Goal: Task Accomplishment & Management: Complete application form

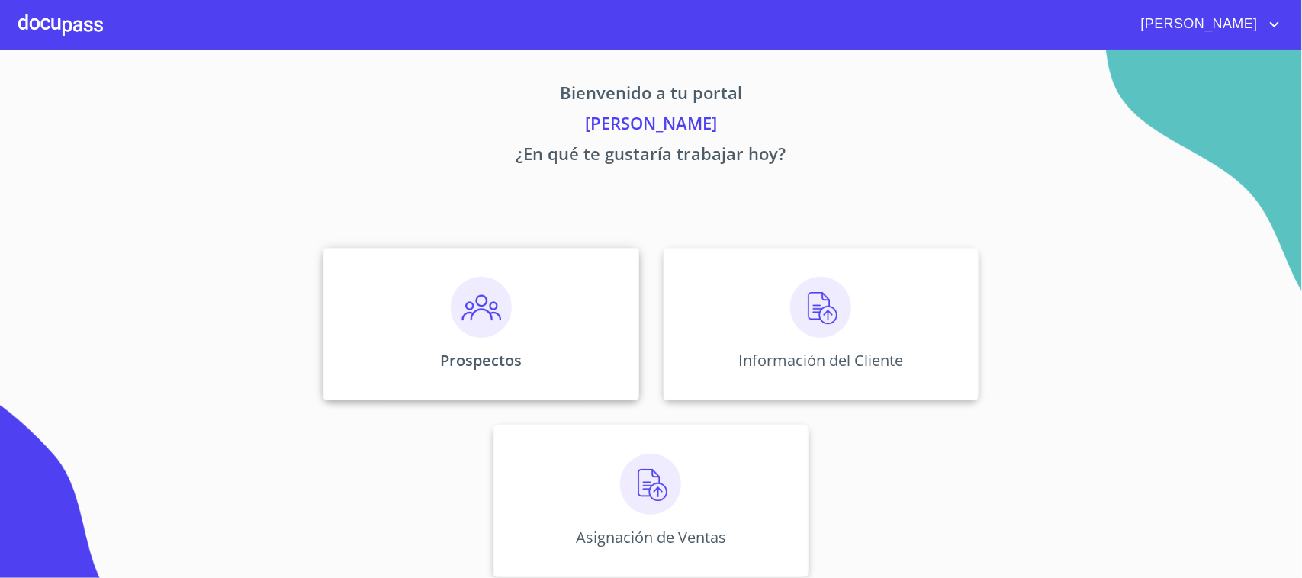
click at [485, 295] on img at bounding box center [481, 307] width 61 height 61
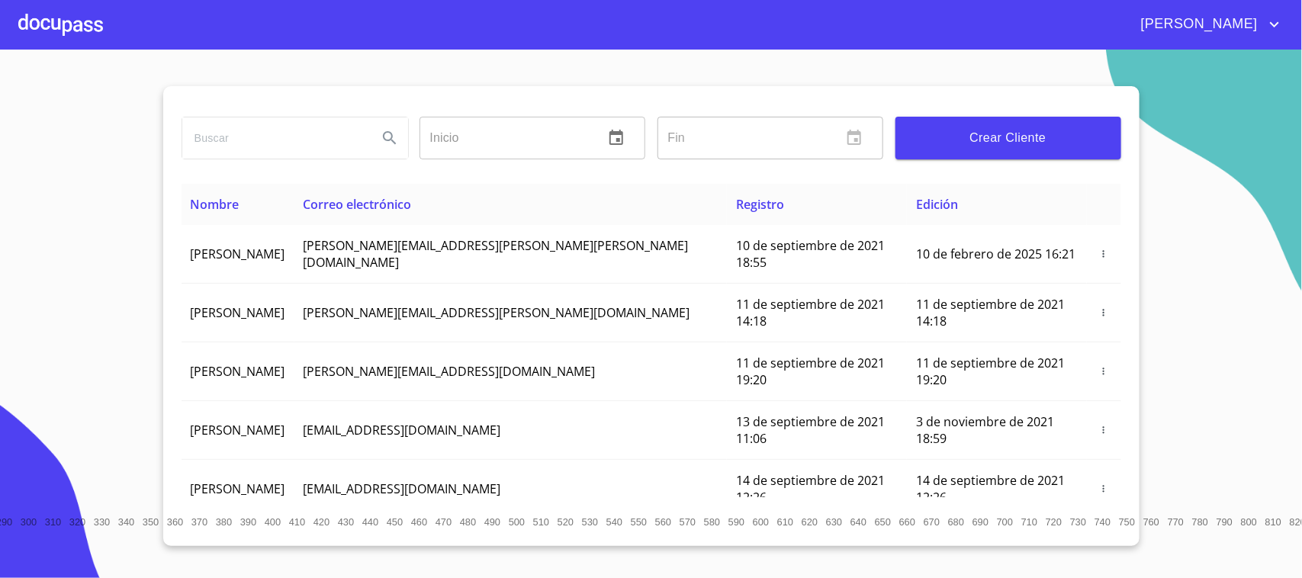
click at [982, 135] on span "Crear Cliente" at bounding box center [1008, 137] width 201 height 21
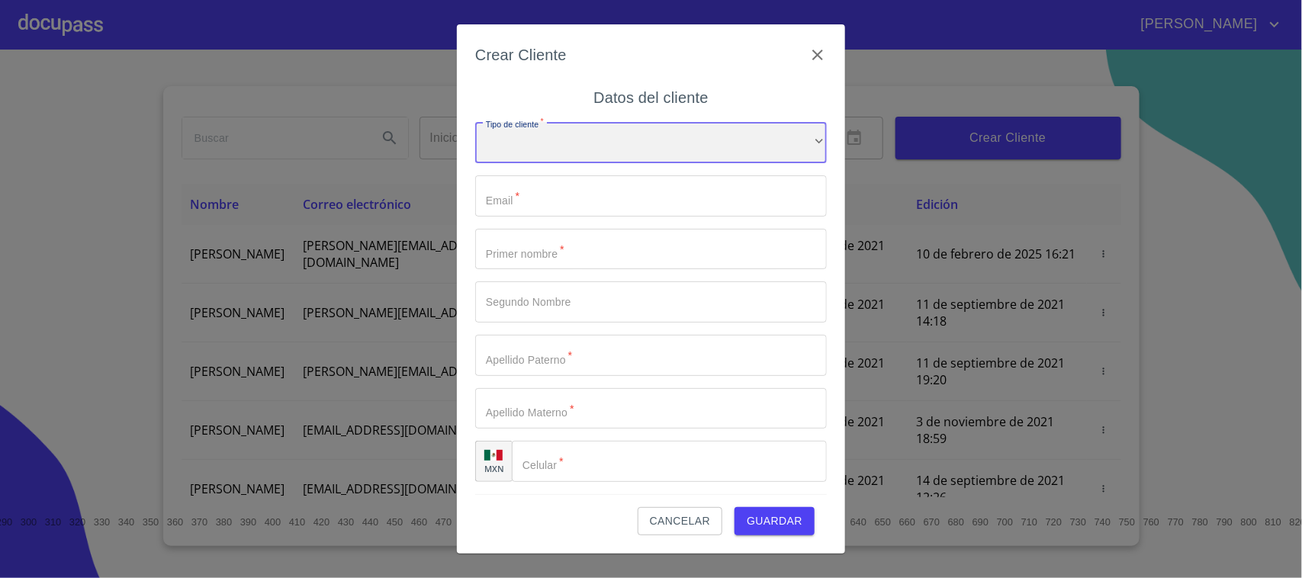
click at [601, 146] on div "​" at bounding box center [651, 142] width 352 height 41
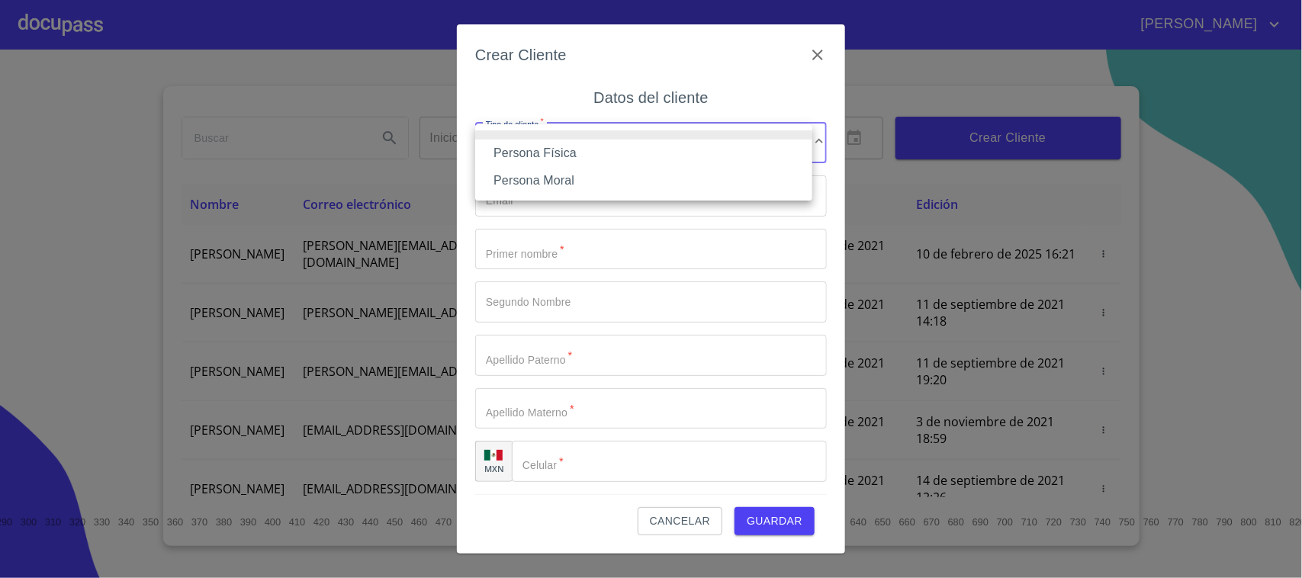
click at [595, 153] on li "Persona Física" at bounding box center [643, 153] width 337 height 27
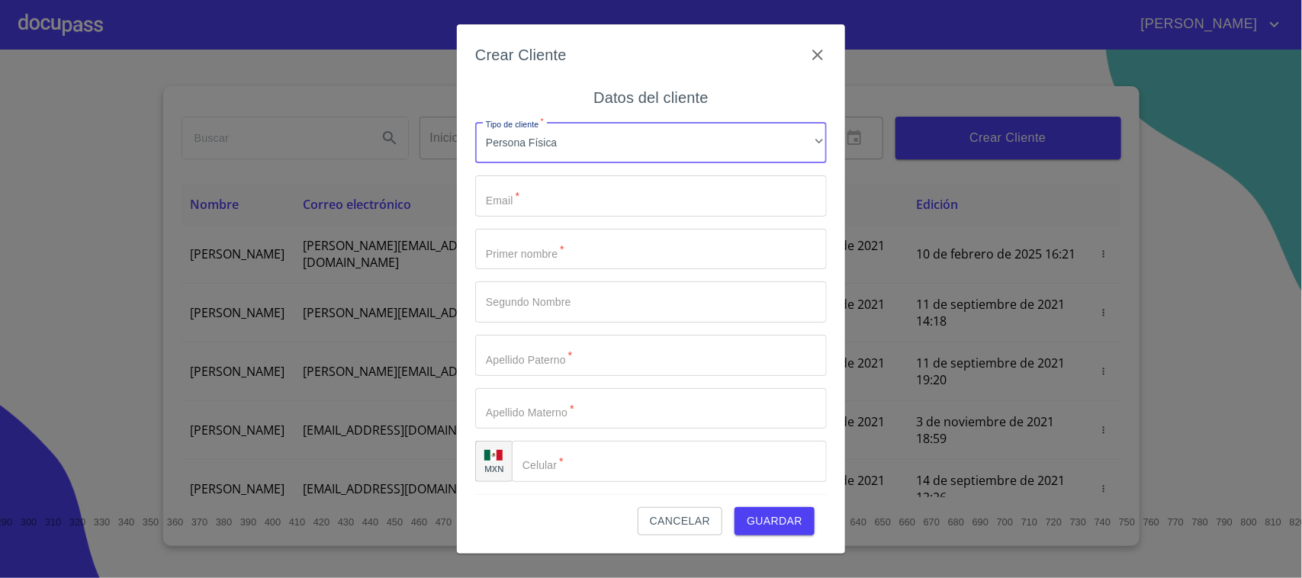
click at [622, 206] on input "Tipo de cliente   *" at bounding box center [651, 195] width 352 height 41
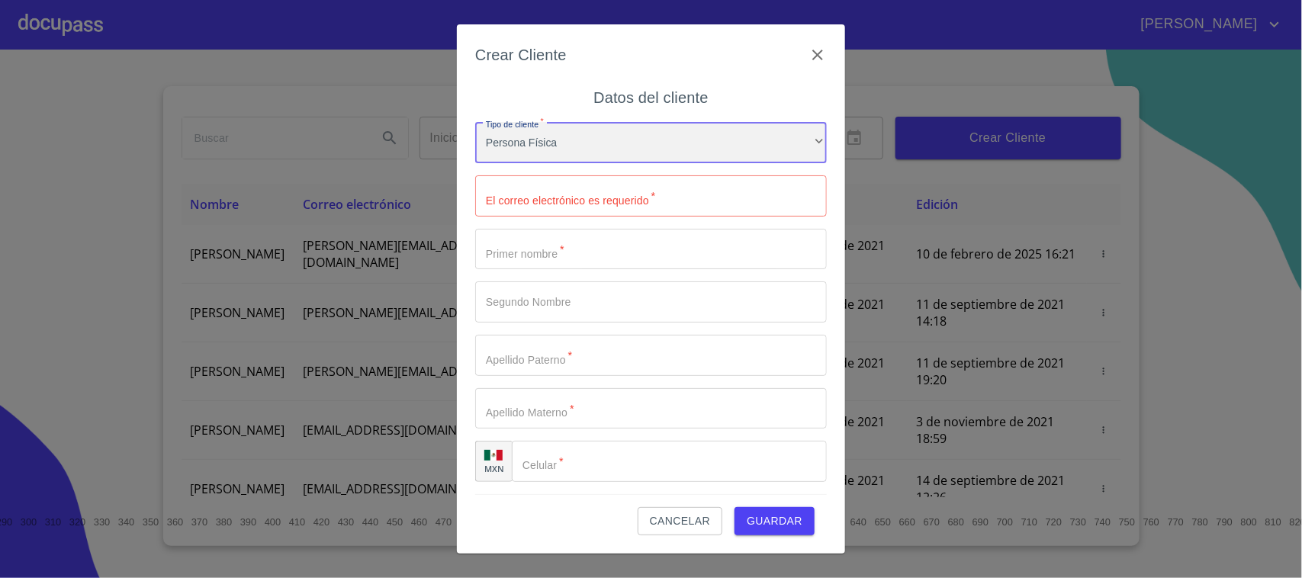
click at [599, 138] on div "Persona Física" at bounding box center [651, 142] width 352 height 41
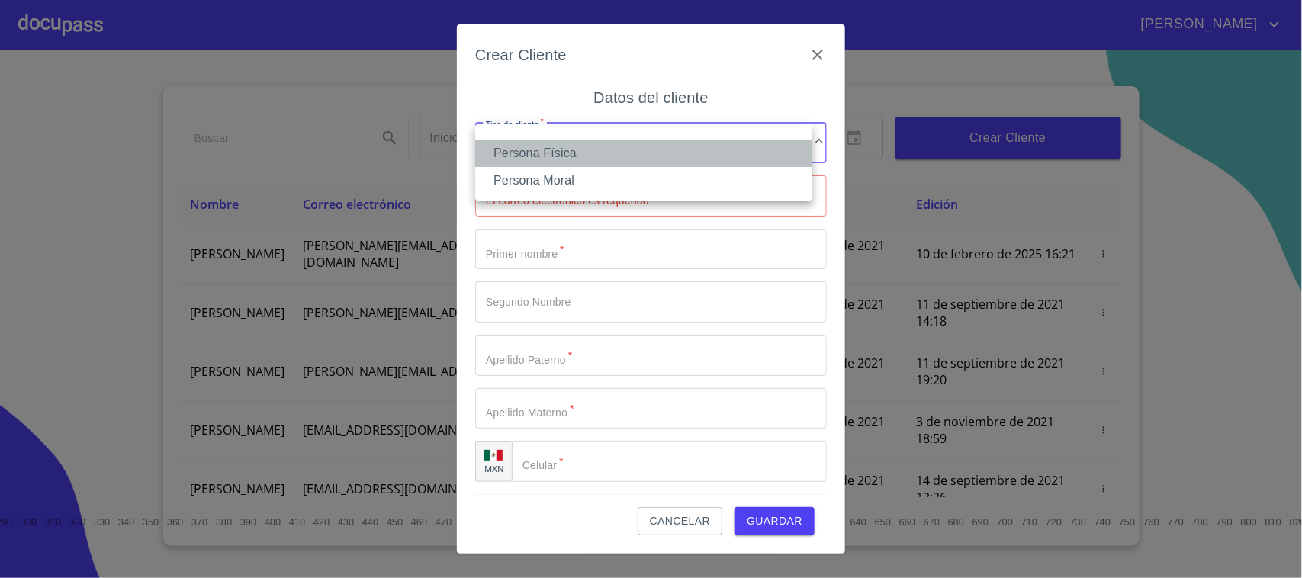
click at [607, 143] on li "Persona Física" at bounding box center [643, 153] width 337 height 27
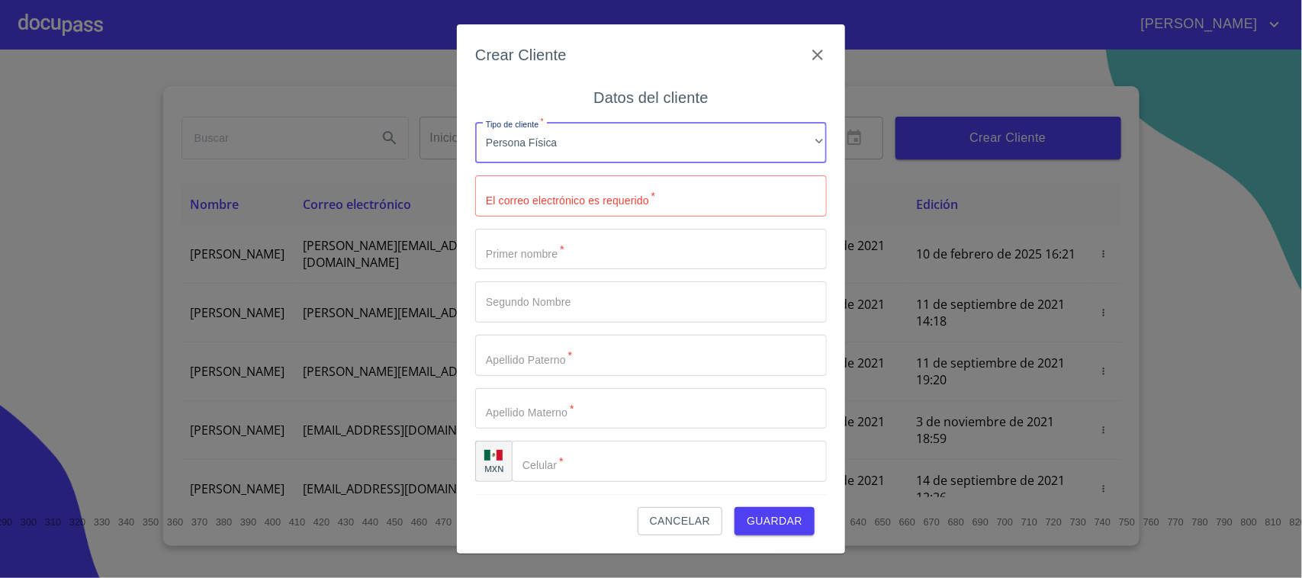
click at [580, 204] on input "Tipo de cliente   *" at bounding box center [651, 195] width 352 height 41
paste input "[EMAIL_ADDRESS][DOMAIN_NAME]"
type input "[EMAIL_ADDRESS][DOMAIN_NAME]"
click at [585, 236] on input "Tipo de cliente   *" at bounding box center [651, 249] width 352 height 41
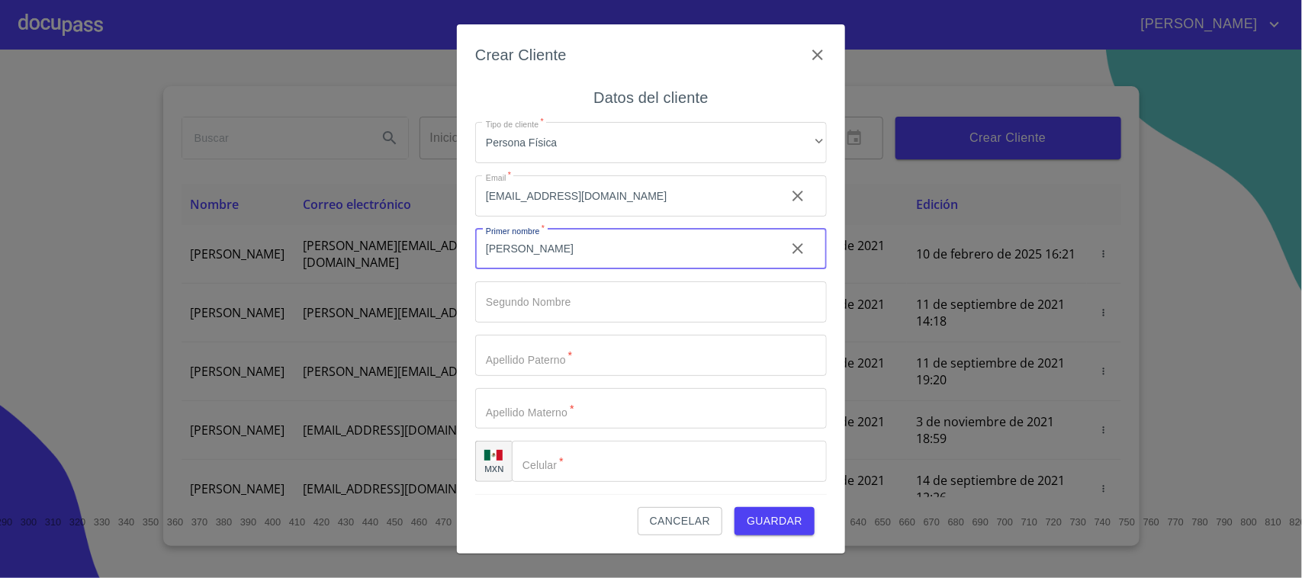
type input "[PERSON_NAME]"
click at [546, 359] on input "Tipo de cliente   *" at bounding box center [651, 355] width 352 height 41
type input "JULIO"
click at [544, 427] on input "Tipo de cliente   *" at bounding box center [651, 408] width 352 height 41
type input "MACARIO"
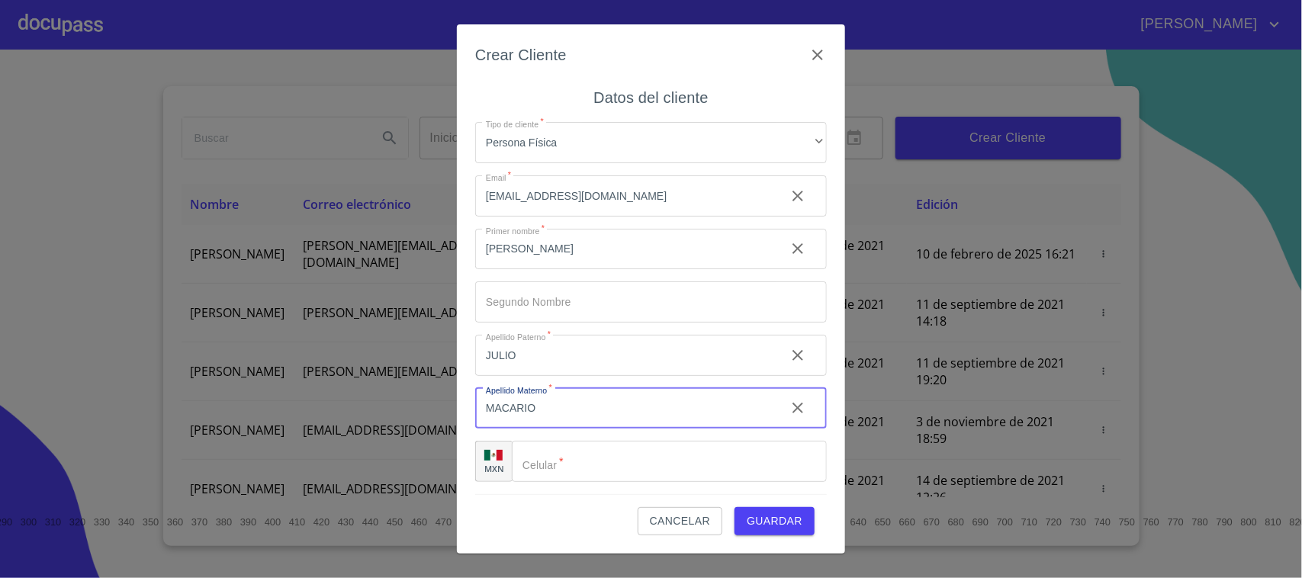
click at [599, 456] on input "Tipo de cliente   *" at bounding box center [669, 461] width 315 height 41
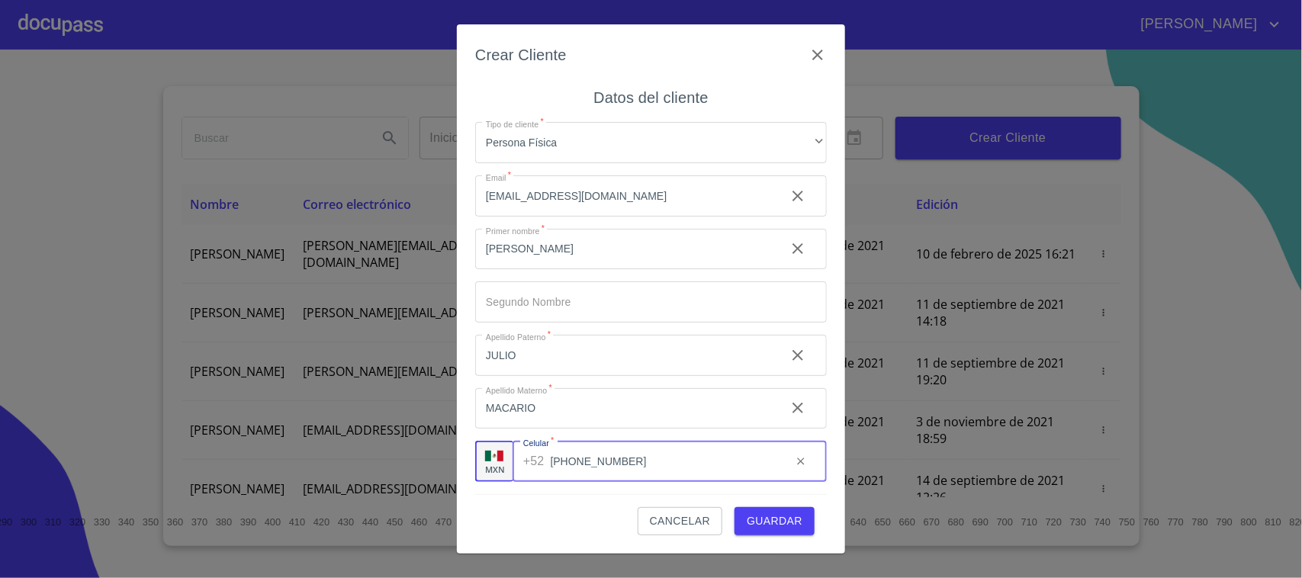
type input "[PHONE_NUMBER]"
click at [775, 520] on span "Guardar" at bounding box center [775, 521] width 56 height 19
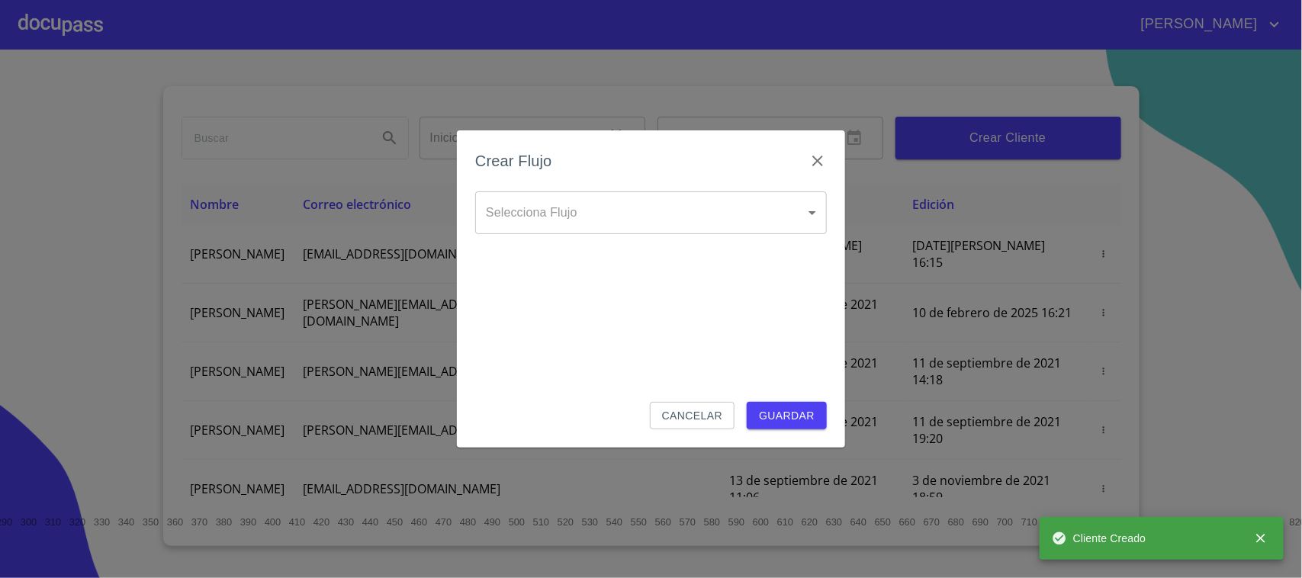
click at [741, 225] on body "[PERSON_NAME] ​ Fin ​ Crear Cliente Nombre Correo electrónico Registro Edición …" at bounding box center [651, 289] width 1302 height 578
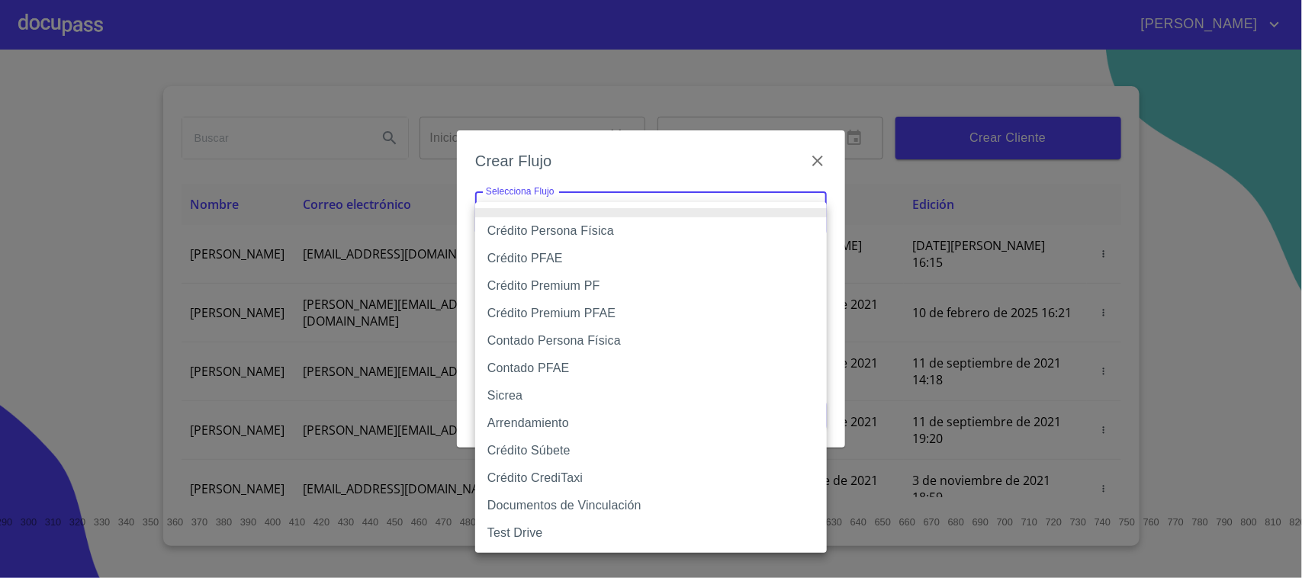
click at [638, 230] on li "Crédito Persona Física" at bounding box center [651, 230] width 352 height 27
type input "6009fb3c7d1714eb8809aa97"
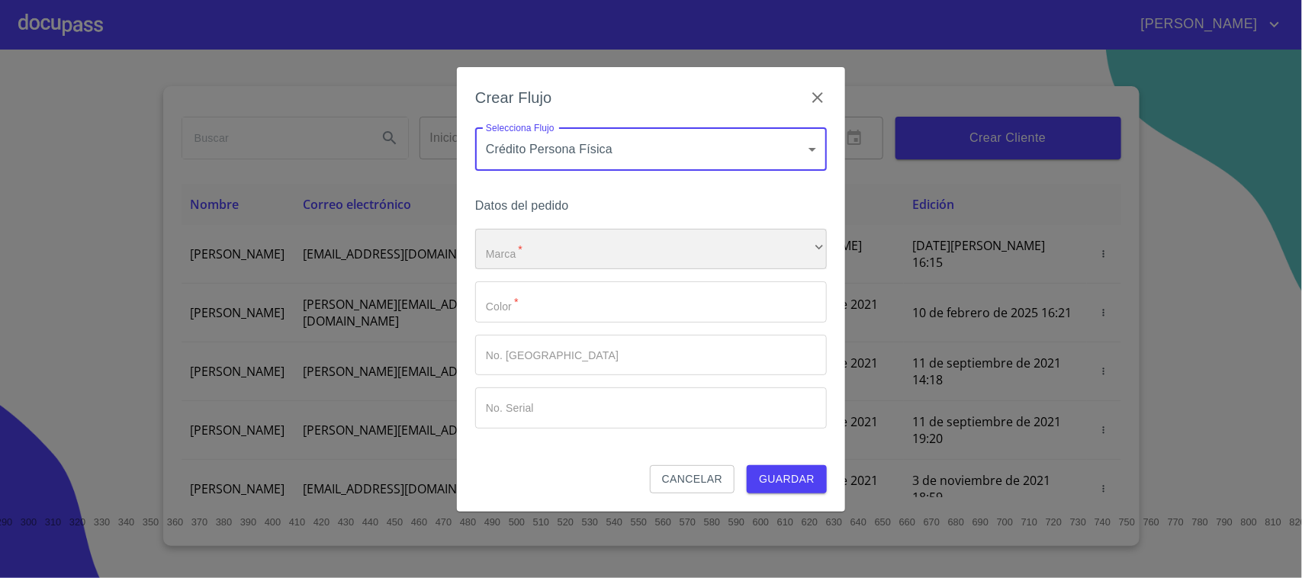
click at [670, 241] on div "​" at bounding box center [651, 249] width 352 height 41
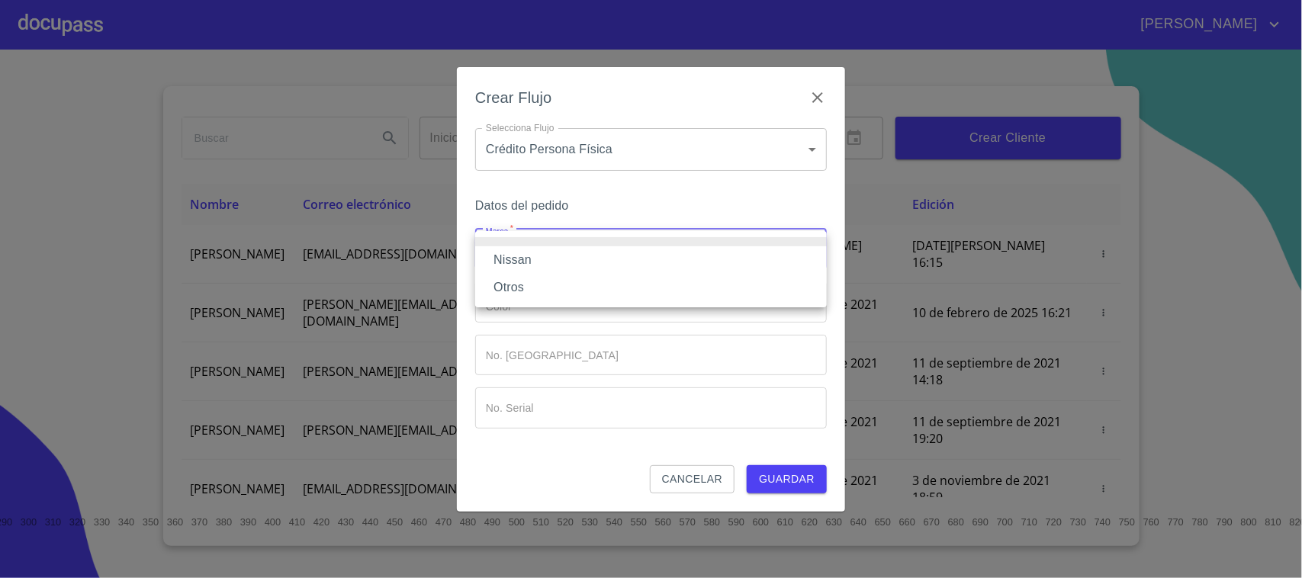
click at [658, 275] on li "Otros" at bounding box center [651, 287] width 352 height 27
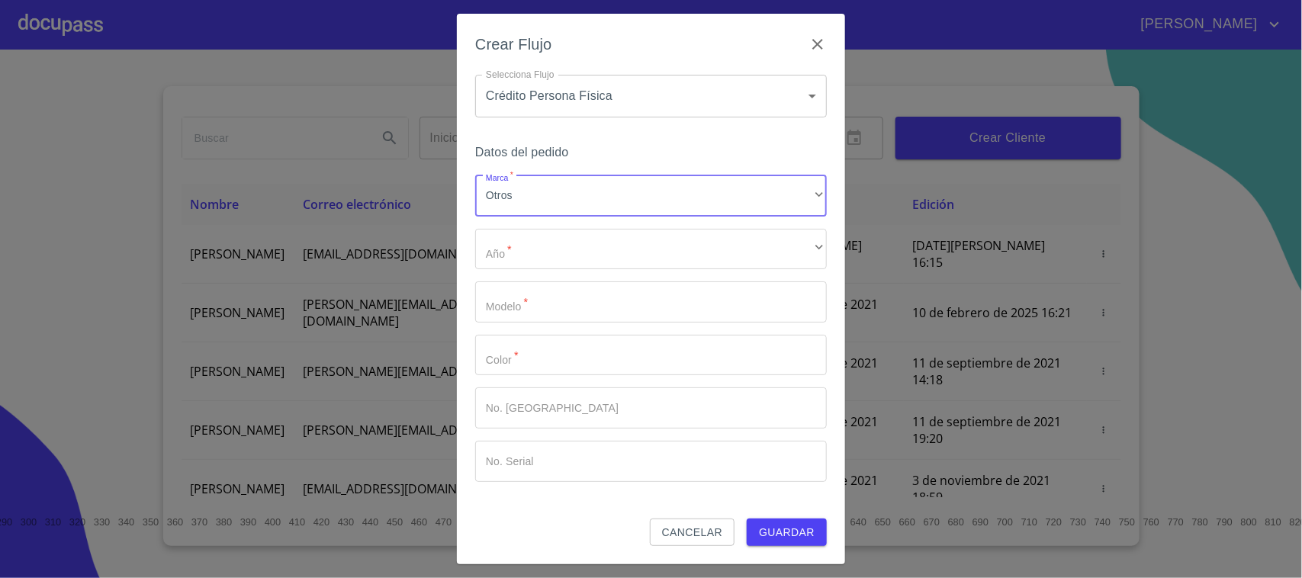
click at [658, 274] on ul "Nissan Otros" at bounding box center [607, 252] width 264 height 43
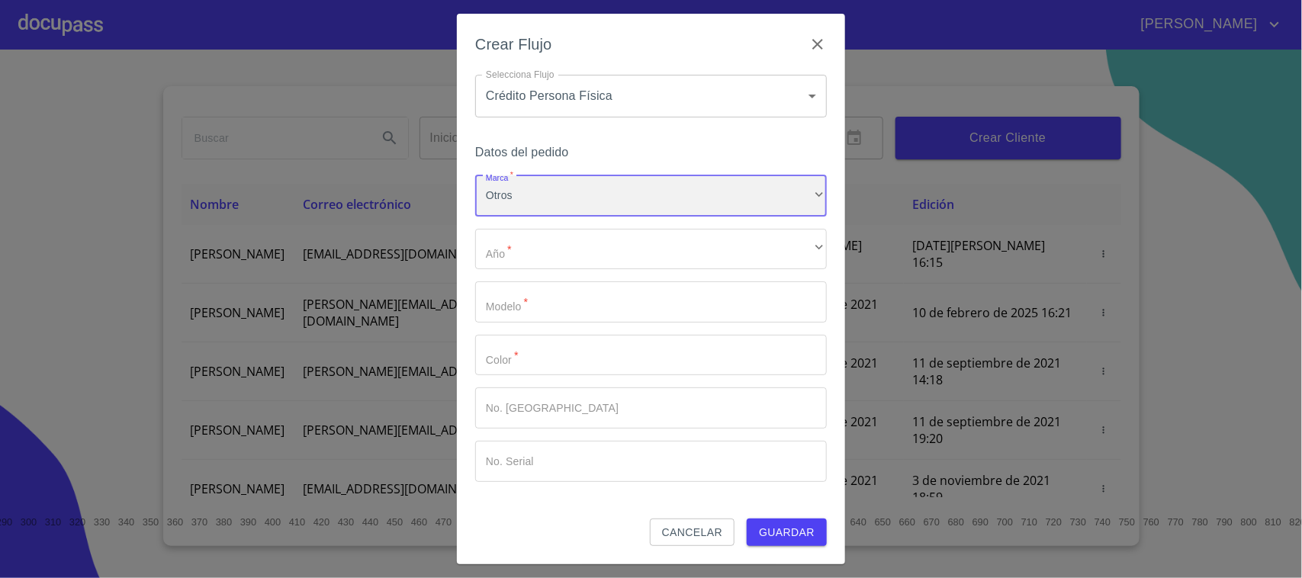
click at [616, 191] on div "Otros" at bounding box center [651, 195] width 352 height 41
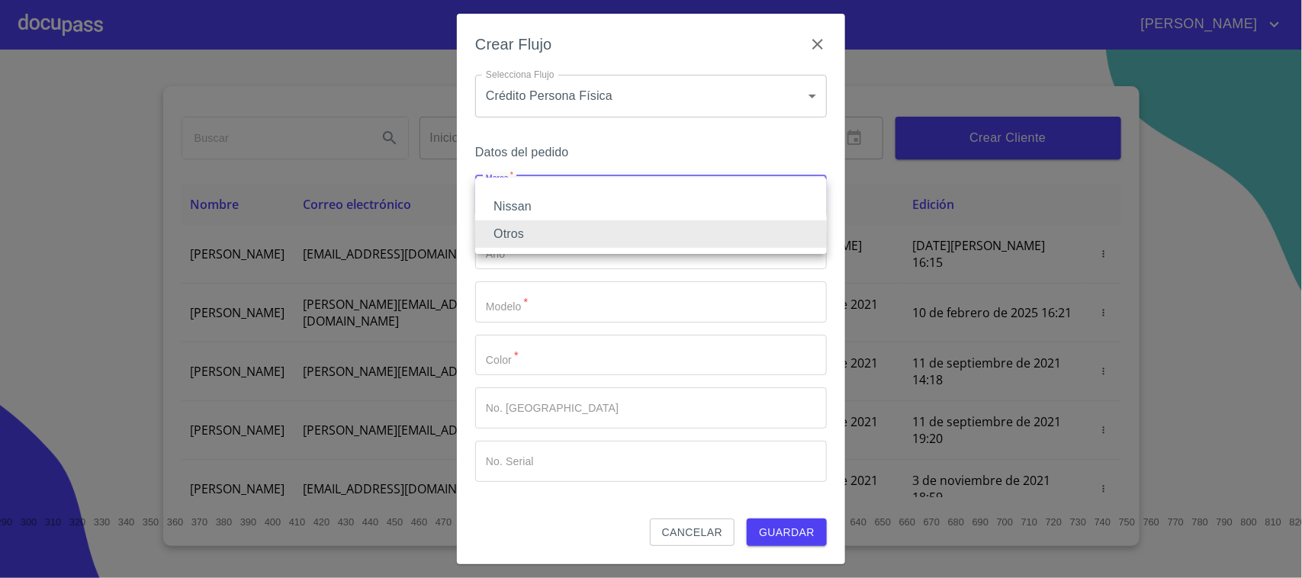
click at [611, 214] on li "Nissan" at bounding box center [651, 206] width 352 height 27
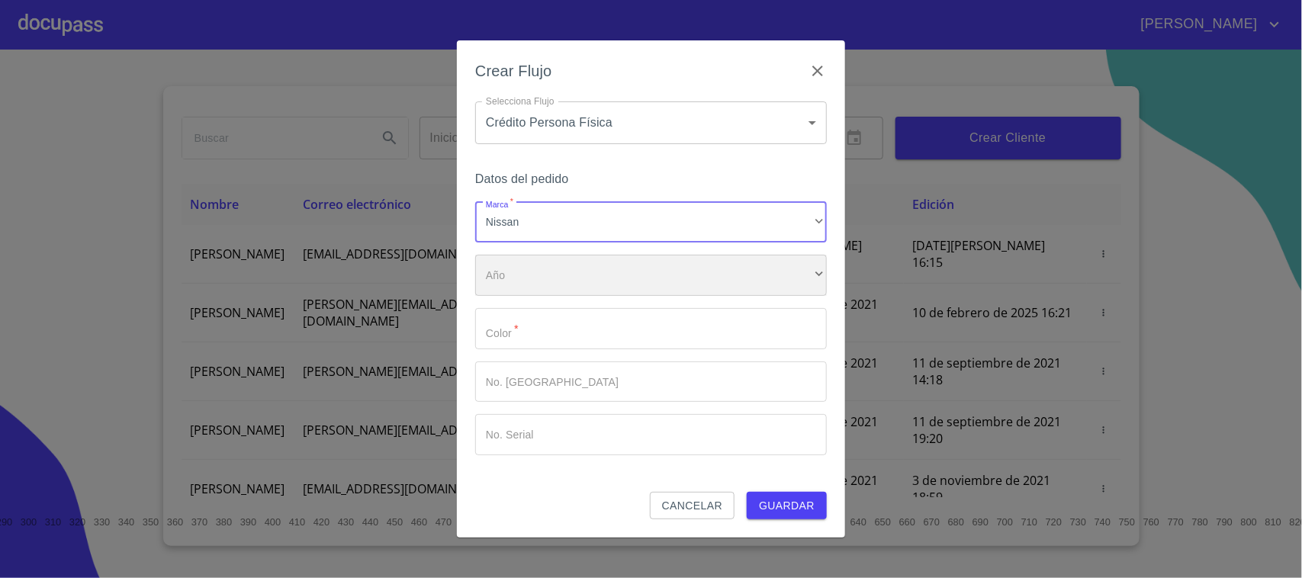
click at [547, 265] on div "​" at bounding box center [651, 275] width 352 height 41
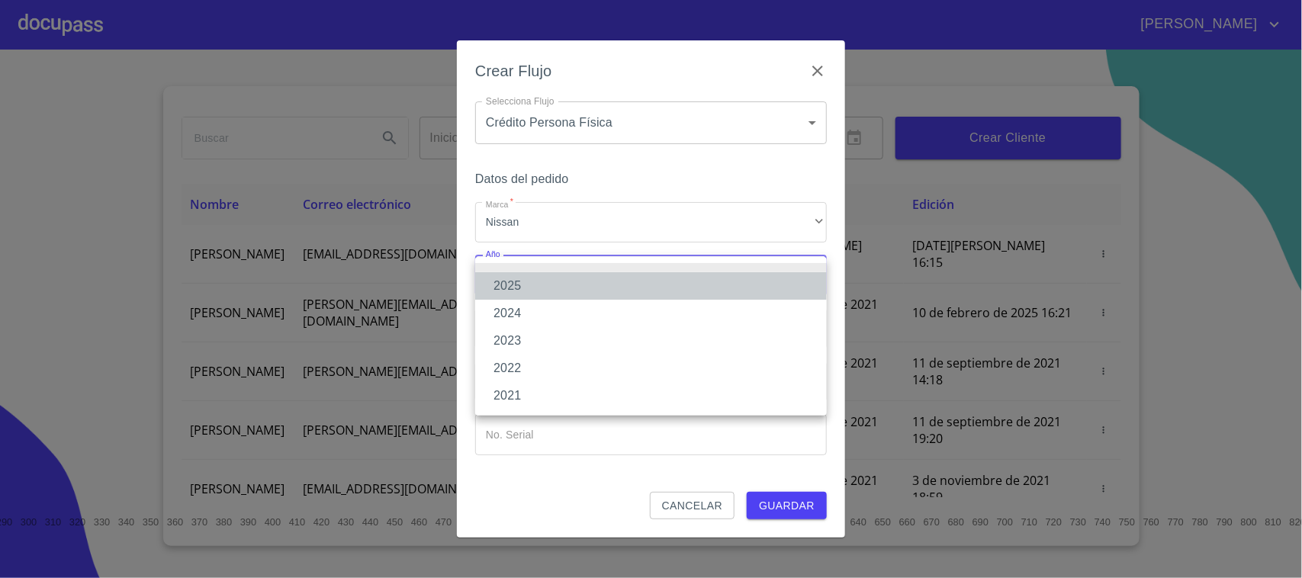
click at [531, 284] on li "2025" at bounding box center [651, 285] width 352 height 27
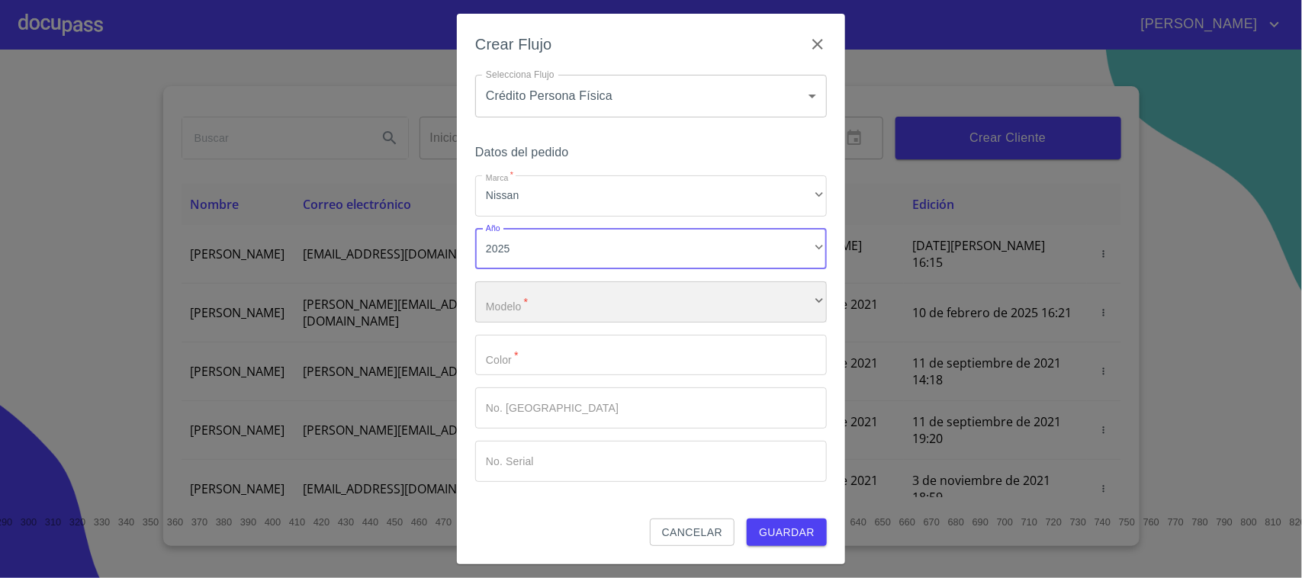
click at [529, 294] on div "​" at bounding box center [651, 301] width 352 height 41
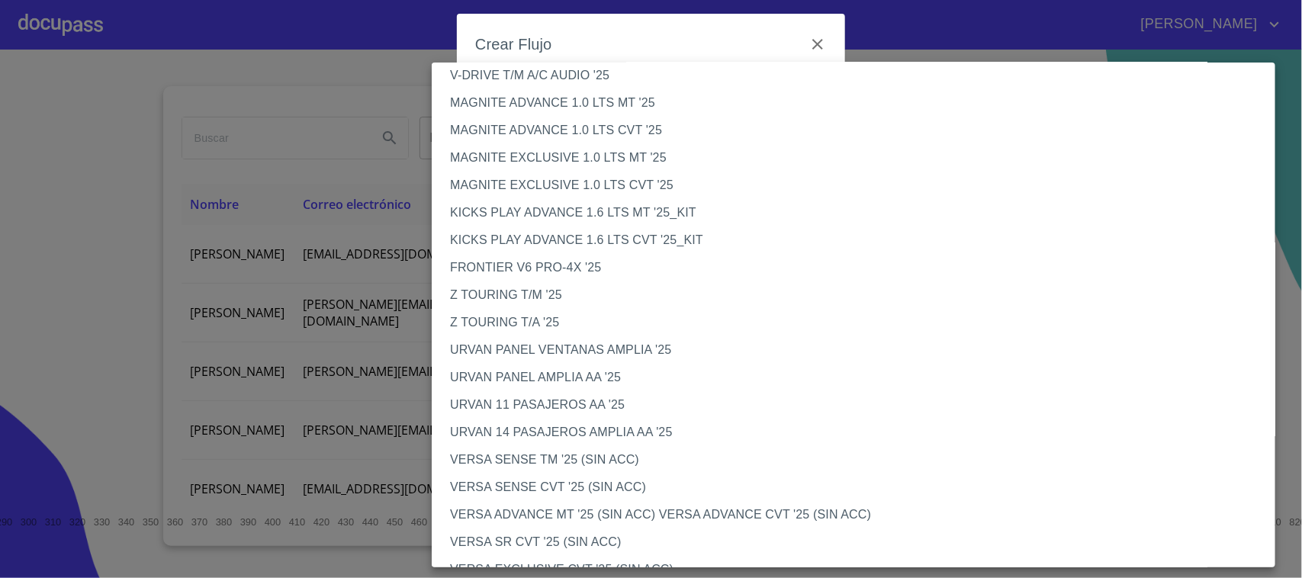
scroll to position [113, 0]
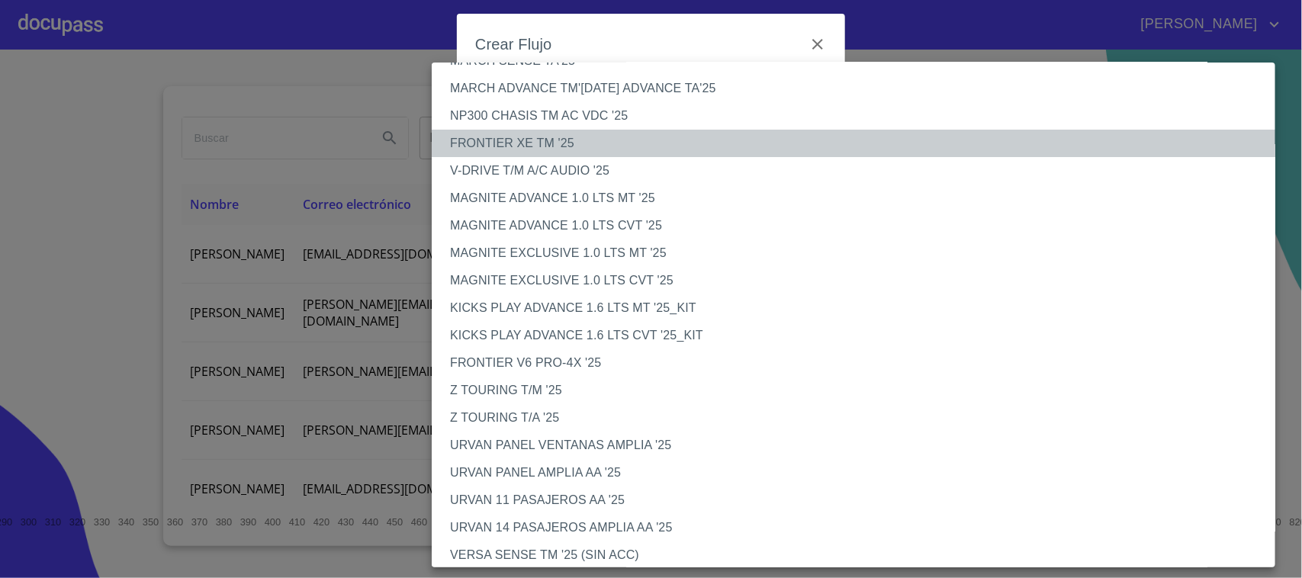
click at [532, 136] on li "FRONTIER XE TM '25" at bounding box center [861, 143] width 858 height 27
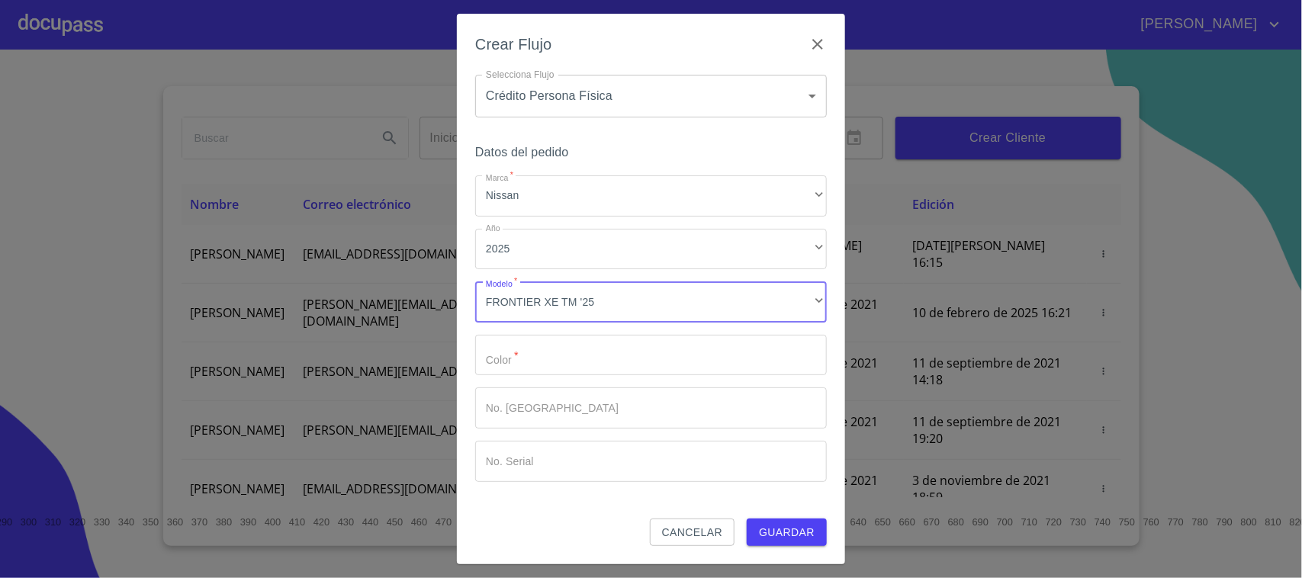
click at [578, 358] on input "Marca   *" at bounding box center [651, 355] width 352 height 41
click at [561, 358] on input "GRIS VOLCAN ICO" at bounding box center [624, 355] width 298 height 41
type input "GRIS VOLCANICO"
click at [802, 530] on span "Guardar" at bounding box center [787, 532] width 56 height 19
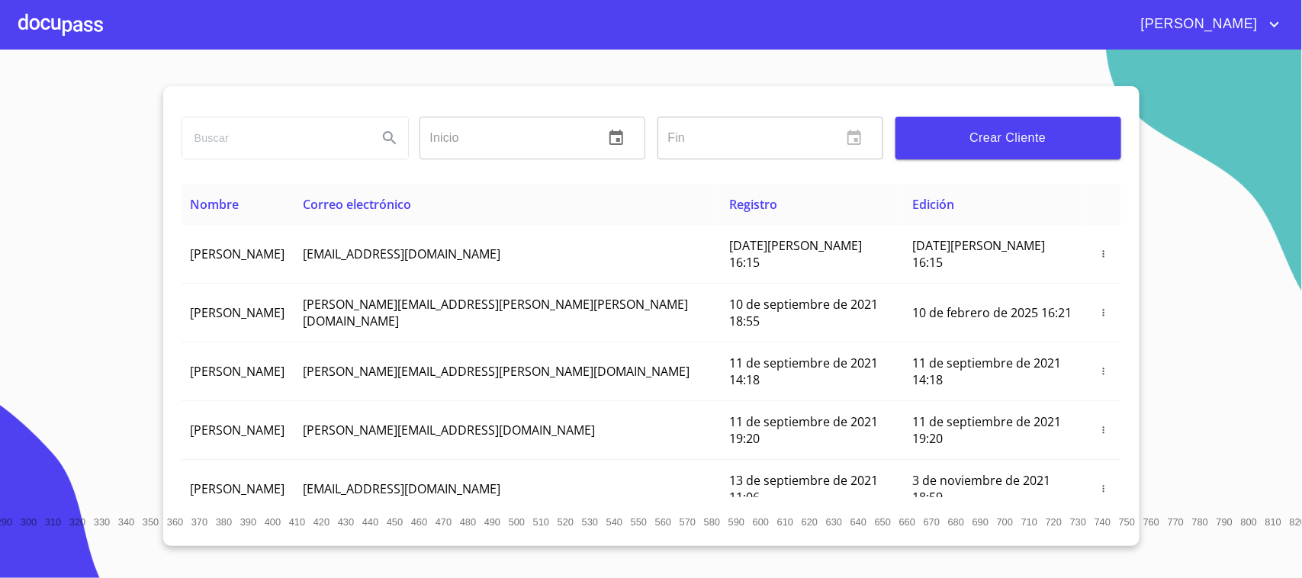
click at [88, 19] on div at bounding box center [60, 24] width 85 height 49
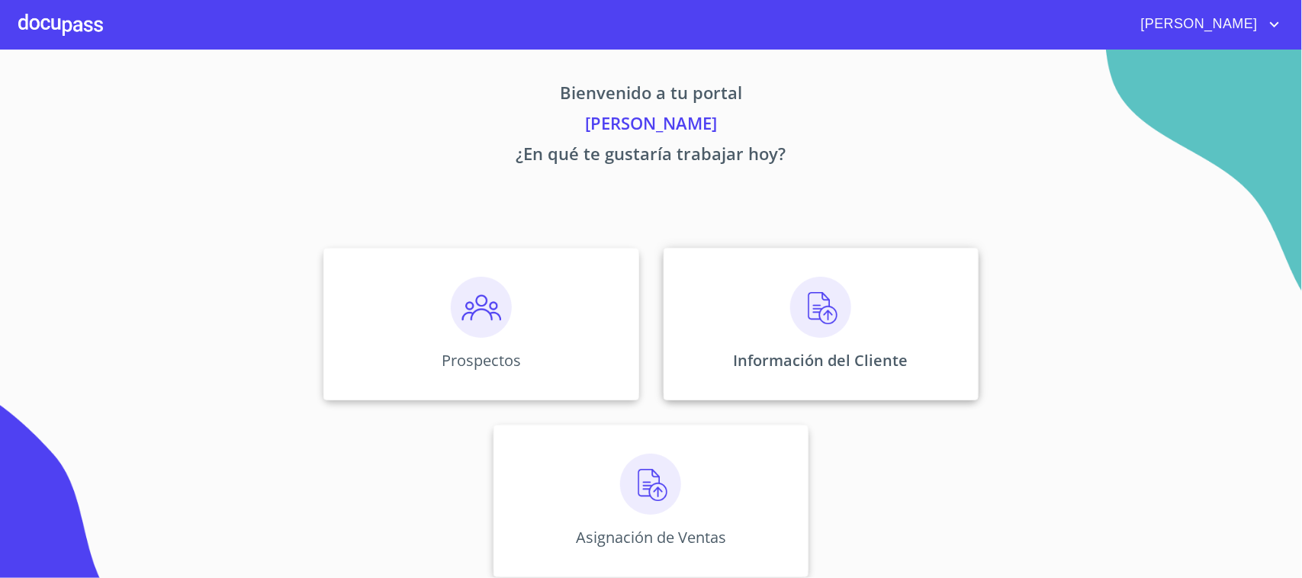
click at [790, 288] on img at bounding box center [820, 307] width 61 height 61
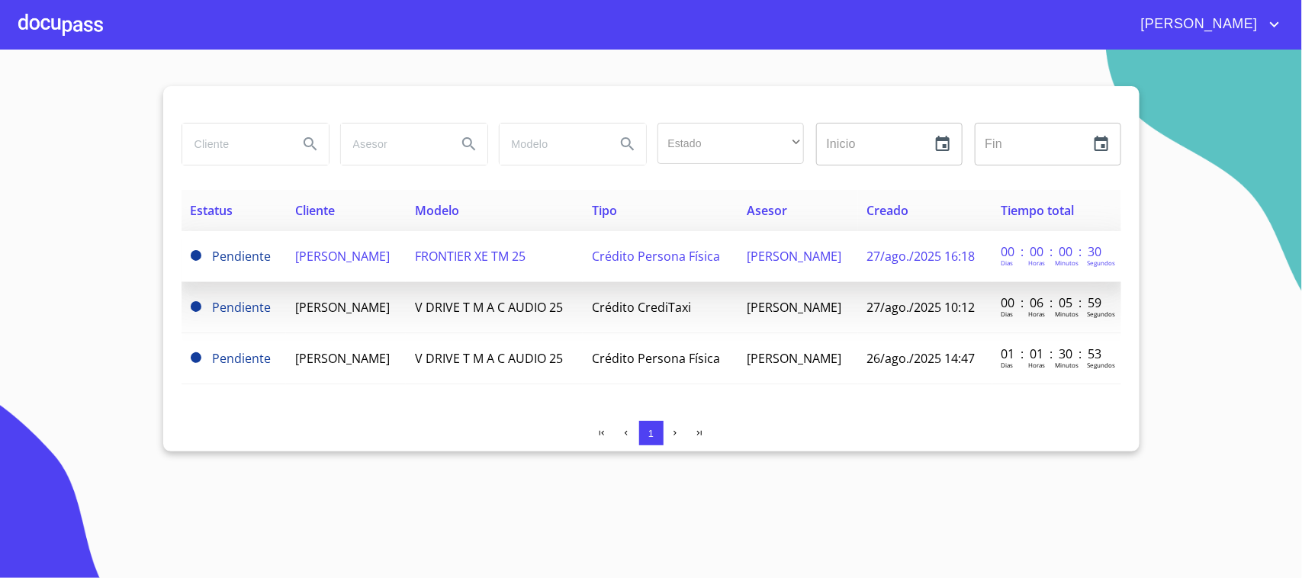
click at [367, 256] on span "[PERSON_NAME]" at bounding box center [342, 256] width 95 height 17
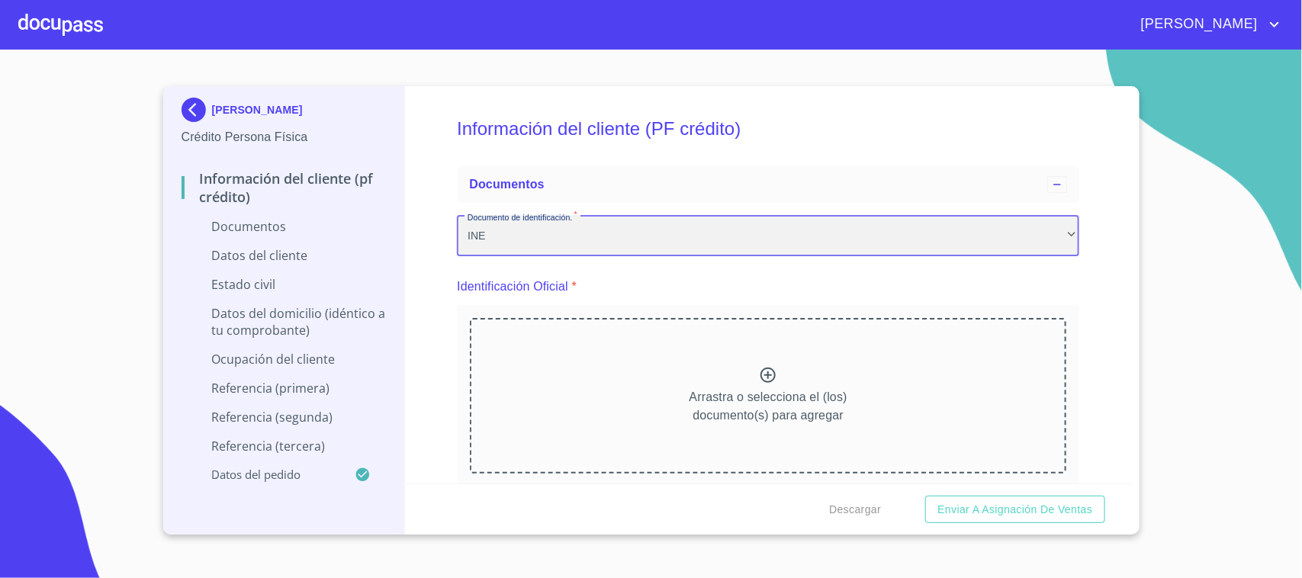
click at [548, 229] on div "INE" at bounding box center [768, 235] width 622 height 41
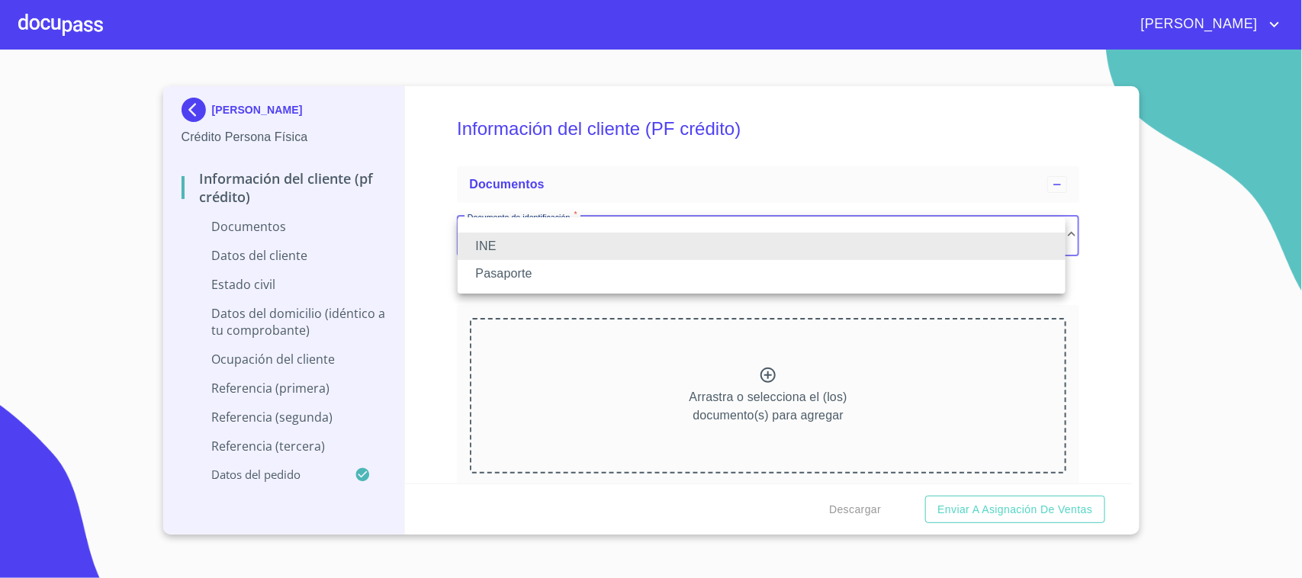
click at [548, 229] on li at bounding box center [762, 227] width 608 height 9
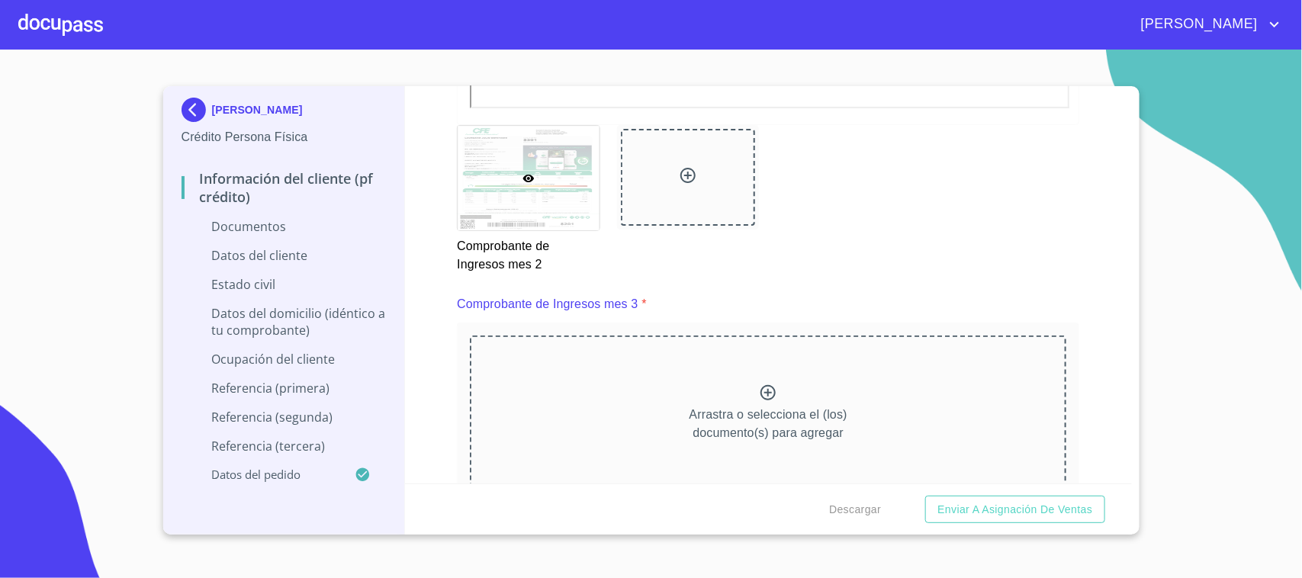
scroll to position [2860, 0]
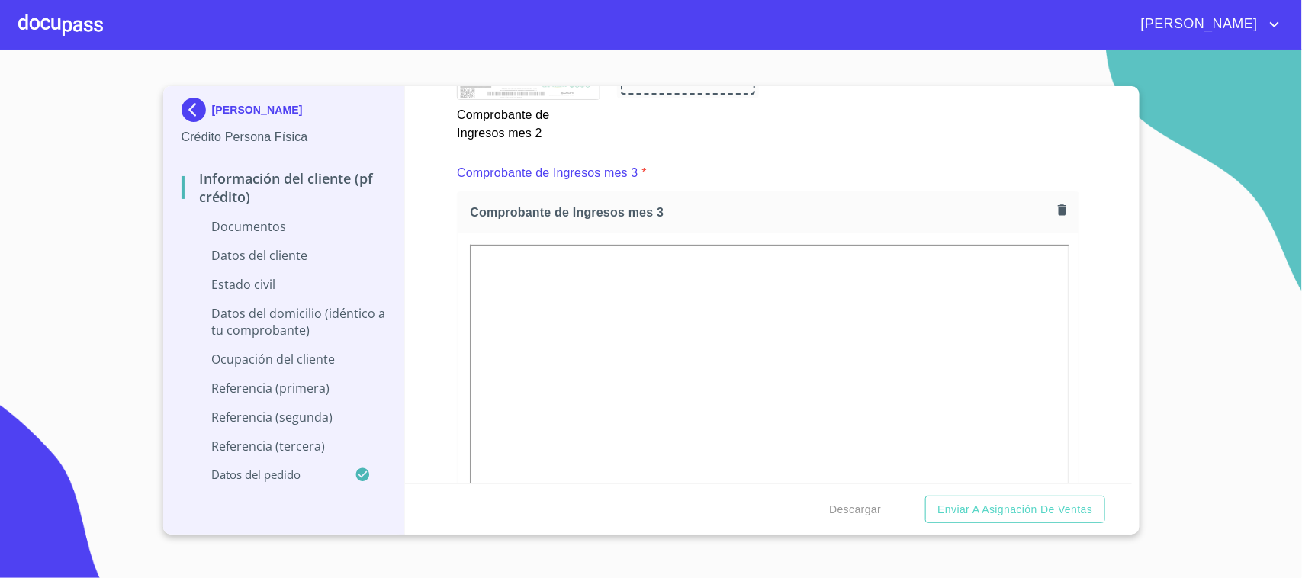
click at [1075, 275] on div "Información del cliente (PF crédito) Documentos Debes seleccionar una opción   …" at bounding box center [768, 284] width 727 height 397
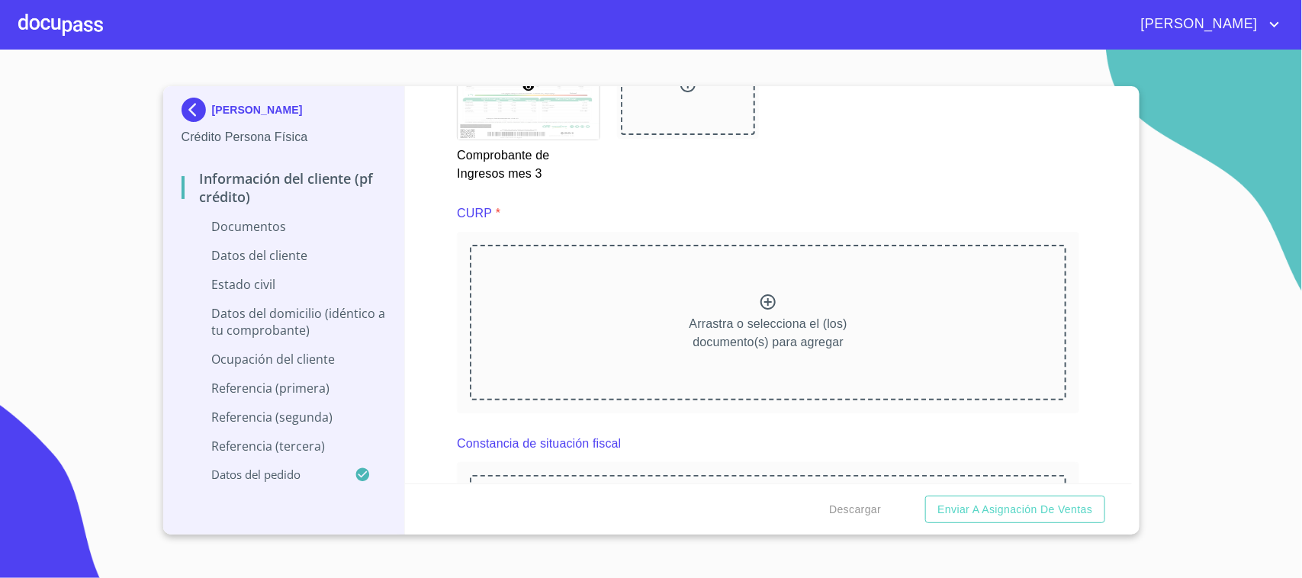
scroll to position [3528, 0]
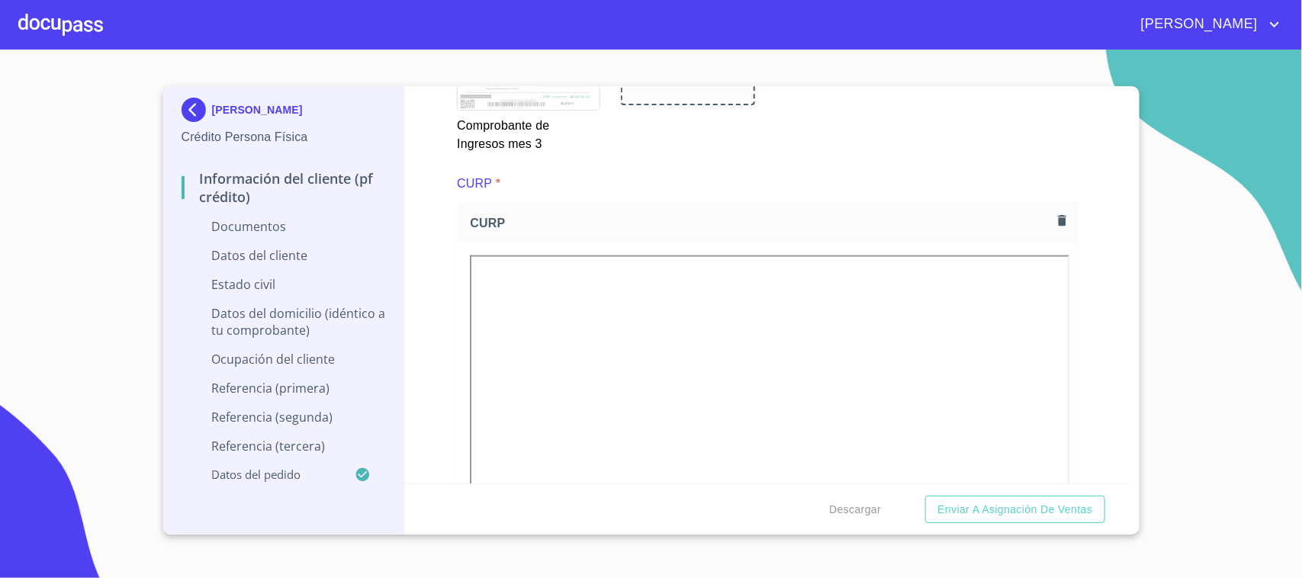
click at [1082, 249] on div "Información del cliente (PF crédito) Documentos Debes seleccionar una opción   …" at bounding box center [768, 284] width 727 height 397
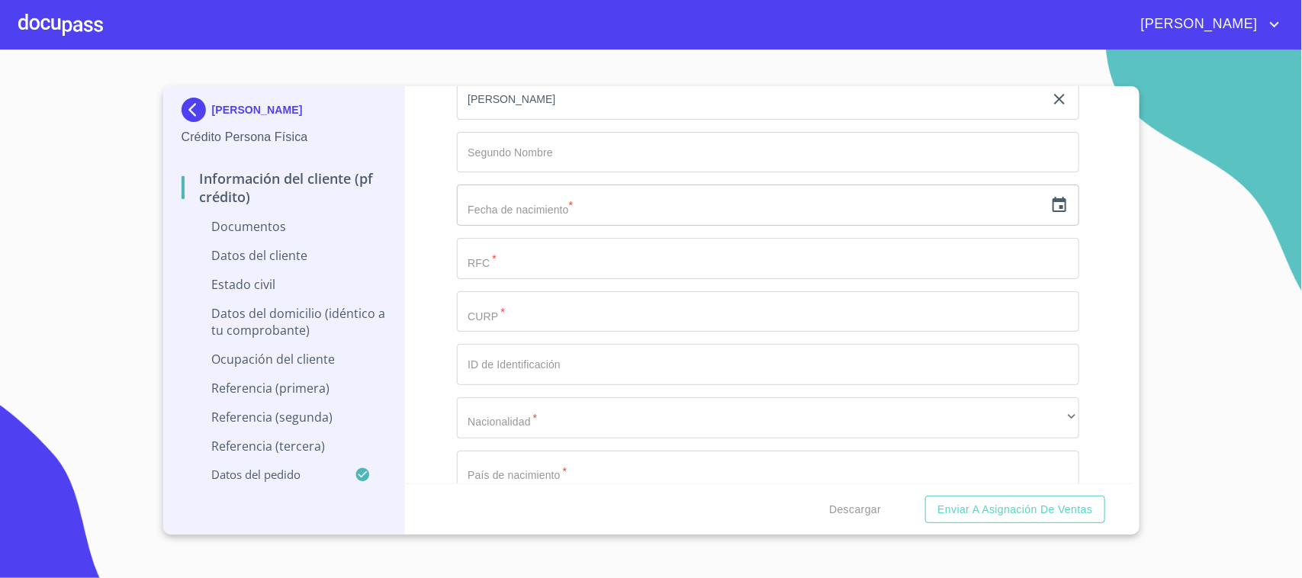
click at [558, 203] on input "text" at bounding box center [750, 205] width 587 height 41
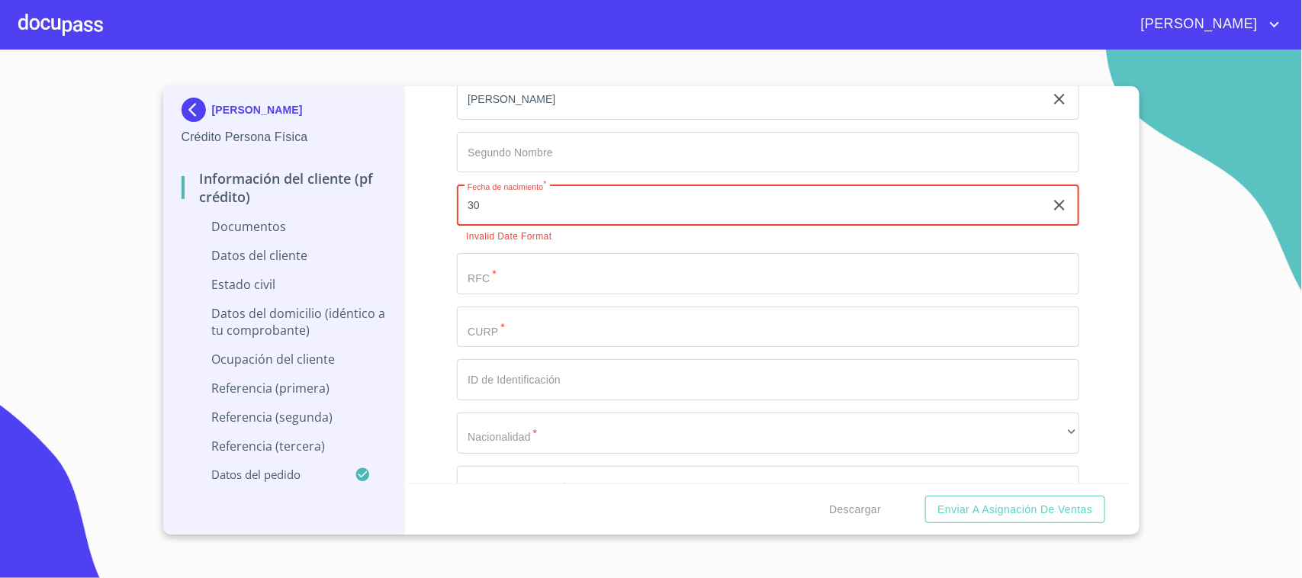
type input "3_"
click at [1050, 211] on icon "button" at bounding box center [1059, 205] width 18 height 18
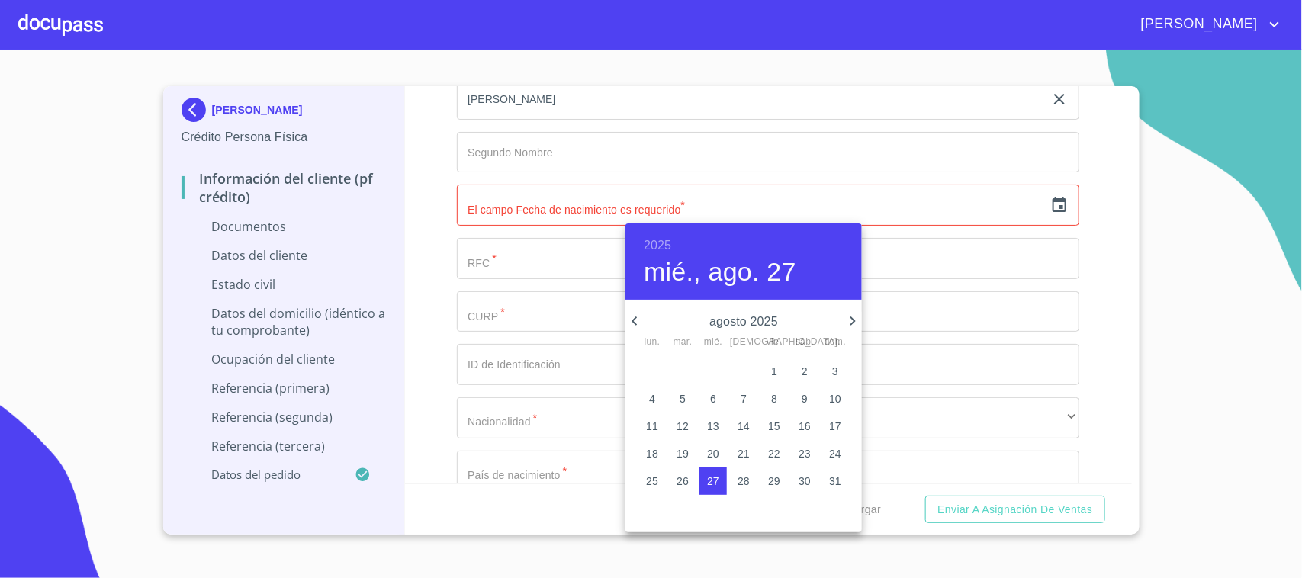
drag, startPoint x: 616, startPoint y: 231, endPoint x: 672, endPoint y: 244, distance: 57.2
click at [618, 231] on div at bounding box center [651, 289] width 1302 height 578
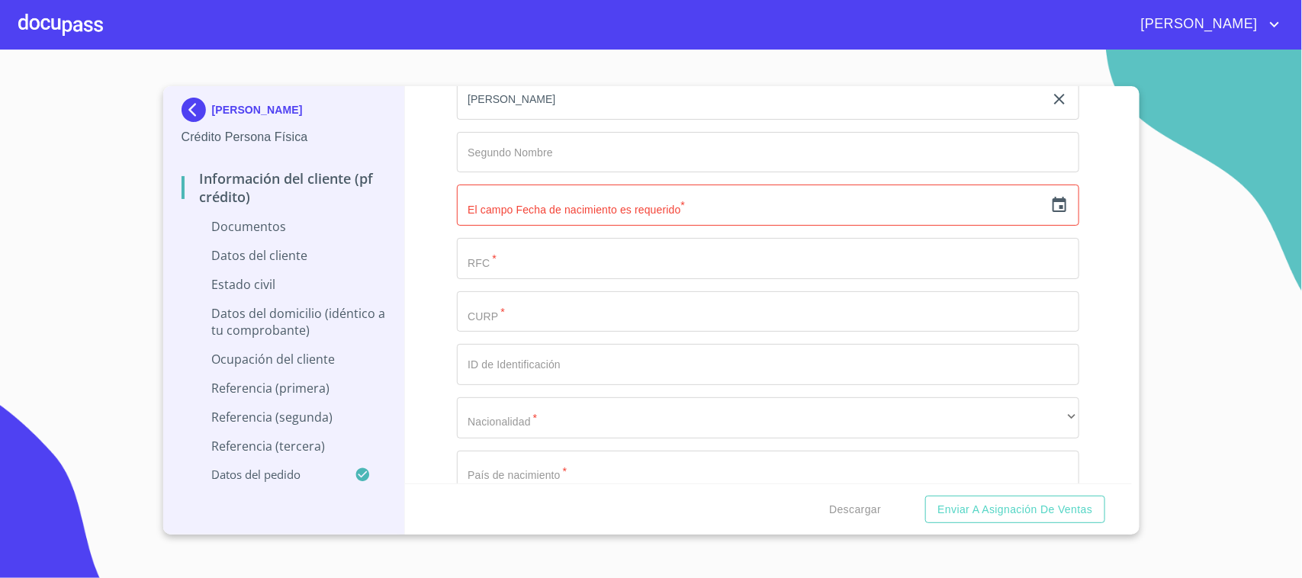
click at [672, 244] on div "2025 [DATE]" at bounding box center [744, 244] width 178 height 43
click at [1053, 197] on icon "button" at bounding box center [1060, 204] width 14 height 15
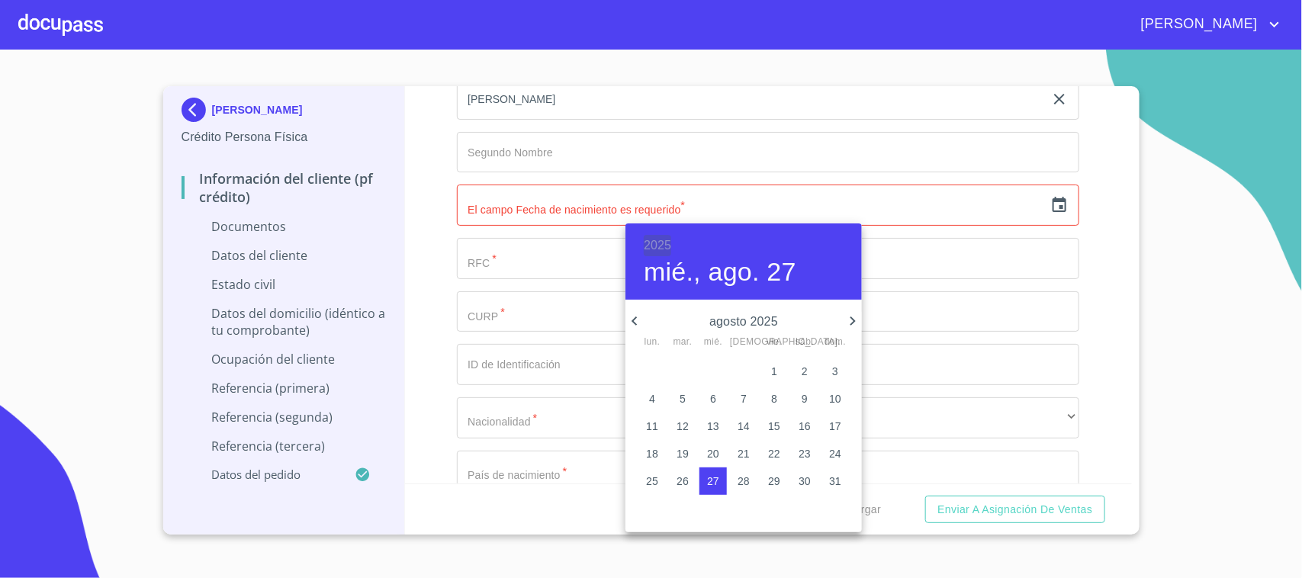
click at [665, 241] on h6 "2025" at bounding box center [657, 245] width 27 height 21
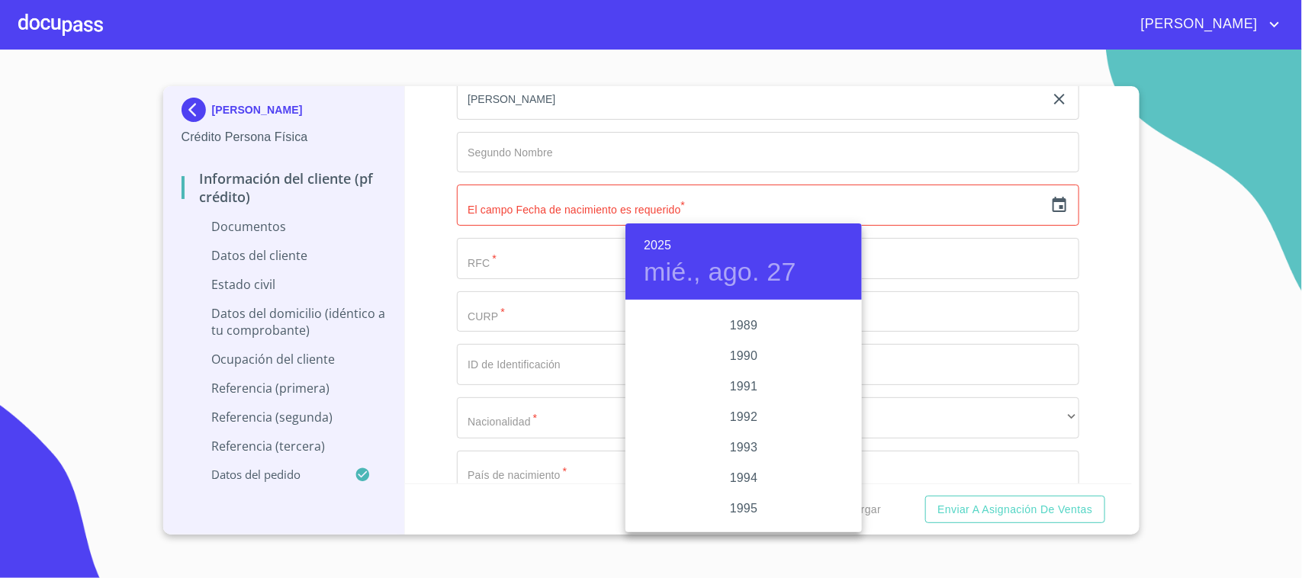
scroll to position [1911, 0]
click at [744, 418] on div "1991" at bounding box center [743, 419] width 236 height 31
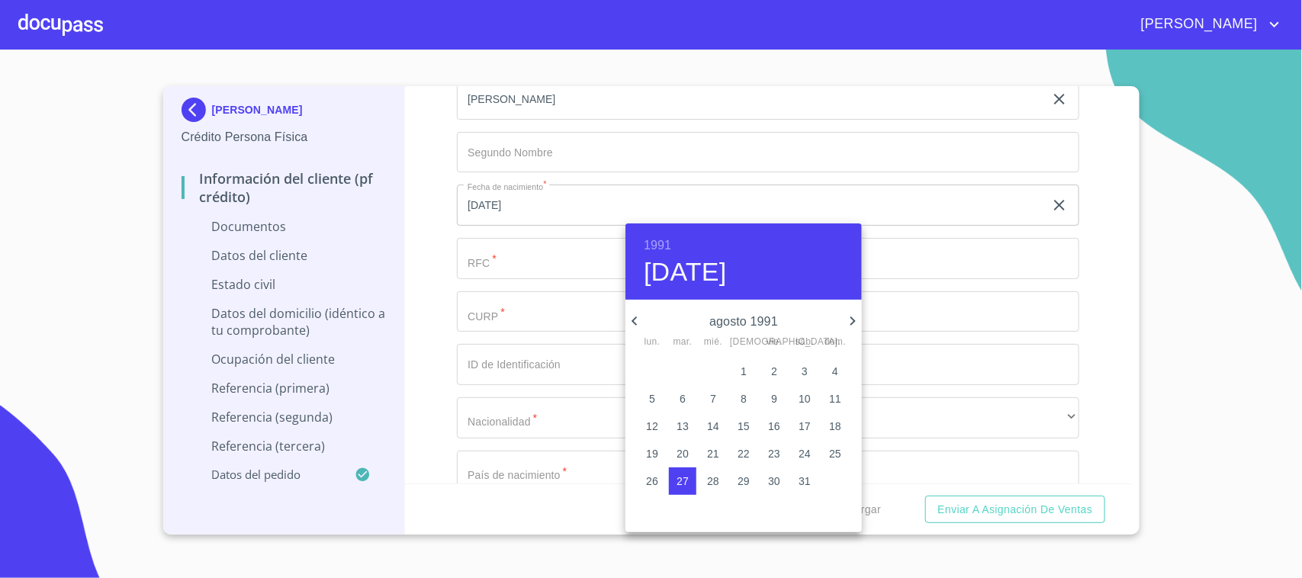
click at [635, 318] on icon "button" at bounding box center [634, 321] width 18 height 18
click at [635, 318] on icon "button" at bounding box center [634, 321] width 5 height 9
click at [832, 481] on p "30" at bounding box center [835, 481] width 12 height 15
type input "30 de jun. de 1991"
click at [947, 284] on div at bounding box center [651, 289] width 1302 height 578
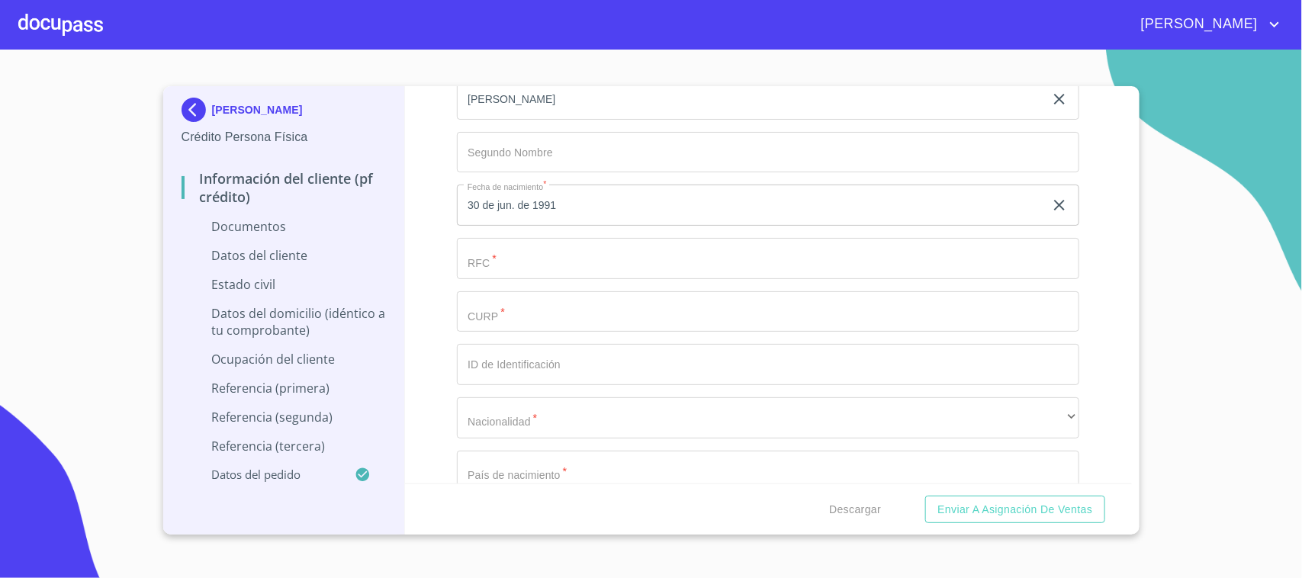
click at [526, 256] on input "Debes seleccionar una opción   *" at bounding box center [768, 258] width 622 height 41
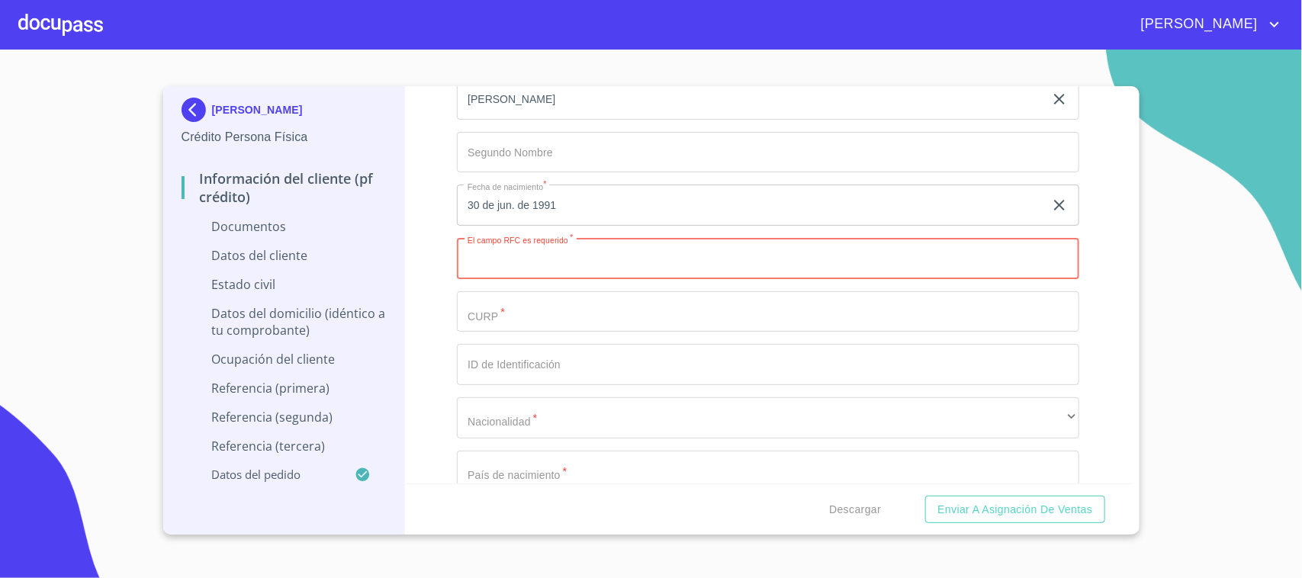
paste input "JUMA910630"
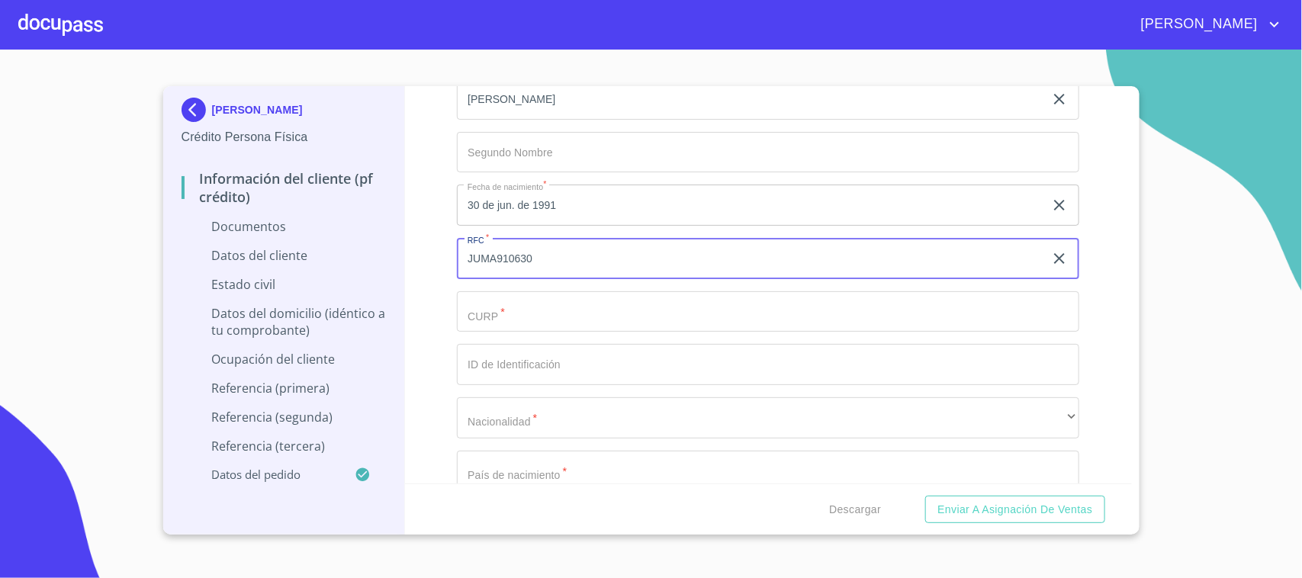
paste input "778"
type input "JUMA910630778"
click at [525, 311] on input "Debes seleccionar una opción   *" at bounding box center [768, 311] width 622 height 41
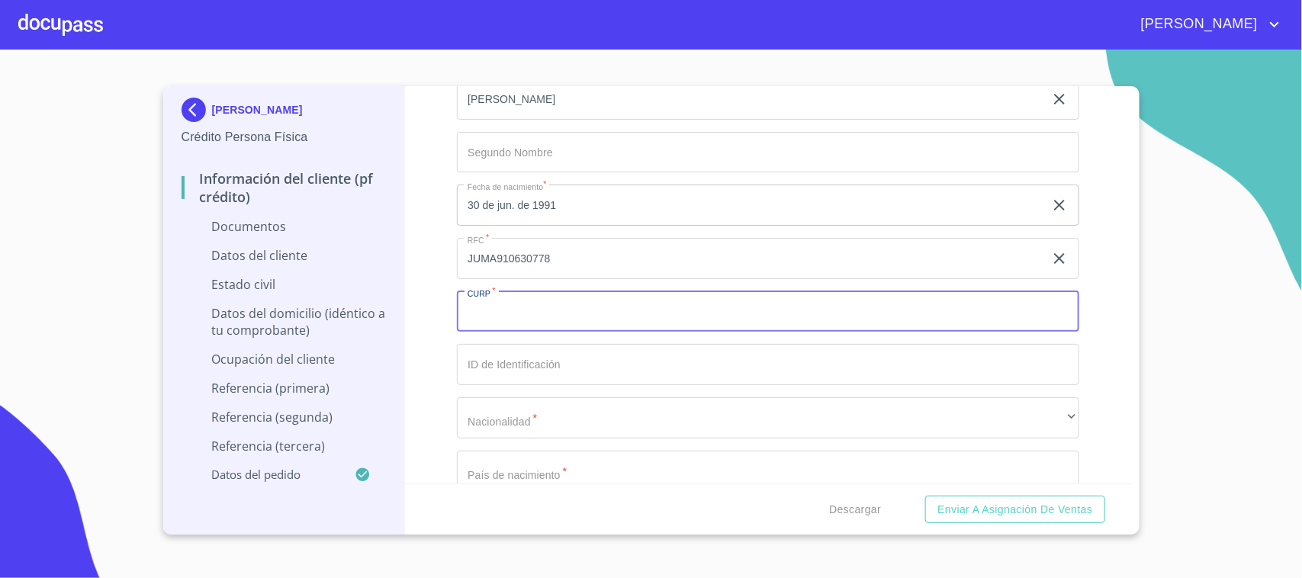
paste input "JUMA910630HQTLCL03"
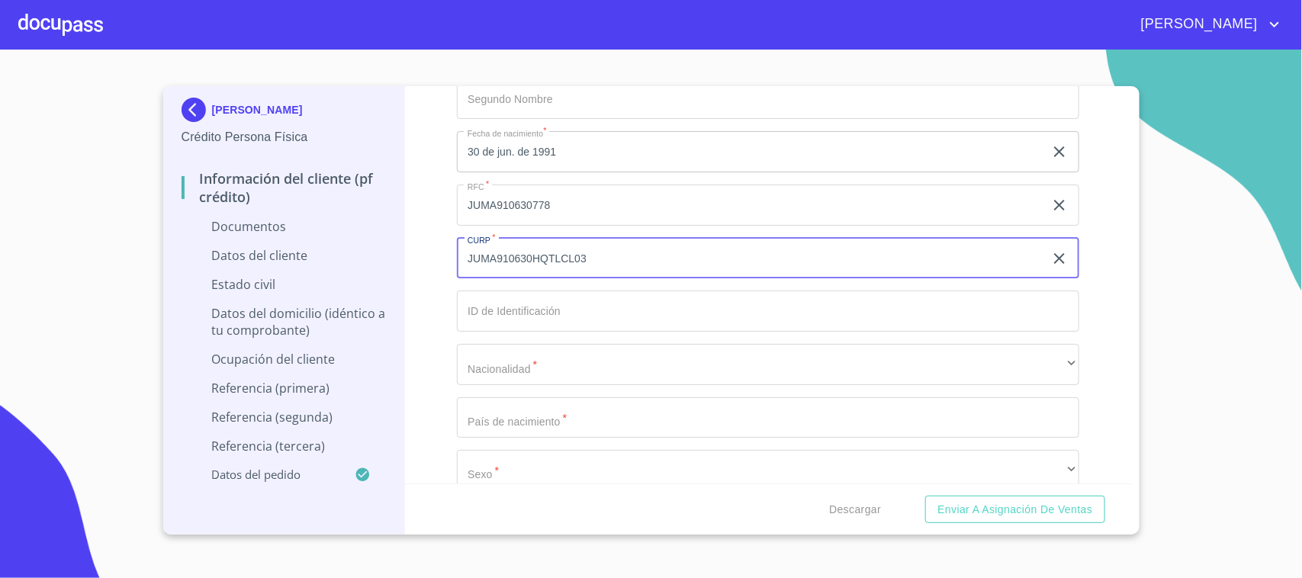
scroll to position [4767, 0]
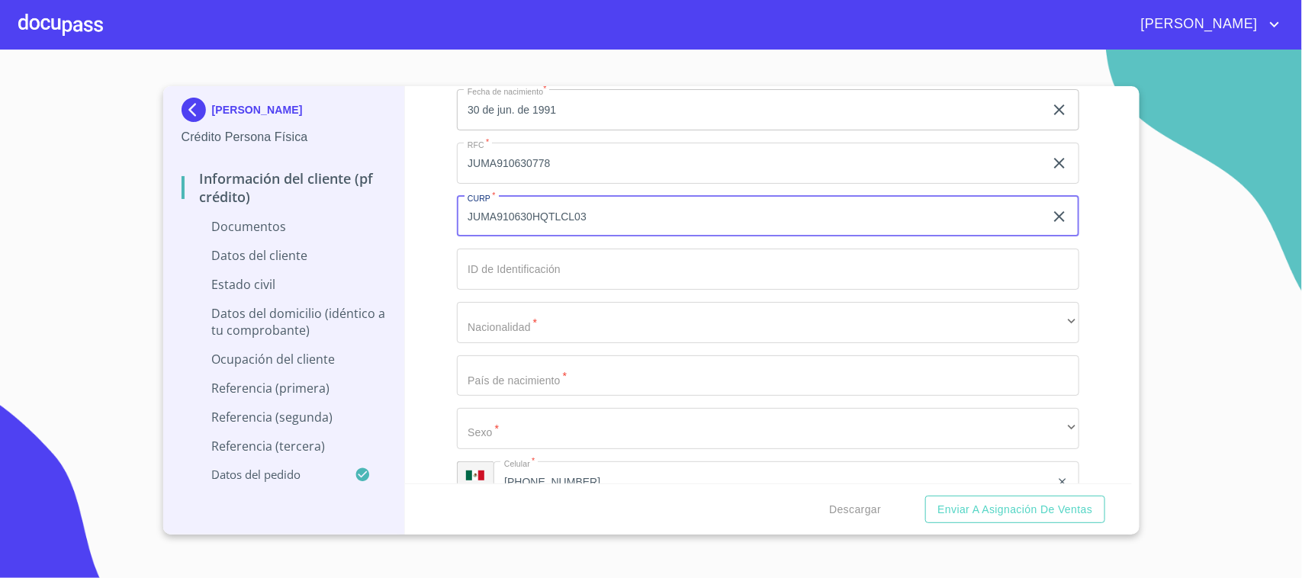
type input "JUMA910630HQTLCL03"
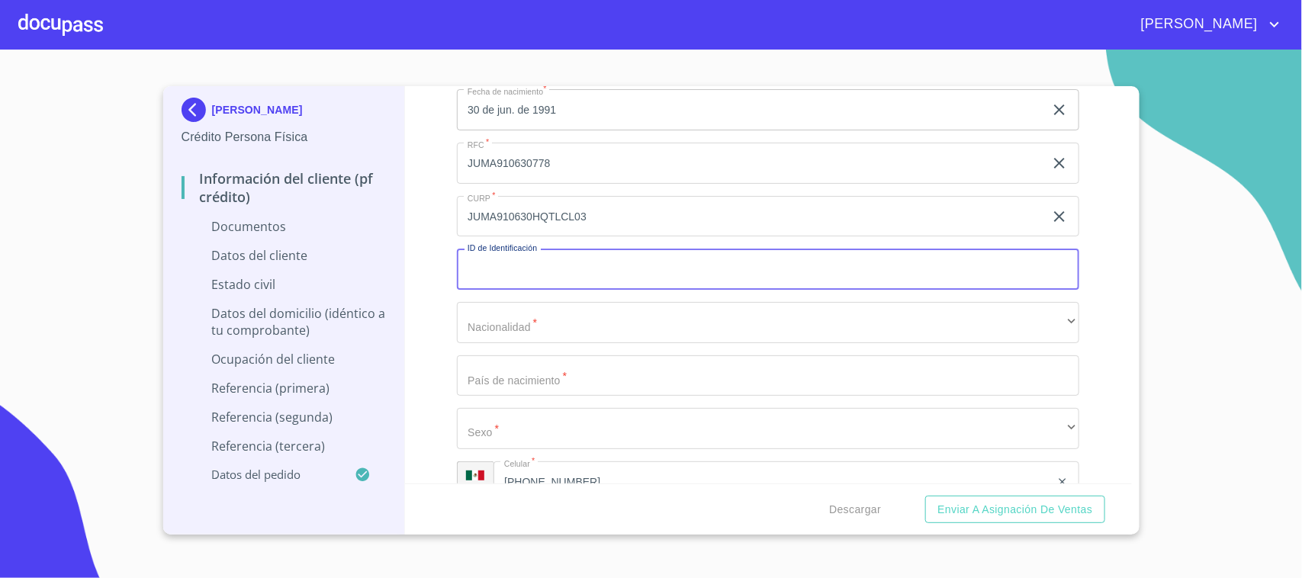
click at [535, 264] on input "Debes seleccionar una opción   *" at bounding box center [768, 269] width 622 height 41
type input "3315090190338"
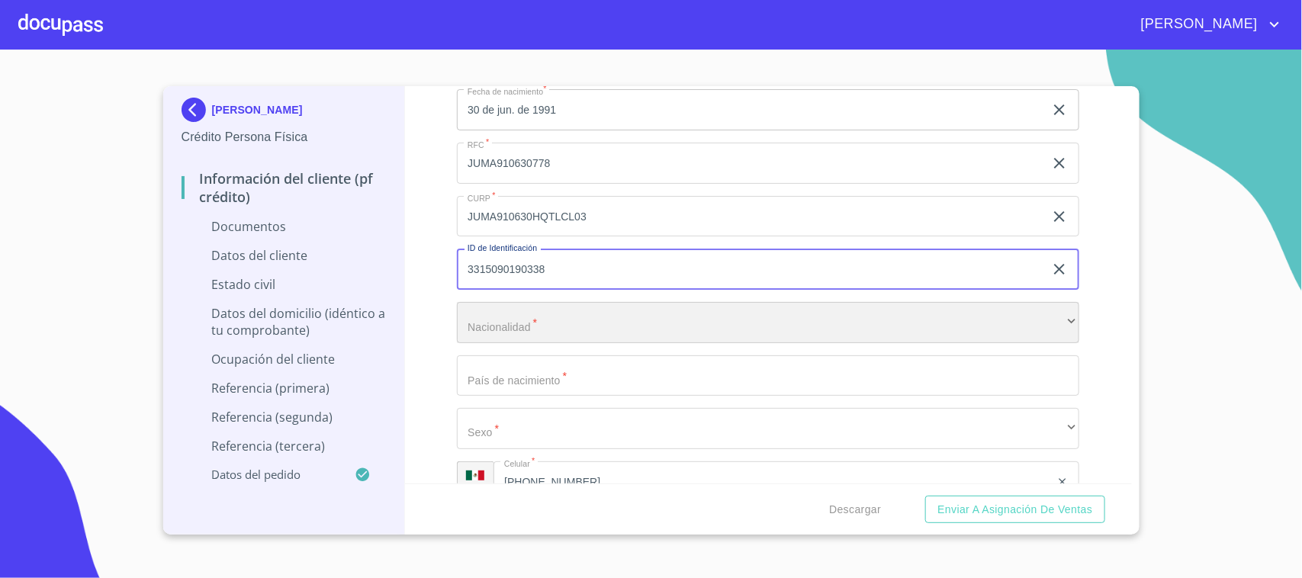
click at [564, 328] on div "​" at bounding box center [768, 322] width 622 height 41
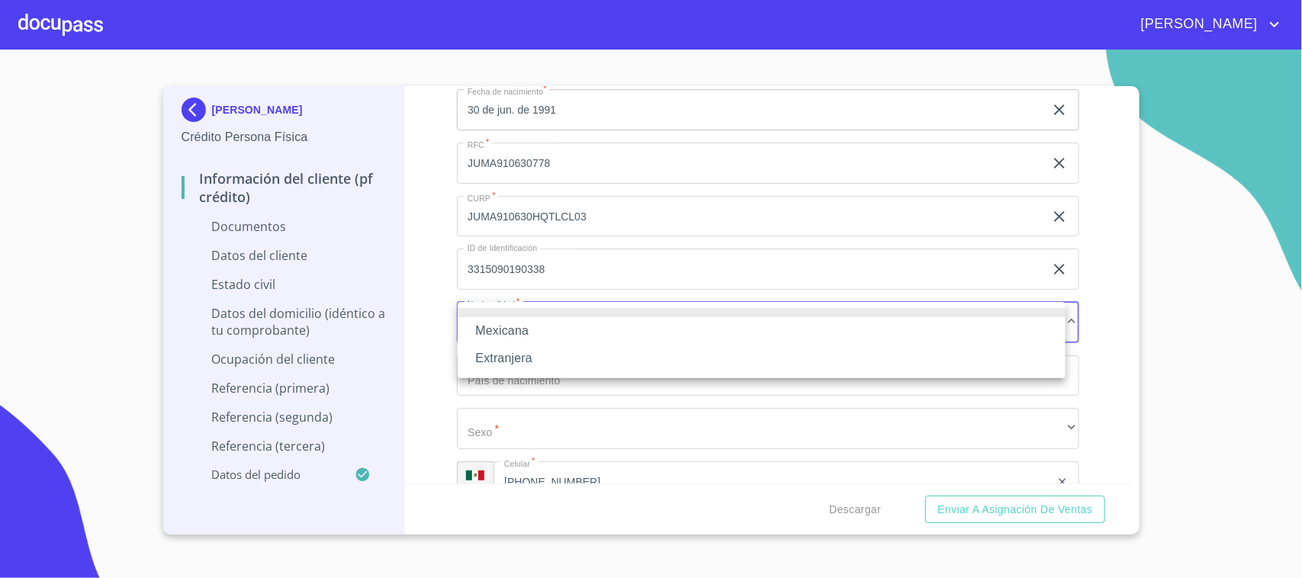
click at [546, 333] on li "Mexicana" at bounding box center [762, 330] width 608 height 27
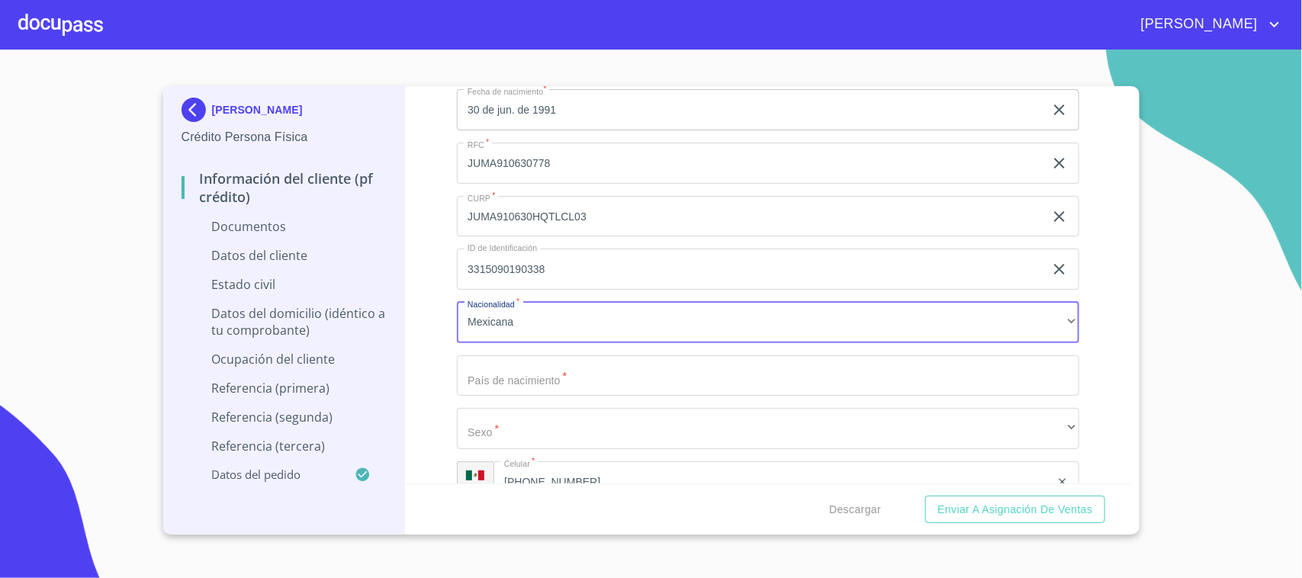
click at [551, 376] on input "Debes seleccionar una opción   *" at bounding box center [768, 375] width 622 height 41
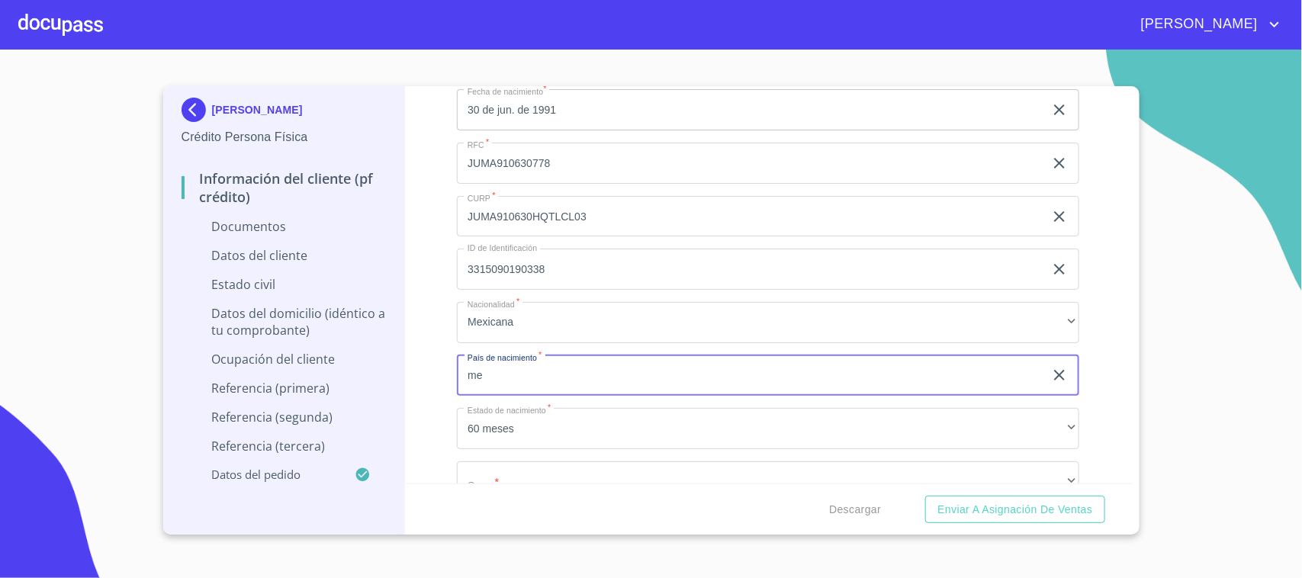
type input "m"
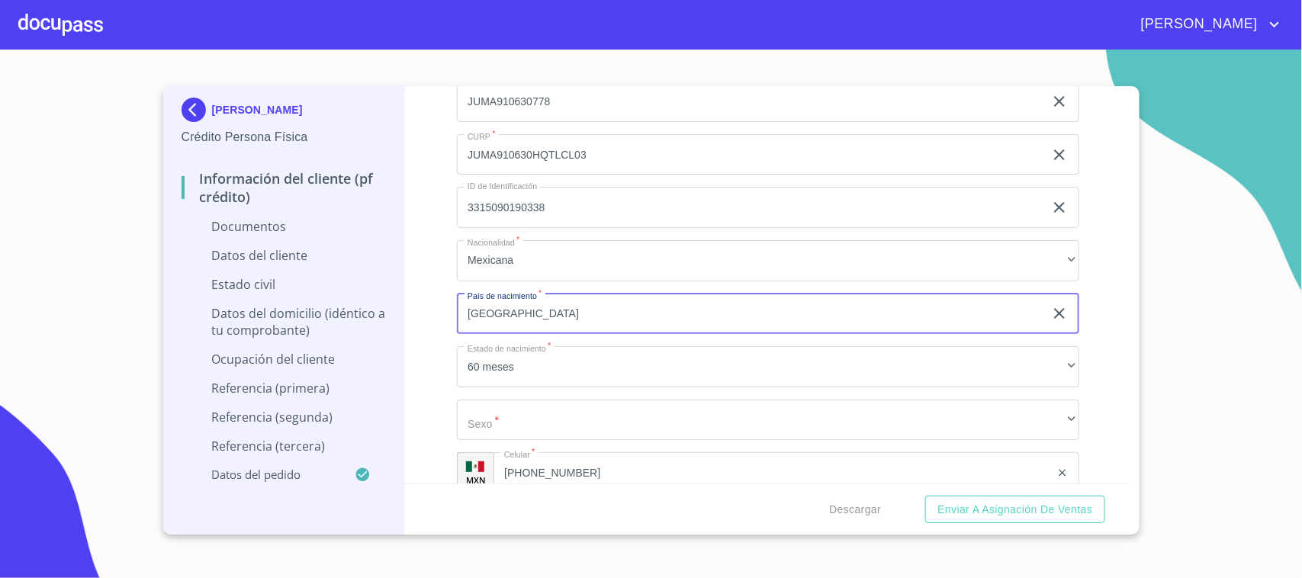
scroll to position [4862, 0]
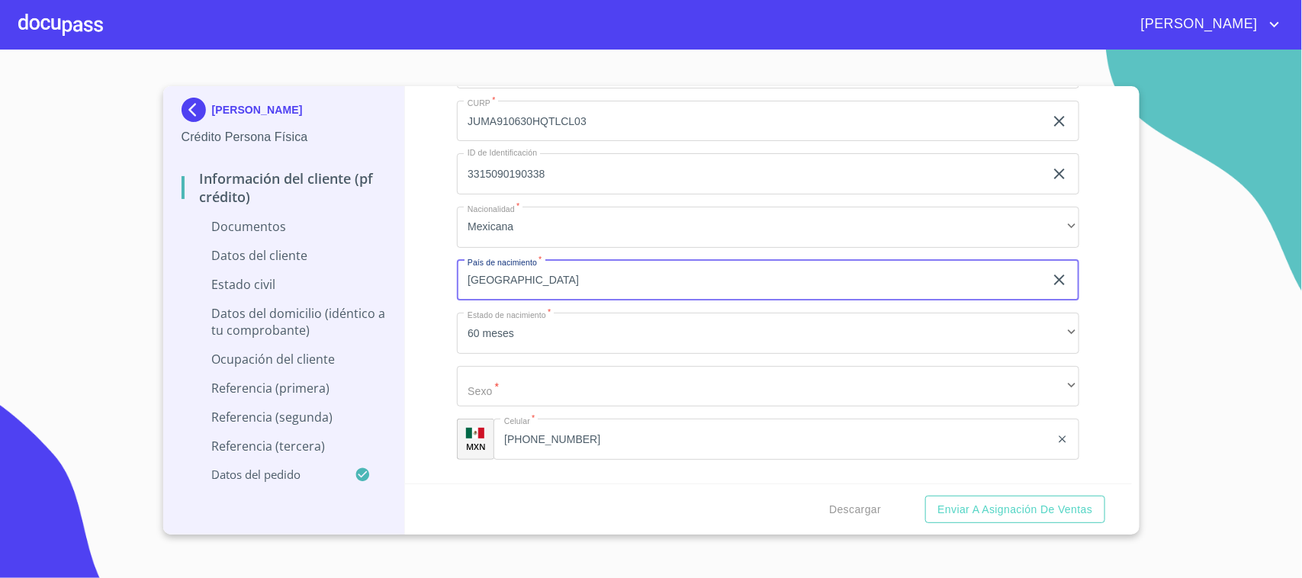
type input "[GEOGRAPHIC_DATA]"
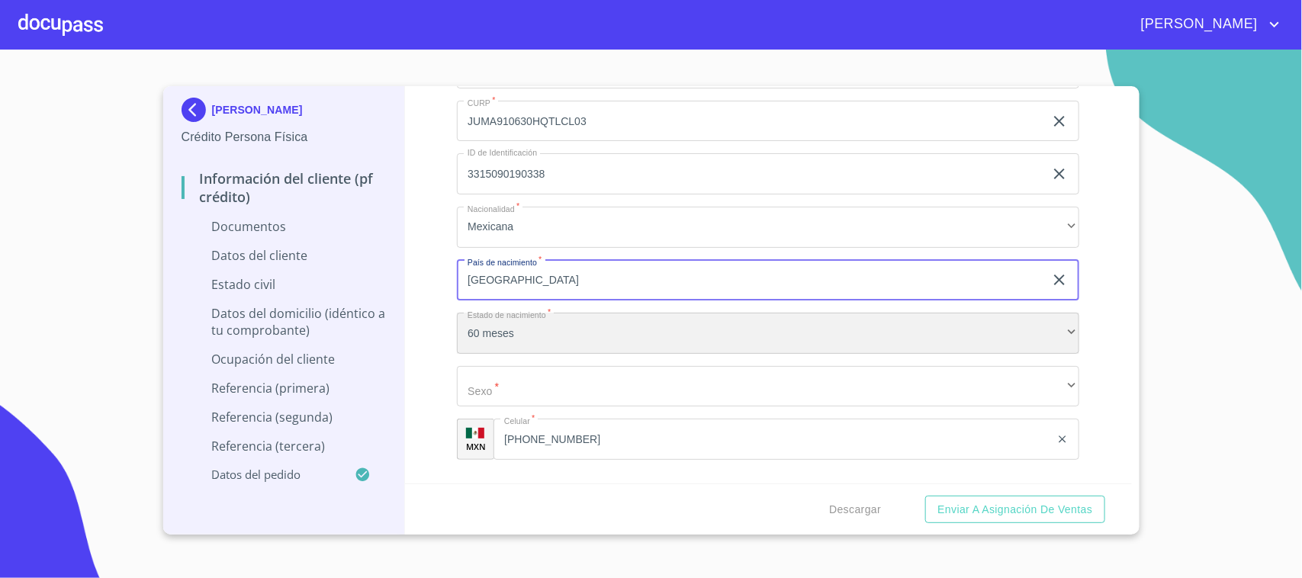
click at [526, 325] on div "60 meses" at bounding box center [768, 333] width 622 height 41
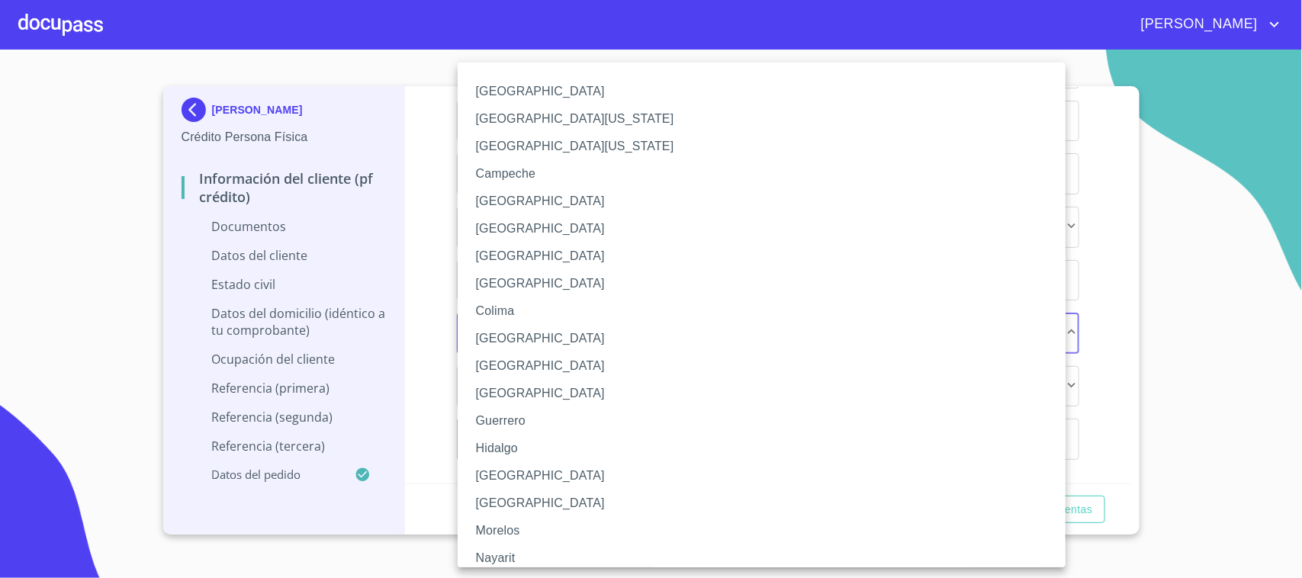
click at [493, 475] on li "[GEOGRAPHIC_DATA]" at bounding box center [769, 475] width 622 height 27
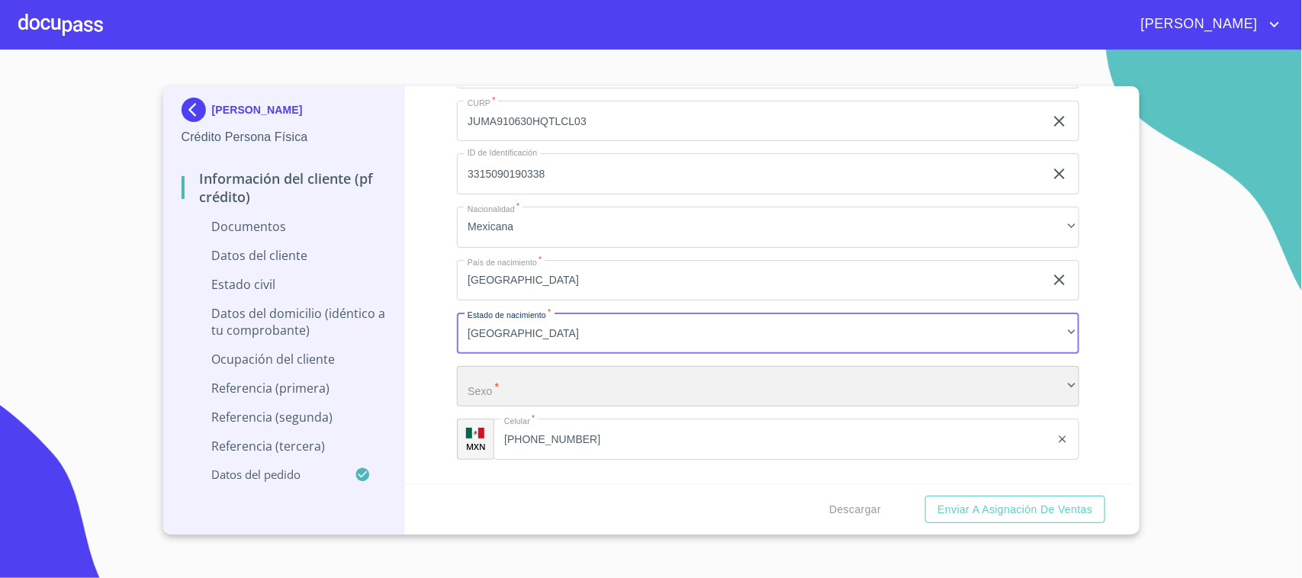
click at [558, 381] on div "​" at bounding box center [768, 386] width 622 height 41
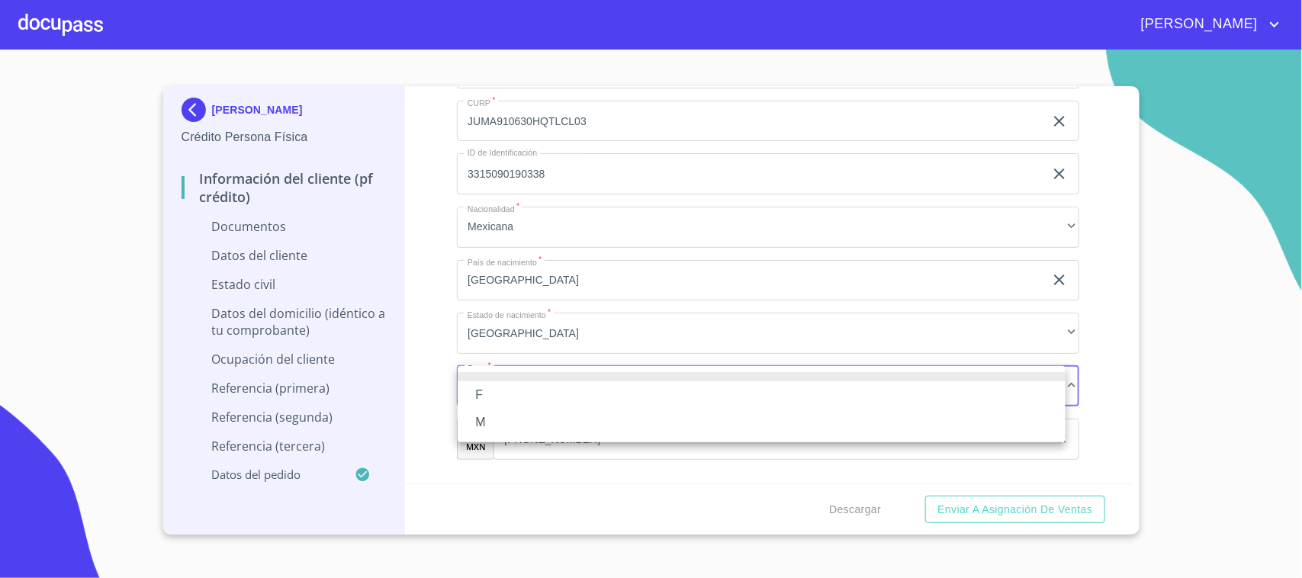
click at [525, 424] on li "M" at bounding box center [762, 422] width 608 height 27
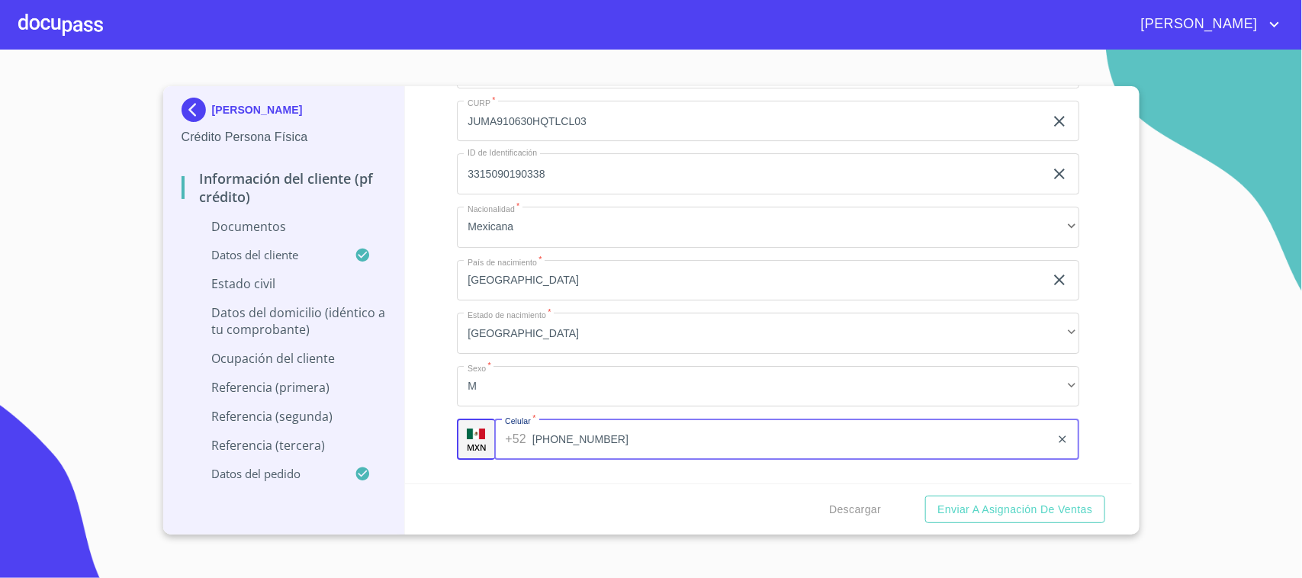
click at [638, 437] on input "[PHONE_NUMBER]" at bounding box center [791, 439] width 518 height 41
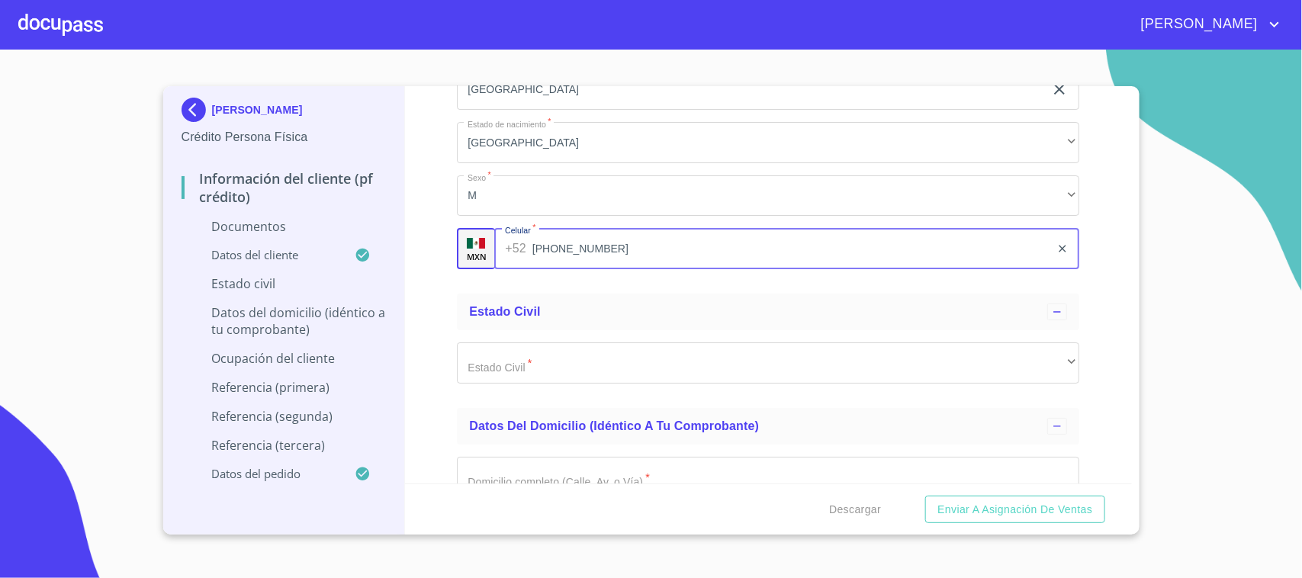
scroll to position [5053, 0]
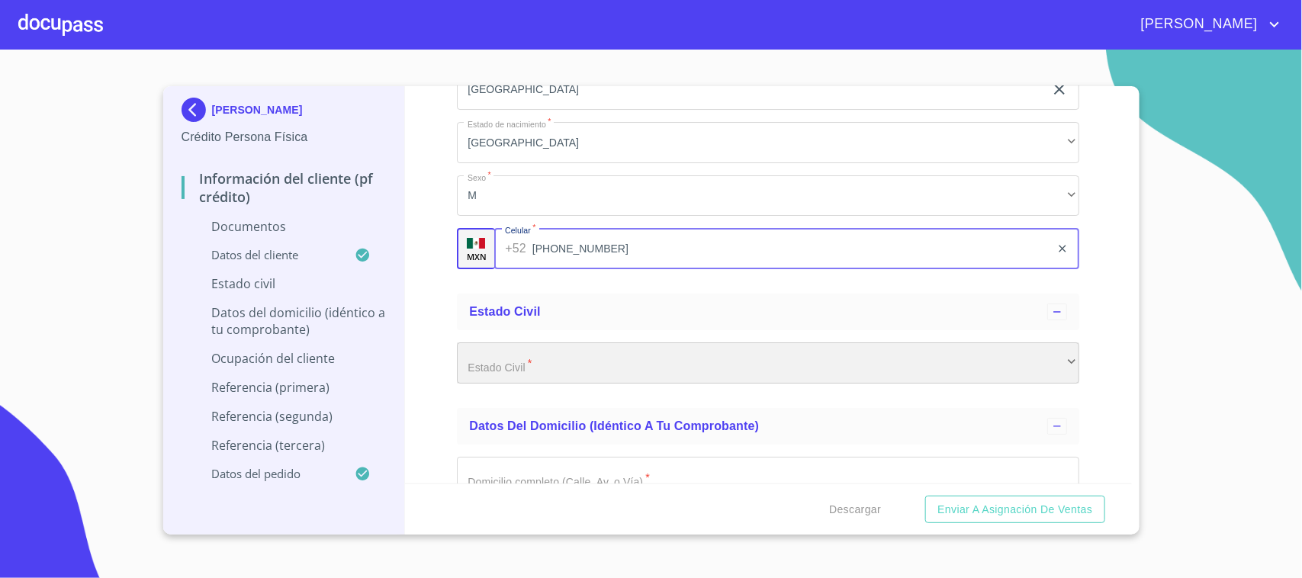
click at [569, 366] on div "​" at bounding box center [768, 362] width 622 height 41
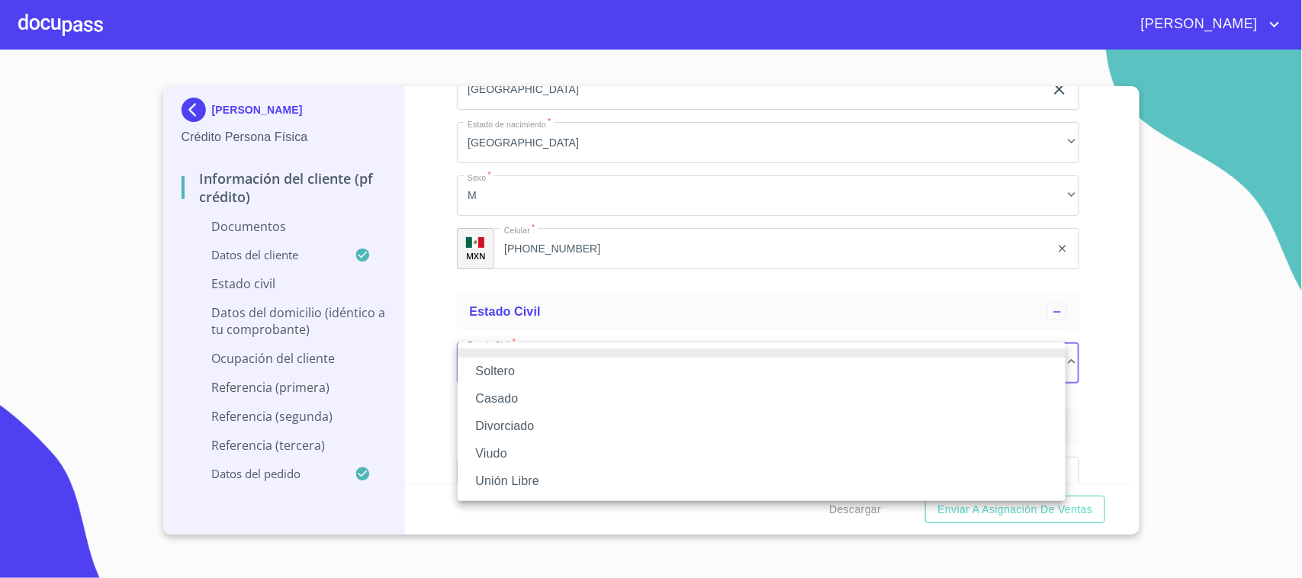
click at [532, 397] on li "Casado" at bounding box center [762, 398] width 608 height 27
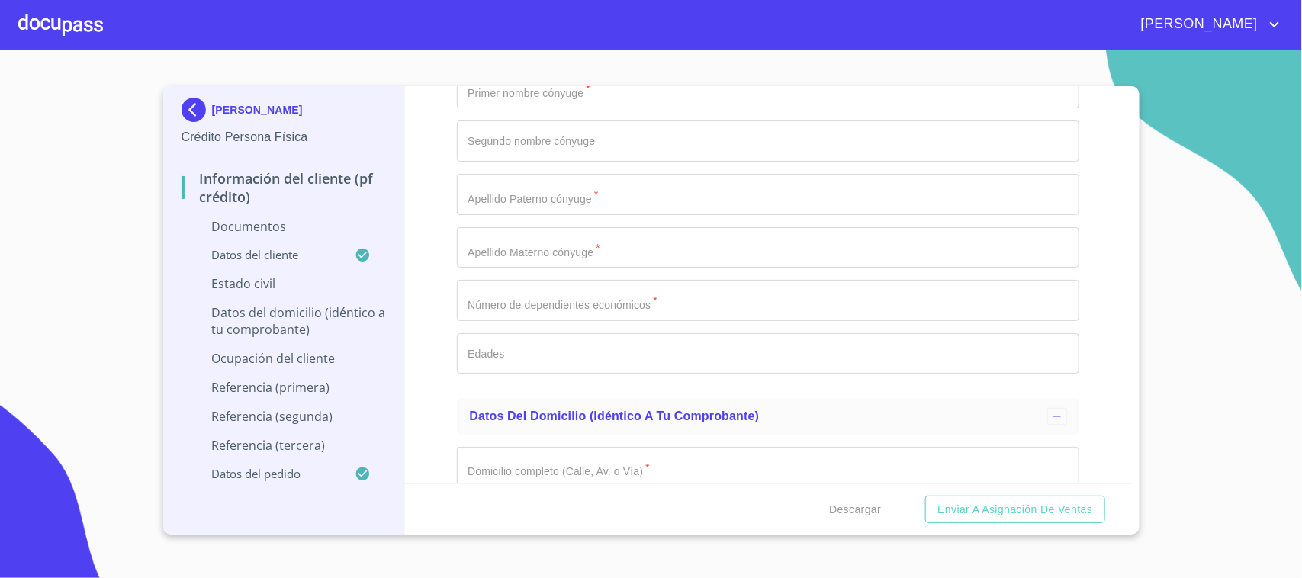
scroll to position [5244, 0]
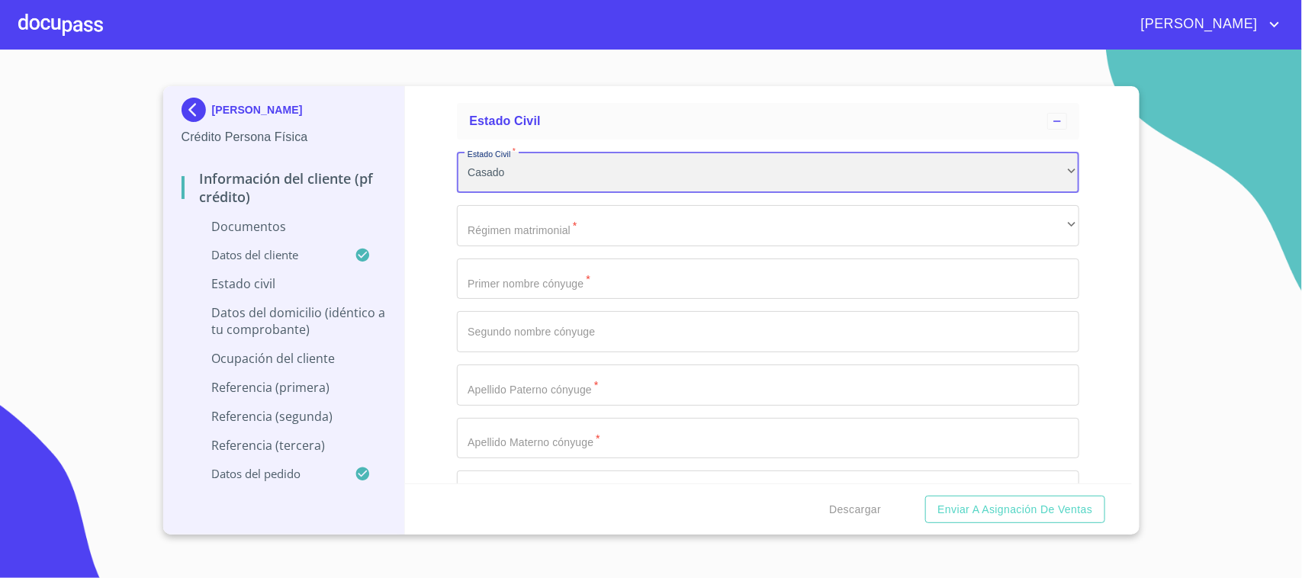
click at [532, 162] on div "Casado" at bounding box center [768, 172] width 622 height 41
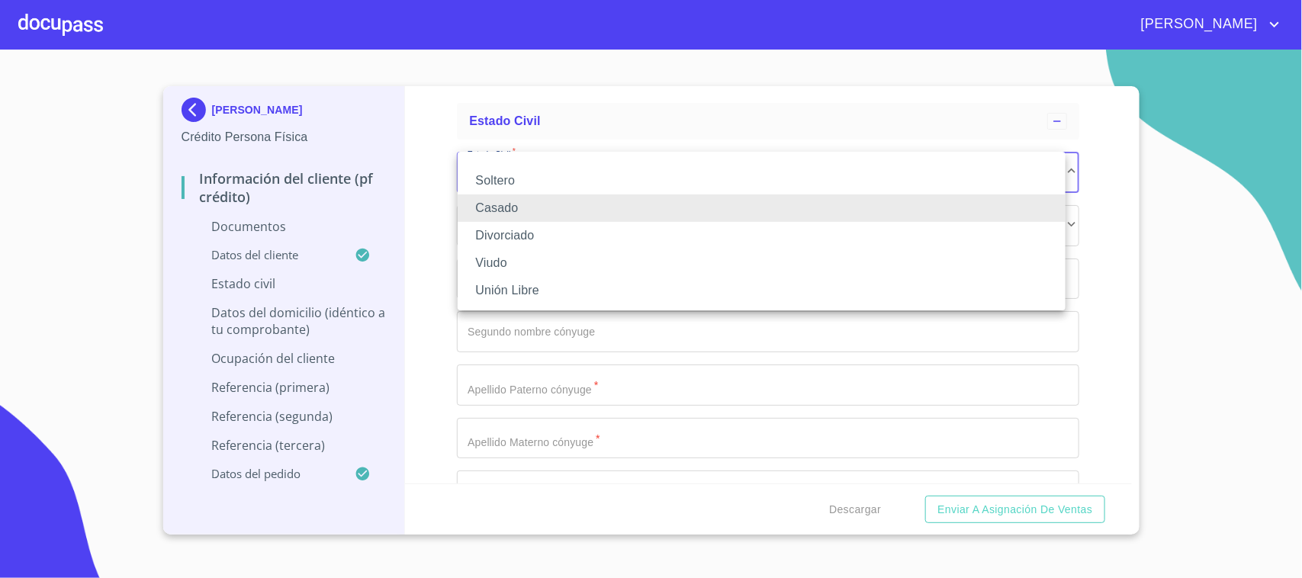
click at [513, 180] on li "Soltero" at bounding box center [762, 180] width 608 height 27
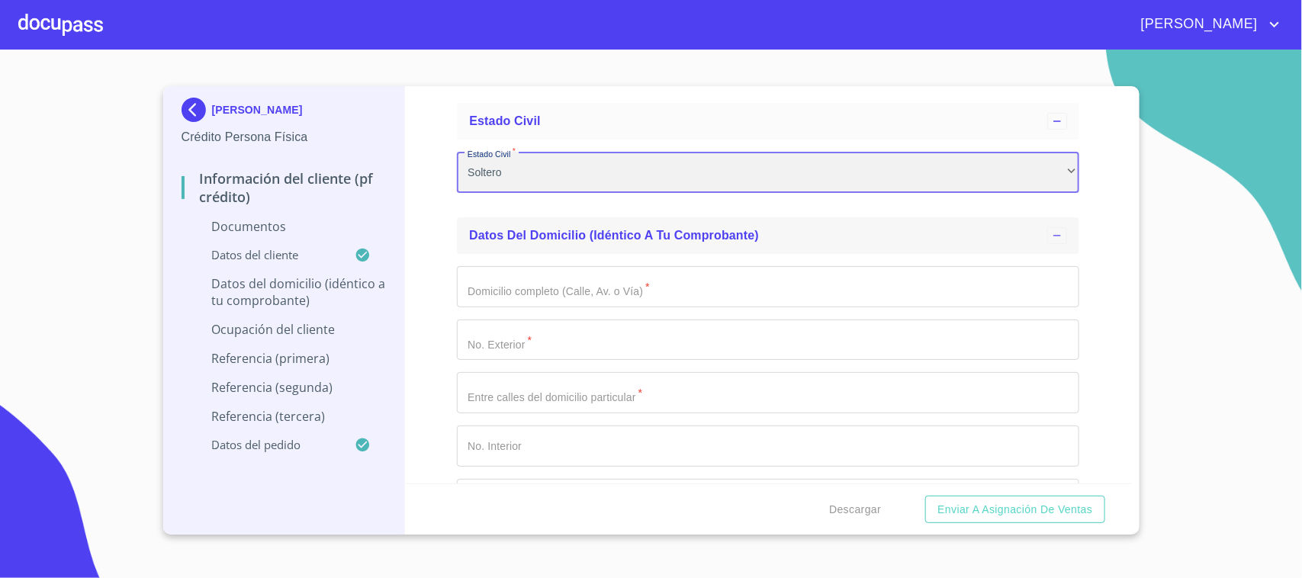
scroll to position [5339, 0]
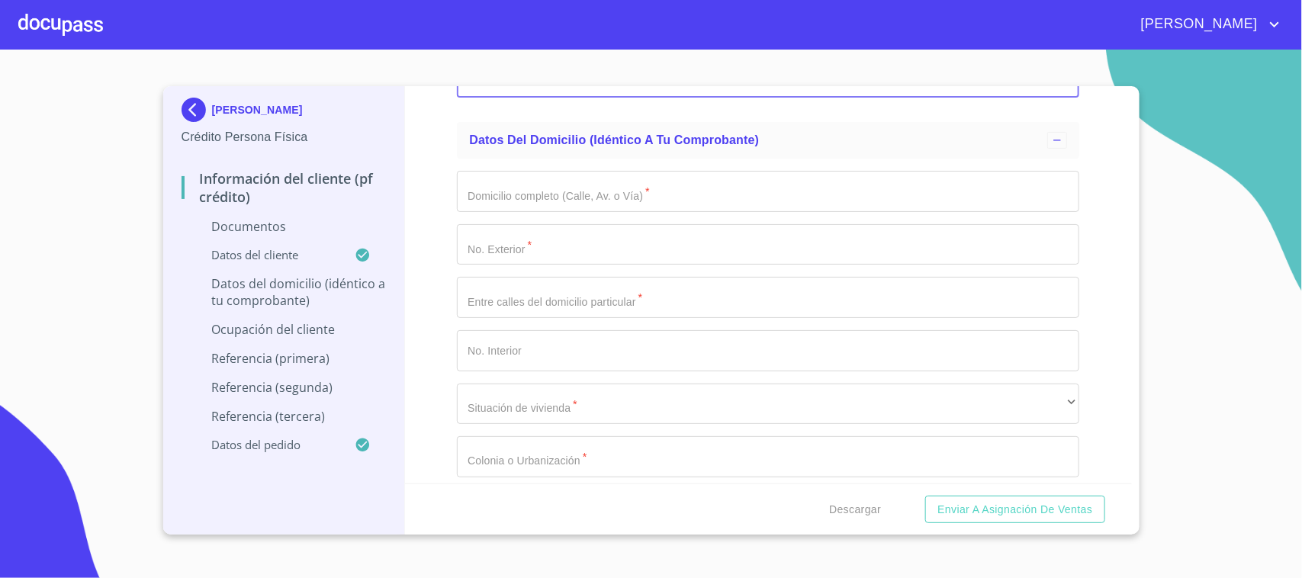
click at [548, 196] on input "Debes seleccionar una opción   *" at bounding box center [768, 191] width 622 height 41
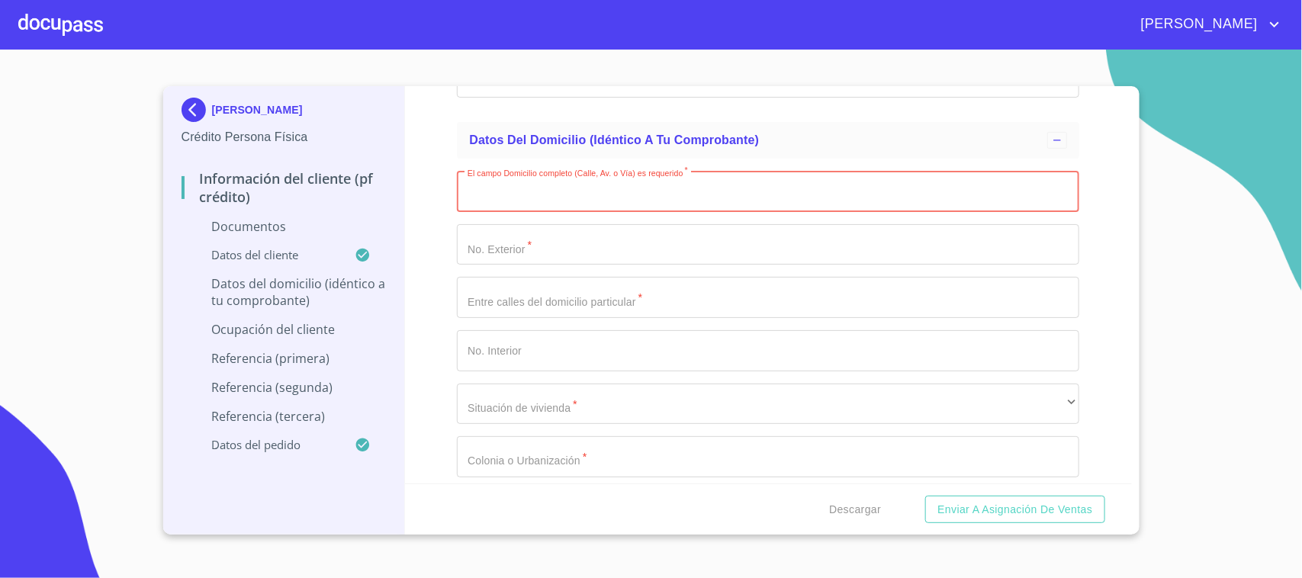
paste input "C OJO DE AGUA"
type input "C OJO DE AGUA"
click at [525, 238] on input "Debes seleccionar una opción   *" at bounding box center [768, 244] width 622 height 41
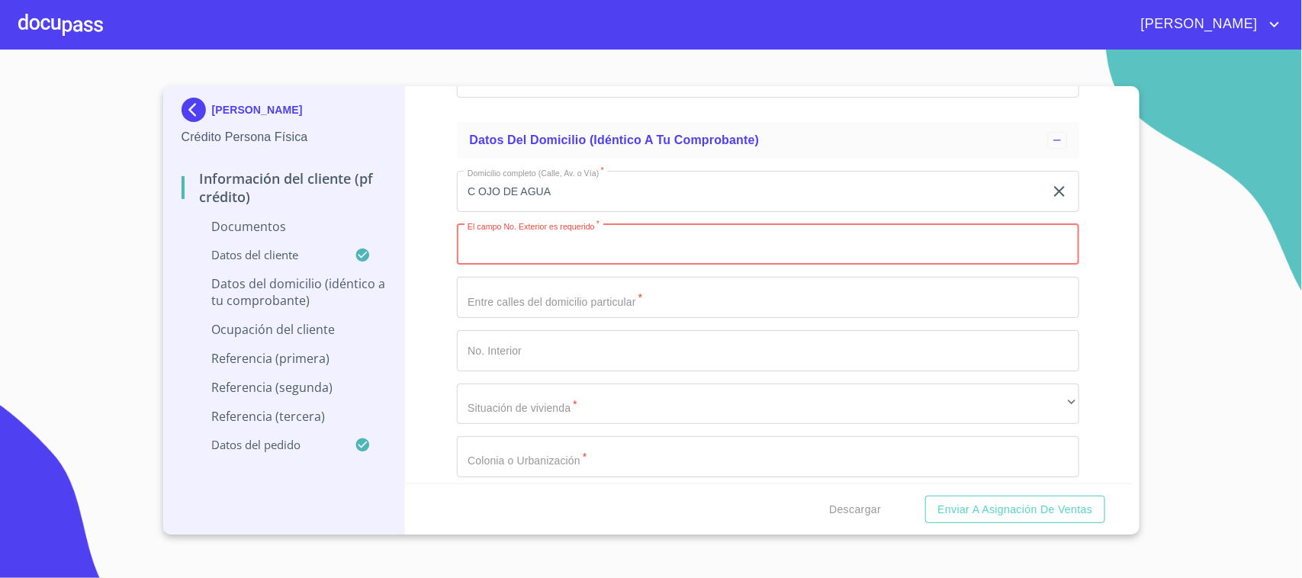
paste input "4010"
type input "4010"
click at [538, 294] on input "Debes seleccionar una opción   *" at bounding box center [768, 297] width 622 height 41
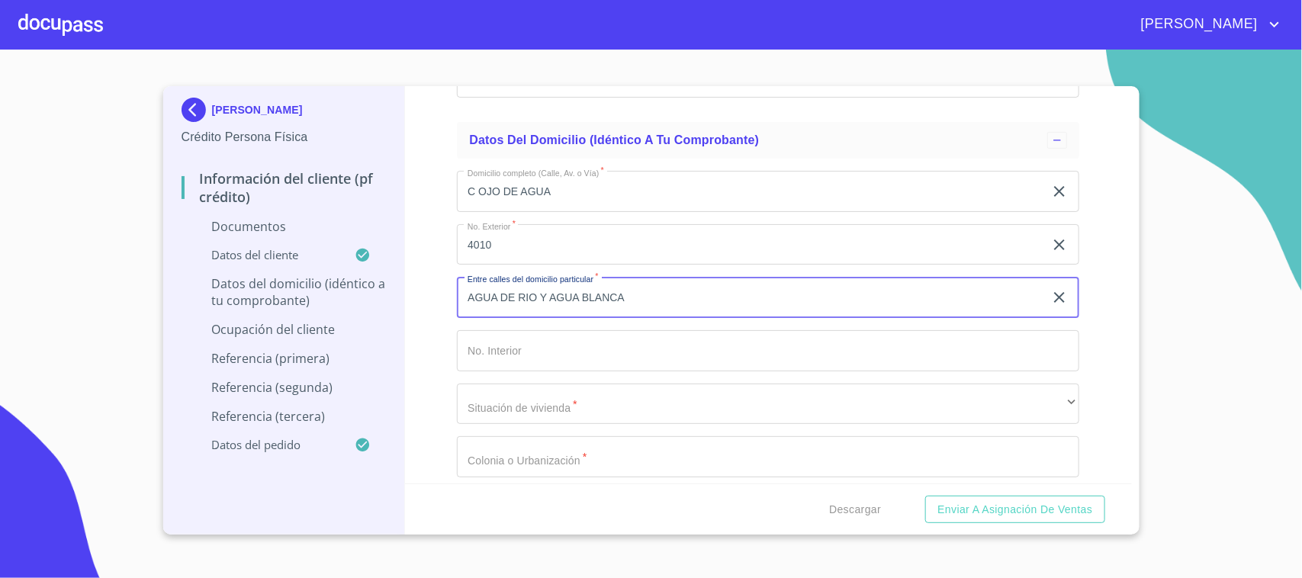
type input "AGUA DE RIO Y AGUA BLANCA"
click at [422, 314] on div "Información del cliente (PF crédito) Documentos Debes seleccionar una opción   …" at bounding box center [768, 284] width 727 height 397
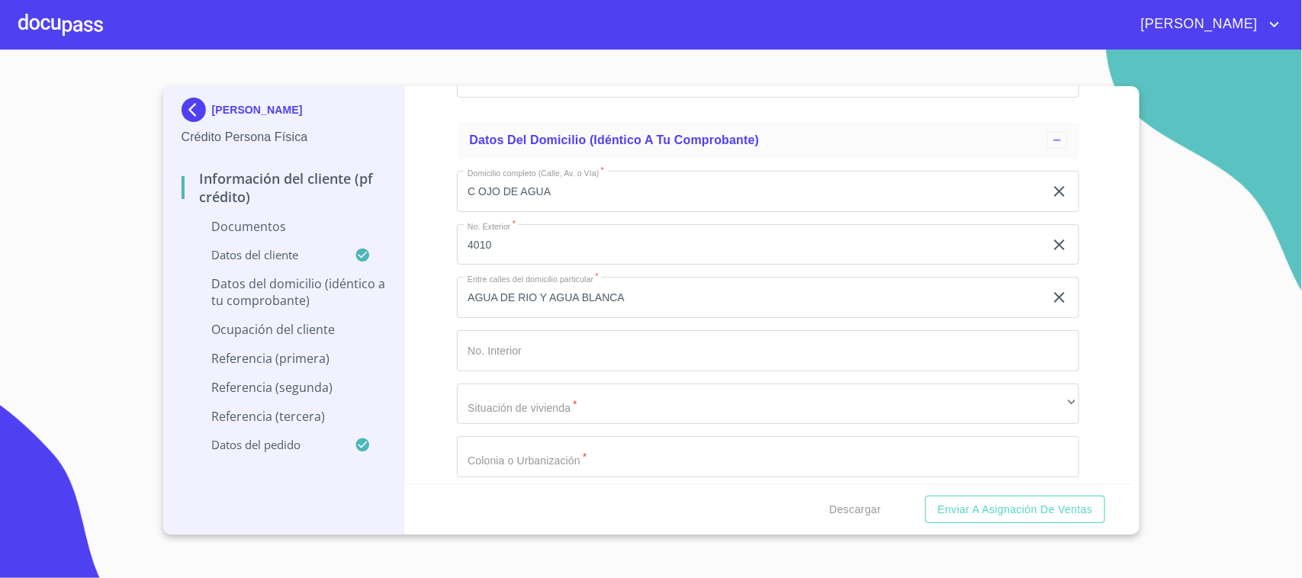
scroll to position [5434, 0]
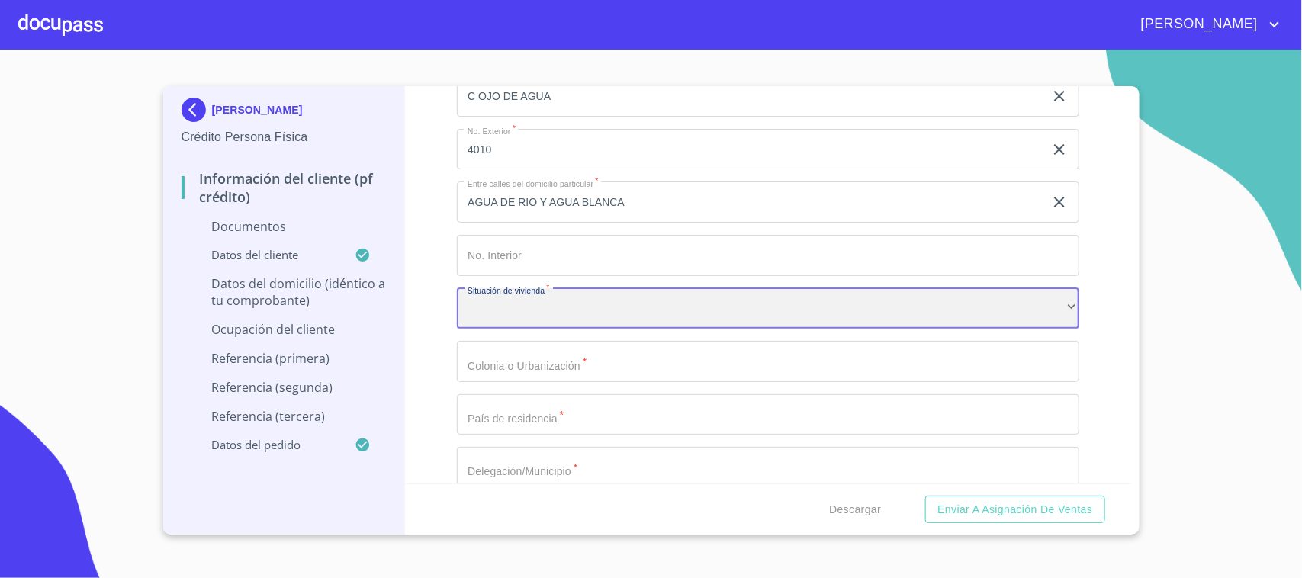
click at [557, 298] on div "​" at bounding box center [768, 308] width 622 height 41
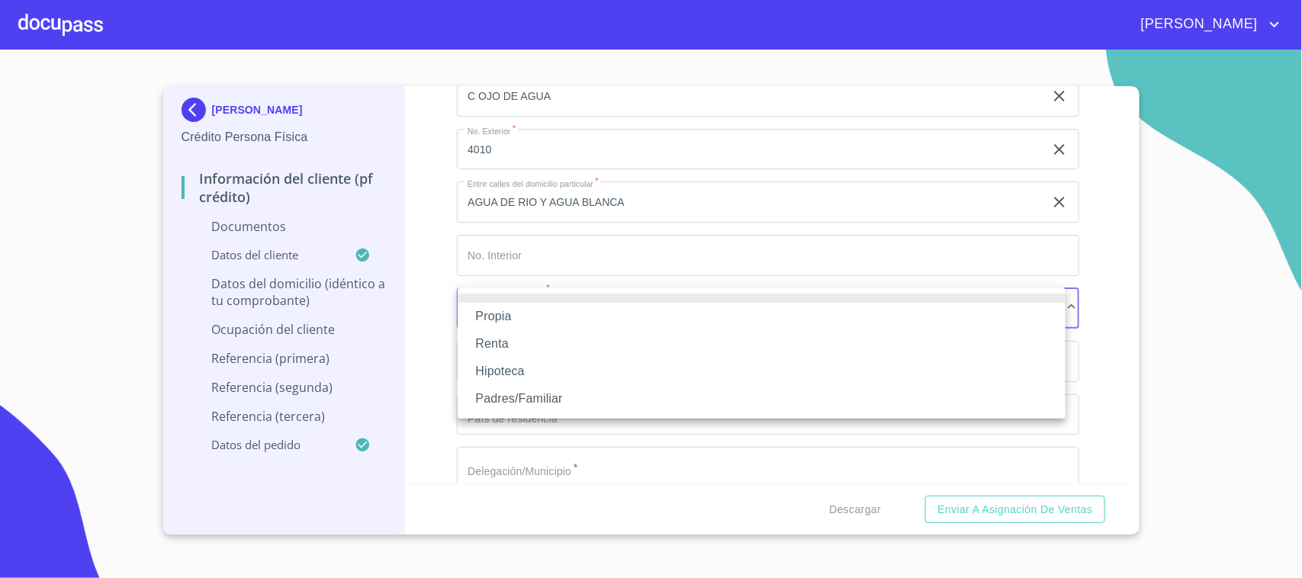
click at [517, 321] on li "Propia" at bounding box center [762, 316] width 608 height 27
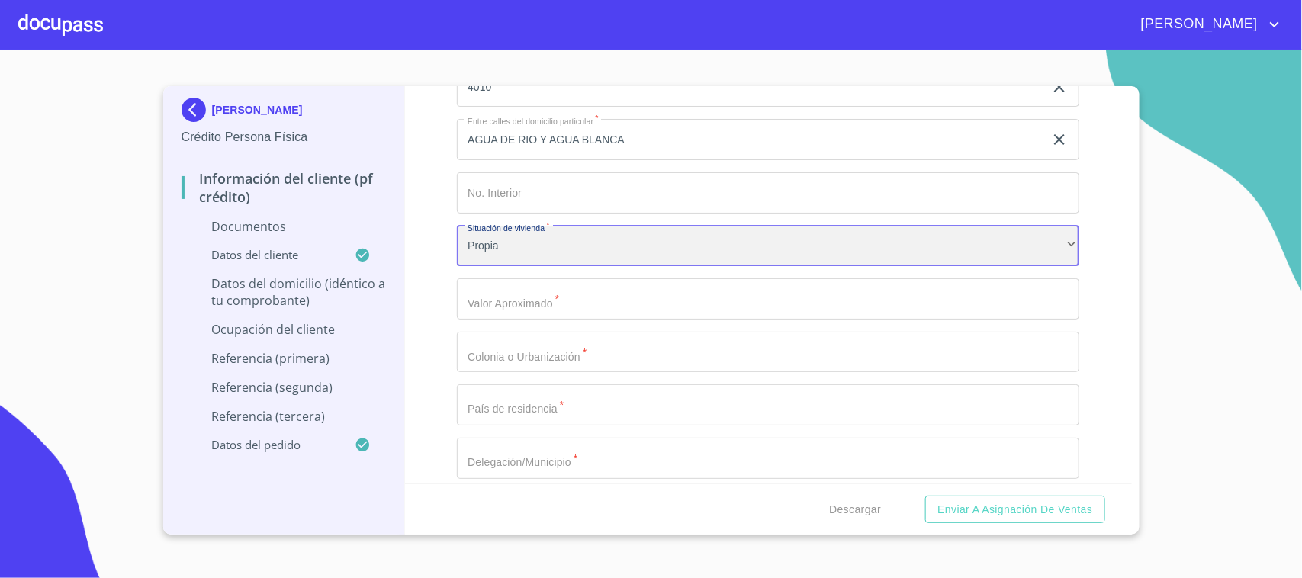
scroll to position [5530, 0]
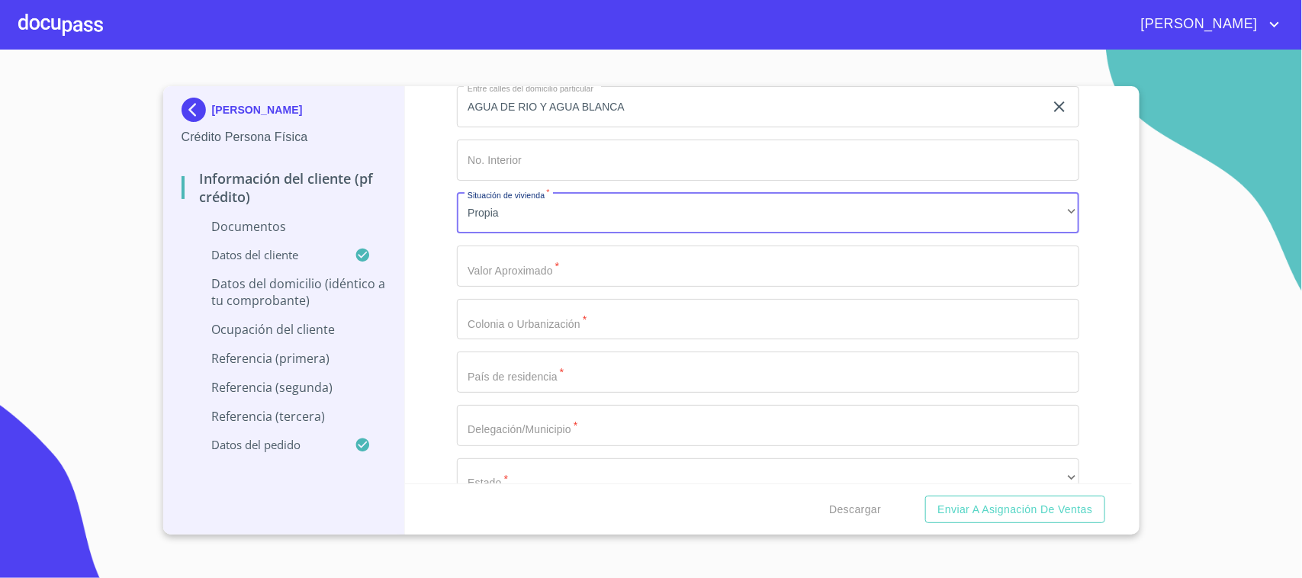
click at [522, 267] on input "Debes seleccionar una opción   *" at bounding box center [768, 266] width 622 height 41
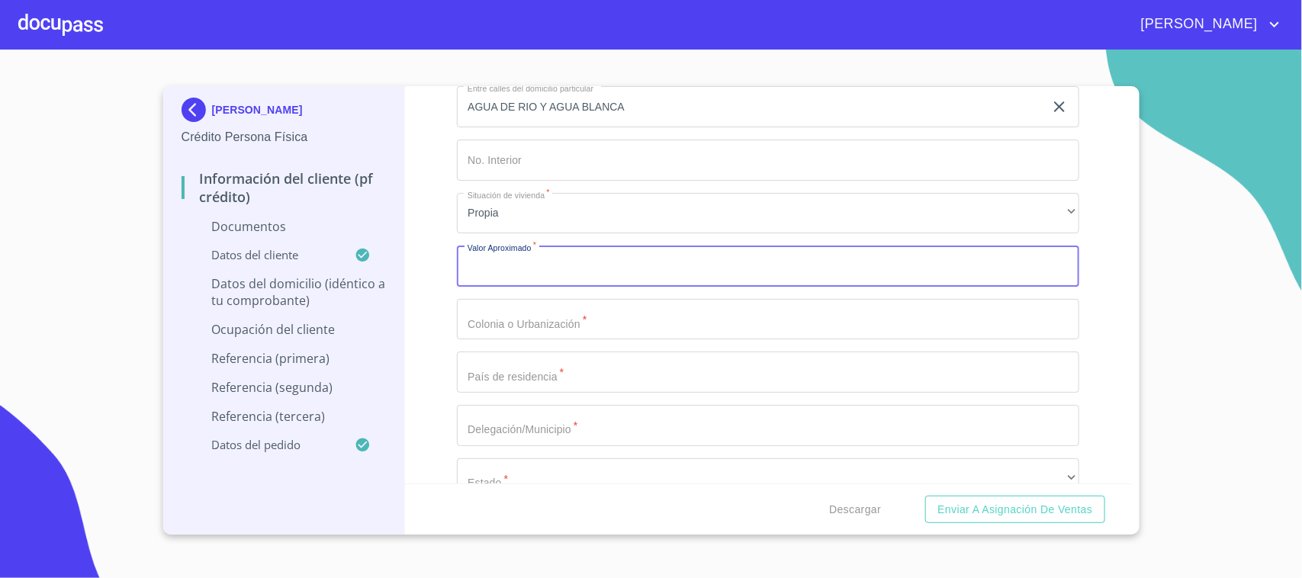
click at [436, 269] on div "Información del cliente (PF crédito) Documentos Debes seleccionar una opción   …" at bounding box center [768, 284] width 727 height 397
click at [494, 262] on input "Debes seleccionar una opción   *" at bounding box center [768, 266] width 622 height 41
type input "$8"
type input "$1,500,000"
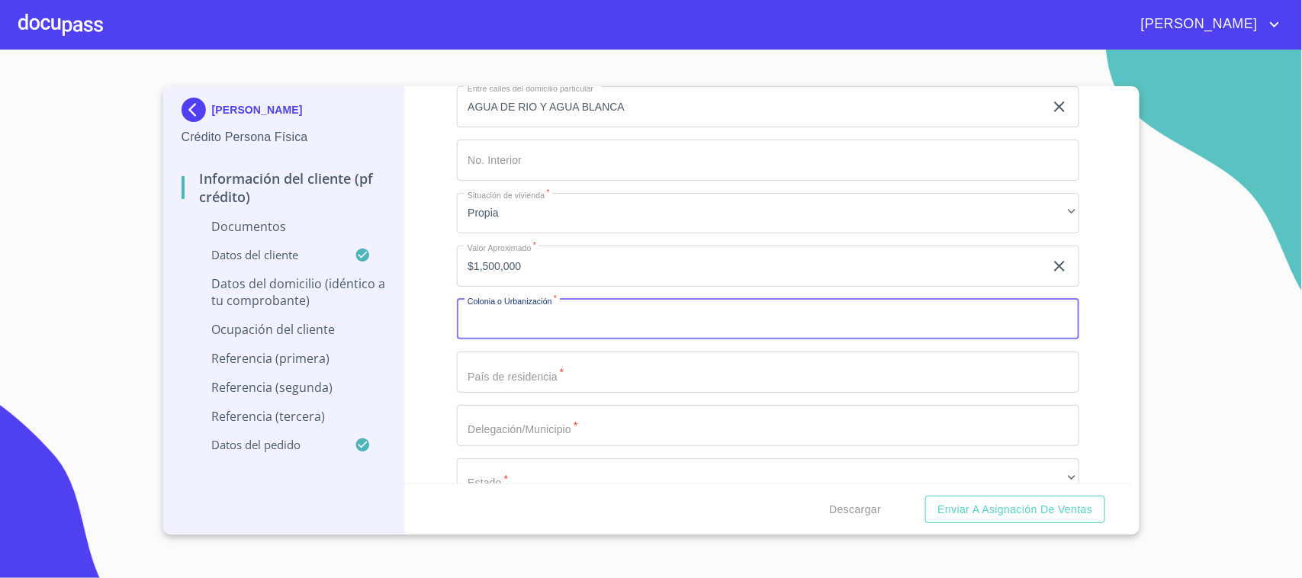
click at [535, 305] on input "Debes seleccionar una opción   *" at bounding box center [768, 319] width 622 height 41
click at [440, 324] on div "Información del cliente (PF crédito) Documentos Debes seleccionar una opción   …" at bounding box center [768, 284] width 727 height 397
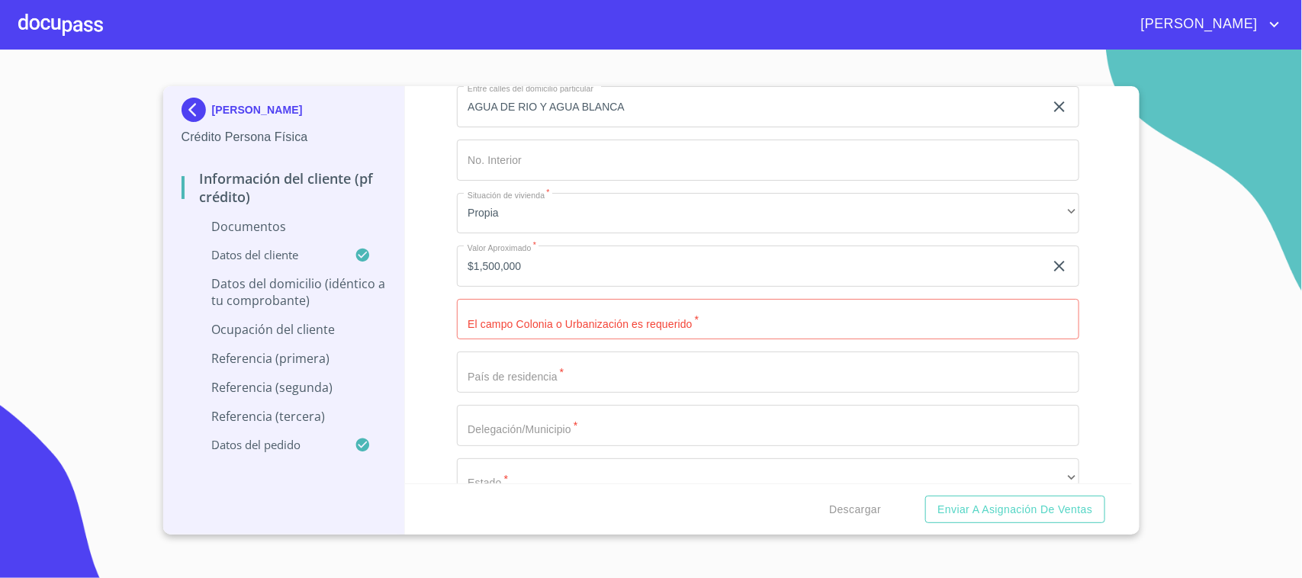
click at [474, 320] on input "Debes seleccionar una opción   *" at bounding box center [768, 319] width 622 height 41
type input "[GEOGRAPHIC_DATA]"
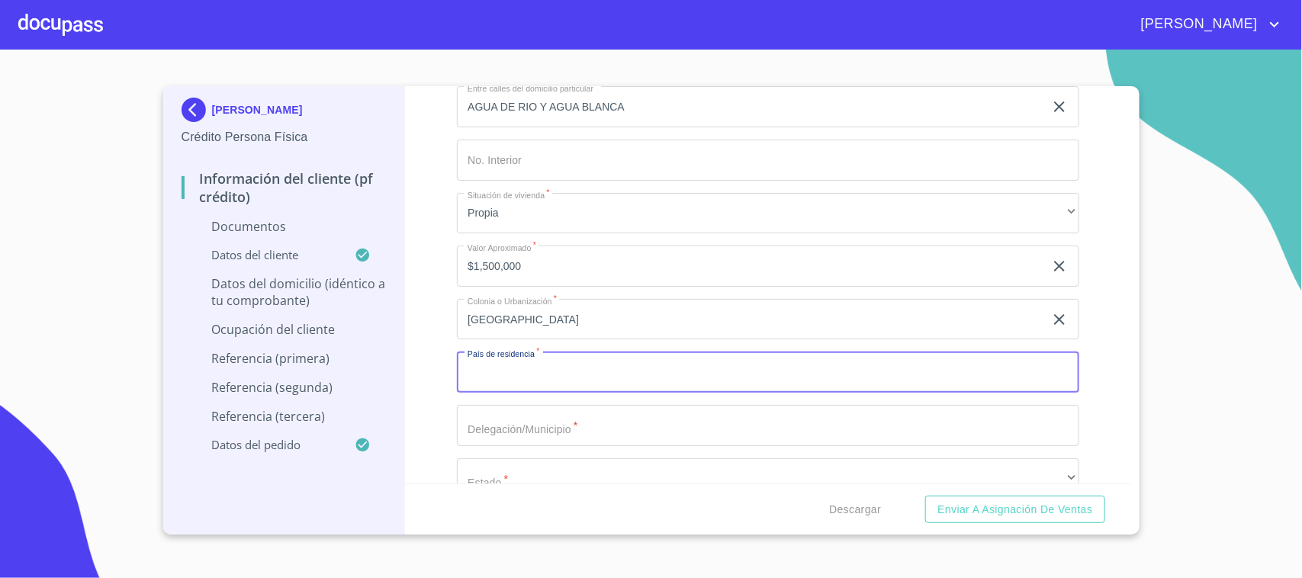
click at [505, 375] on input "Debes seleccionar una opción   *" at bounding box center [768, 372] width 622 height 41
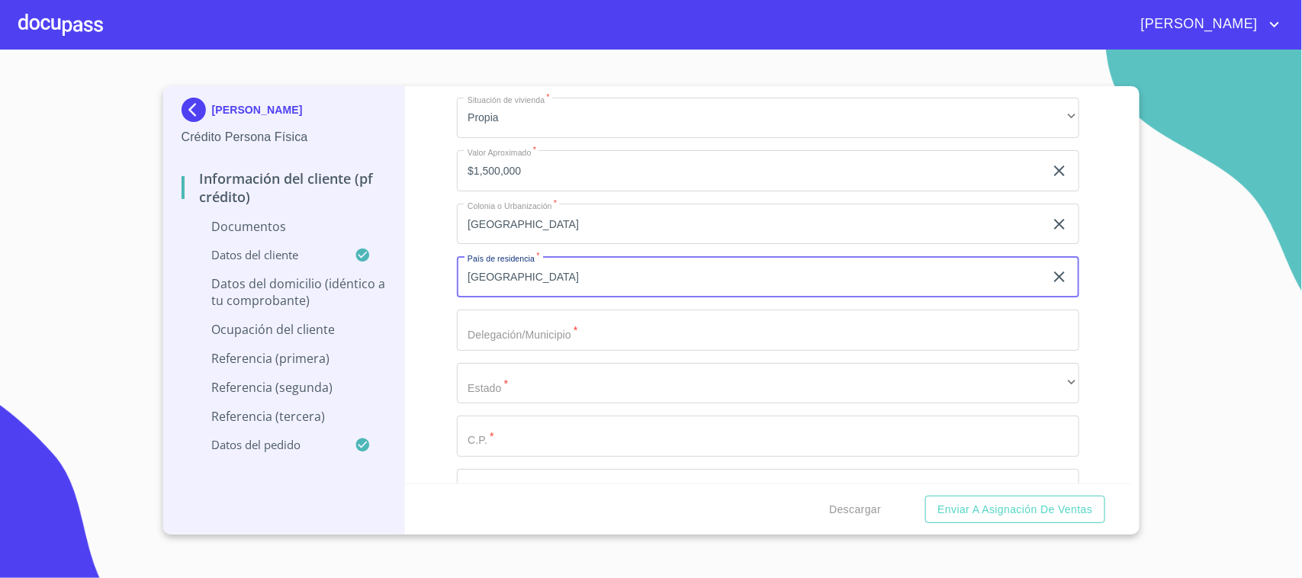
type input "[GEOGRAPHIC_DATA]"
click at [522, 320] on input "Debes seleccionar una opción   *" at bounding box center [768, 330] width 622 height 41
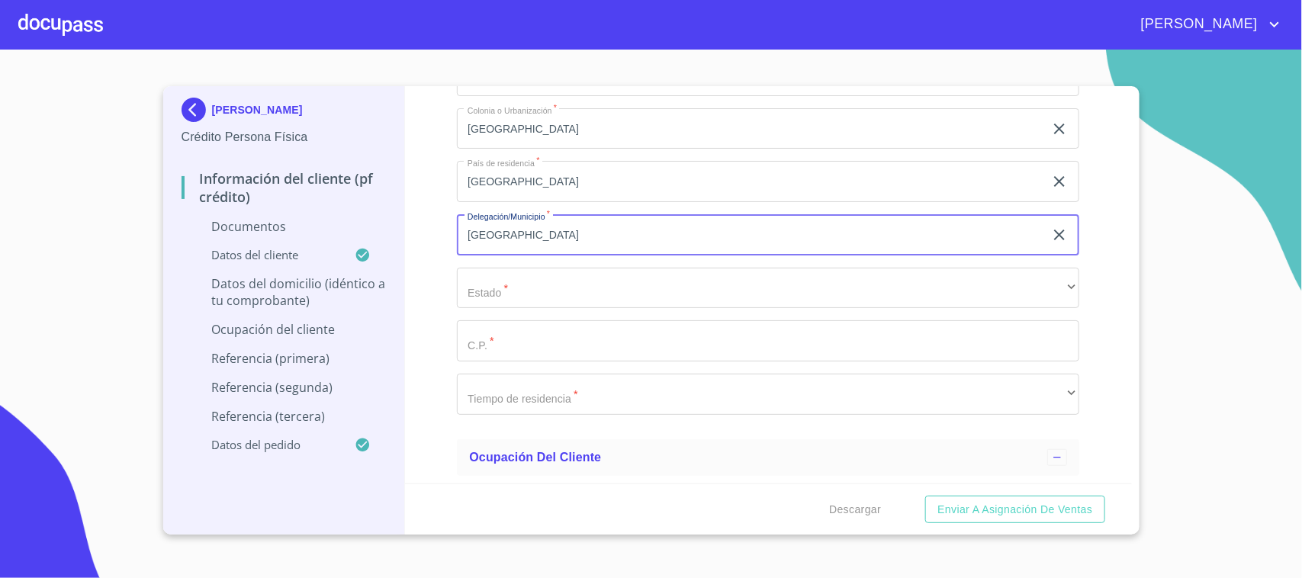
type input "[GEOGRAPHIC_DATA]"
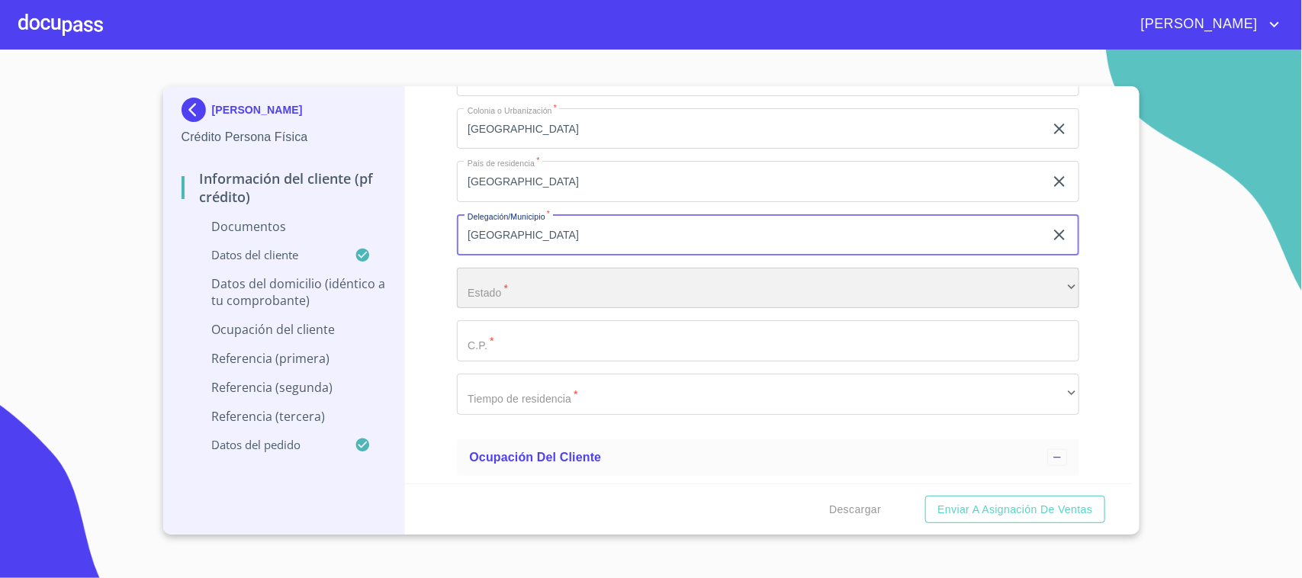
click at [507, 275] on div "​" at bounding box center [768, 288] width 622 height 41
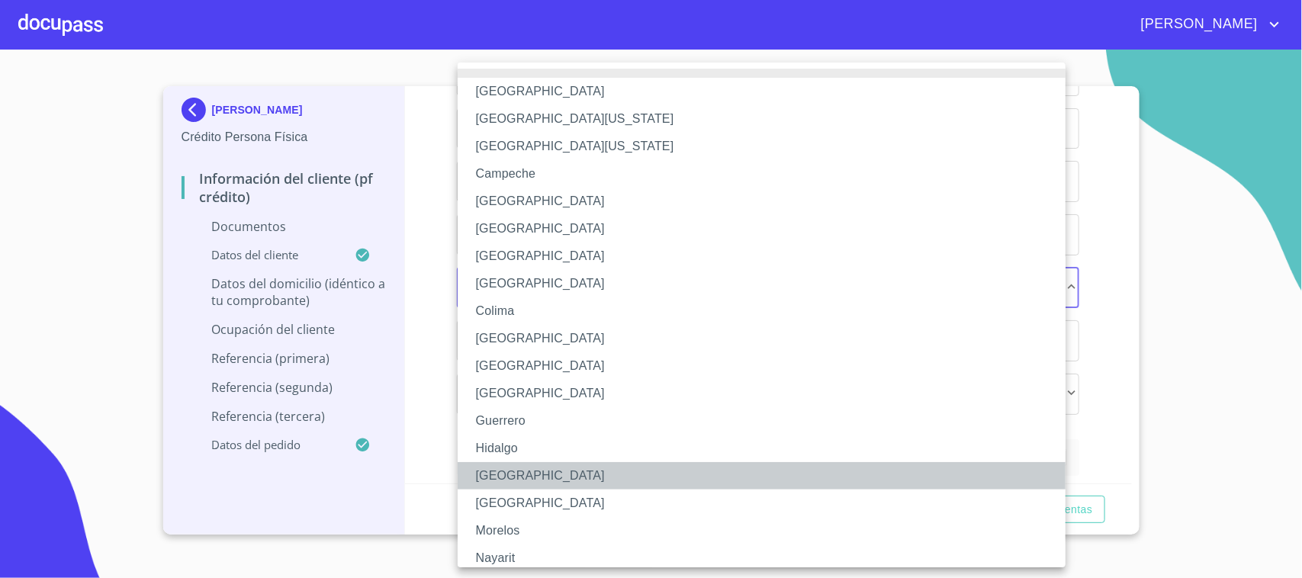
click at [519, 469] on li "[GEOGRAPHIC_DATA]" at bounding box center [769, 475] width 622 height 27
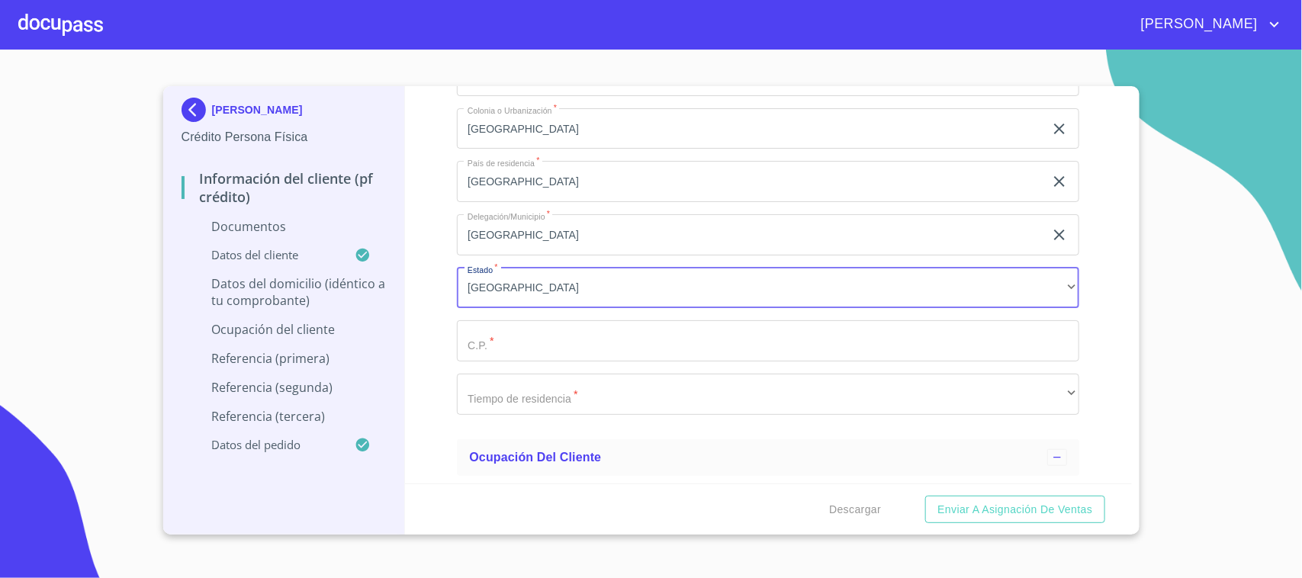
click at [505, 352] on input "Debes seleccionar una opción   *" at bounding box center [768, 340] width 622 height 41
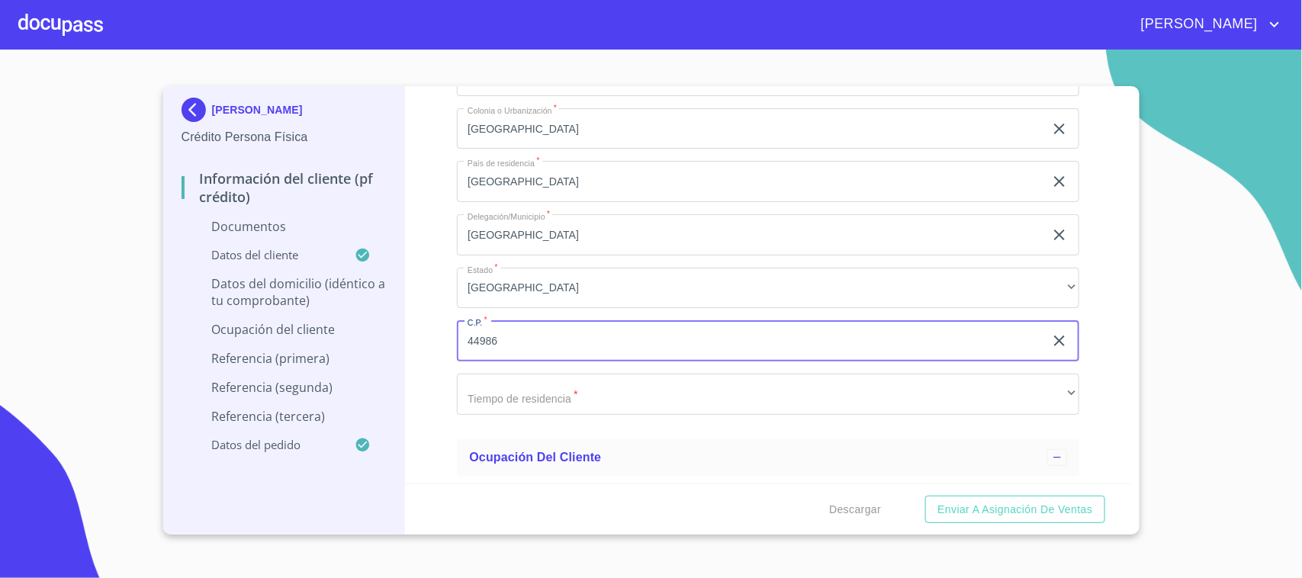
type input "44986"
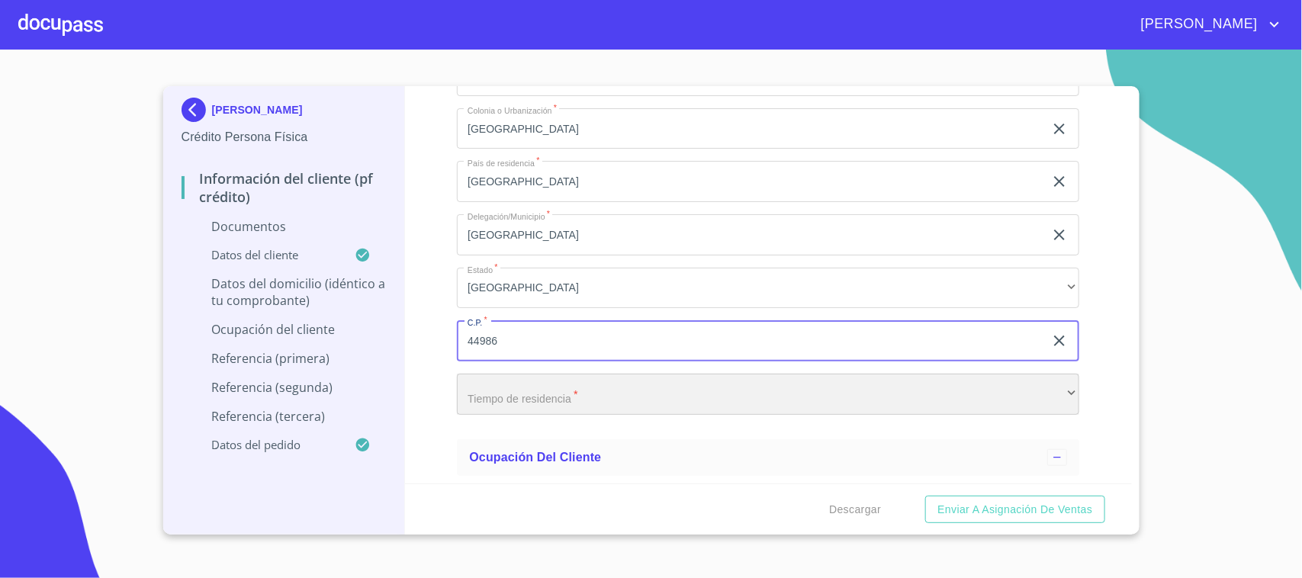
click at [519, 384] on div "​" at bounding box center [768, 394] width 622 height 41
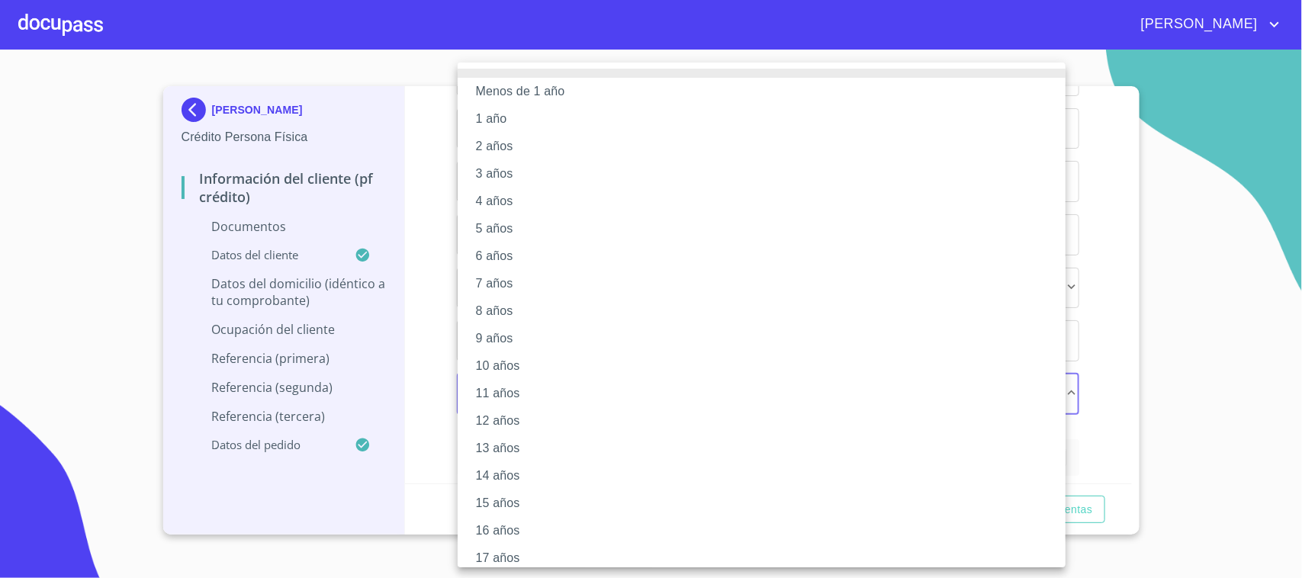
click at [511, 507] on li "15 años" at bounding box center [769, 503] width 622 height 27
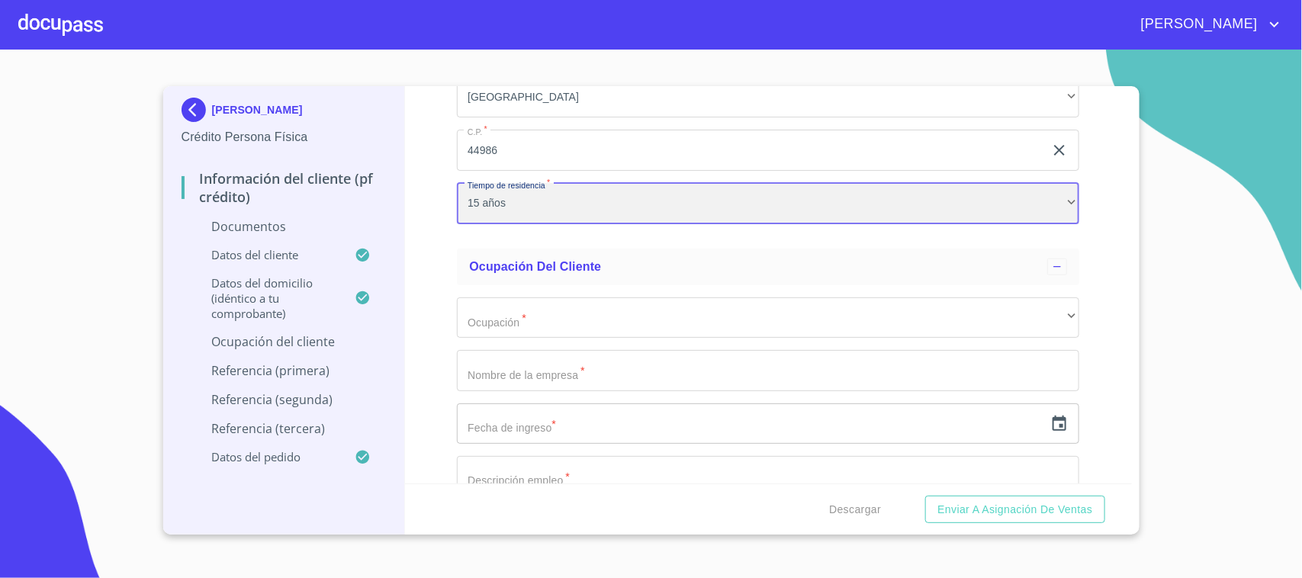
scroll to position [6006, 0]
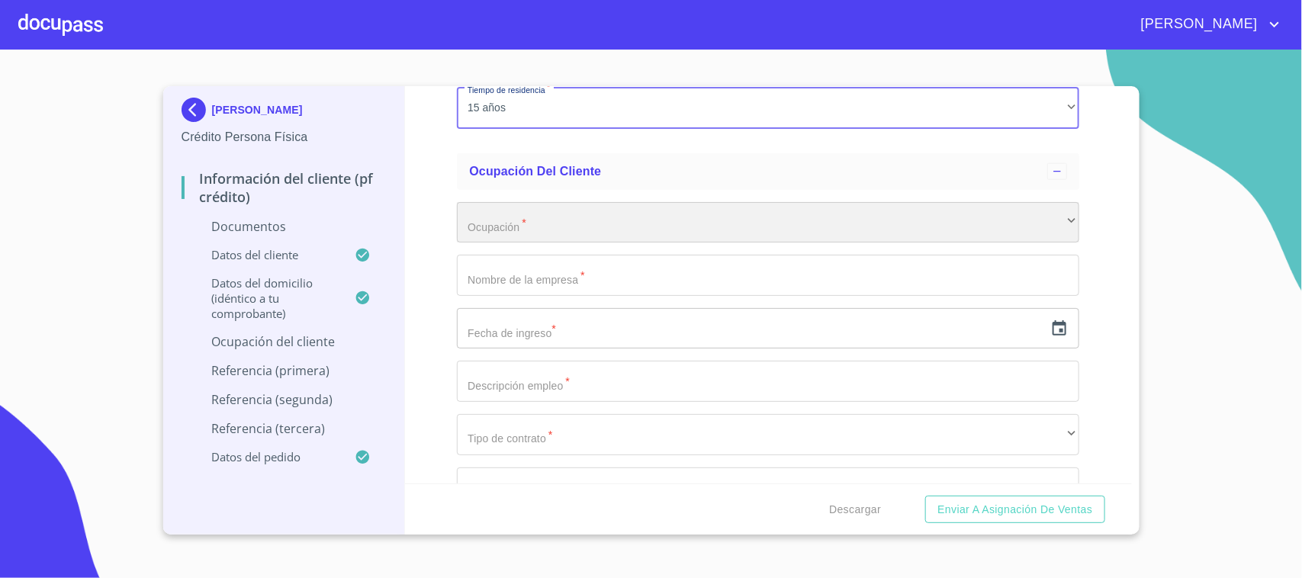
click at [512, 221] on div "​" at bounding box center [768, 222] width 622 height 41
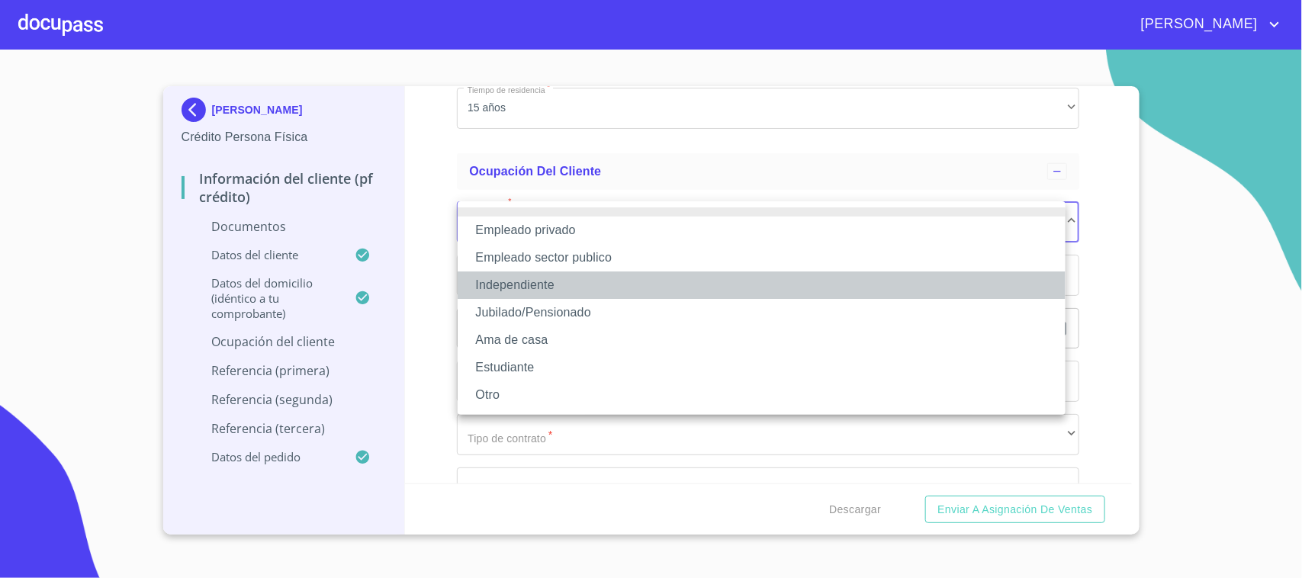
click at [583, 281] on li "Independiente" at bounding box center [762, 285] width 608 height 27
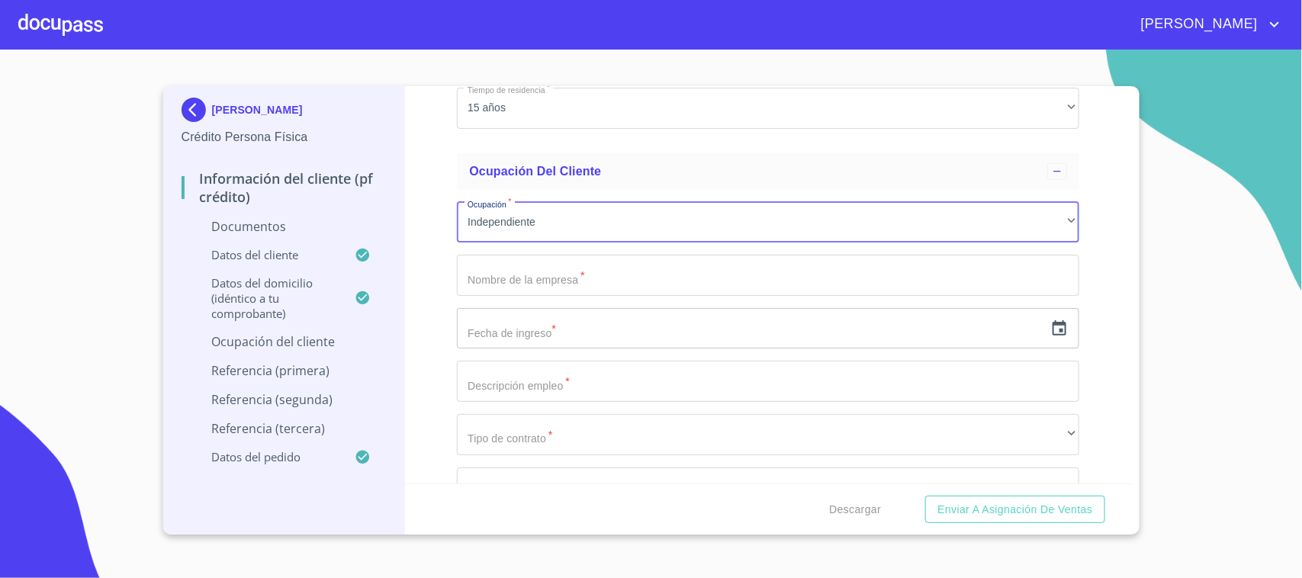
click at [563, 273] on input "Debes seleccionar una opción   *" at bounding box center [768, 275] width 622 height 41
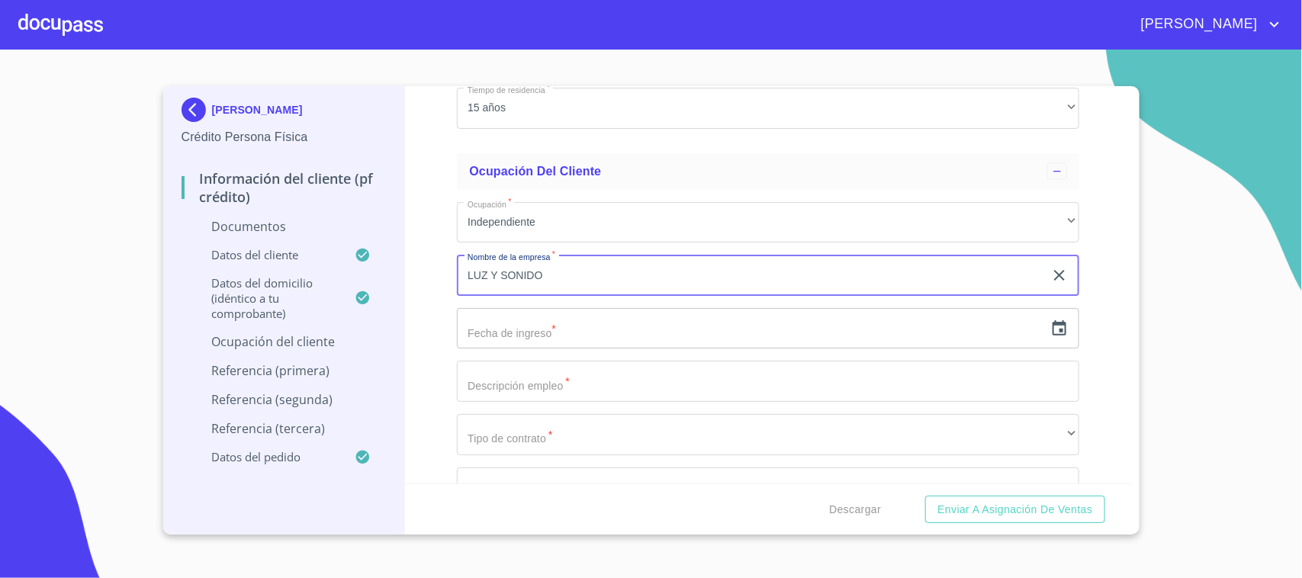
type input "LUZ Y SONIDO"
click at [531, 342] on input "text" at bounding box center [750, 328] width 587 height 41
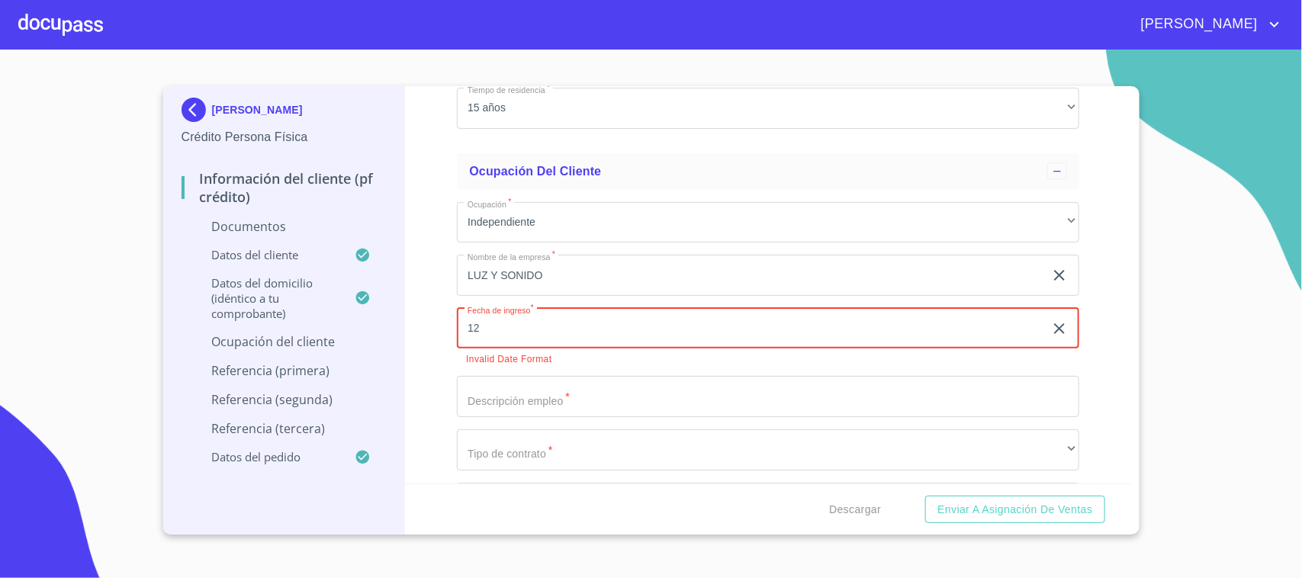
type input "1_"
type input "01"
click at [1050, 320] on icon "button" at bounding box center [1059, 329] width 18 height 18
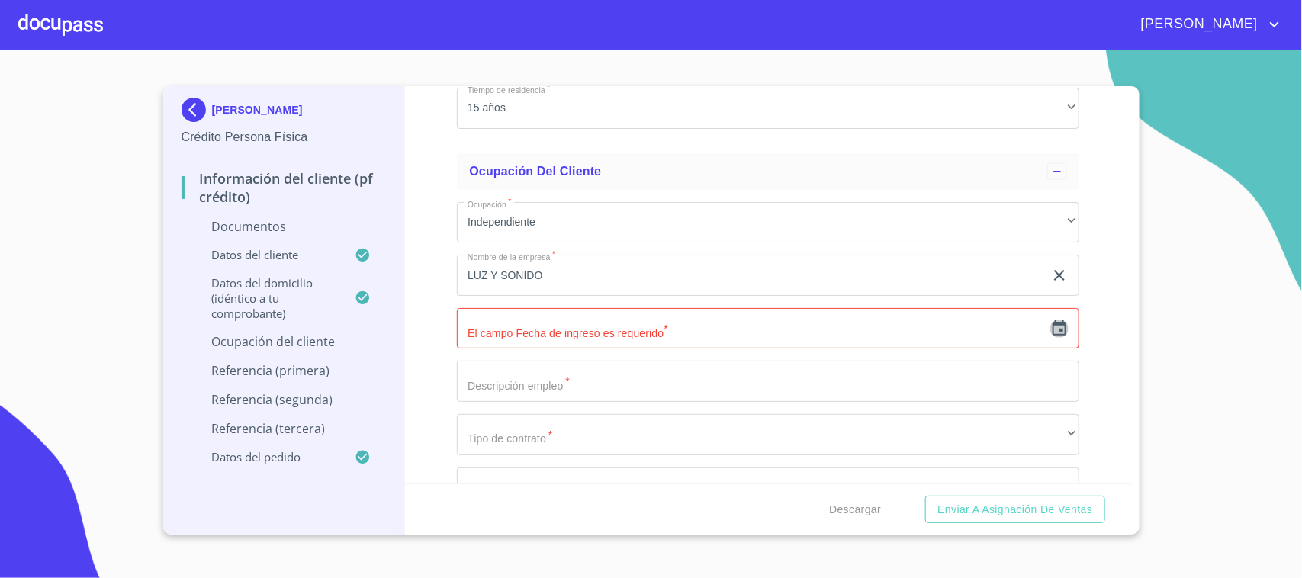
click at [1050, 328] on icon "button" at bounding box center [1059, 329] width 18 height 18
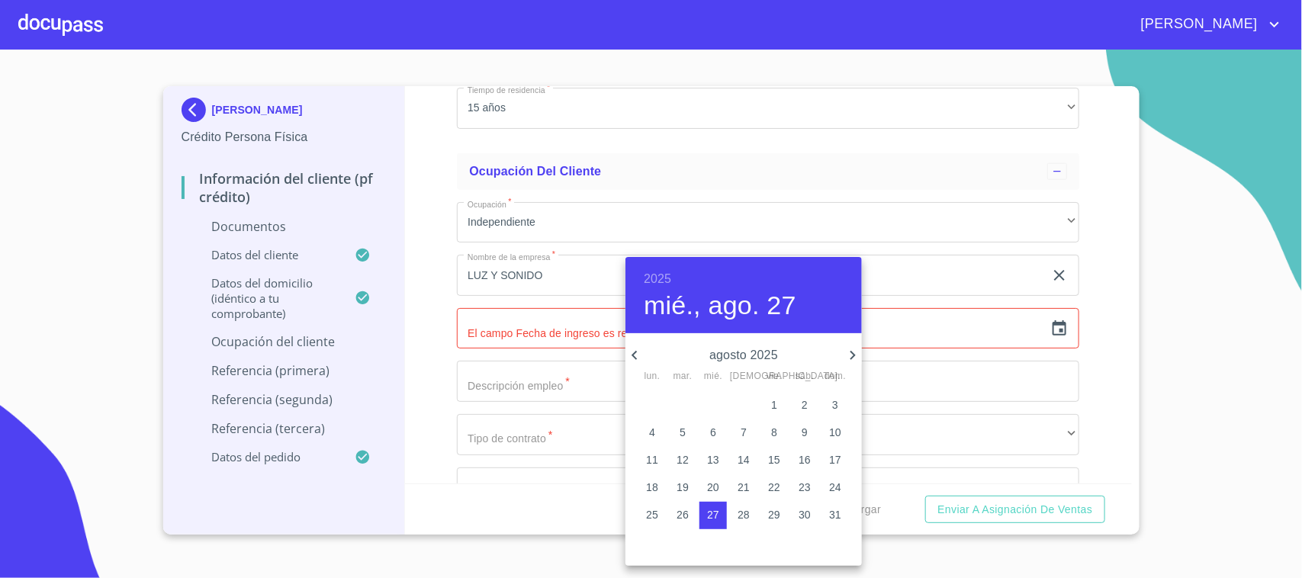
click at [649, 272] on h6 "2025" at bounding box center [657, 278] width 27 height 21
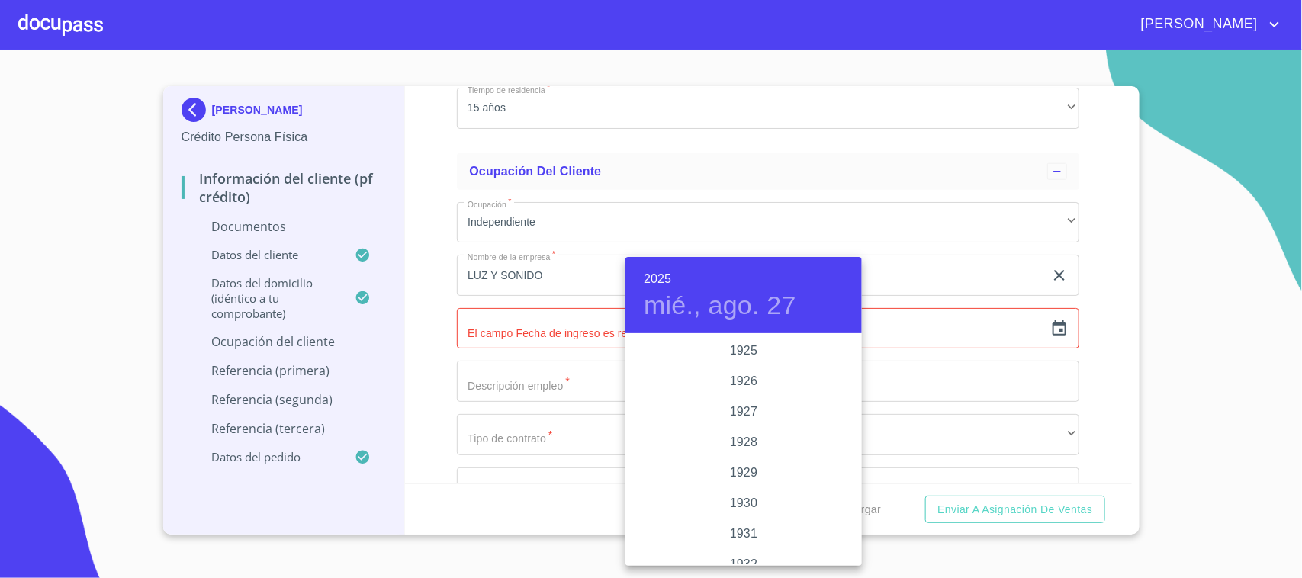
scroll to position [2959, 0]
click at [742, 413] on div "2024" at bounding box center [743, 412] width 236 height 31
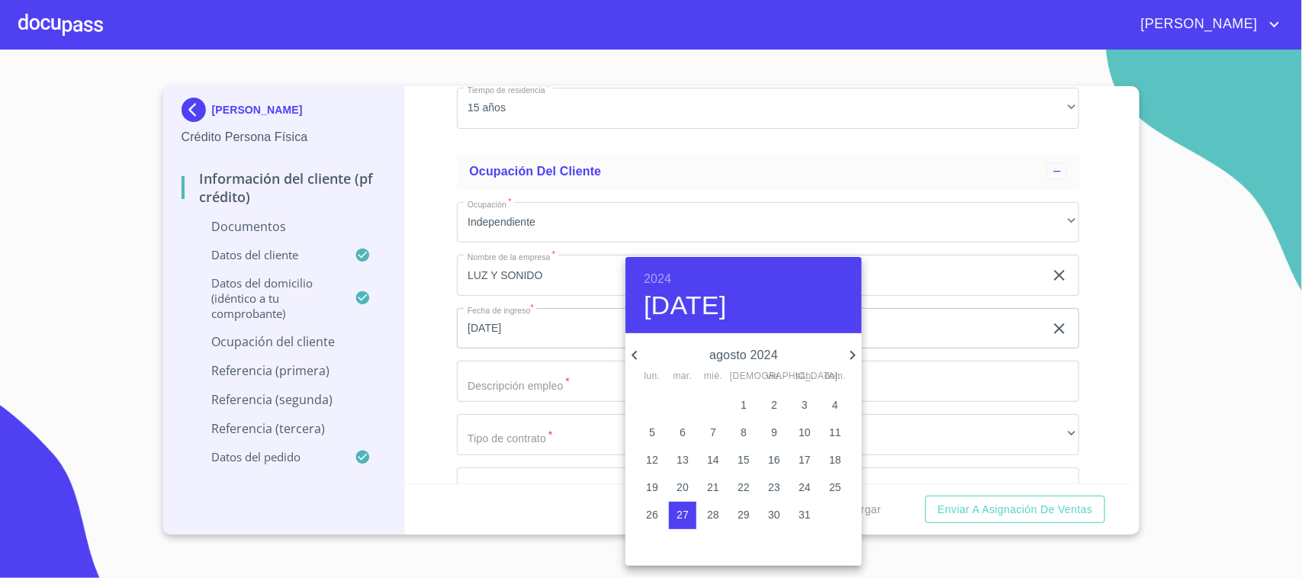
click at [850, 352] on icon "button" at bounding box center [853, 355] width 18 height 18
click at [837, 403] on p "1" at bounding box center [835, 404] width 6 height 15
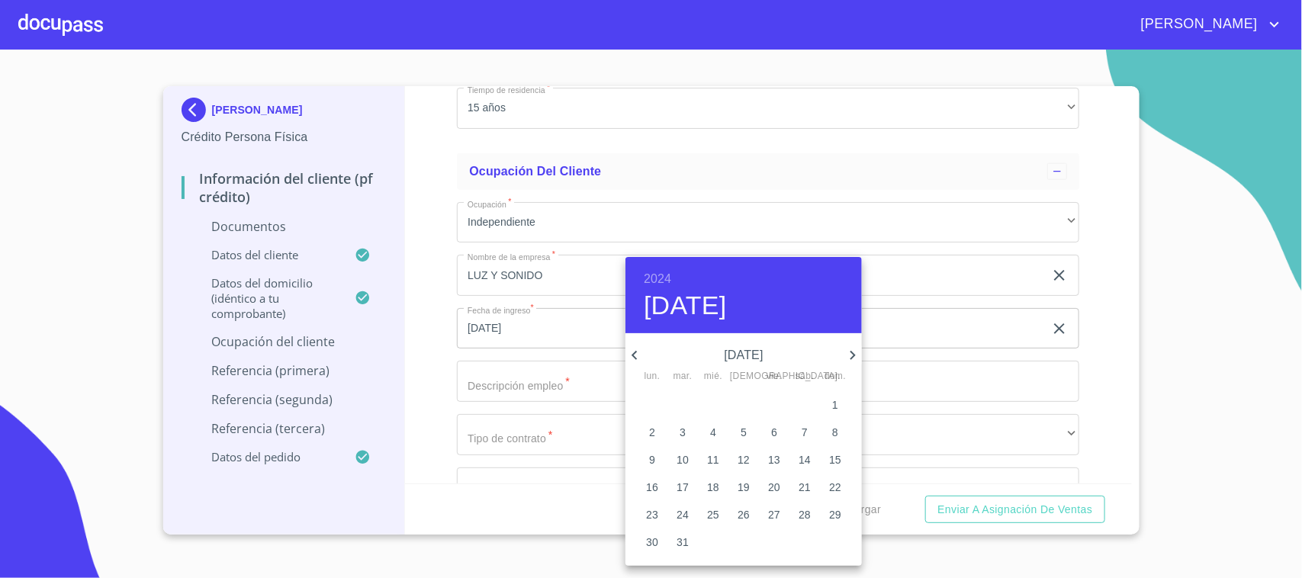
type input "1 de dic. de 2024"
click at [1069, 326] on div at bounding box center [651, 289] width 1302 height 578
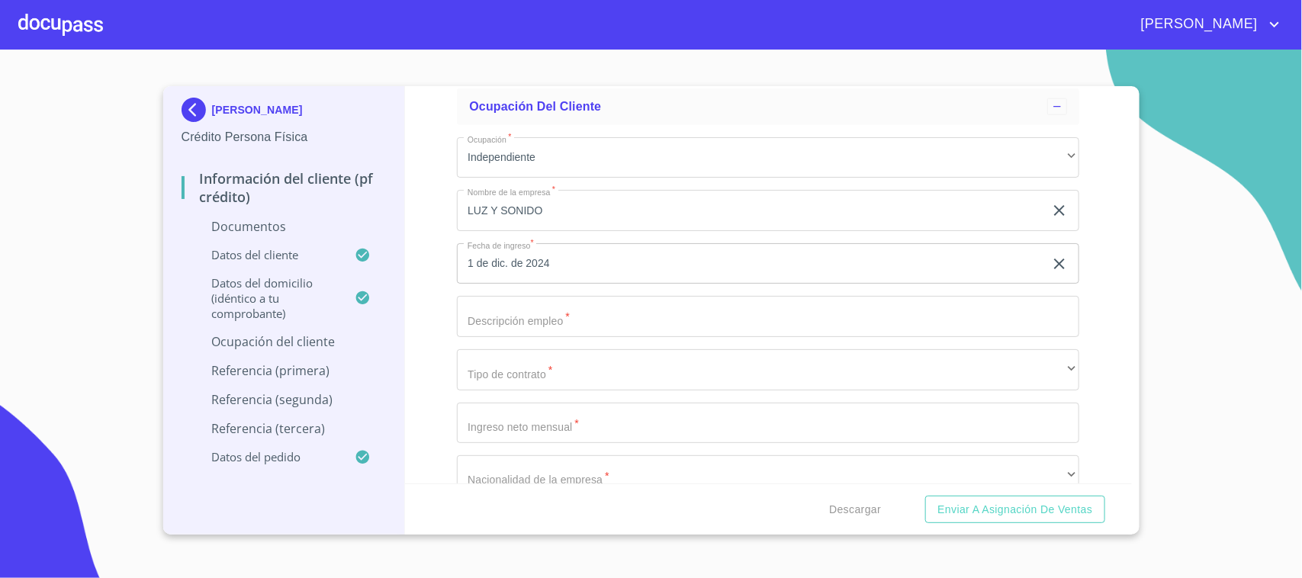
scroll to position [6102, 0]
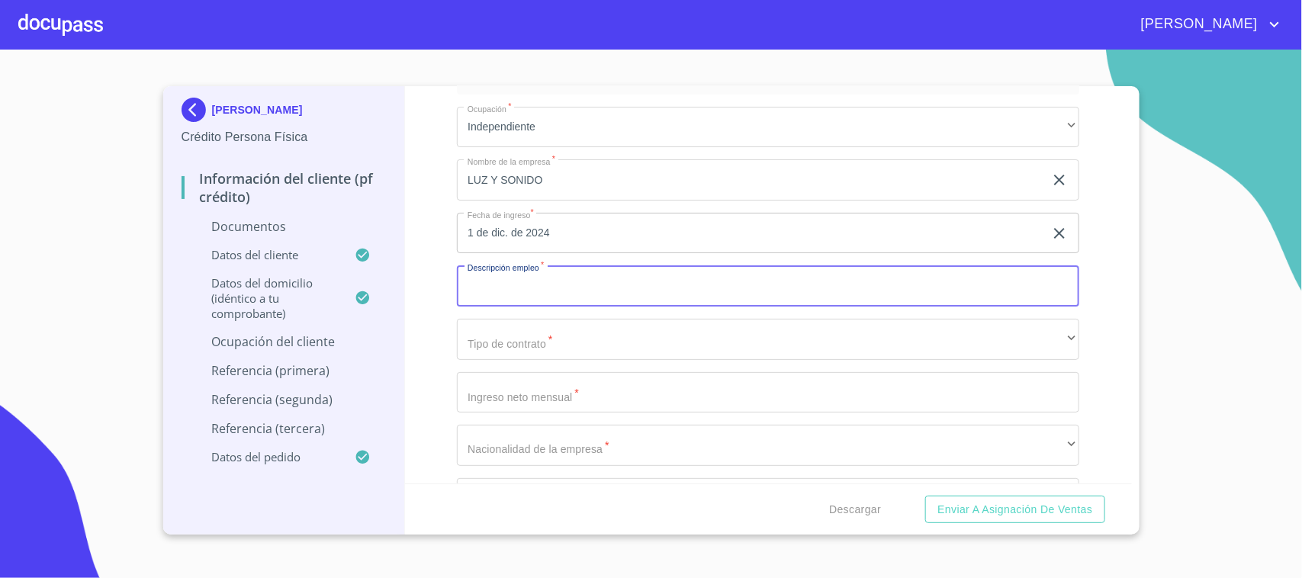
click at [612, 295] on input "Debes seleccionar una opción   *" at bounding box center [768, 285] width 622 height 41
click at [469, 282] on input "LUZ Y SONIDO" at bounding box center [750, 285] width 587 height 41
type input "SERVICIO DE LUZ Y SONIDO"
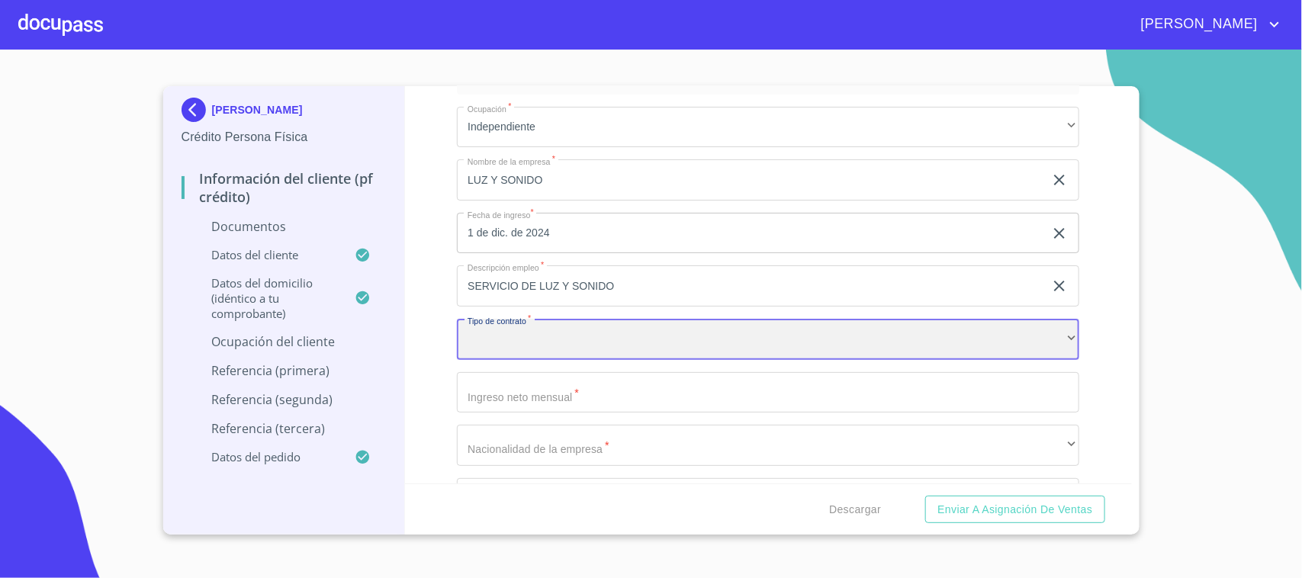
click at [535, 321] on div "​" at bounding box center [768, 339] width 622 height 41
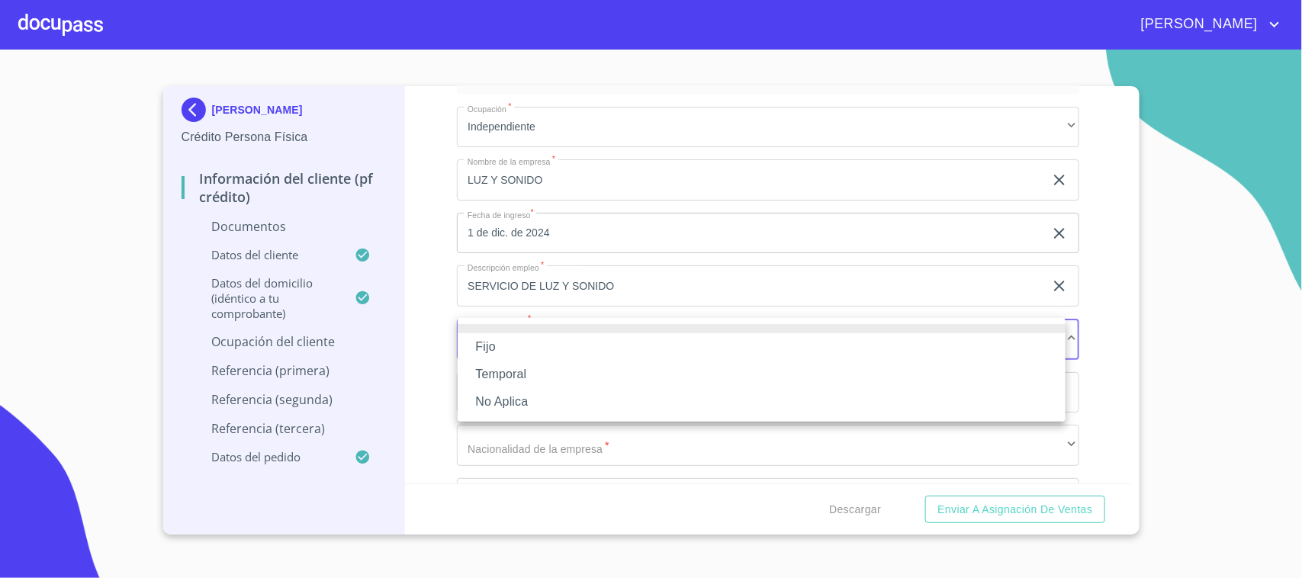
click at [513, 345] on li "Fijo" at bounding box center [762, 346] width 608 height 27
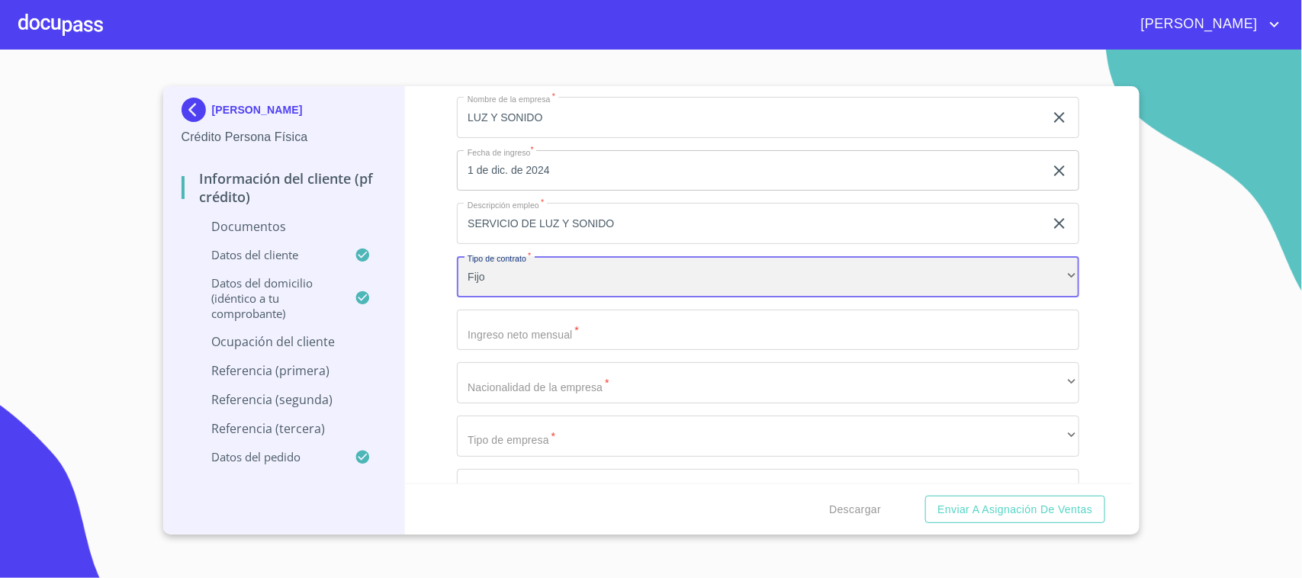
scroll to position [6197, 0]
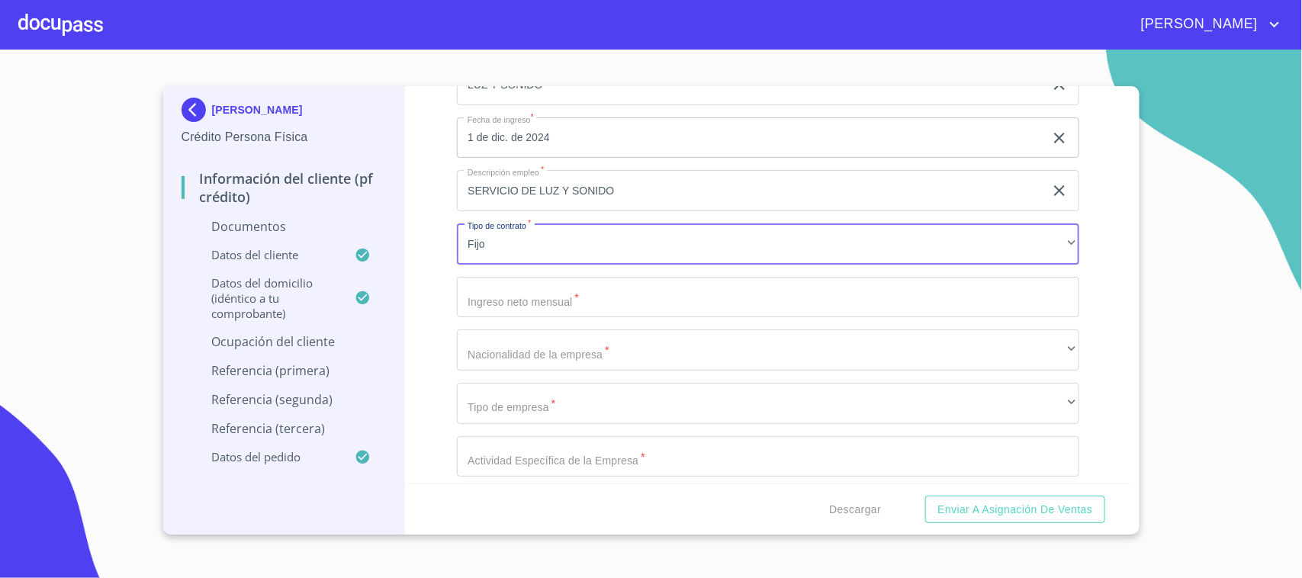
click at [519, 304] on input "Debes seleccionar una opción   *" at bounding box center [768, 297] width 622 height 41
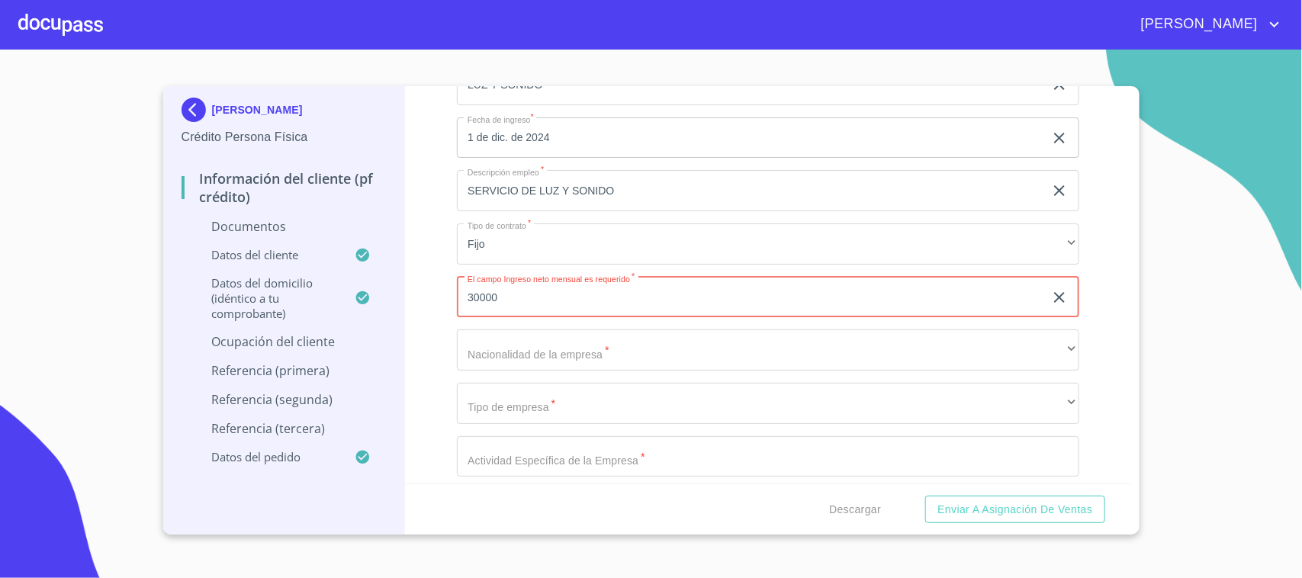
type input "30000"
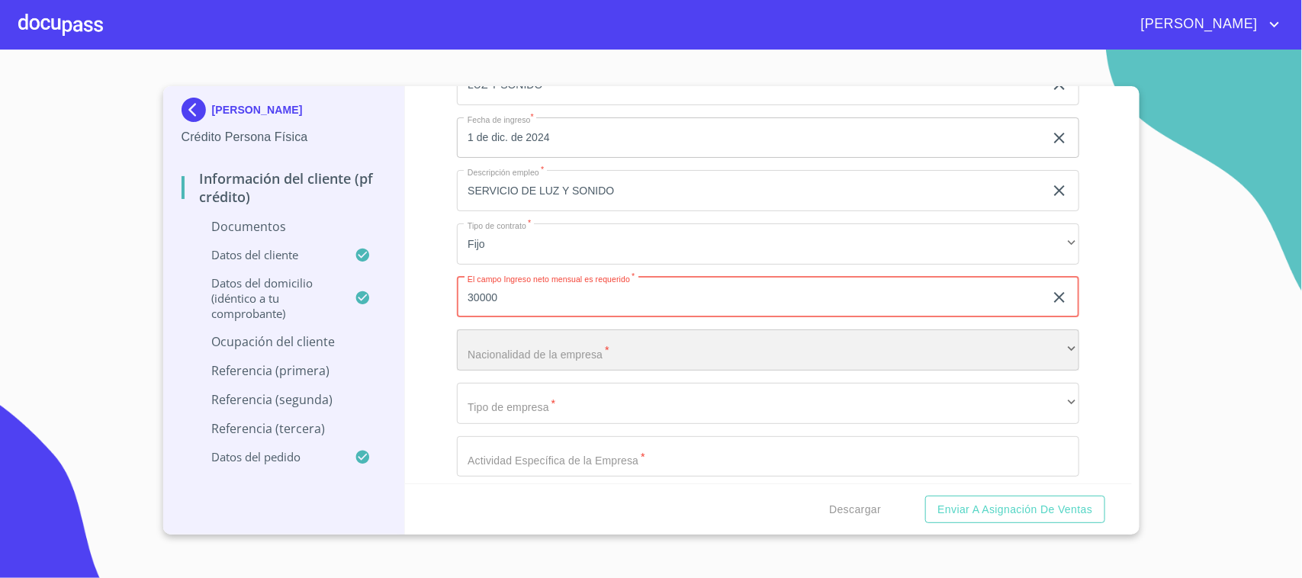
click at [500, 329] on div "​" at bounding box center [768, 349] width 622 height 41
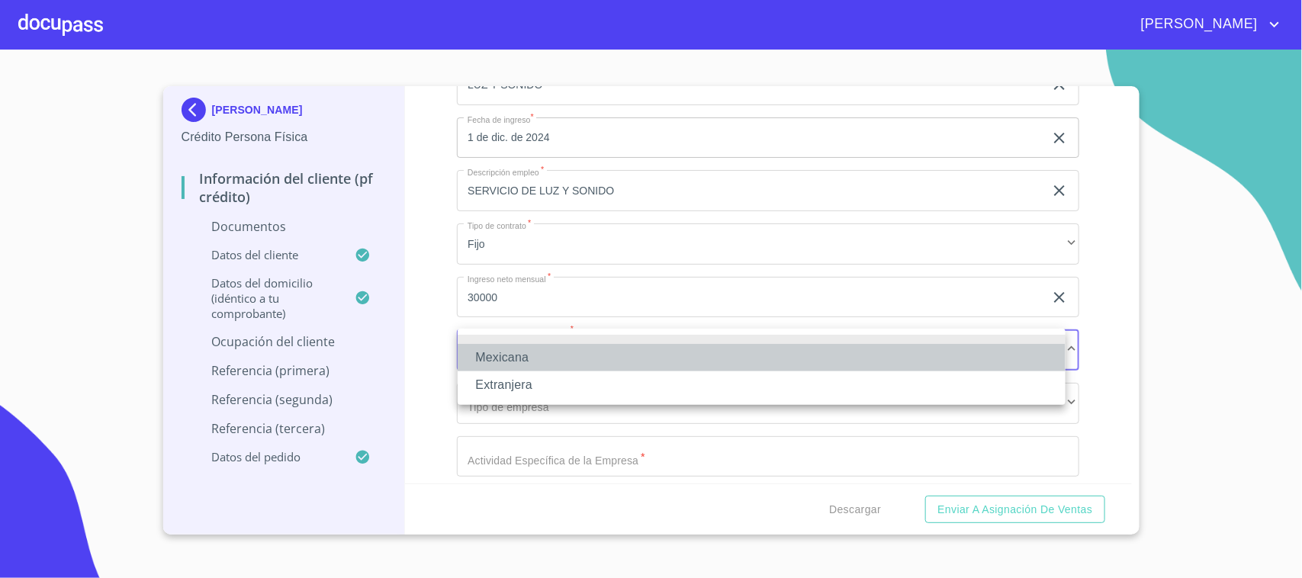
click at [490, 347] on li "Mexicana" at bounding box center [762, 357] width 608 height 27
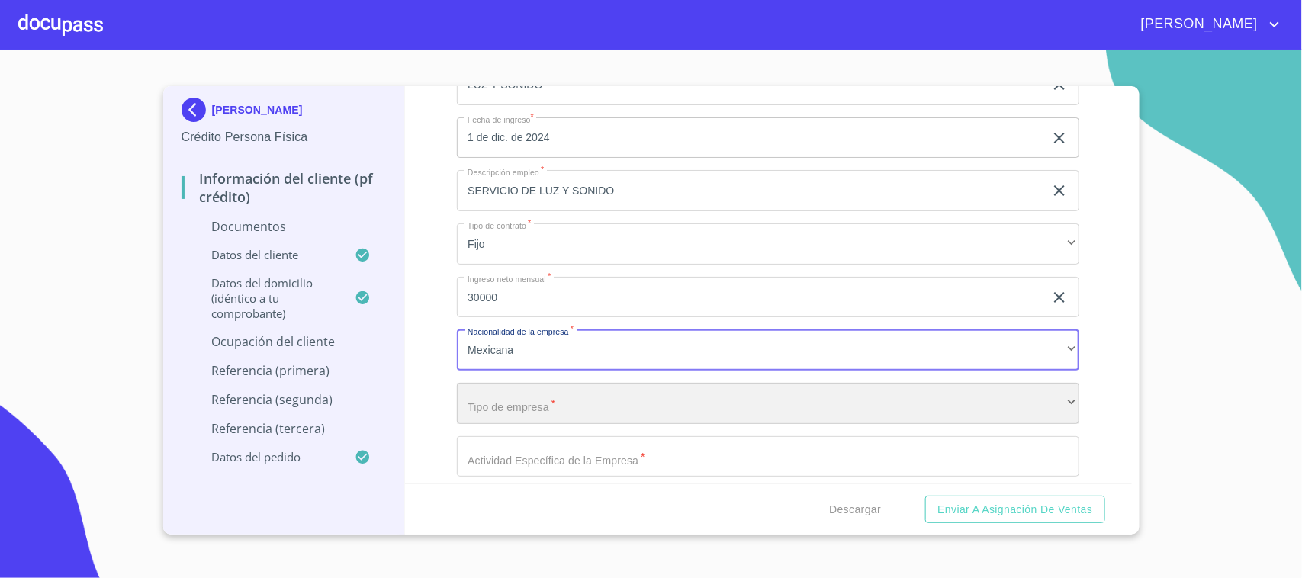
click at [531, 410] on div "​" at bounding box center [768, 403] width 622 height 41
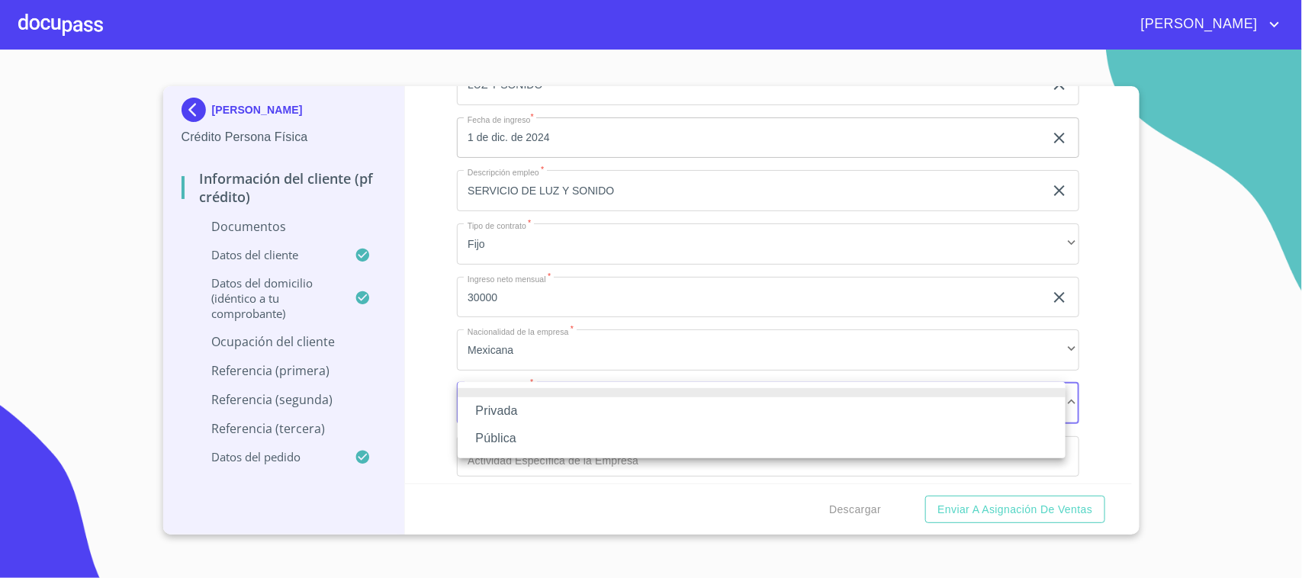
click at [531, 410] on li "Privada" at bounding box center [762, 410] width 608 height 27
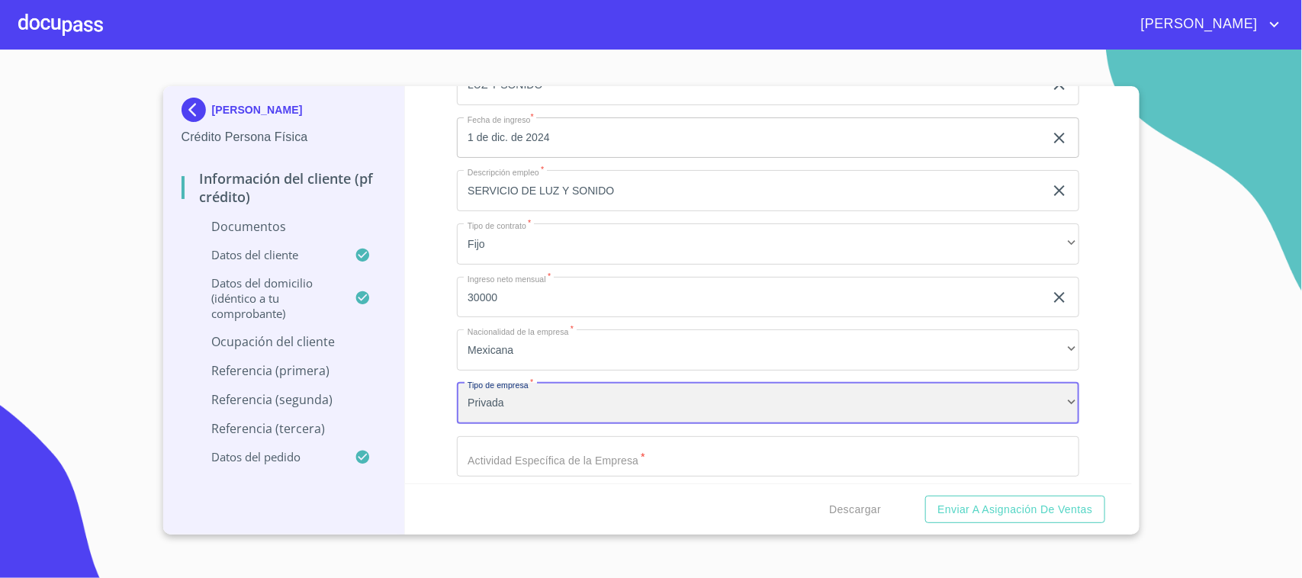
scroll to position [6292, 0]
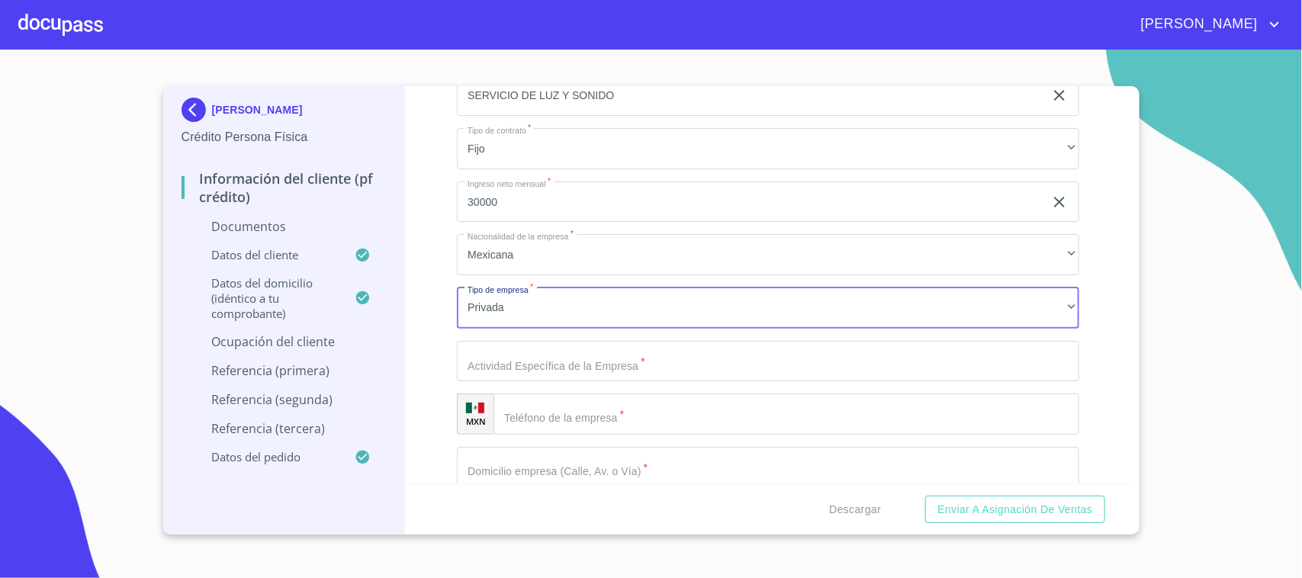
click at [629, 366] on input "Debes seleccionar una opción   *" at bounding box center [768, 361] width 622 height 41
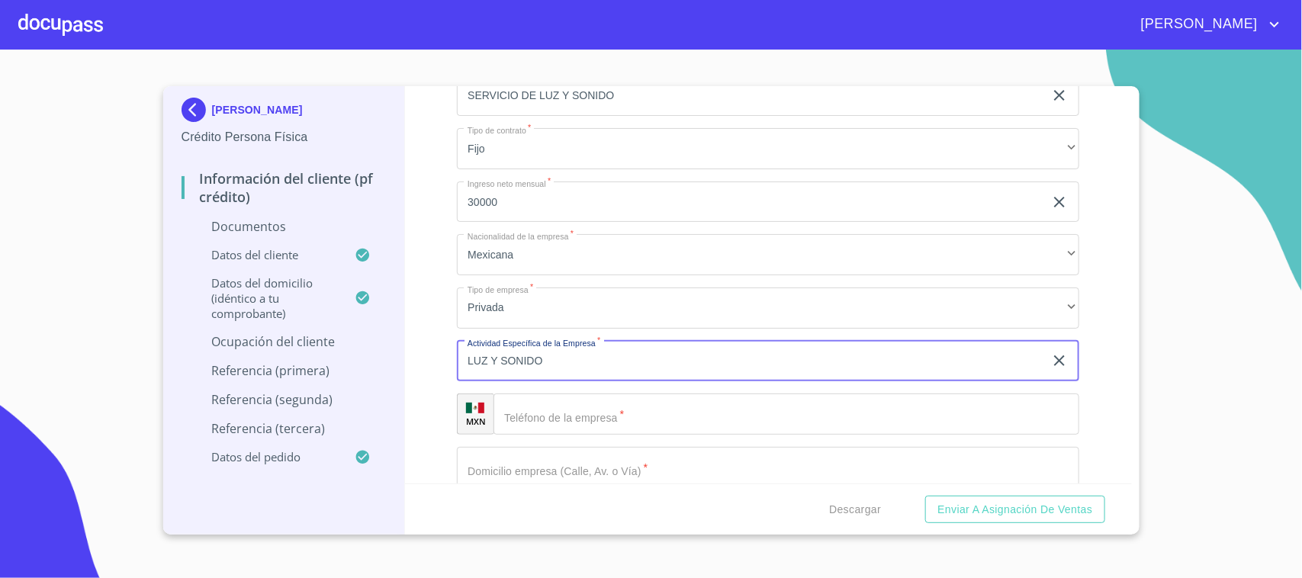
type input "LUZ Y SONIDO"
click at [427, 380] on div "Información del cliente (PF crédito) Documentos Debes seleccionar una opción   …" at bounding box center [768, 284] width 727 height 397
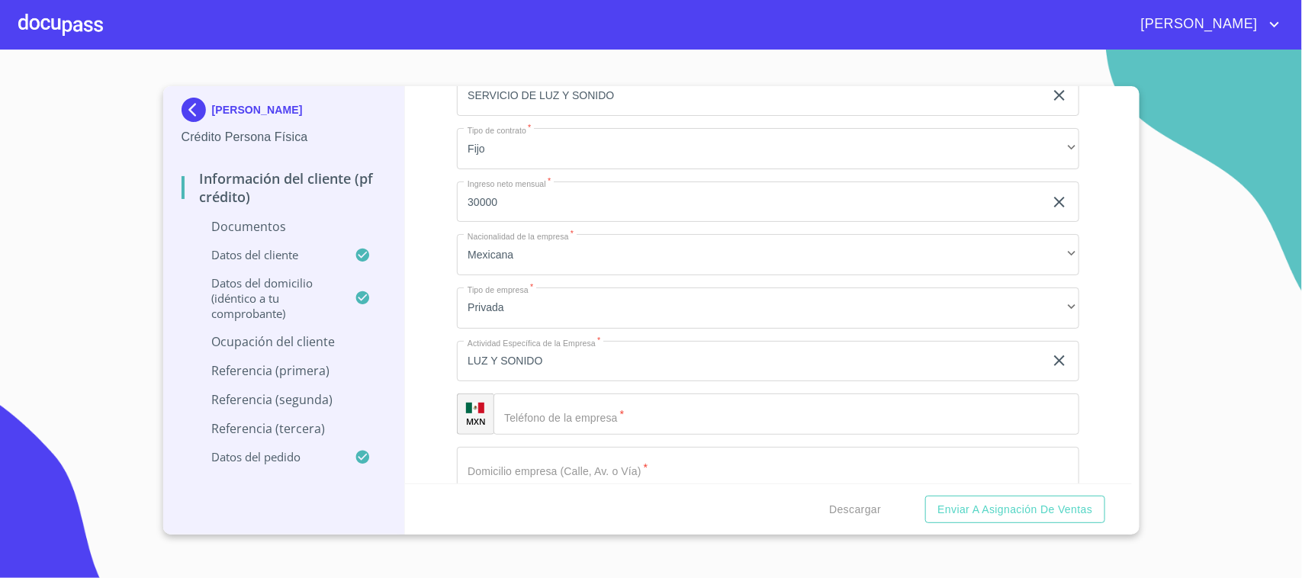
scroll to position [6388, 0]
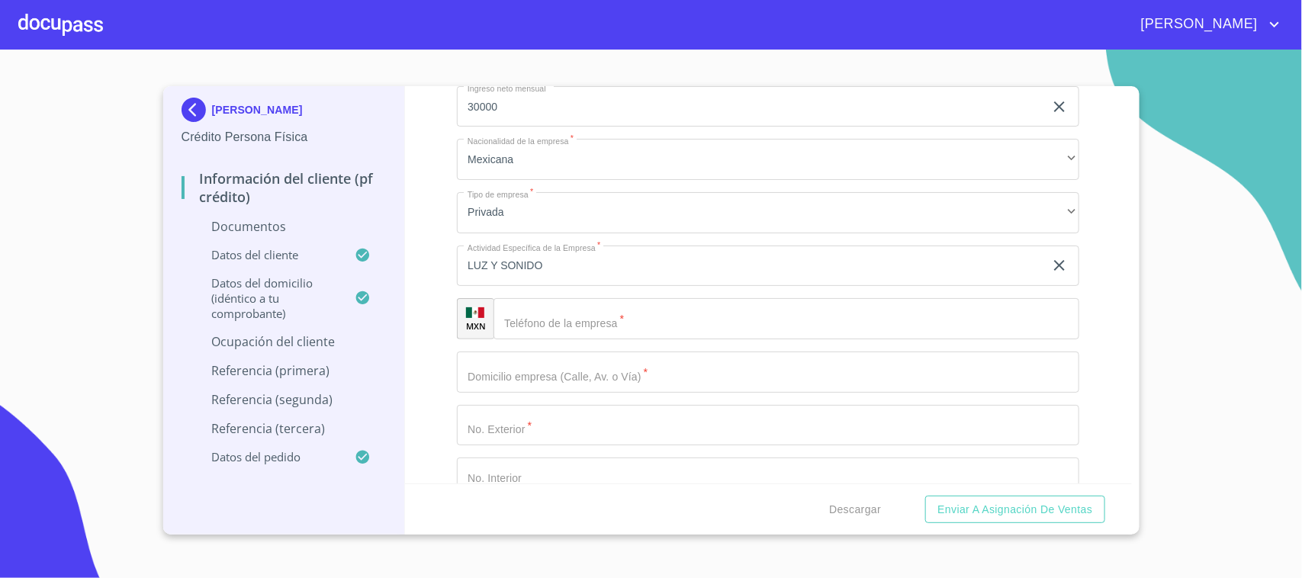
click at [555, 329] on input "Debes seleccionar una opción   *" at bounding box center [786, 318] width 586 height 41
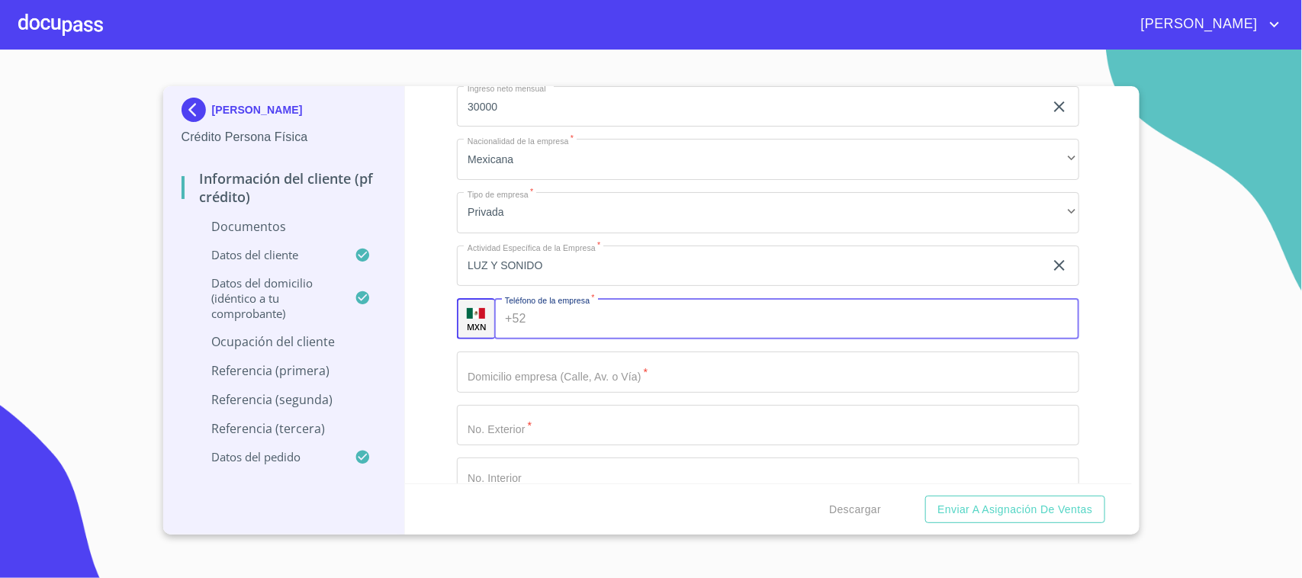
scroll to position [6578, 0]
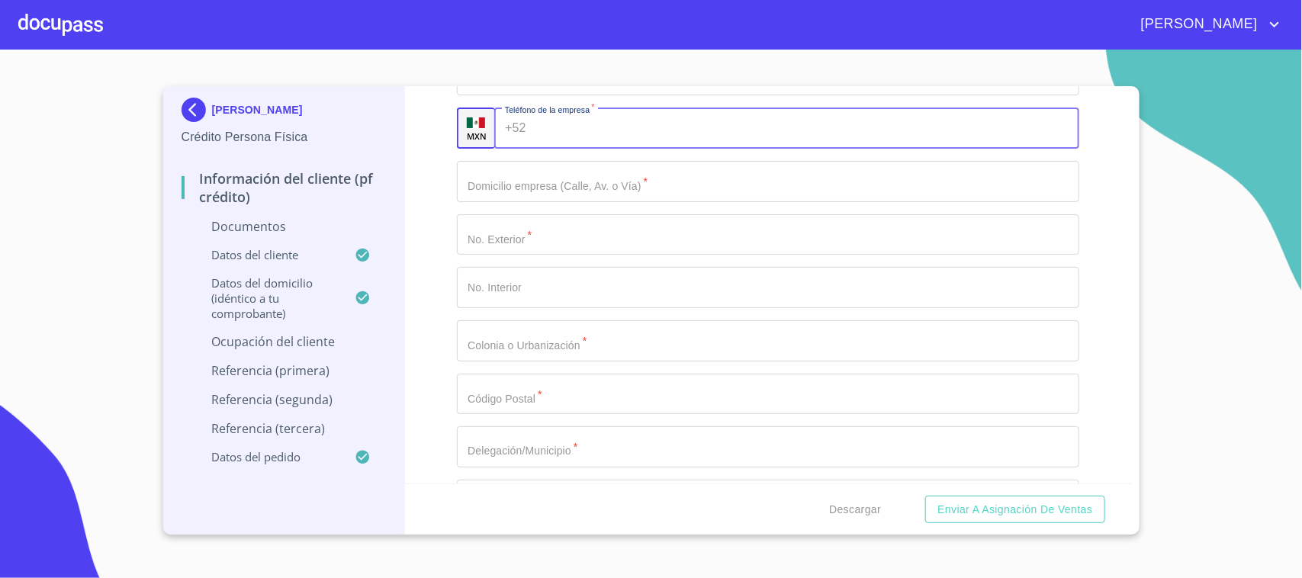
click at [554, 185] on input "Debes seleccionar una opción   *" at bounding box center [768, 181] width 622 height 41
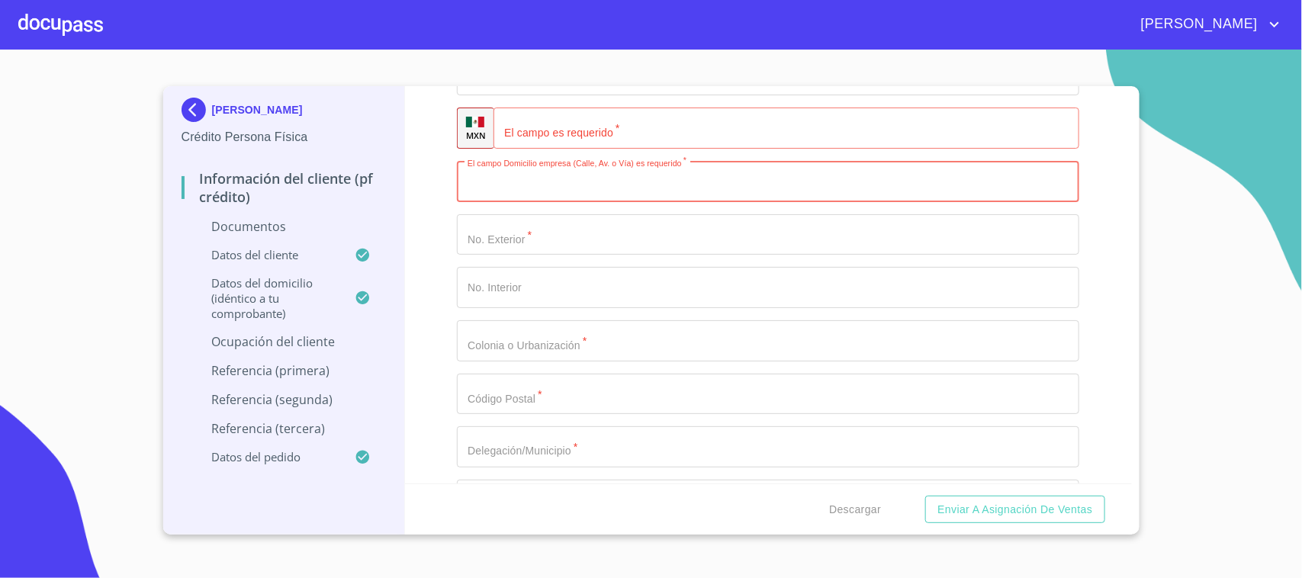
click at [595, 136] on input "Debes seleccionar una opción   *" at bounding box center [786, 128] width 586 height 41
type input "[PHONE_NUMBER]"
click at [577, 161] on input "Debes seleccionar una opción   *" at bounding box center [768, 181] width 622 height 41
paste input "C OJO DE AGUA"
type input "C OJO DE AGUA"
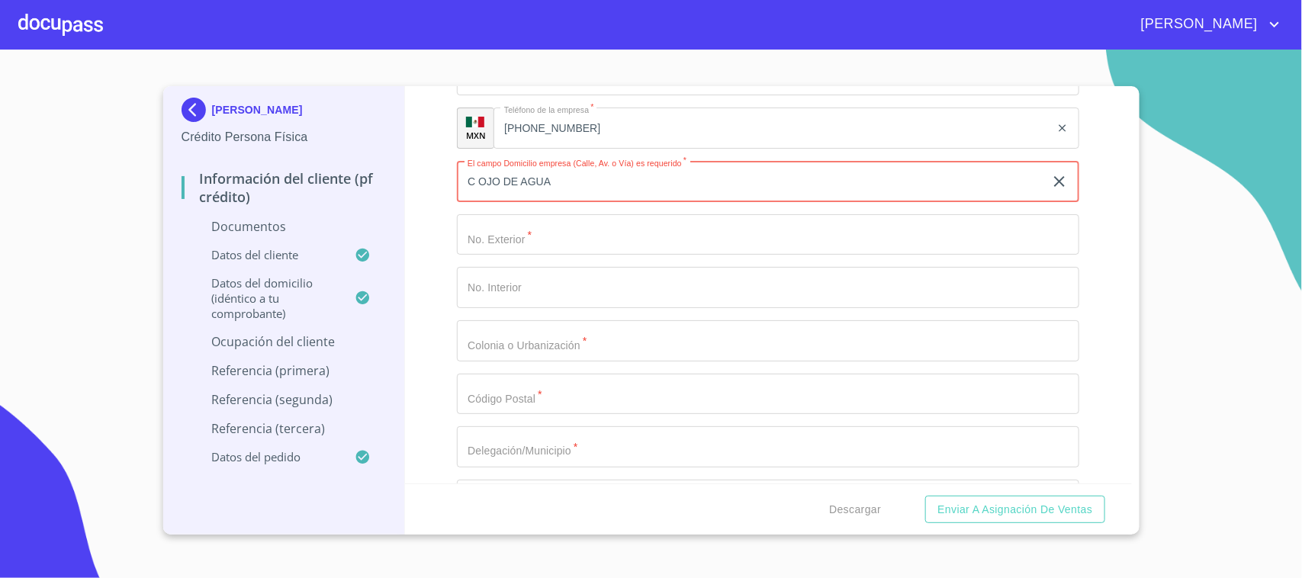
click at [538, 223] on input "Debes seleccionar una opción   *" at bounding box center [768, 234] width 622 height 41
type input "4010"
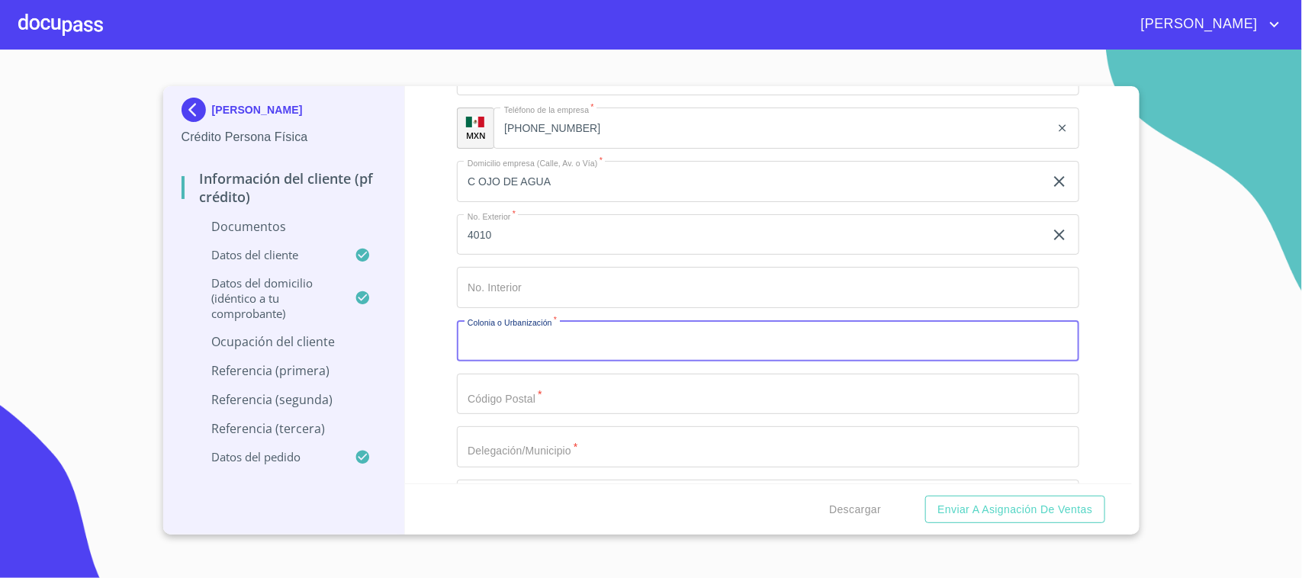
click at [567, 347] on input "Debes seleccionar una opción   *" at bounding box center [768, 340] width 622 height 41
type input "[GEOGRAPHIC_DATA]"
click at [526, 397] on input "Debes seleccionar una opción   *" at bounding box center [768, 394] width 622 height 41
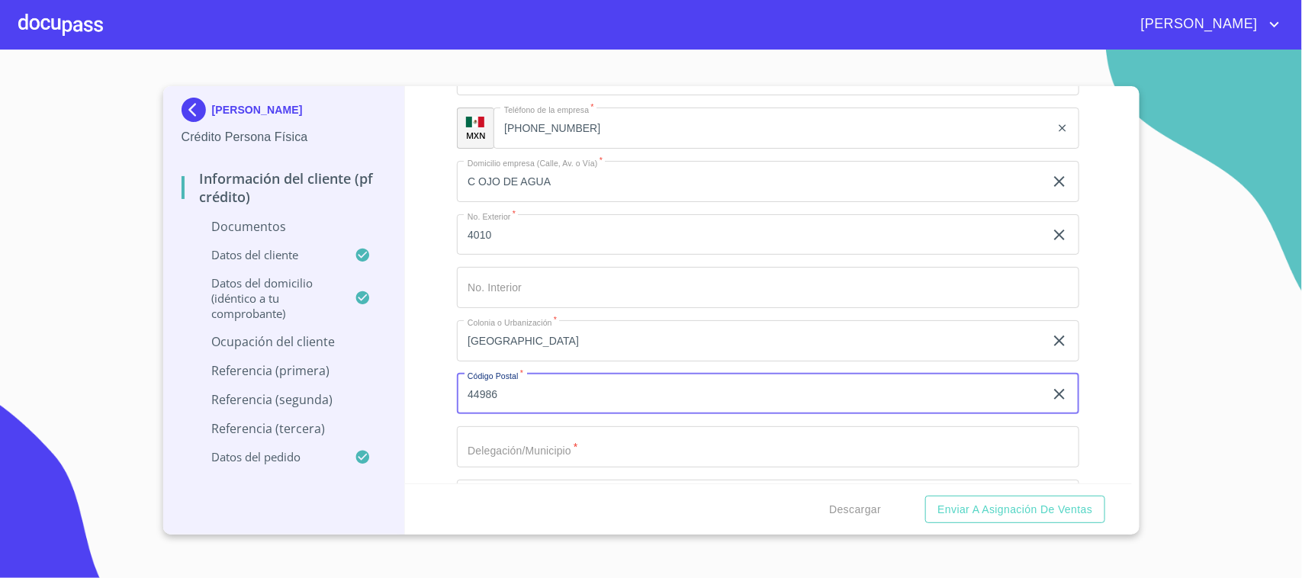
type input "44986"
click at [519, 426] on input "Debes seleccionar una opción   *" at bounding box center [768, 446] width 622 height 41
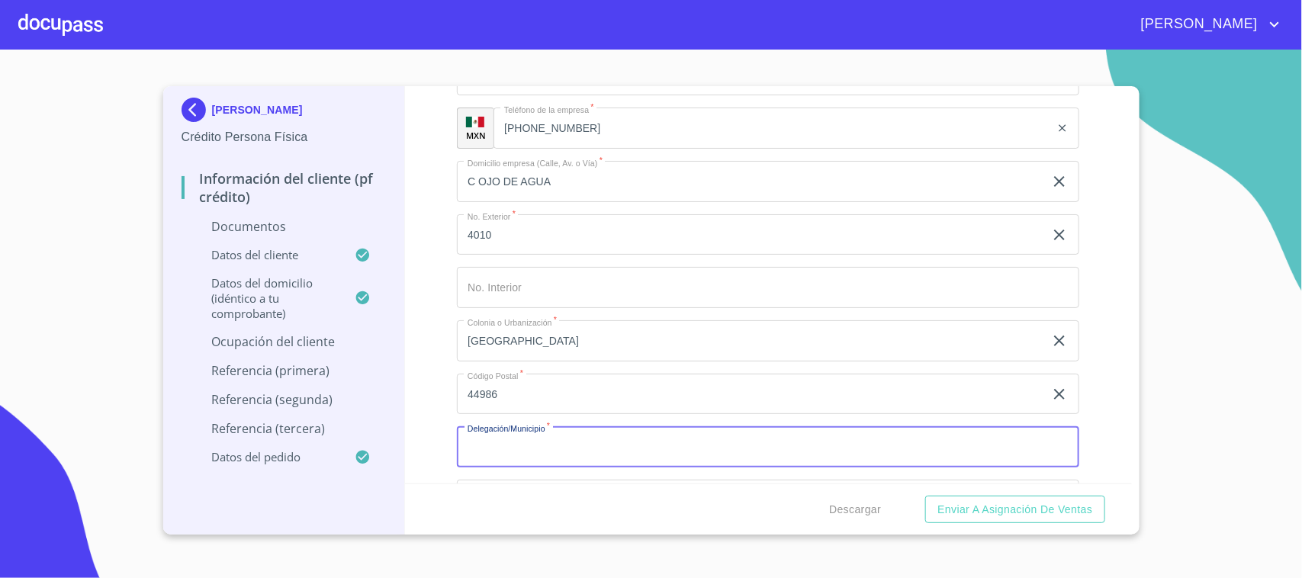
scroll to position [6769, 0]
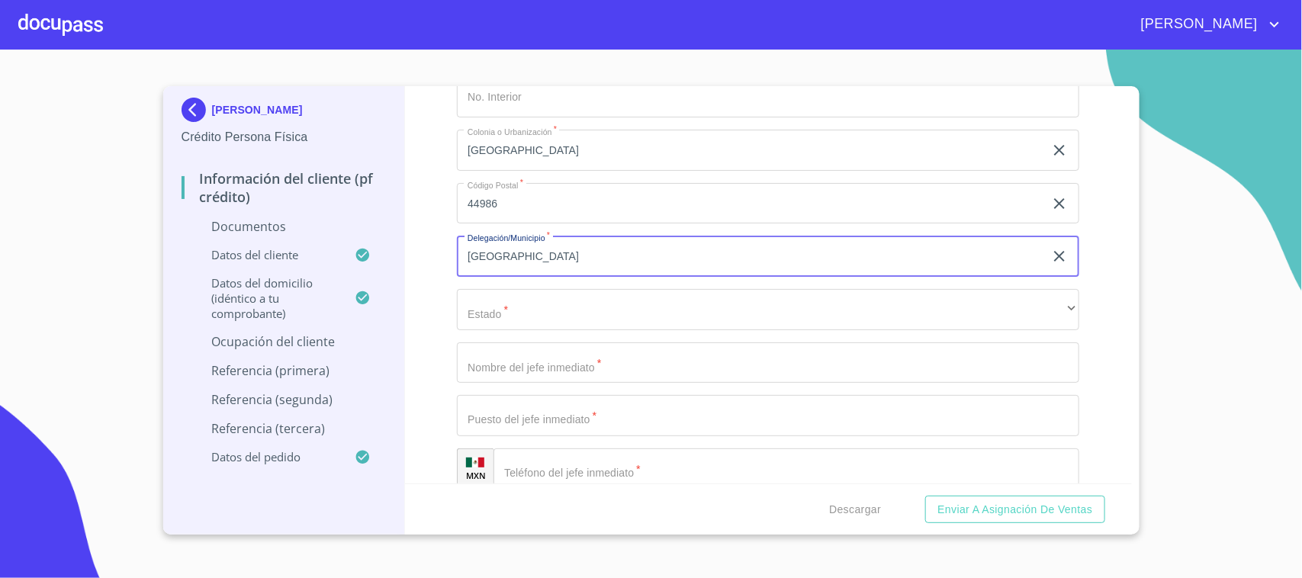
type input "[GEOGRAPHIC_DATA]"
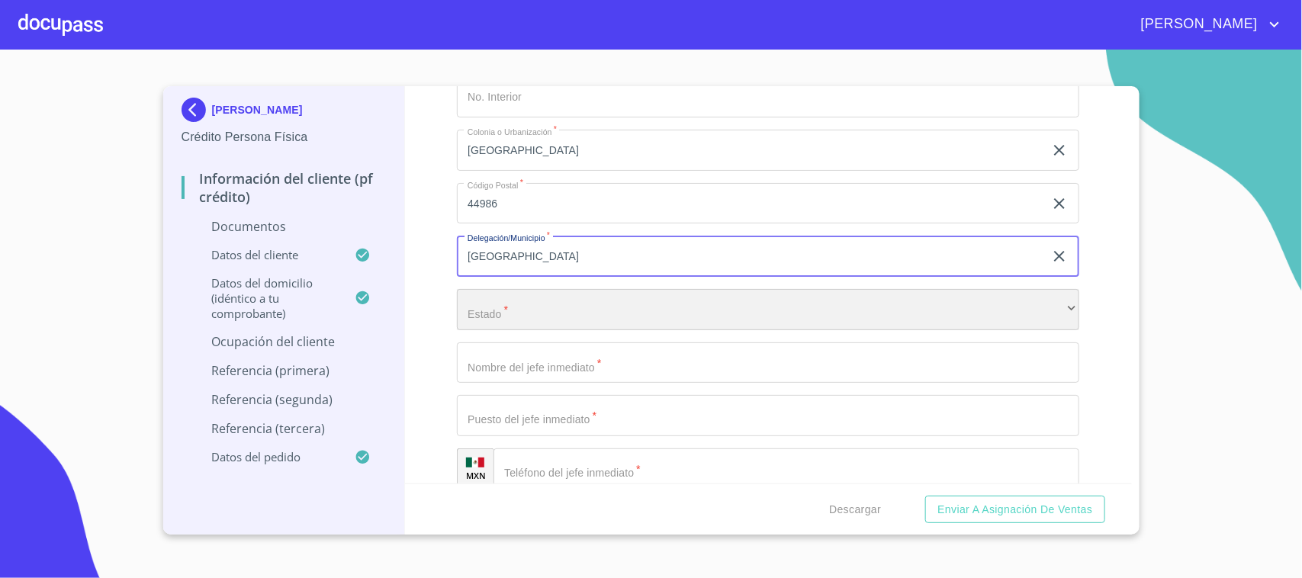
click at [529, 317] on div "​" at bounding box center [768, 309] width 622 height 41
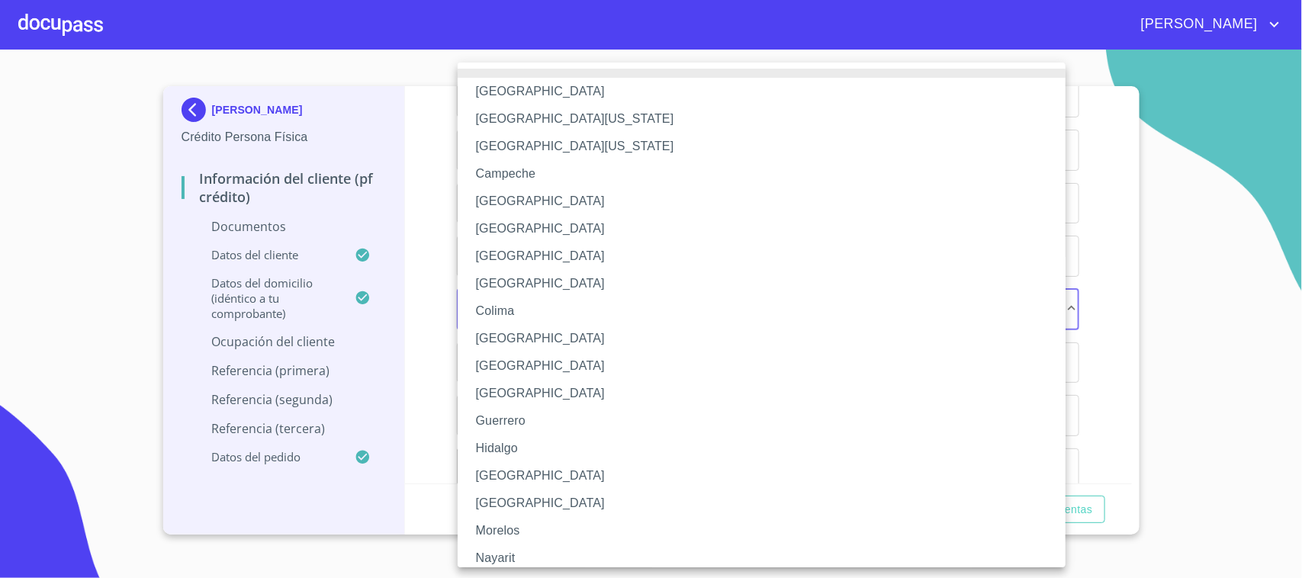
click at [506, 466] on li "[GEOGRAPHIC_DATA]" at bounding box center [769, 475] width 622 height 27
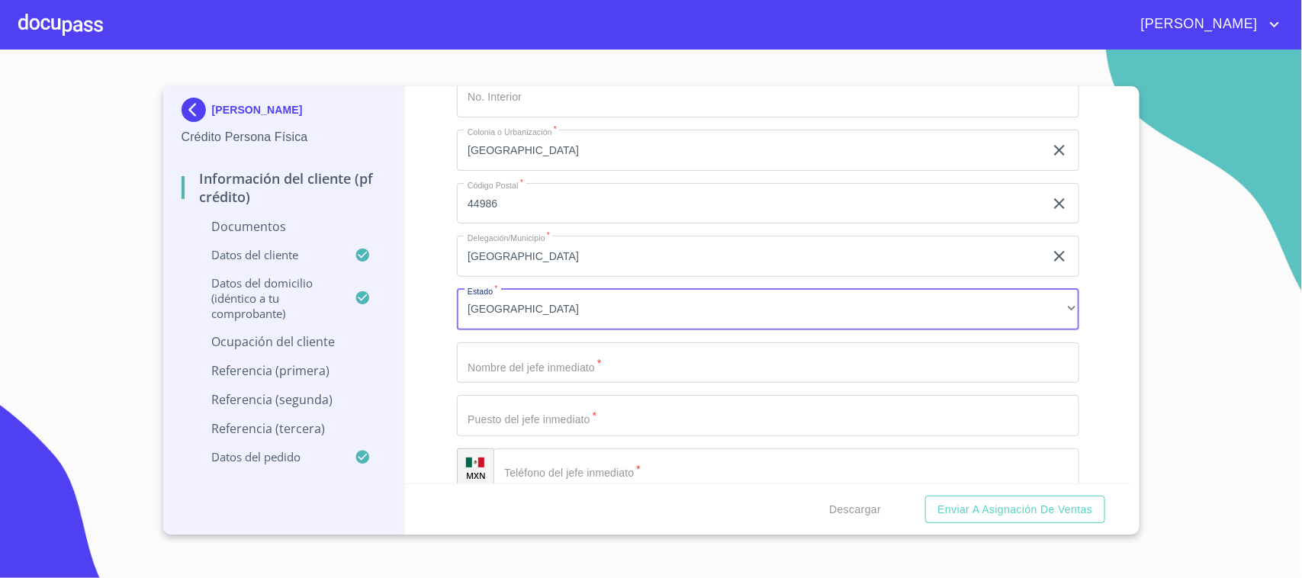
click at [534, 374] on input "Debes seleccionar una opción   *" at bounding box center [768, 362] width 622 height 41
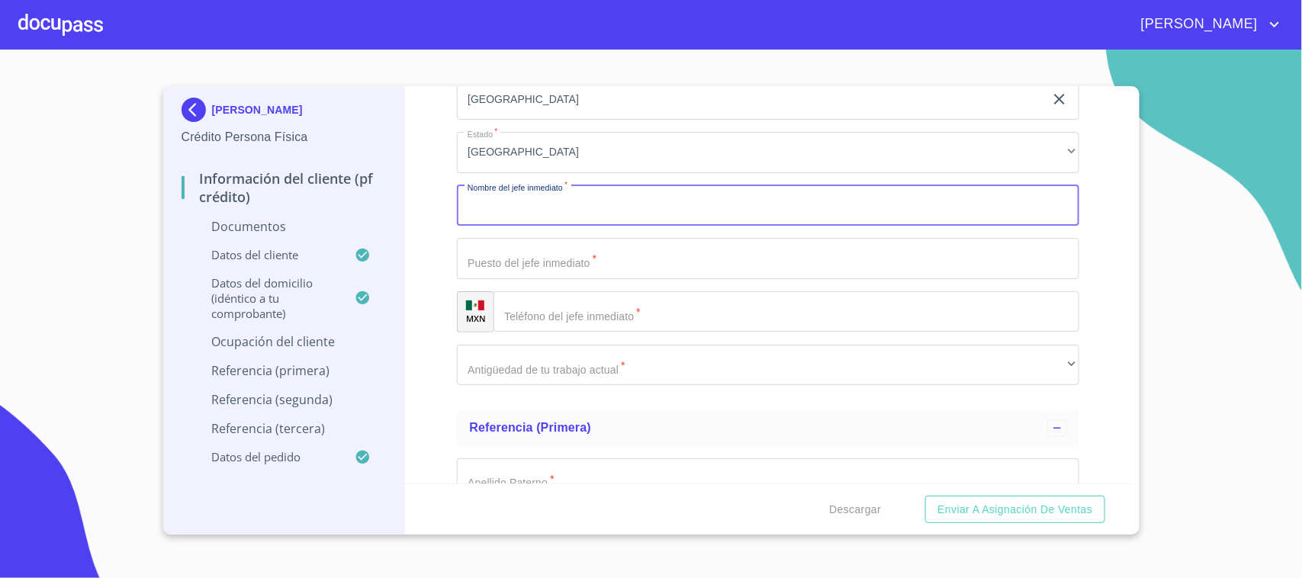
scroll to position [6960, 0]
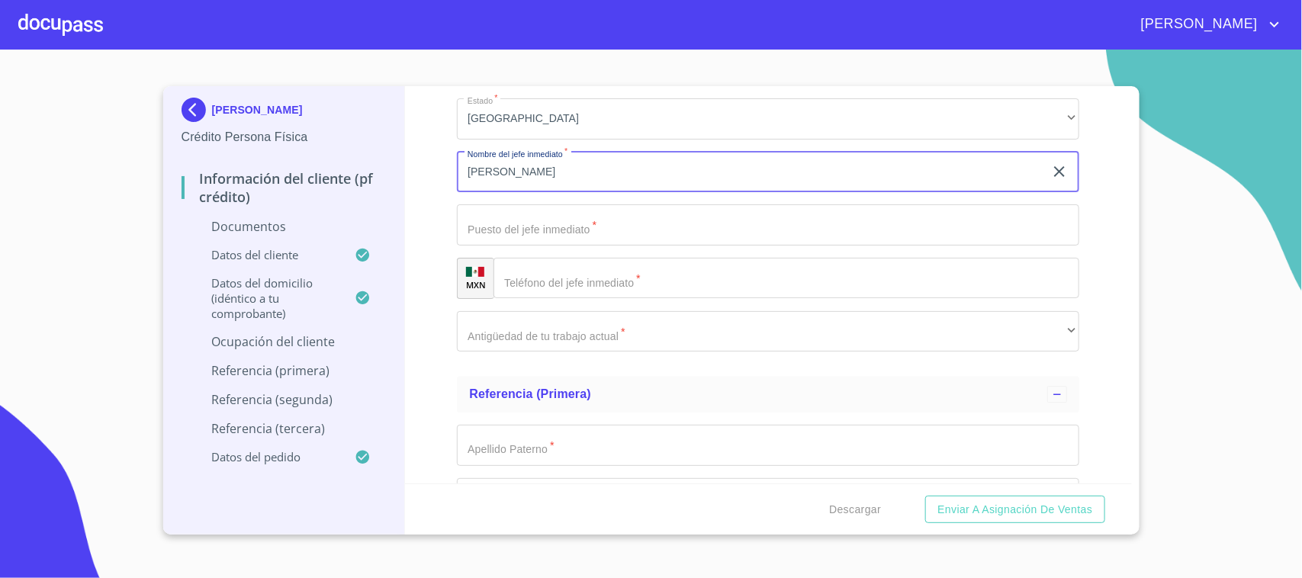
type input "[PERSON_NAME]"
click at [516, 214] on input "Debes seleccionar una opción   *" at bounding box center [768, 224] width 622 height 41
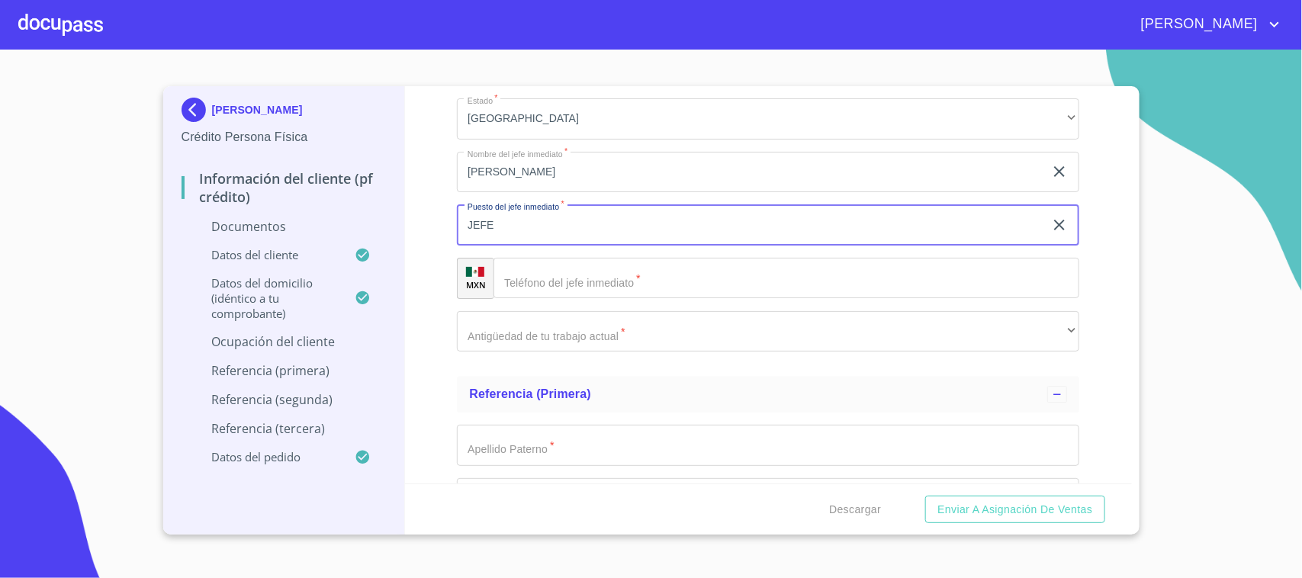
type input "JEFE"
click at [567, 265] on input "Debes seleccionar una opción   *" at bounding box center [786, 278] width 586 height 41
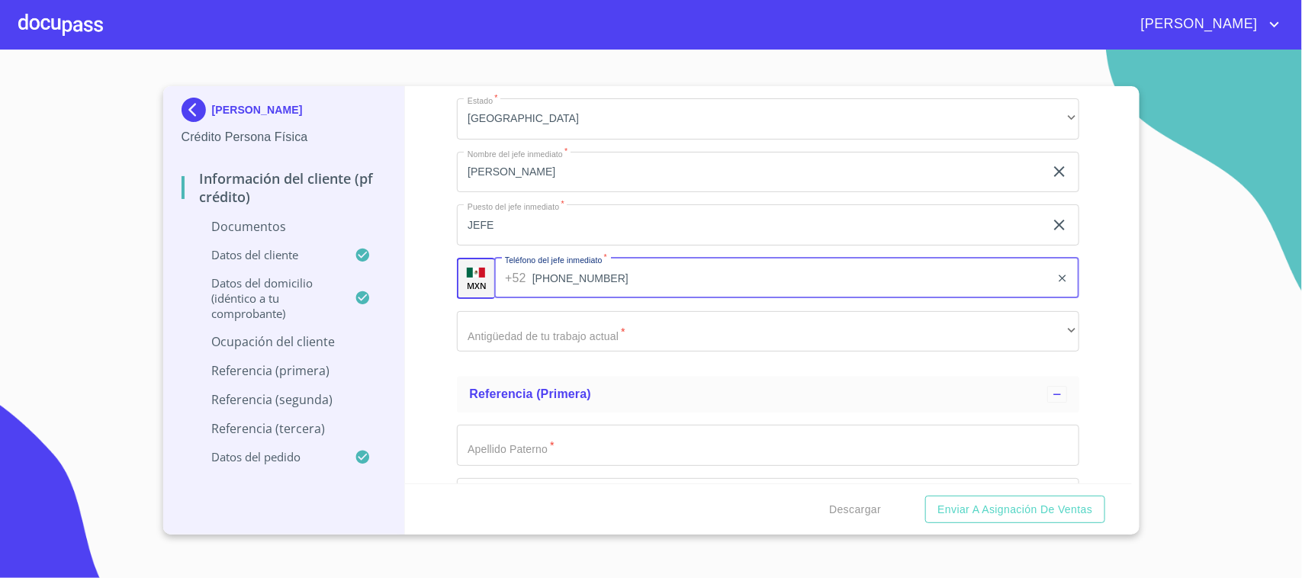
type input "[PHONE_NUMBER]"
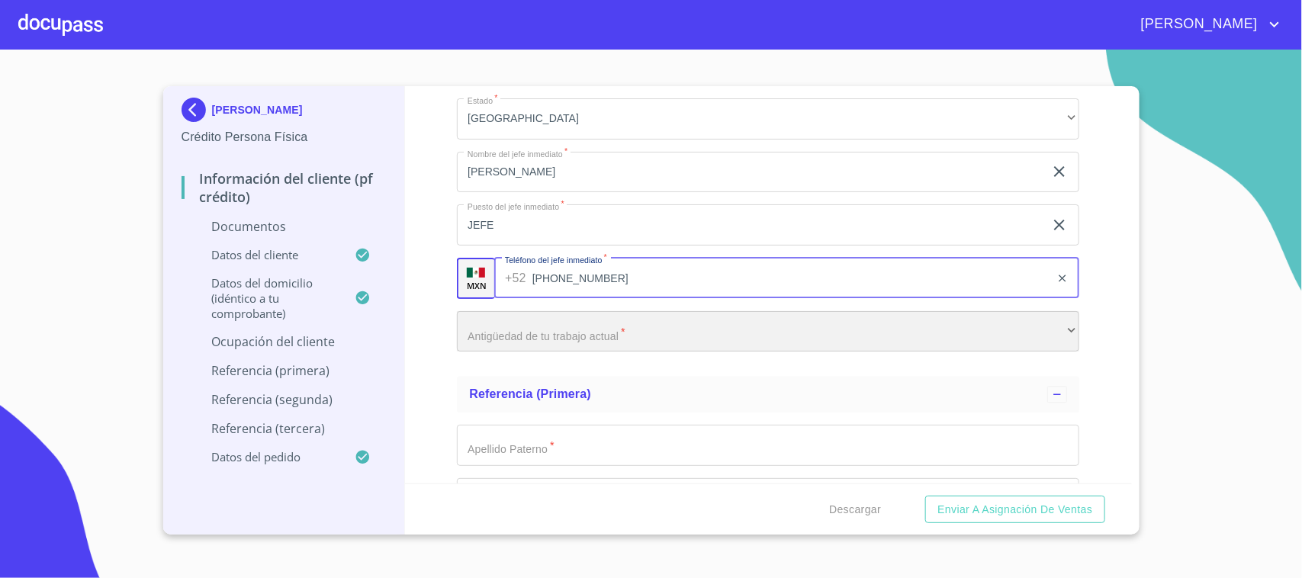
click at [635, 322] on div "​" at bounding box center [768, 331] width 622 height 41
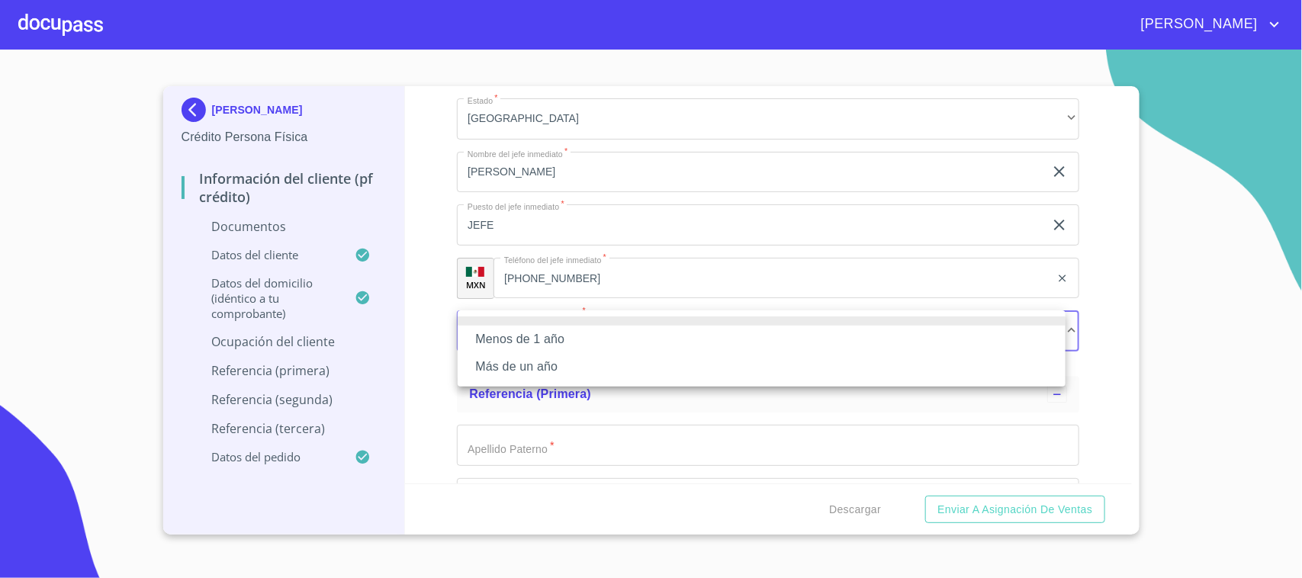
click at [555, 359] on li "Más de un año" at bounding box center [762, 366] width 608 height 27
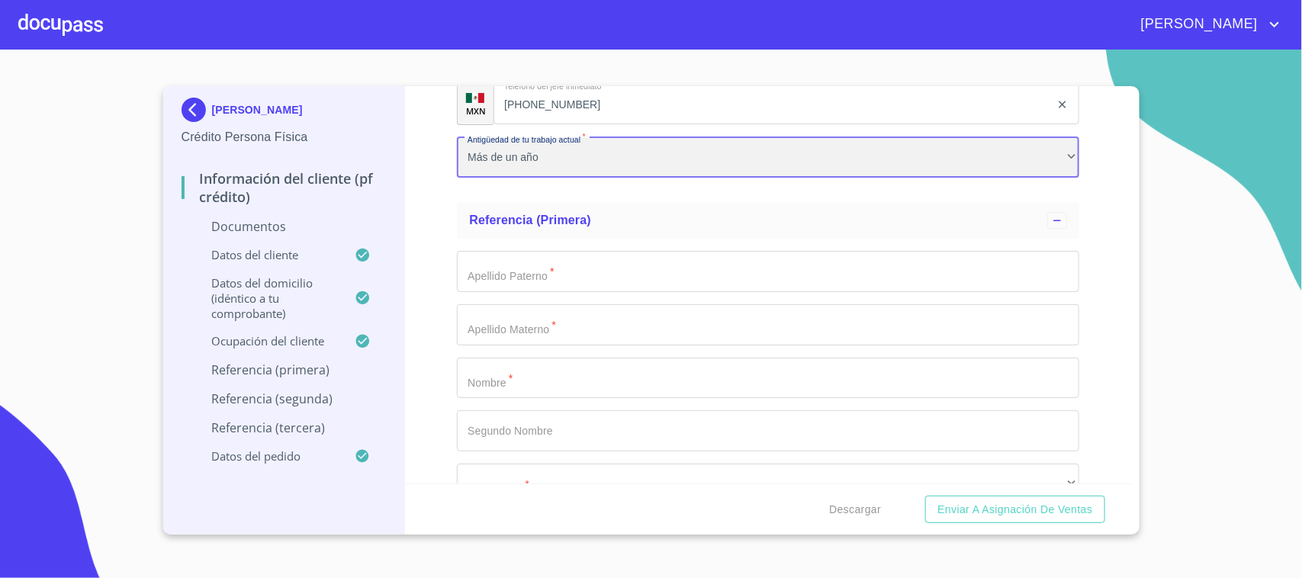
scroll to position [7229, 0]
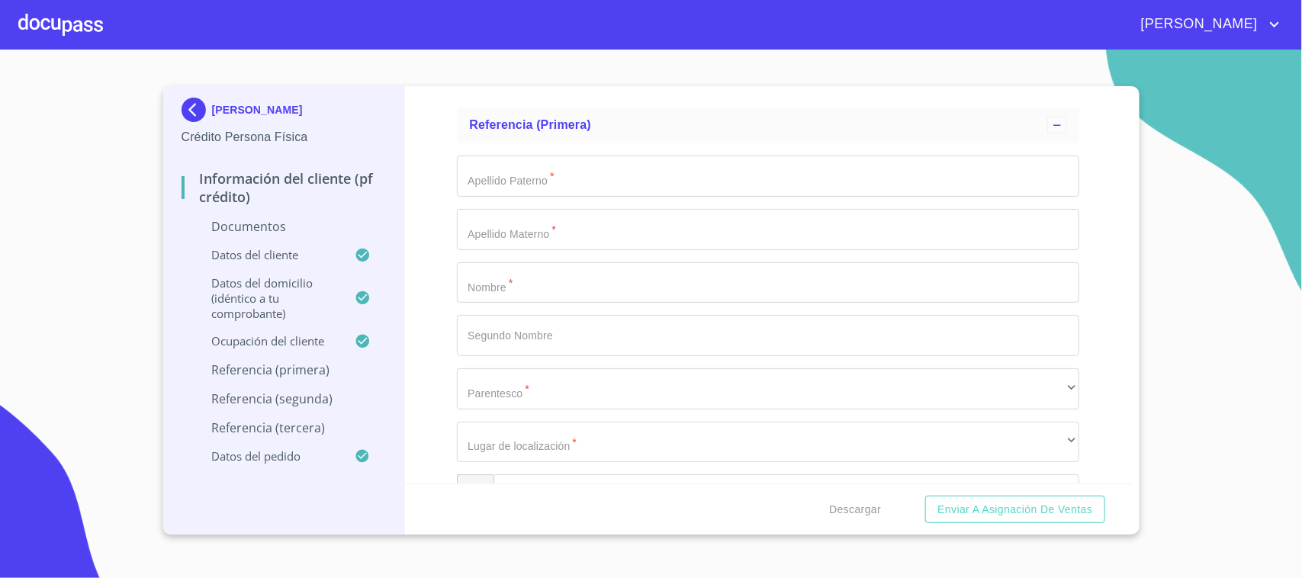
click at [561, 191] on input "Debes seleccionar una opción   *" at bounding box center [768, 176] width 622 height 41
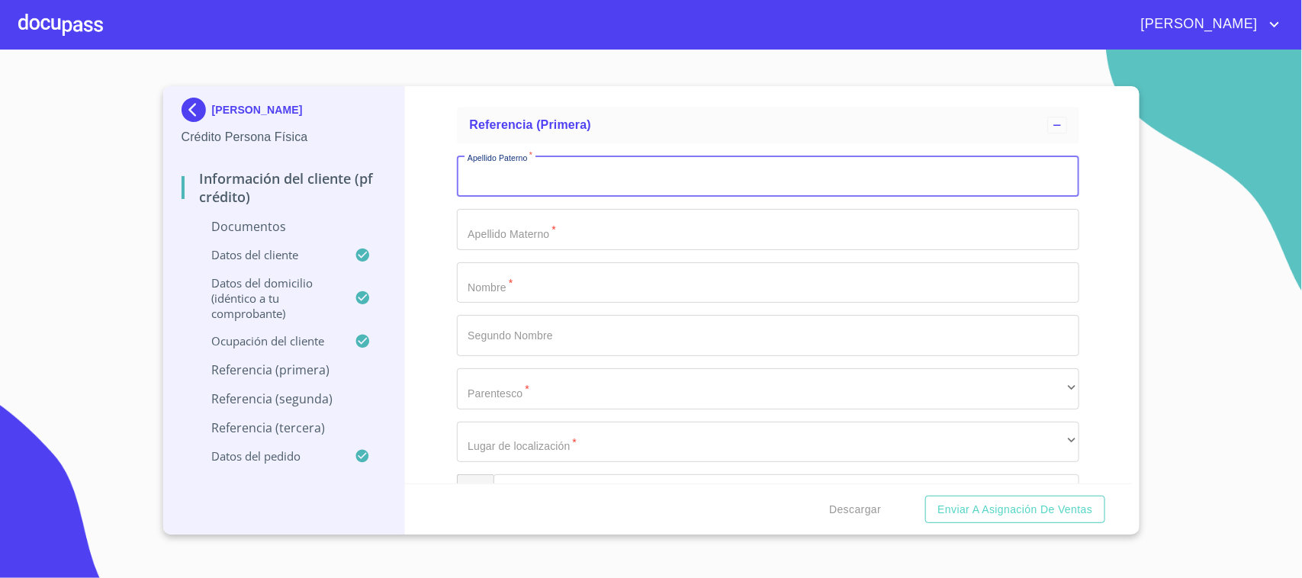
click at [504, 272] on input "Debes seleccionar una opción   *" at bounding box center [768, 282] width 622 height 41
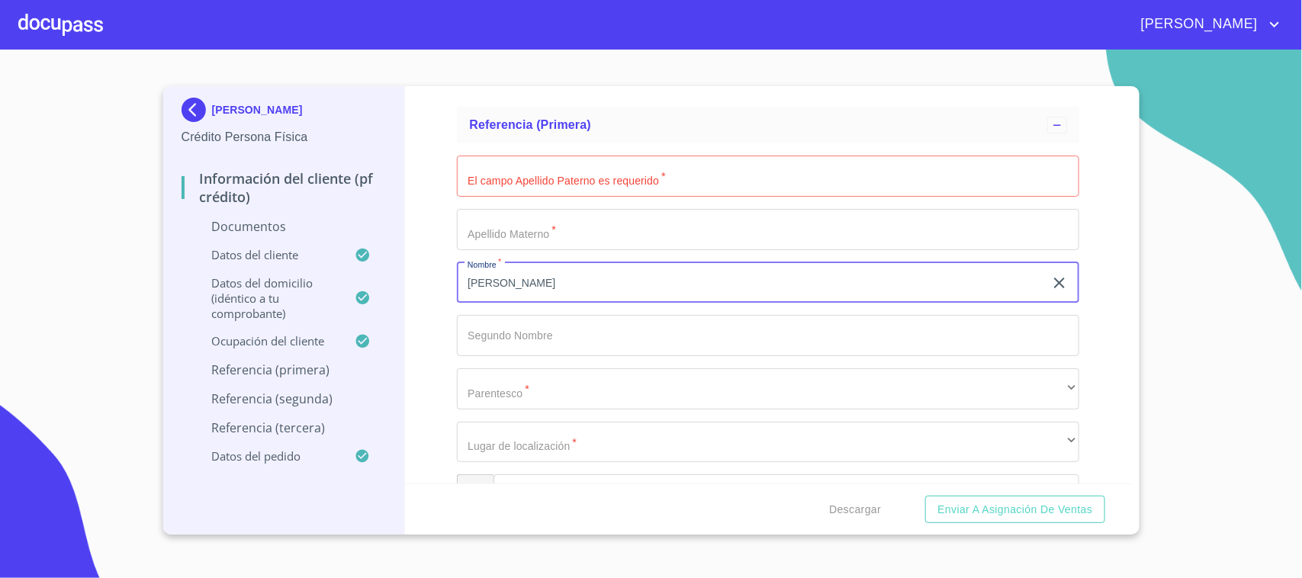
type input "[PERSON_NAME]"
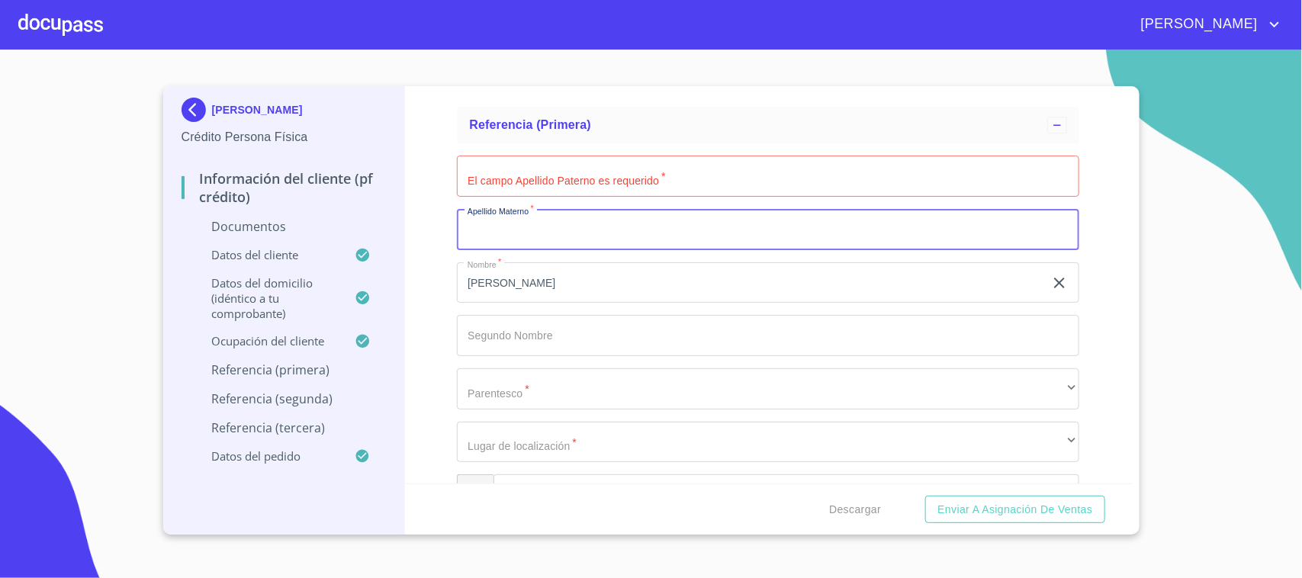
click at [503, 214] on input "Debes seleccionar una opción   *" at bounding box center [768, 229] width 622 height 41
type input "LAUREANO"
click at [562, 182] on input "Debes seleccionar una opción   *" at bounding box center [768, 176] width 622 height 41
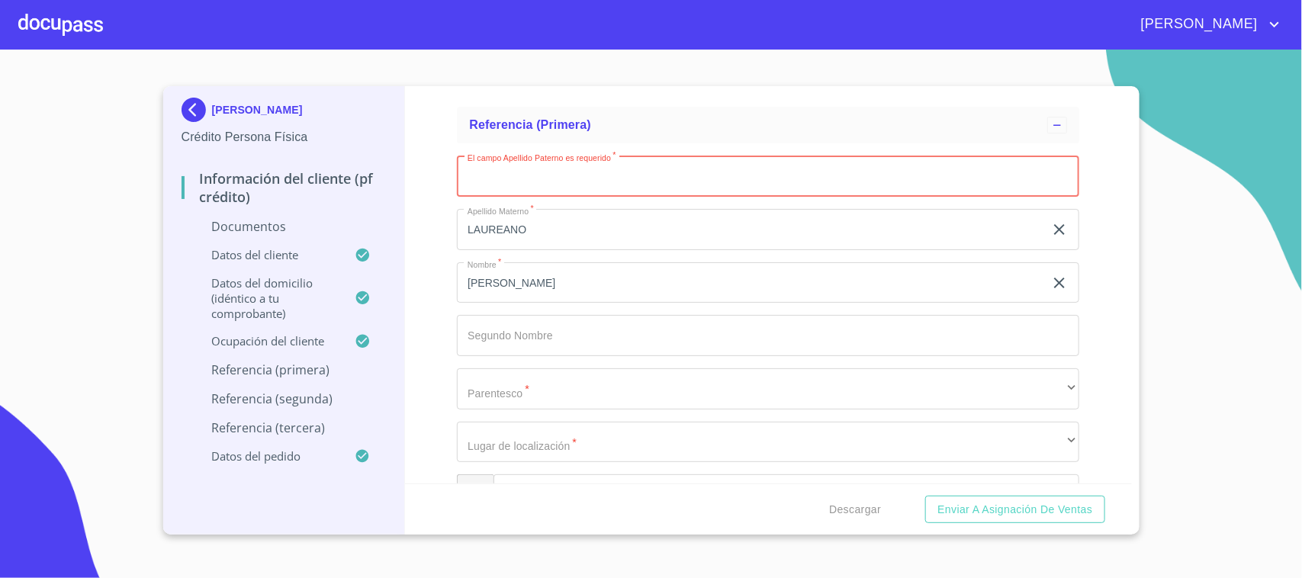
click at [511, 229] on input "LAUREANO" at bounding box center [750, 229] width 587 height 41
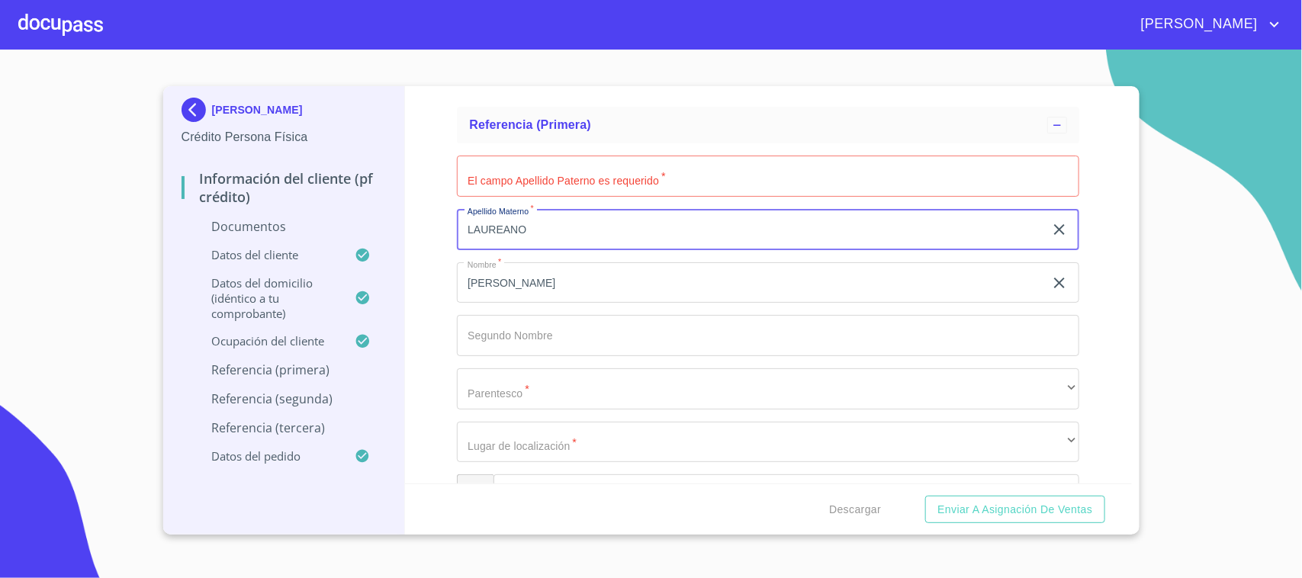
click at [511, 229] on input "LAUREANO" at bounding box center [750, 229] width 587 height 41
click at [512, 180] on input "Debes seleccionar una opción   *" at bounding box center [768, 176] width 622 height 41
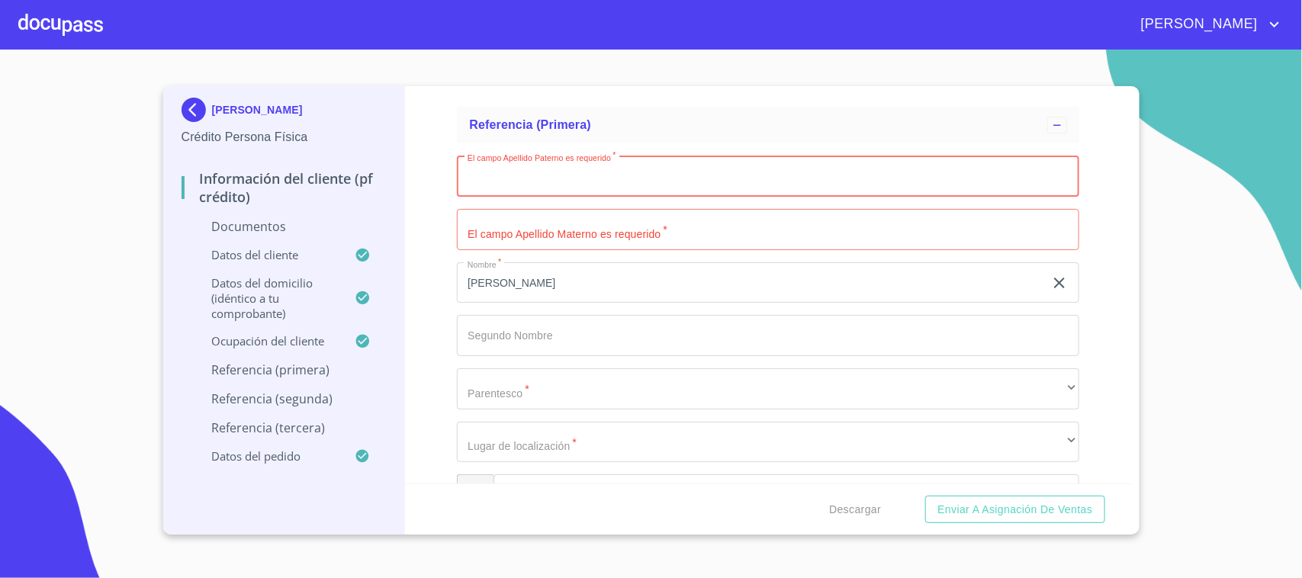
paste input "LAUREANO"
type input "LAUREANO"
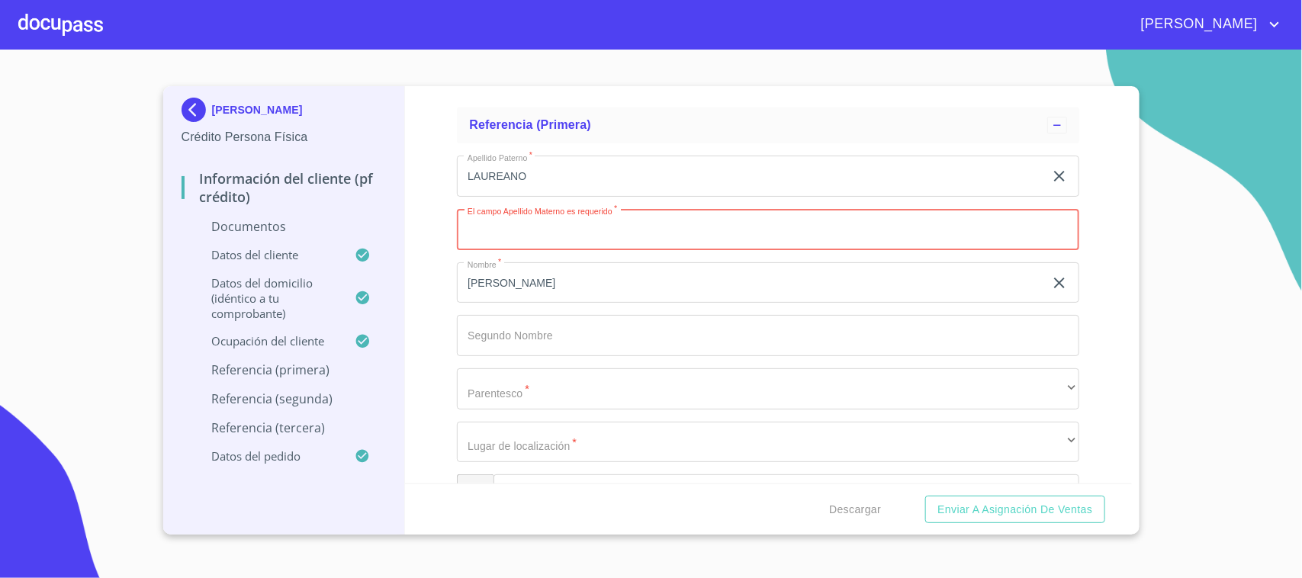
click at [531, 223] on input "Debes seleccionar una opción   *" at bounding box center [768, 229] width 622 height 41
type input "VICTORIANO"
click at [553, 341] on input "Debes seleccionar una opción   *" at bounding box center [768, 335] width 622 height 41
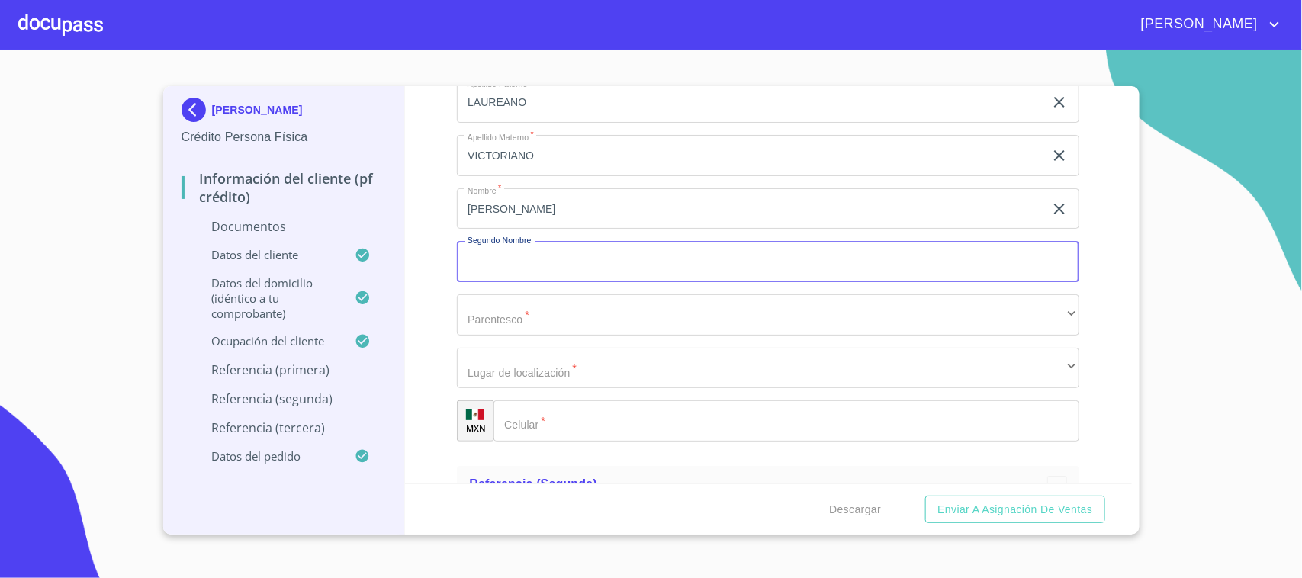
scroll to position [7420, 0]
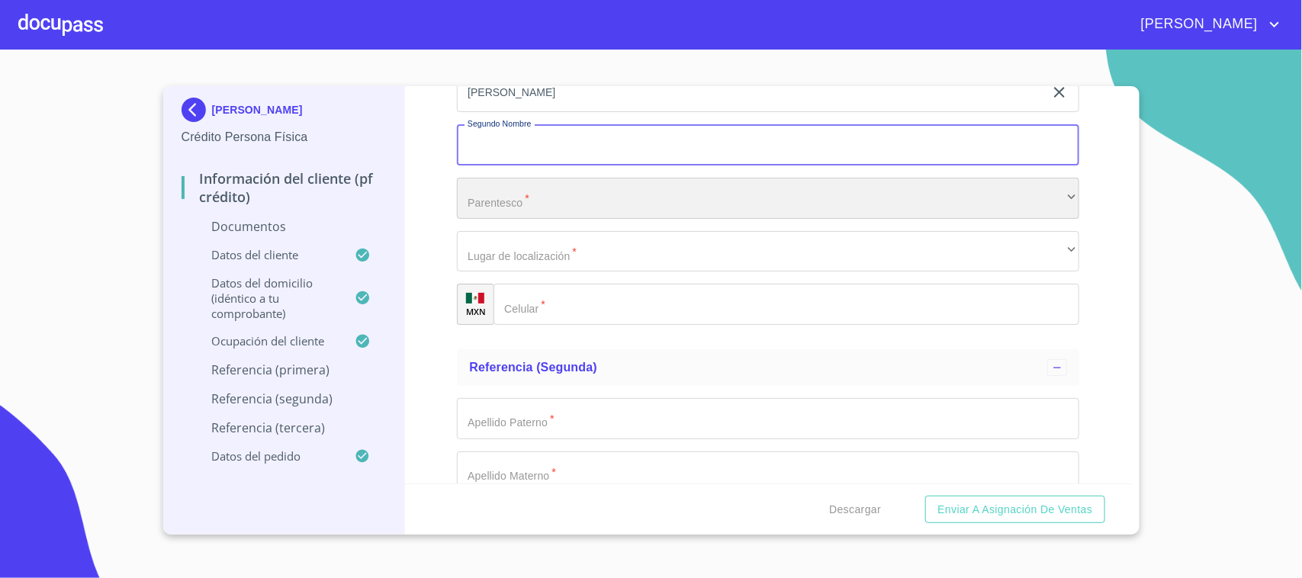
click at [515, 191] on div "​" at bounding box center [768, 198] width 622 height 41
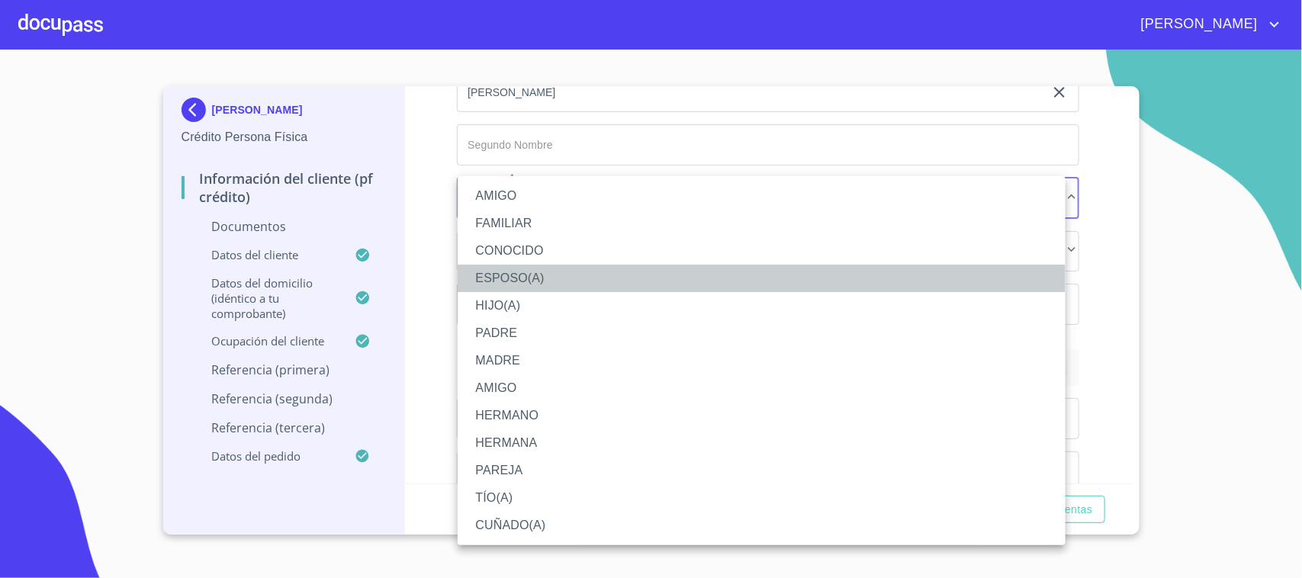
click at [547, 273] on li "ESPOSO(A)" at bounding box center [762, 278] width 608 height 27
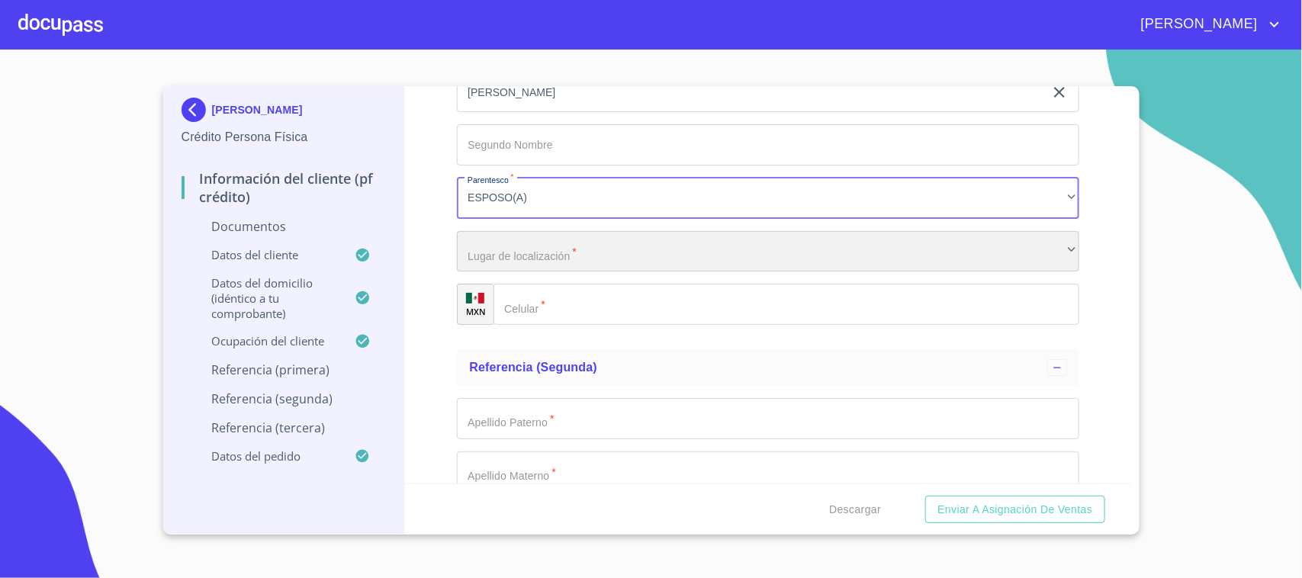
click at [522, 249] on div "​" at bounding box center [768, 251] width 622 height 41
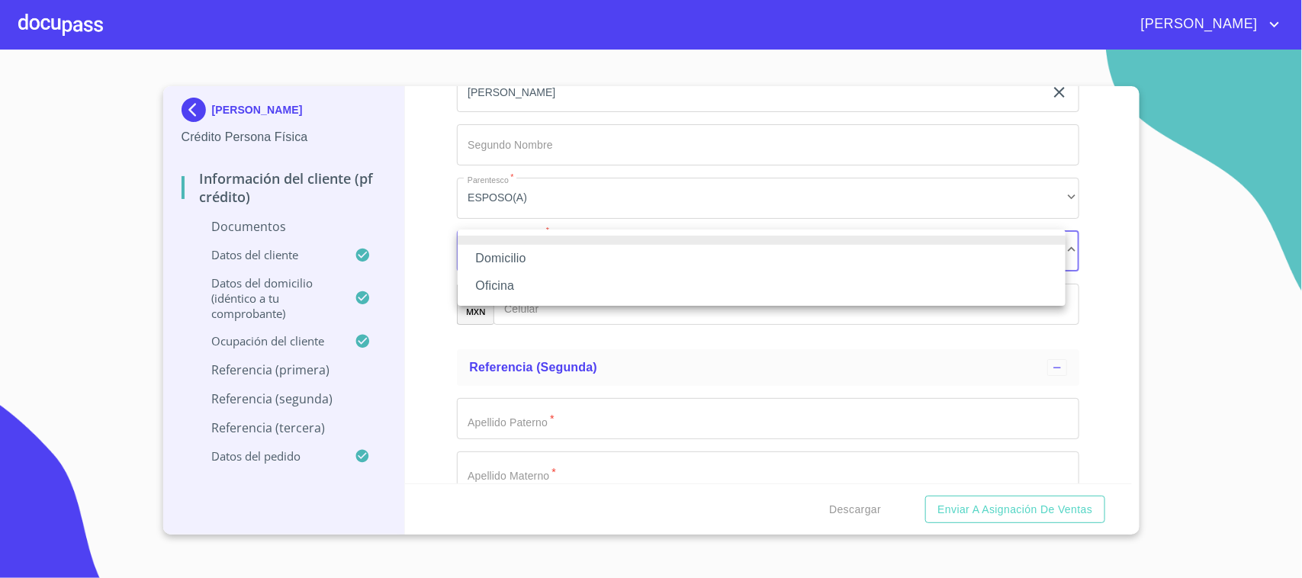
click at [559, 258] on li "Domicilio" at bounding box center [762, 258] width 608 height 27
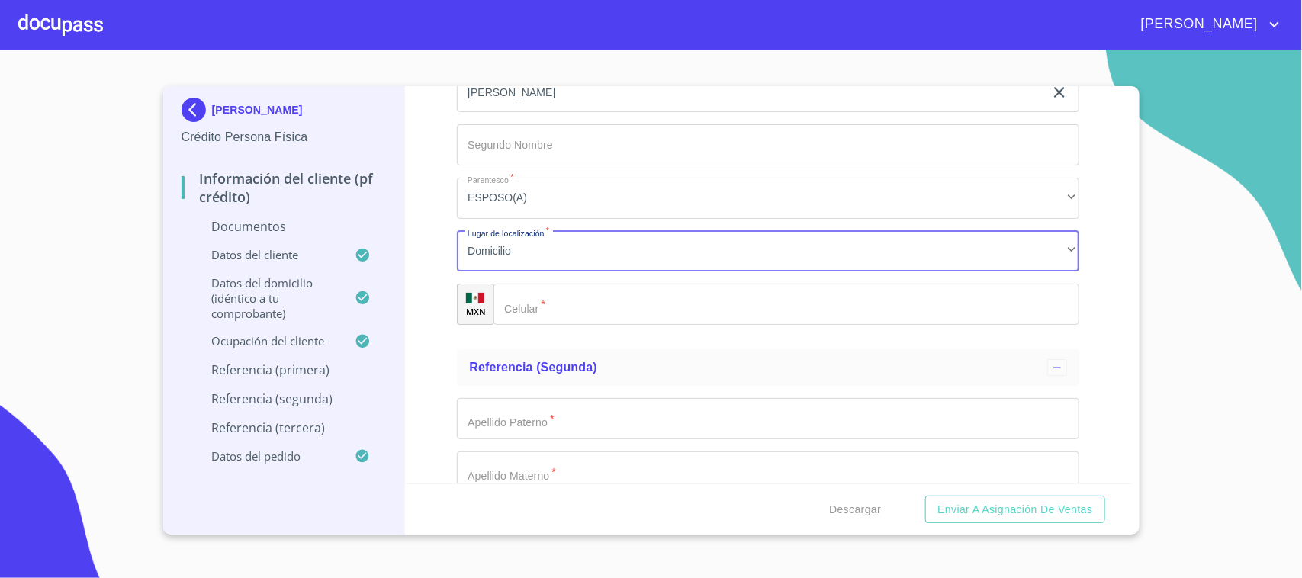
click at [569, 299] on input "Debes seleccionar una opción   *" at bounding box center [786, 304] width 586 height 41
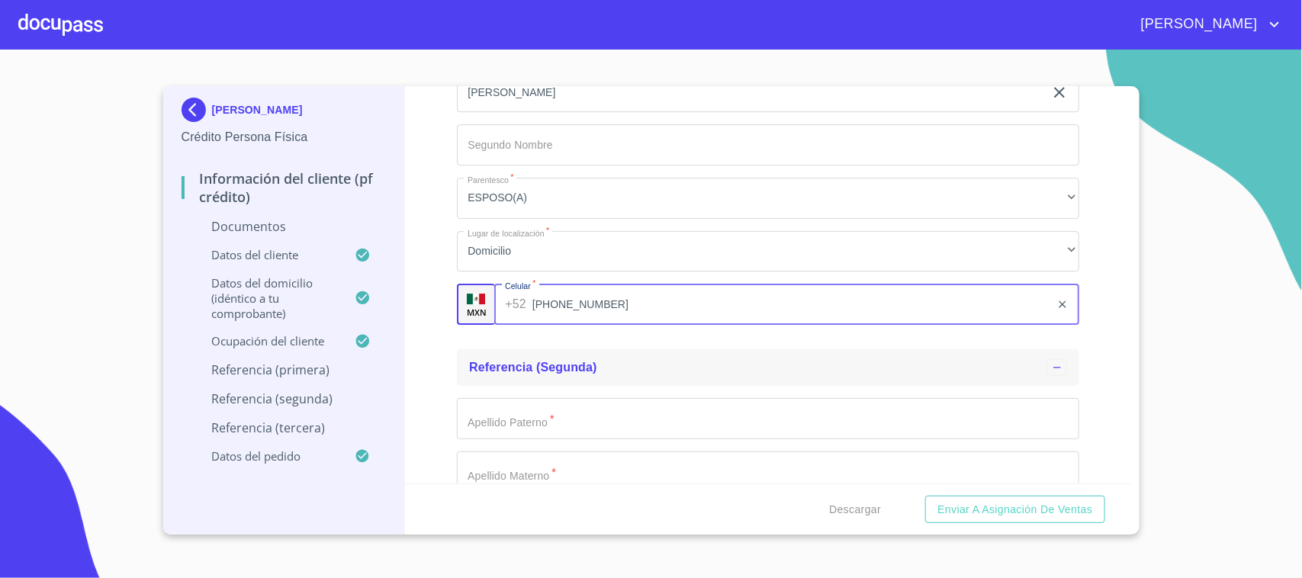
type input "[PHONE_NUMBER]"
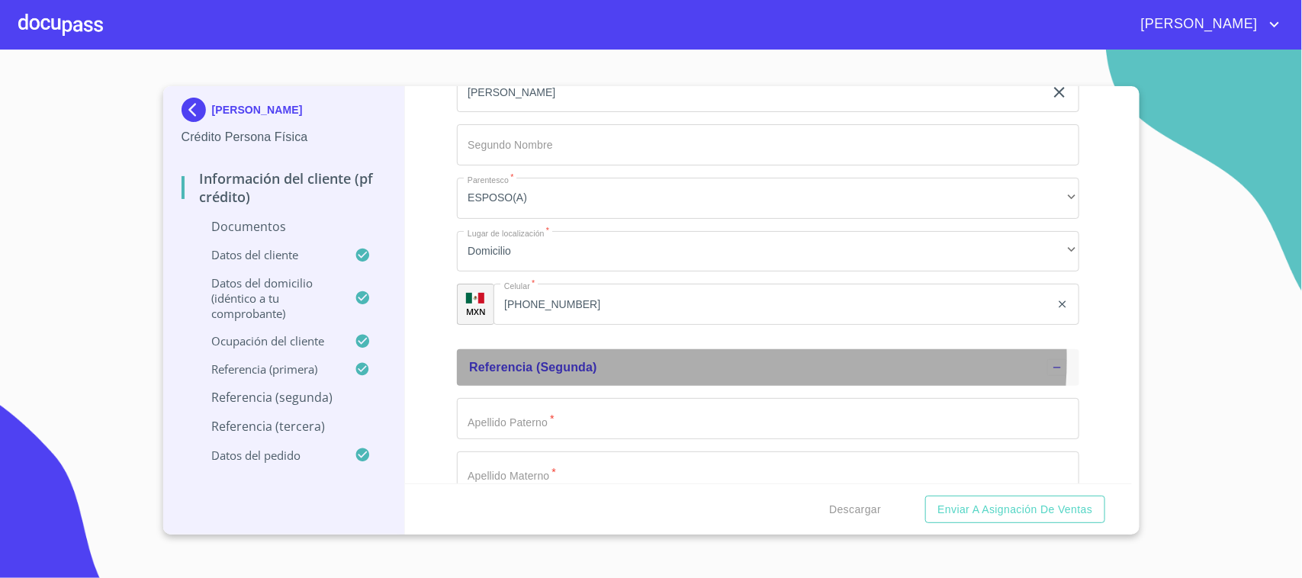
click at [672, 358] on div "Referencia (segunda)" at bounding box center [758, 367] width 578 height 18
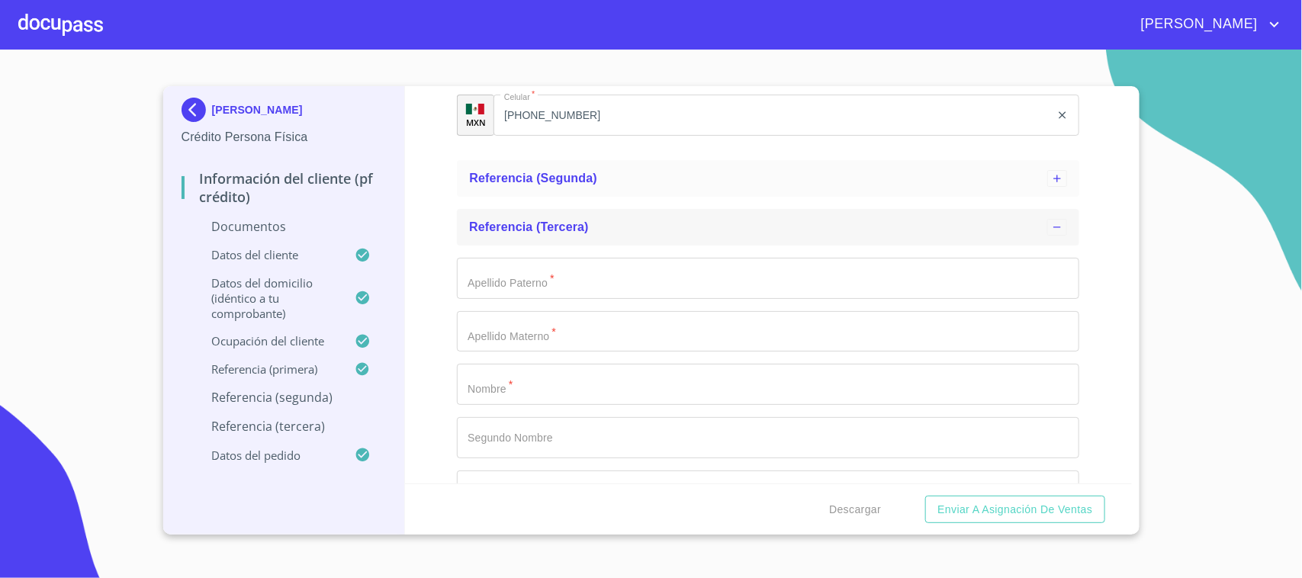
scroll to position [7610, 0]
click at [547, 168] on div "Referencia (segunda)" at bounding box center [758, 177] width 578 height 18
click at [522, 324] on input "Debes seleccionar una opción   *" at bounding box center [768, 333] width 622 height 41
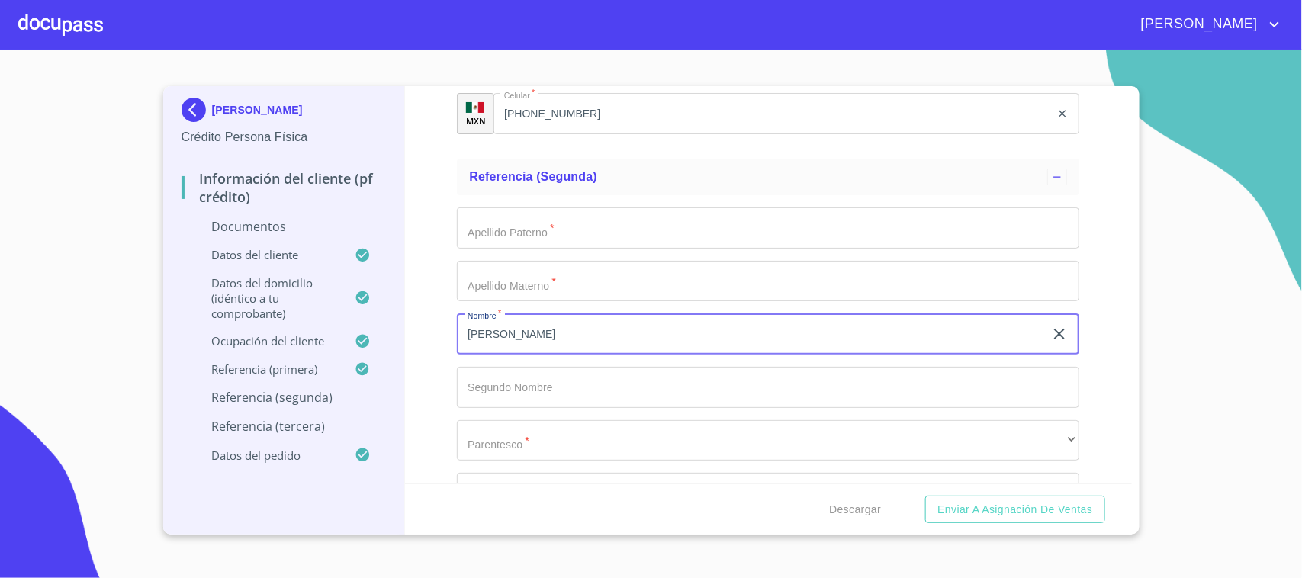
type input "[PERSON_NAME]"
click at [520, 233] on input "Debes seleccionar una opción   *" at bounding box center [768, 227] width 622 height 41
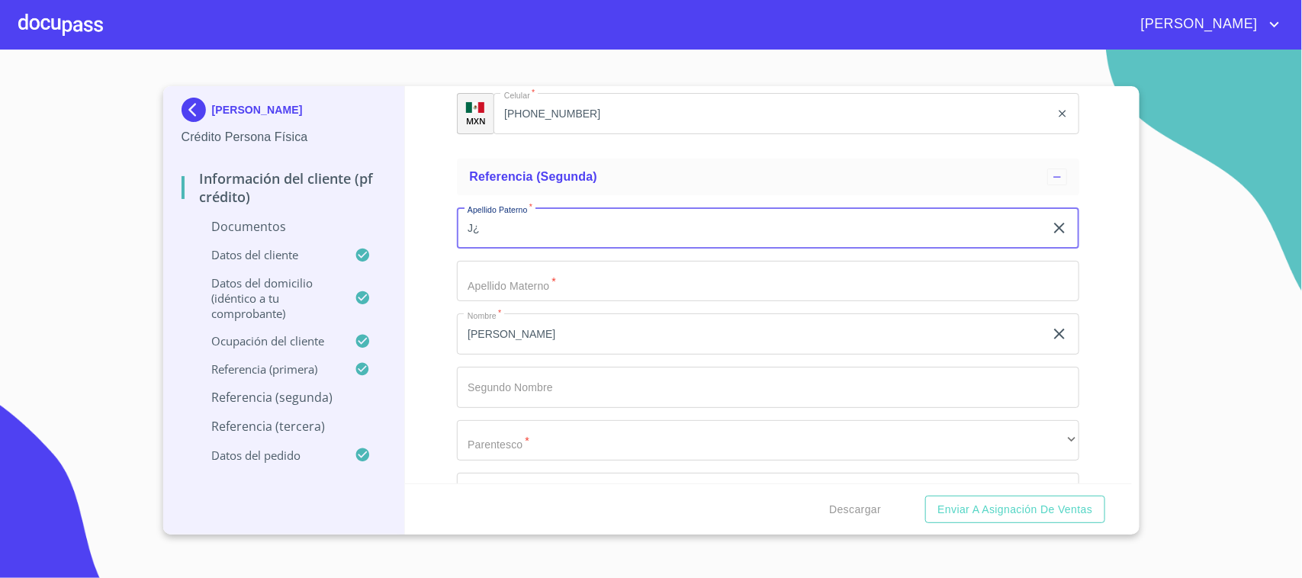
type input "J"
type input "LAUREANO"
click at [509, 280] on input "Debes seleccionar una opción   *" at bounding box center [768, 281] width 622 height 41
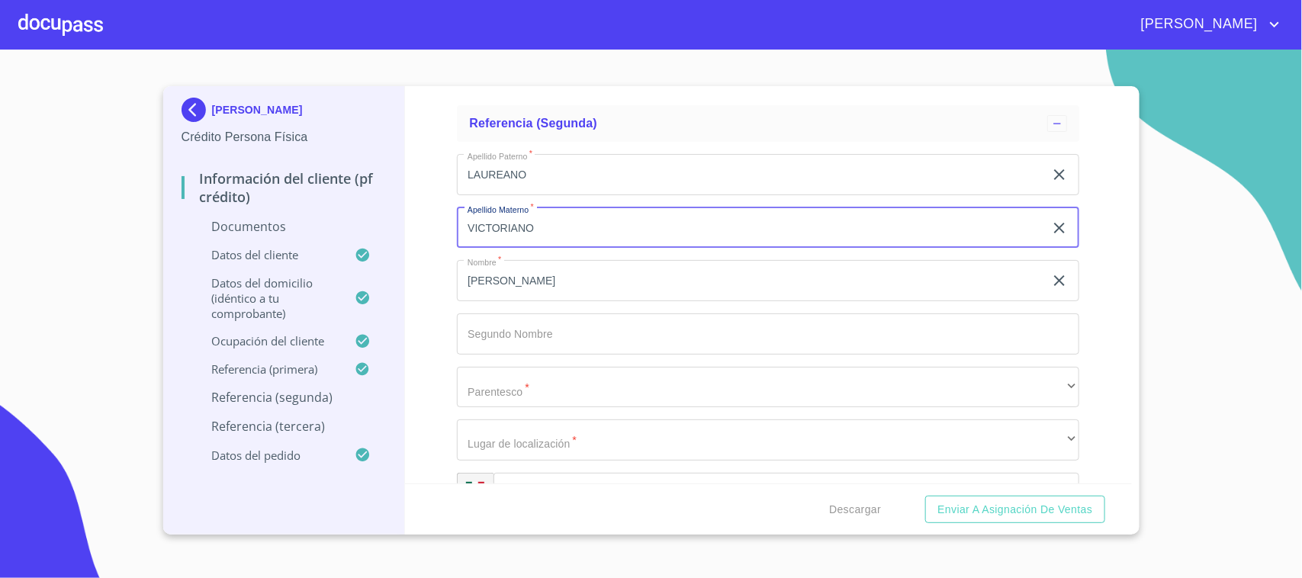
scroll to position [7706, 0]
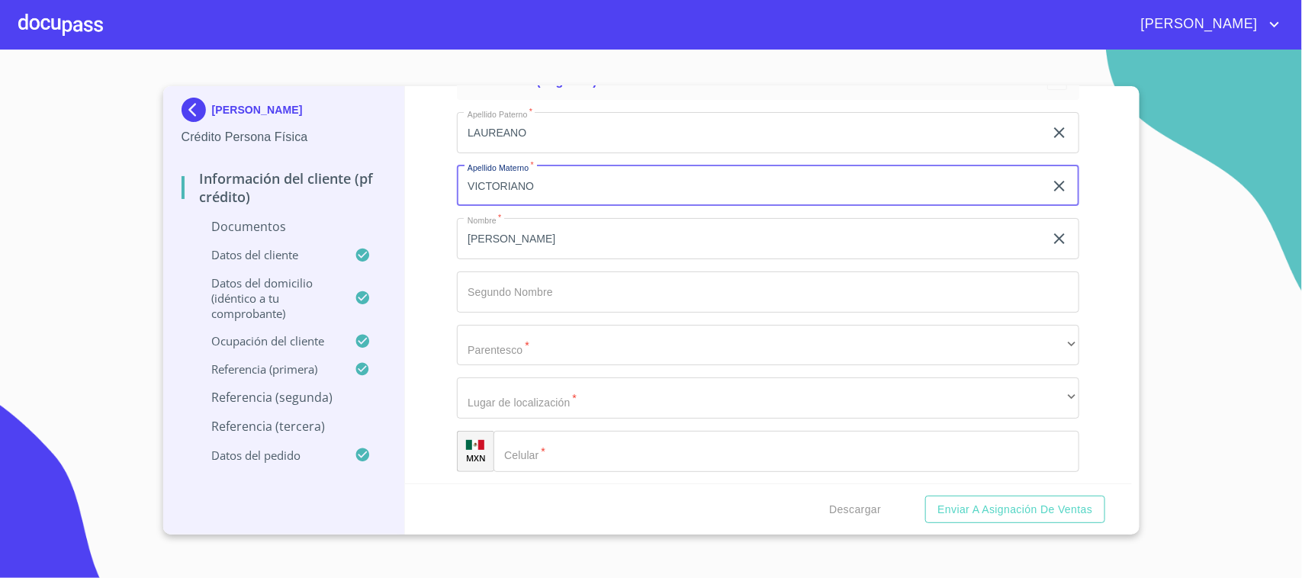
type input "VICTORIANO"
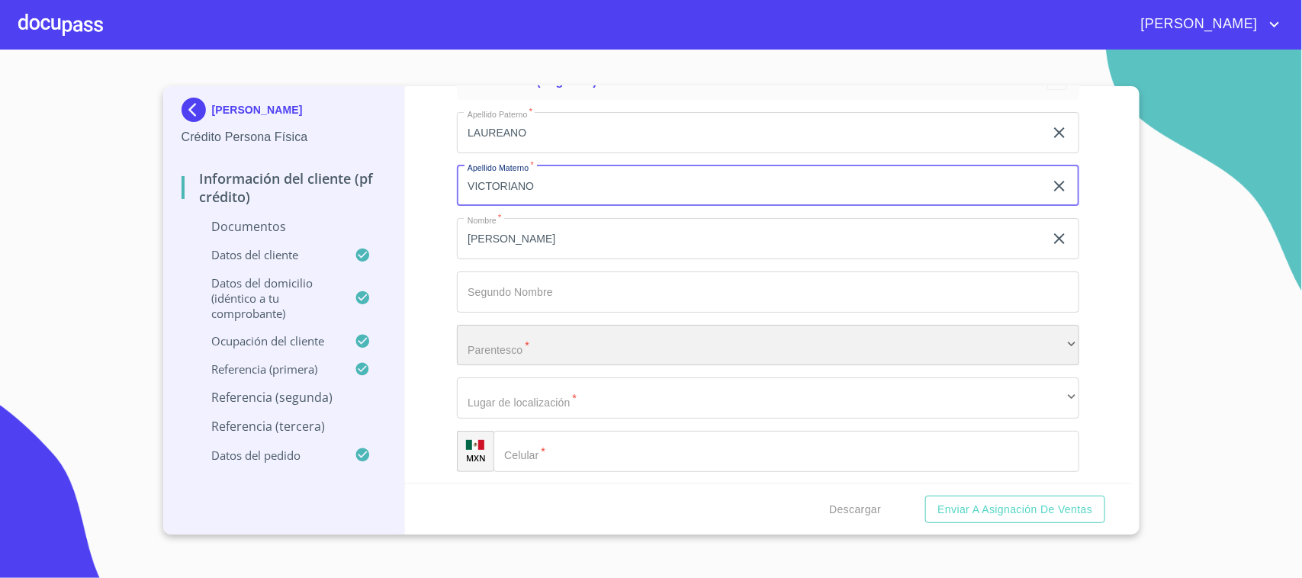
click at [534, 349] on div "​" at bounding box center [768, 345] width 622 height 41
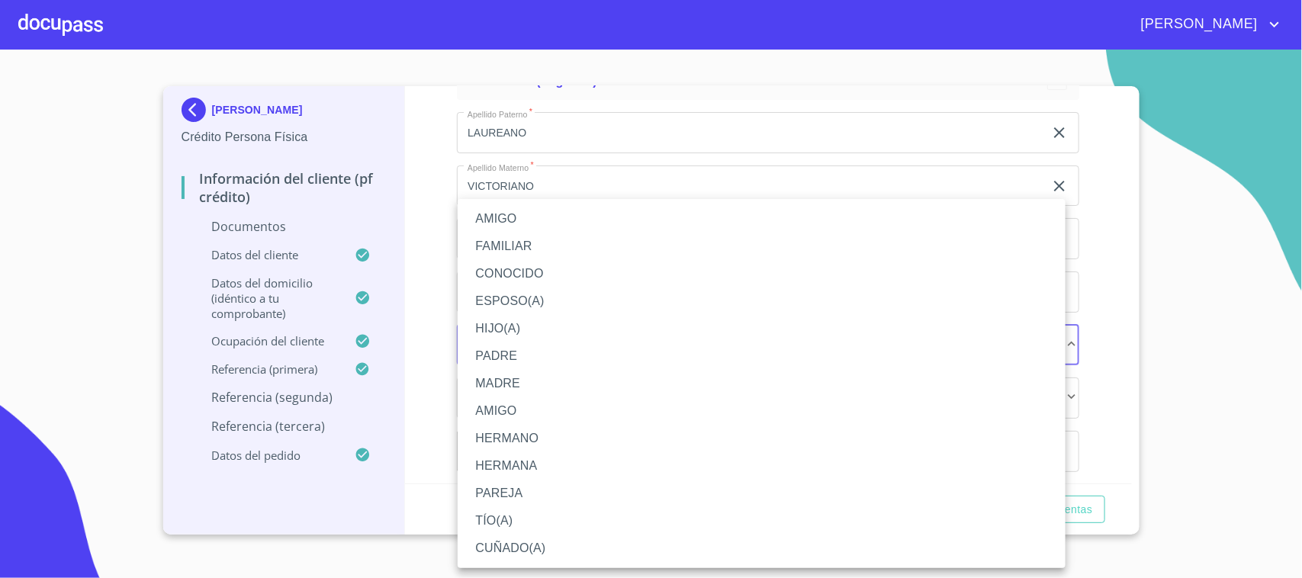
click at [527, 545] on li "CUÑADO(A)" at bounding box center [762, 548] width 608 height 27
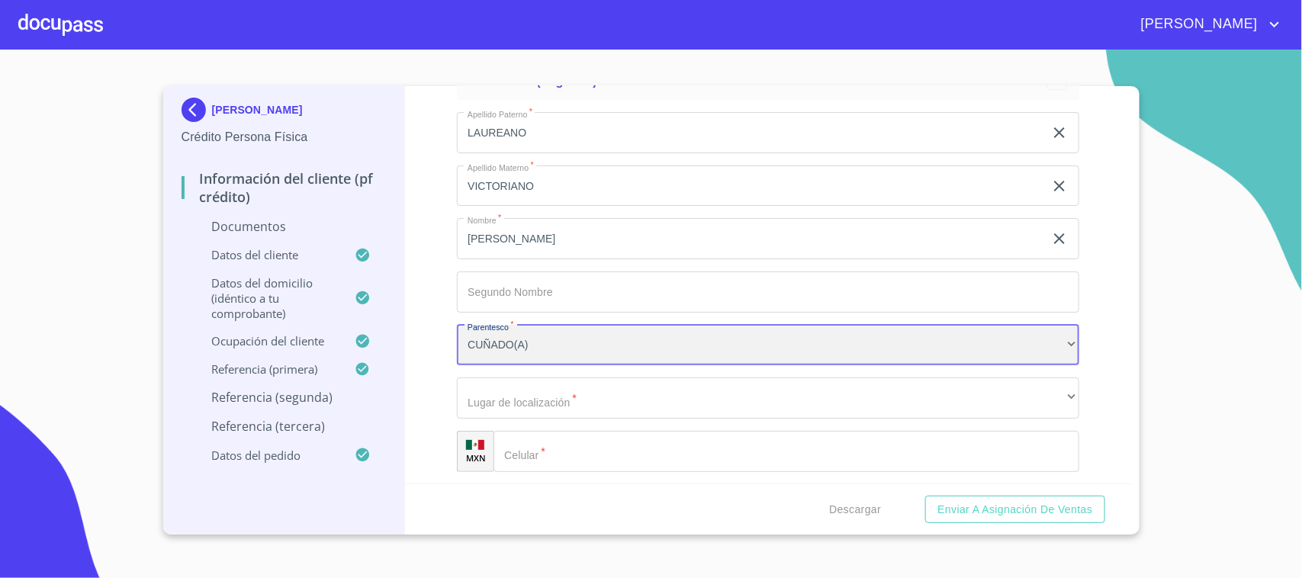
scroll to position [7801, 0]
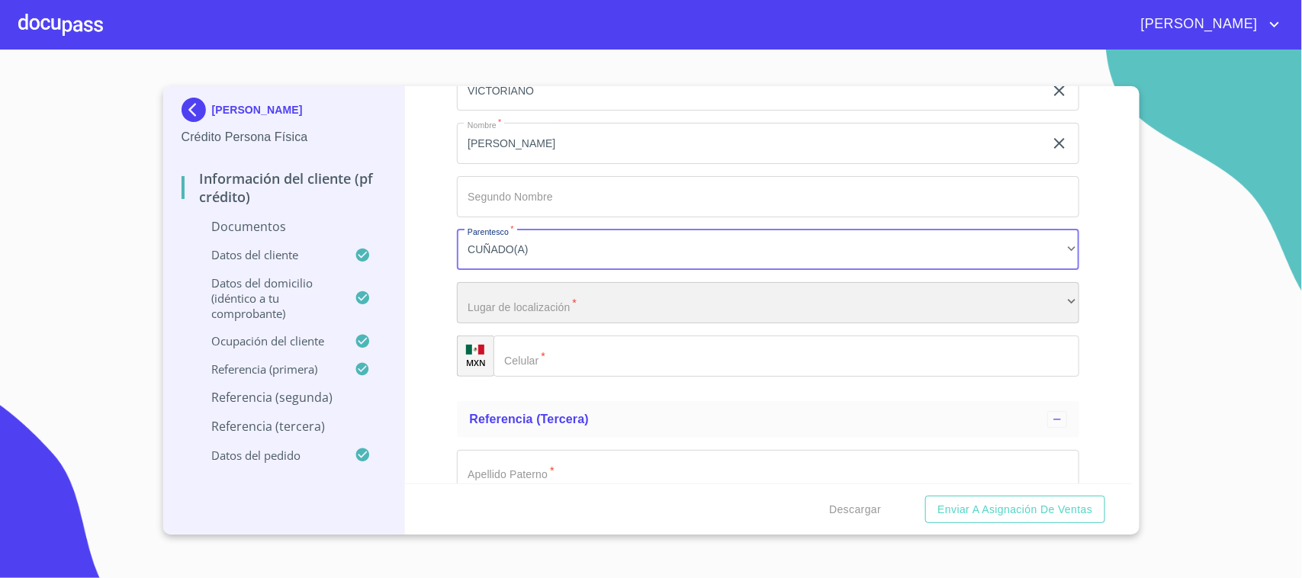
click at [569, 309] on div "​" at bounding box center [768, 302] width 622 height 41
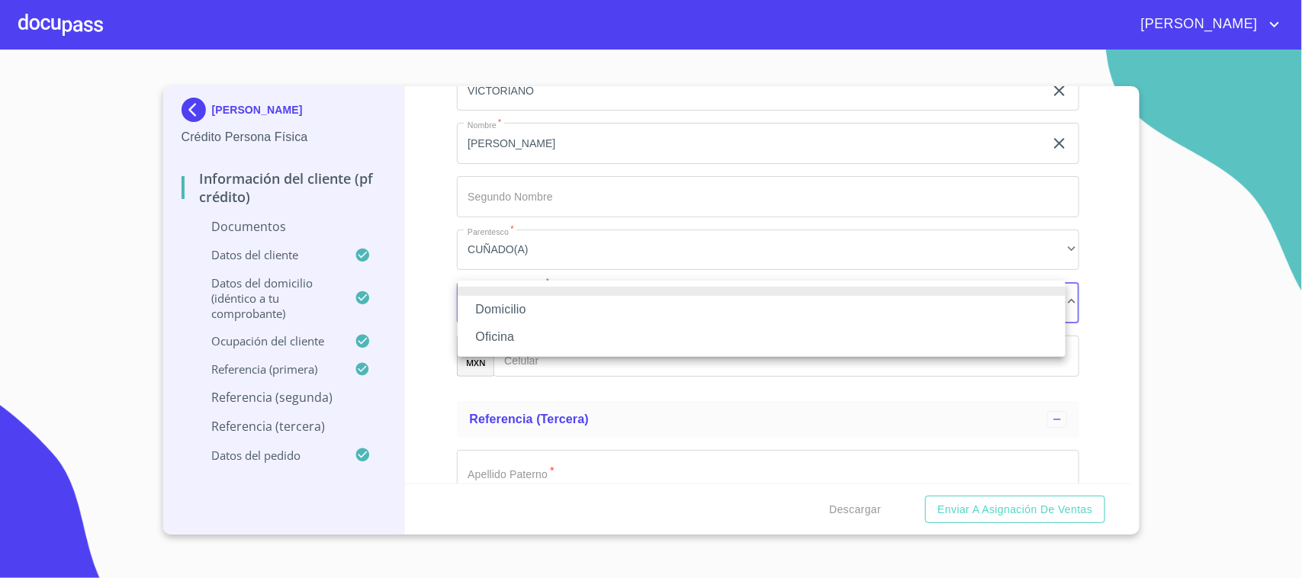
click at [531, 318] on li "Domicilio" at bounding box center [762, 309] width 608 height 27
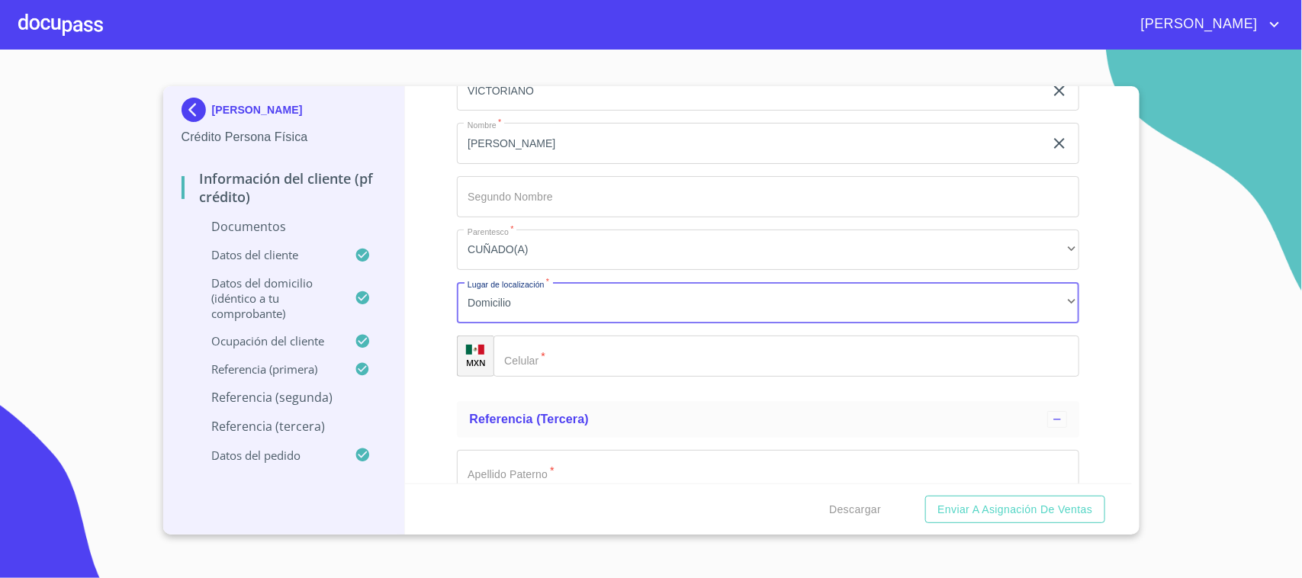
click at [534, 368] on input "Debes seleccionar una opción   *" at bounding box center [786, 356] width 586 height 41
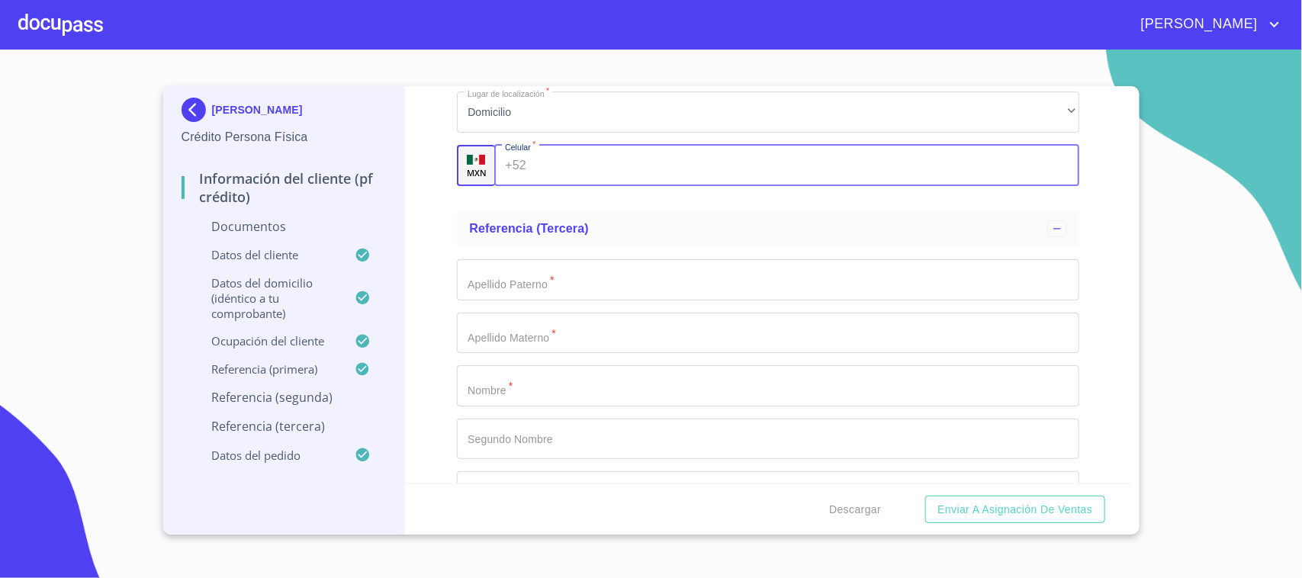
scroll to position [7896, 0]
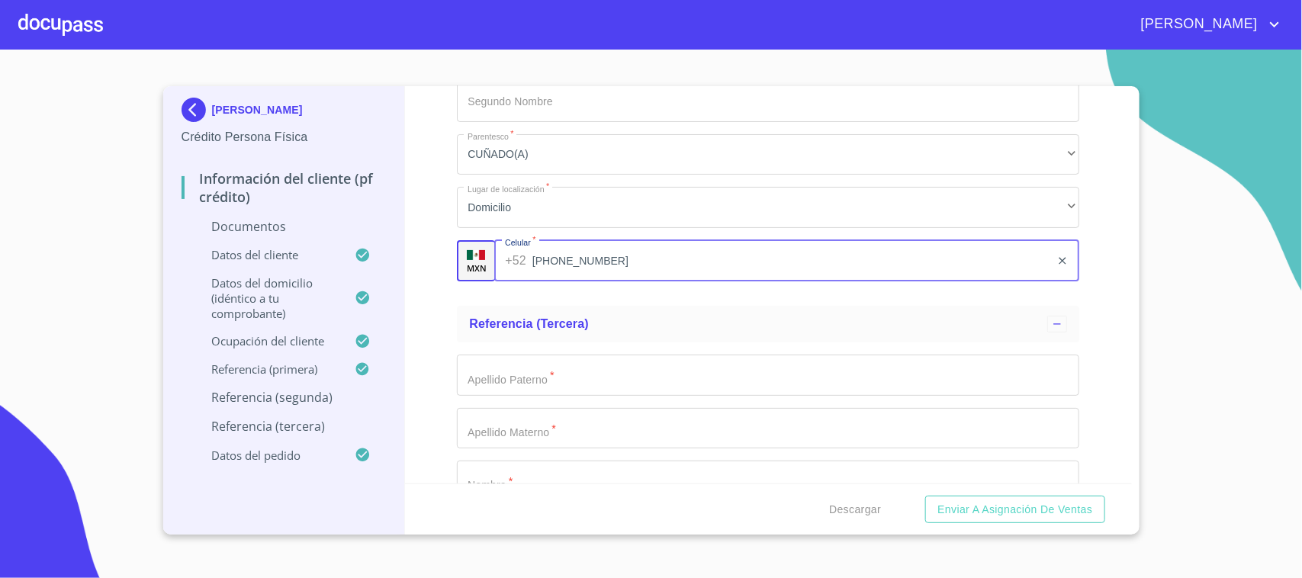
type input "[PHONE_NUMBER]"
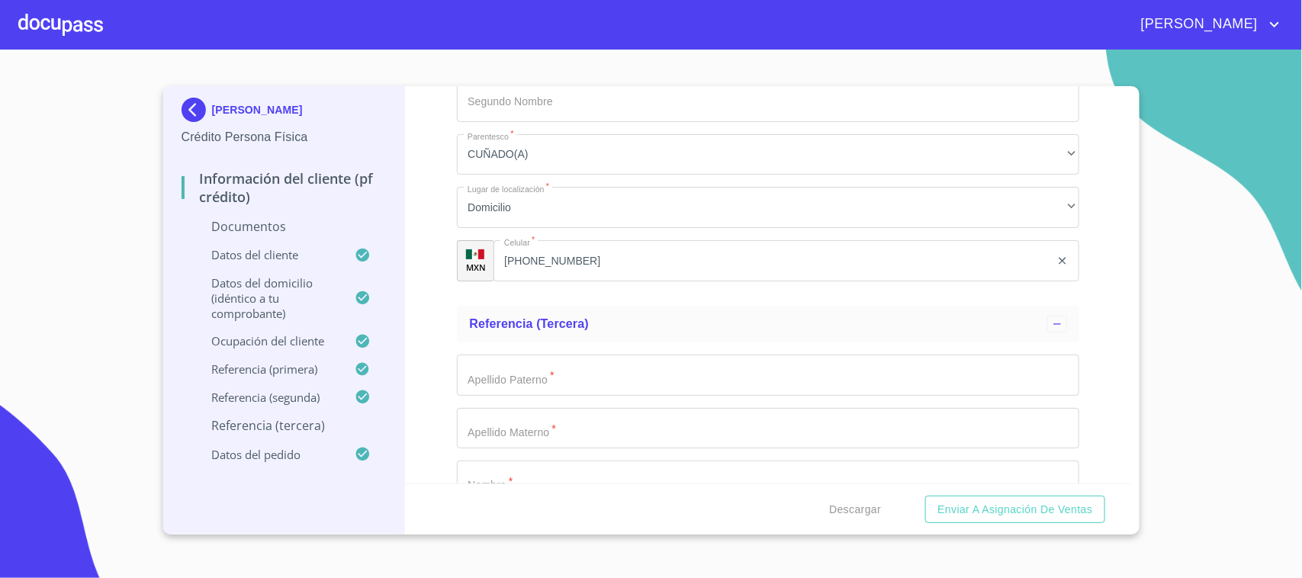
click at [612, 292] on ul "Referencia (segunda) [PERSON_NAME]   * [PERSON_NAME] ​ Apellido Materno   * [PE…" at bounding box center [768, 83] width 622 height 433
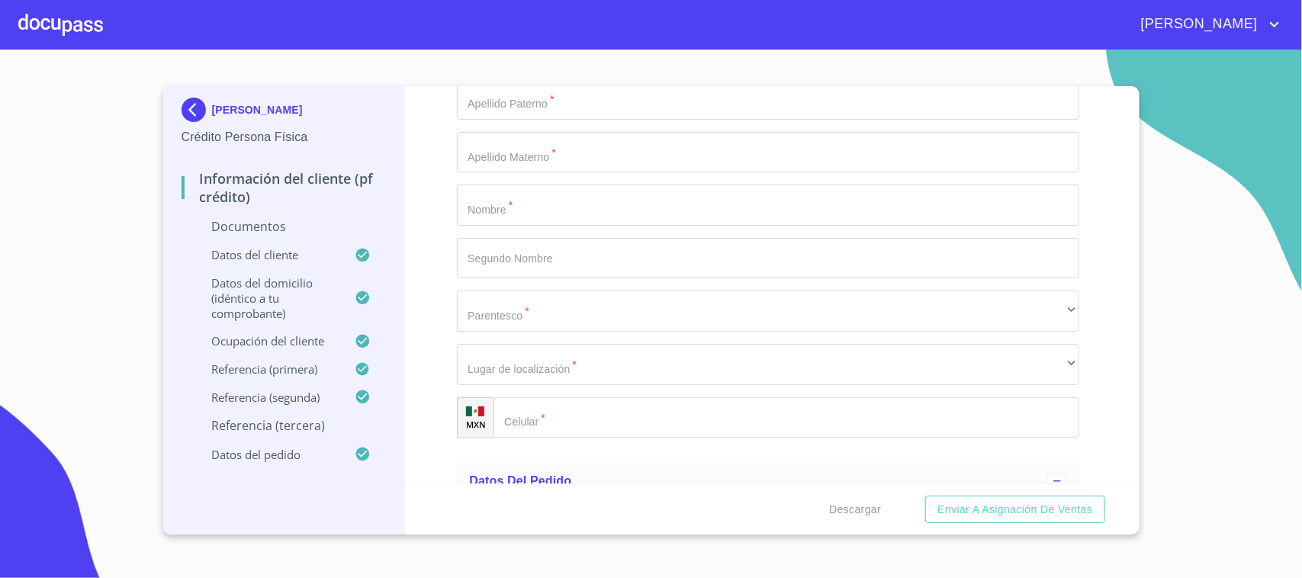
scroll to position [8182, 0]
click at [501, 204] on input "Debes seleccionar una opción   *" at bounding box center [768, 195] width 622 height 41
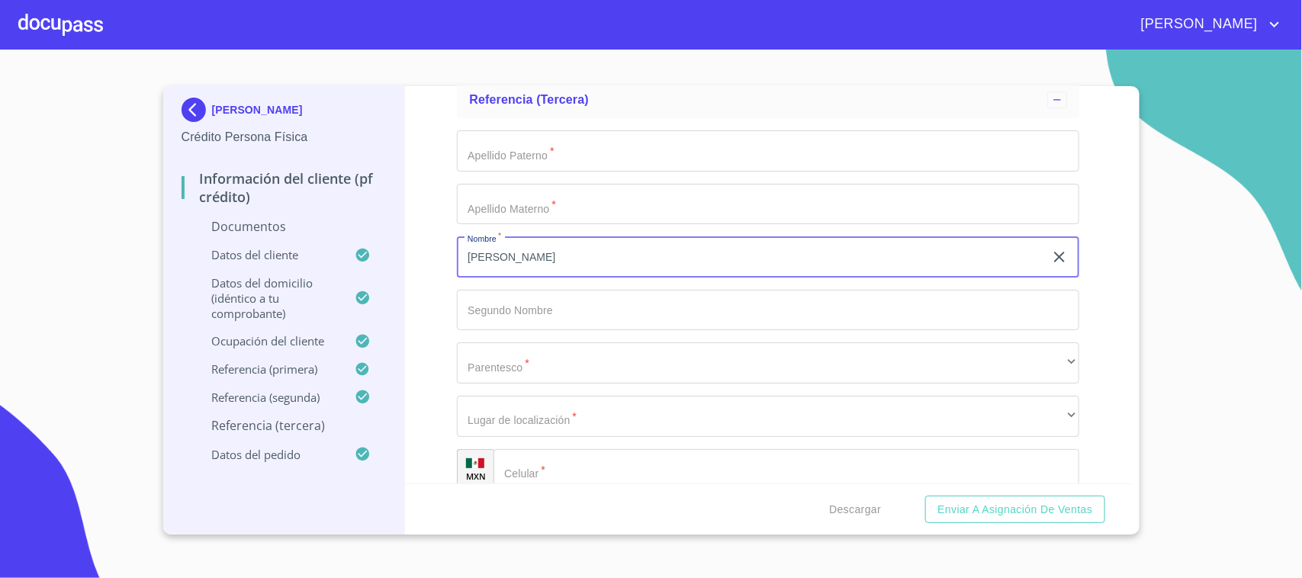
scroll to position [8087, 0]
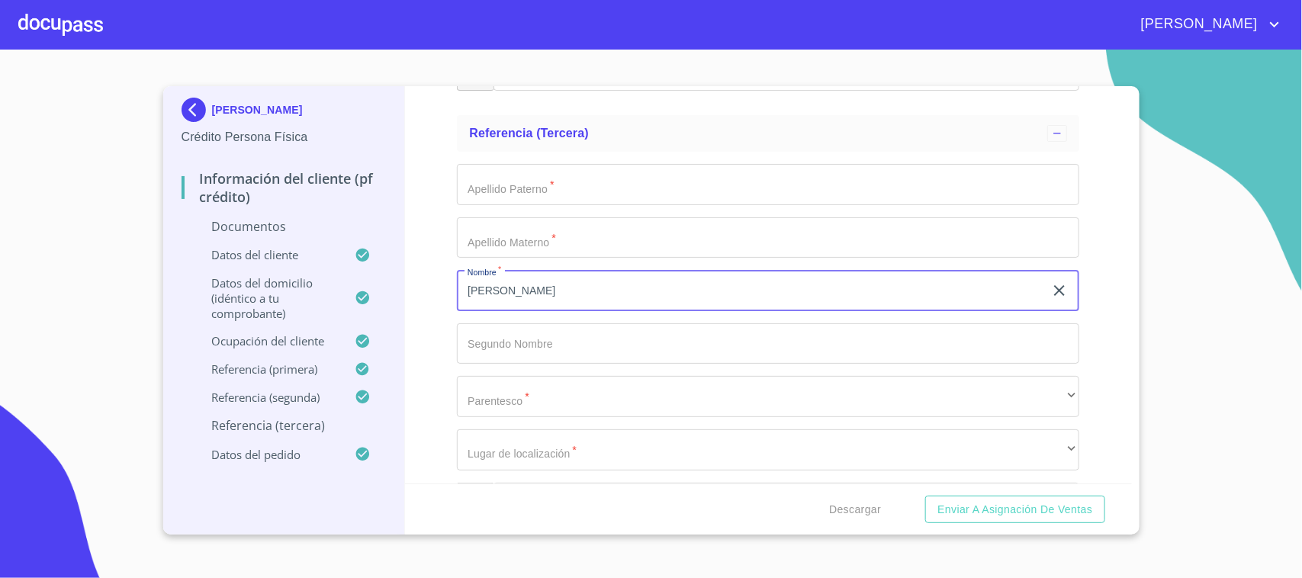
type input "[PERSON_NAME]"
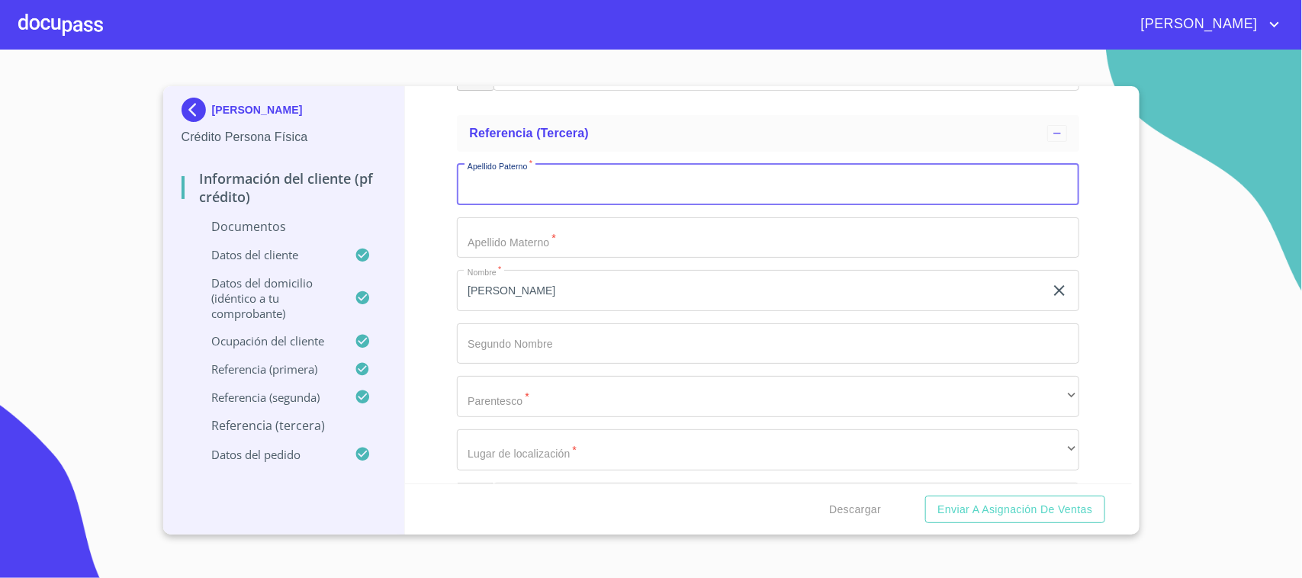
click at [508, 180] on input "Debes seleccionar una opción   *" at bounding box center [768, 184] width 622 height 41
type input "LAUREANO"
click at [513, 230] on input "Debes seleccionar una opción   *" at bounding box center [768, 237] width 622 height 41
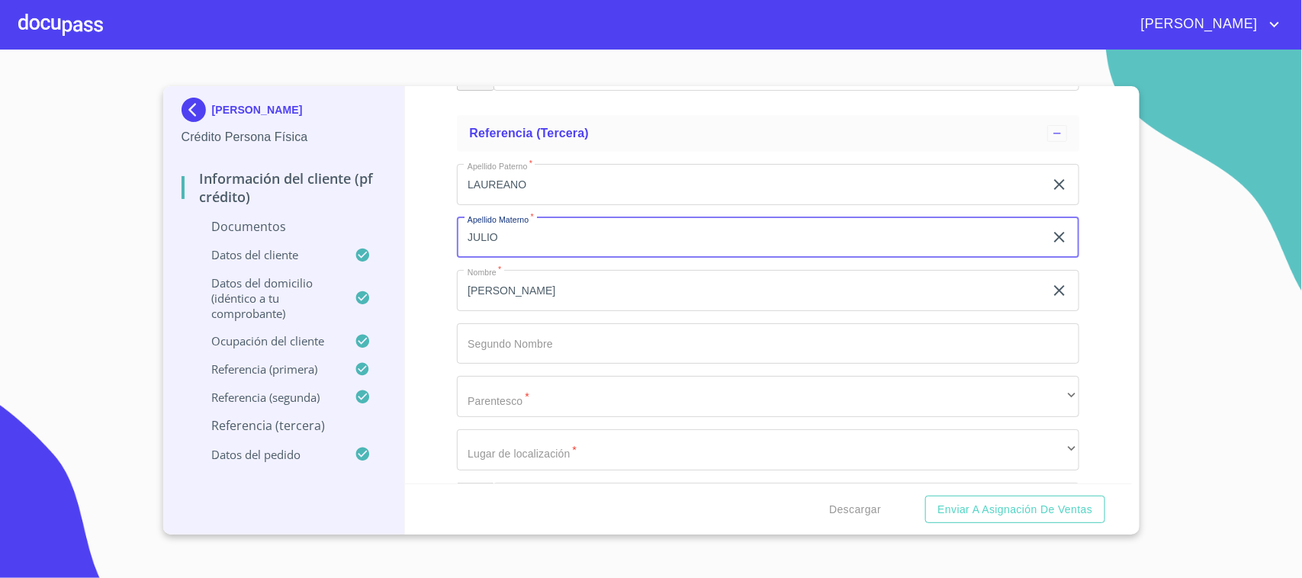
type input "JULIO"
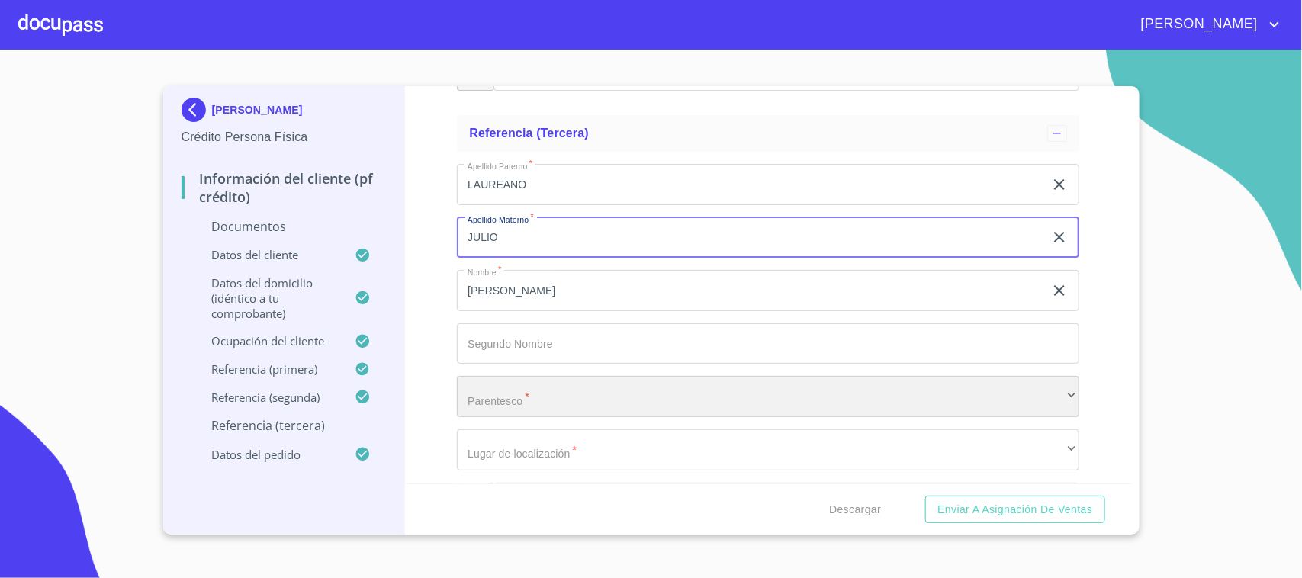
click at [517, 384] on div "​" at bounding box center [768, 396] width 622 height 41
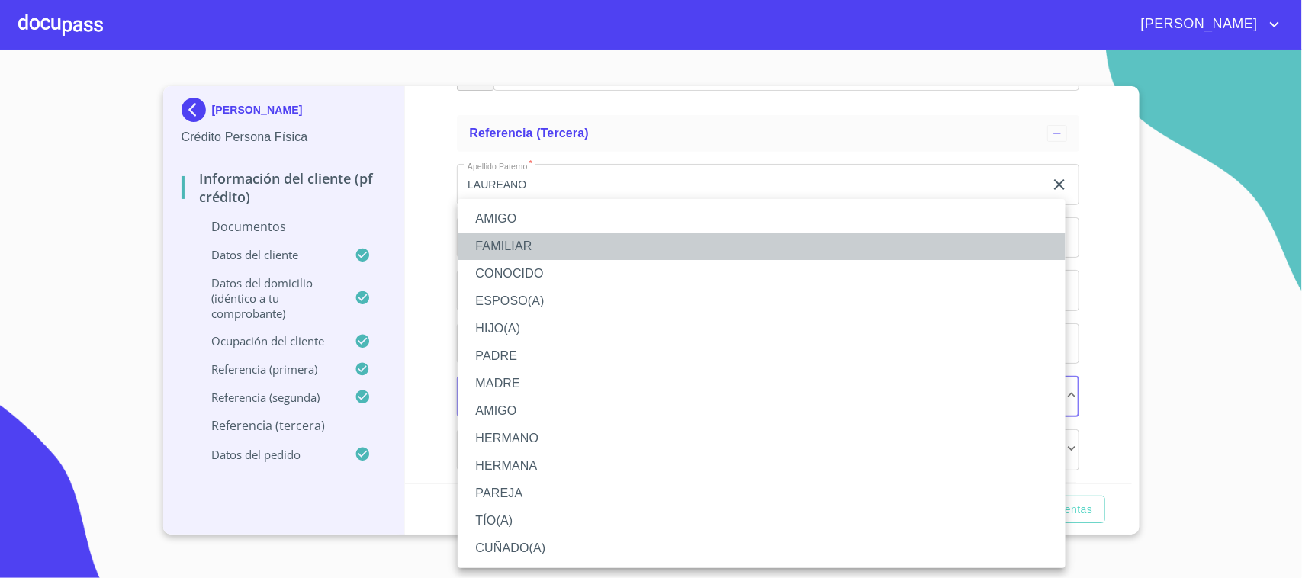
click at [524, 244] on li "FAMILIAR" at bounding box center [762, 246] width 608 height 27
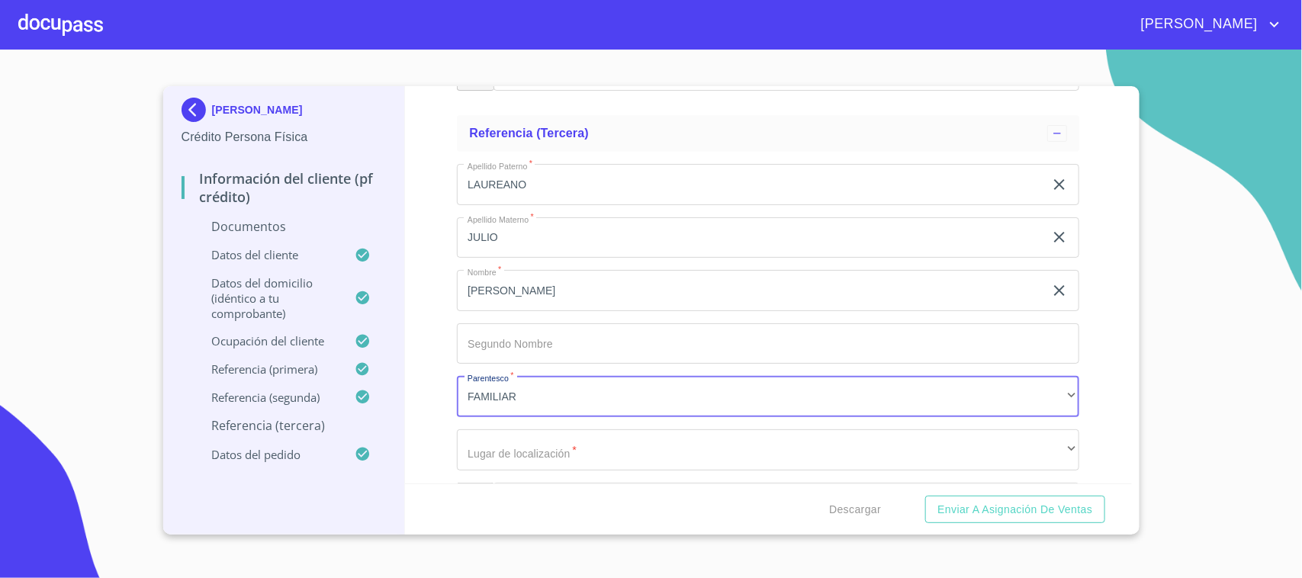
click at [447, 401] on div "Información del cliente (PF crédito) Documentos Debes seleccionar una opción   …" at bounding box center [768, 284] width 727 height 397
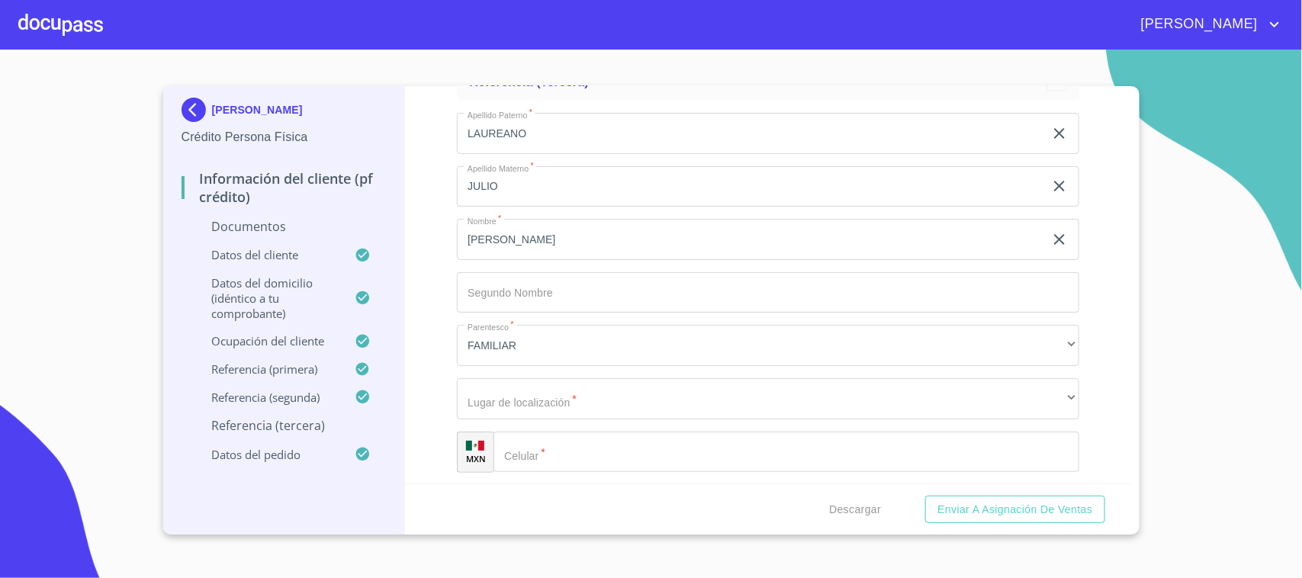
scroll to position [8182, 0]
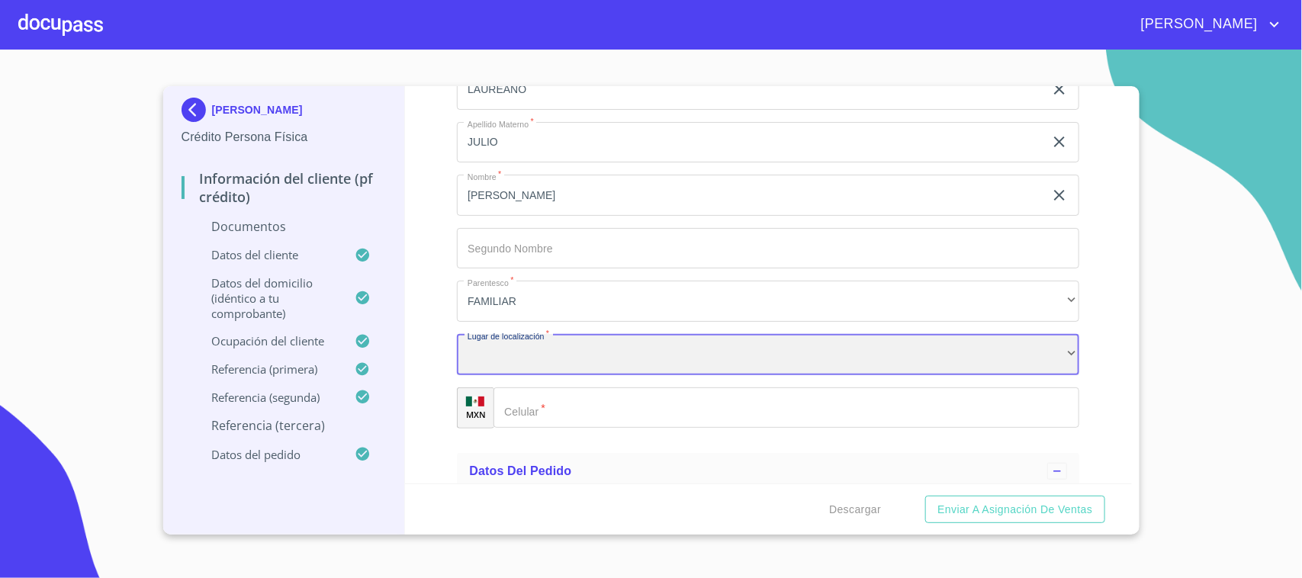
click at [574, 336] on div "​" at bounding box center [768, 354] width 622 height 41
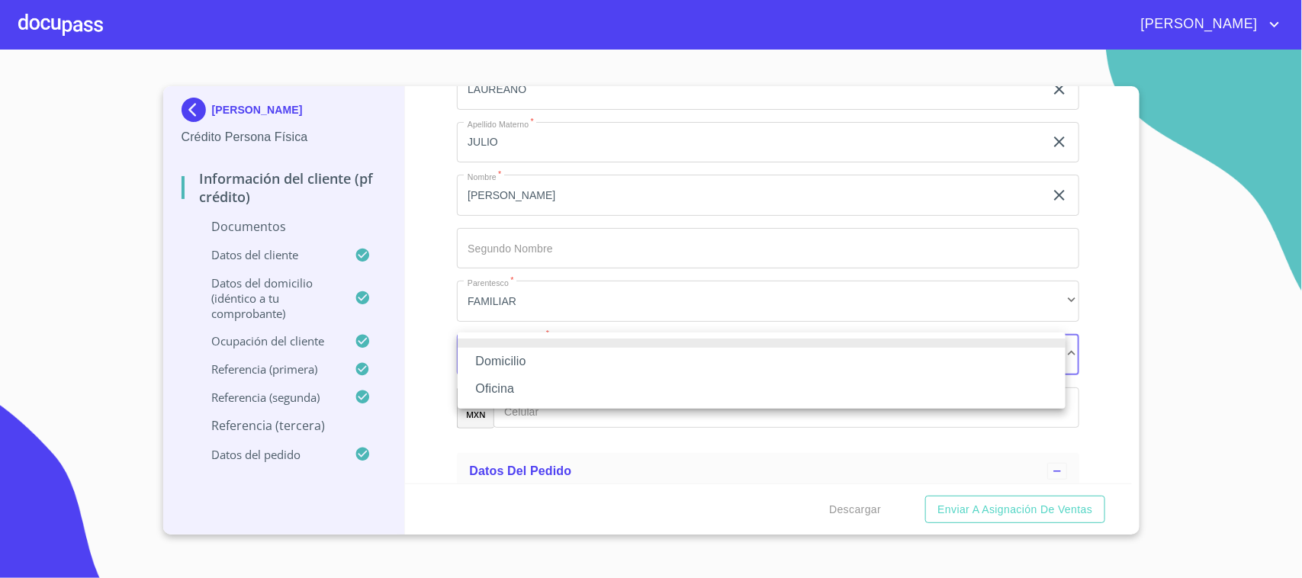
click at [504, 365] on li "Domicilio" at bounding box center [762, 361] width 608 height 27
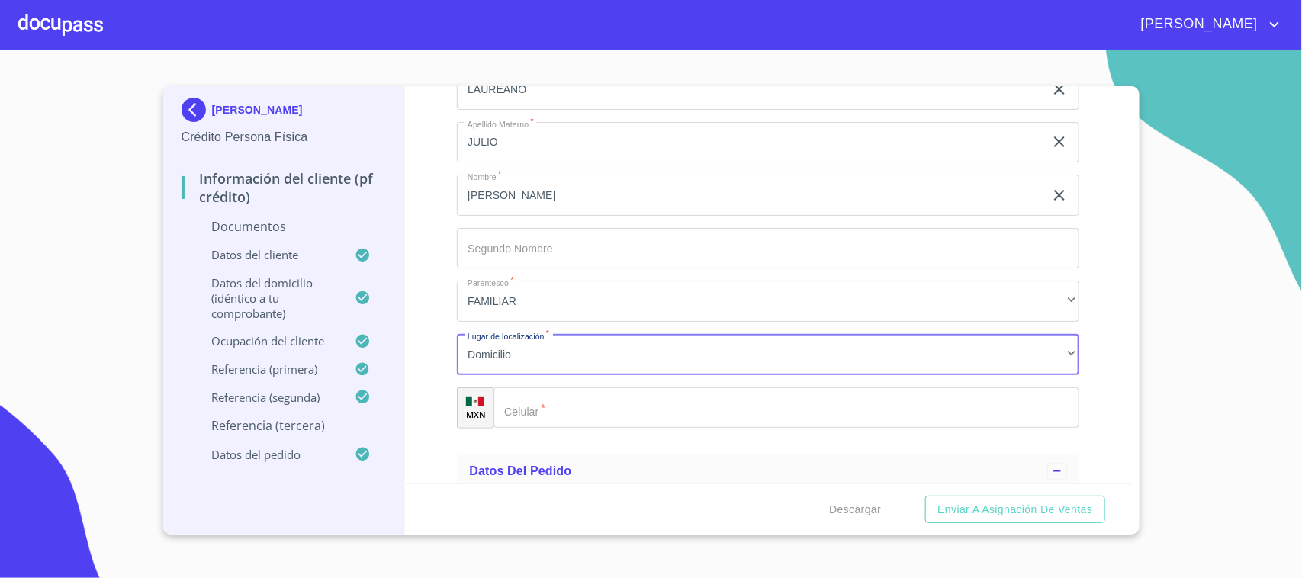
click at [553, 405] on input "Debes seleccionar una opción   *" at bounding box center [786, 407] width 586 height 41
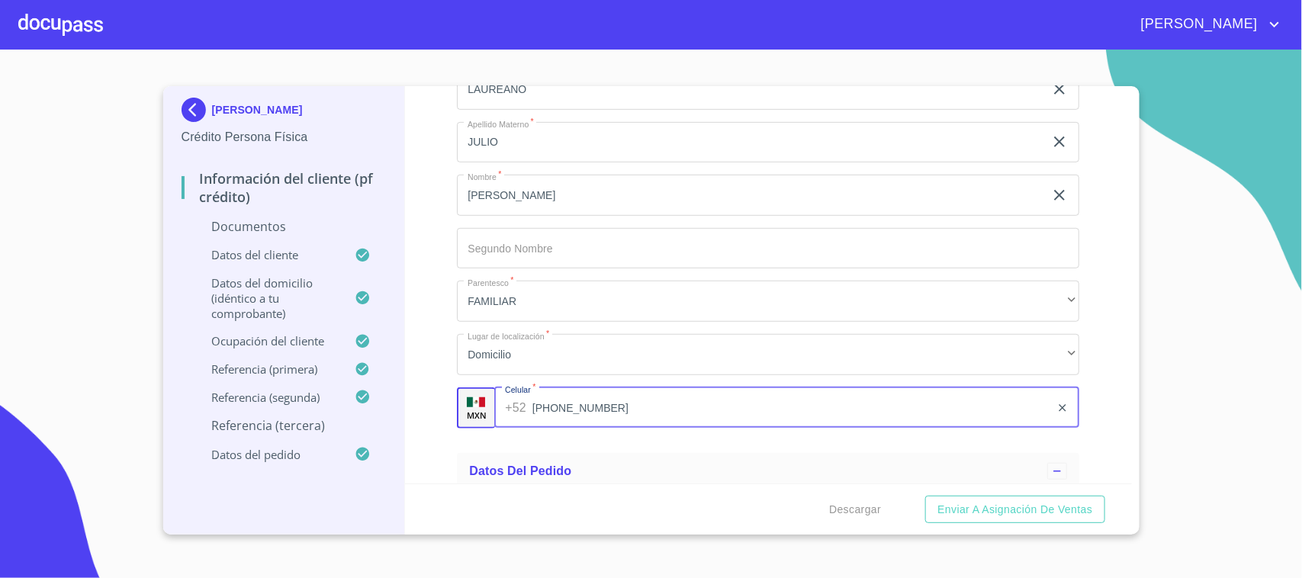
type input "[PHONE_NUMBER]"
click at [644, 433] on div "[PERSON_NAME]   * [PERSON_NAME] ​ Apellido Materno   * JULIO ​ Nombre   * [PERS…" at bounding box center [768, 248] width 622 height 384
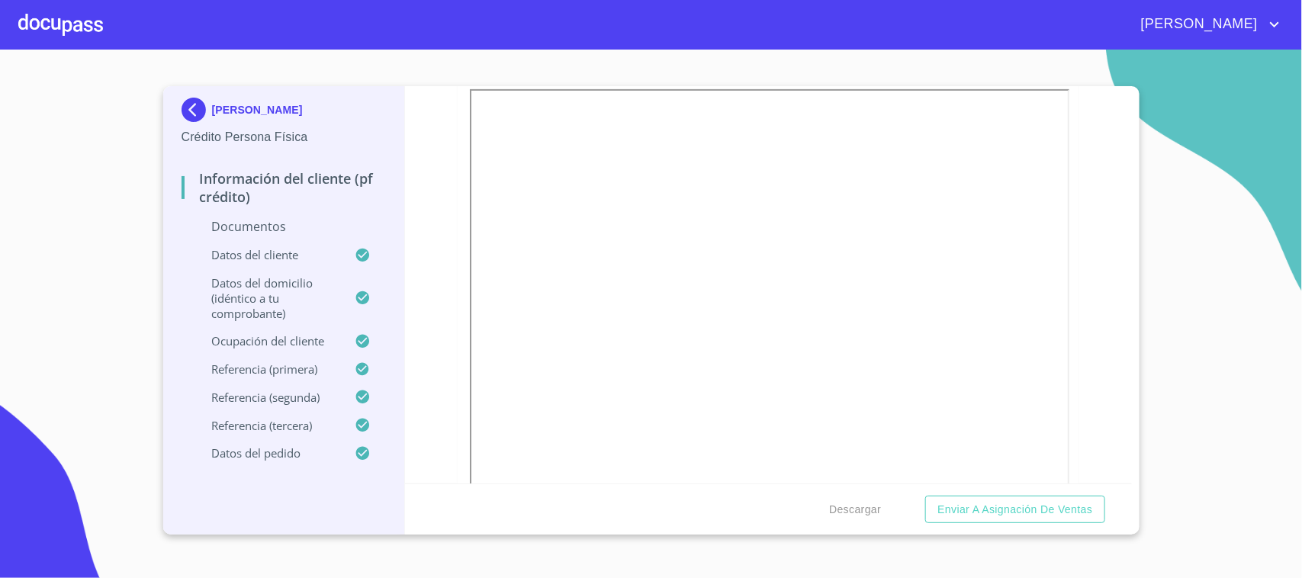
scroll to position [0, 0]
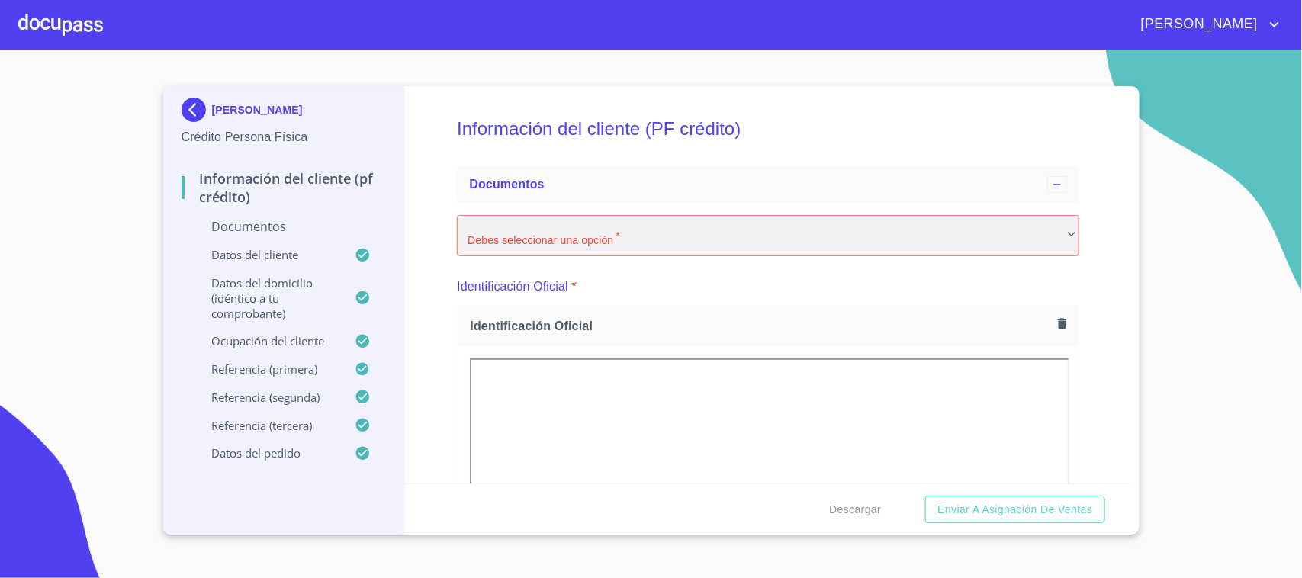
click at [999, 238] on div "​" at bounding box center [768, 235] width 622 height 41
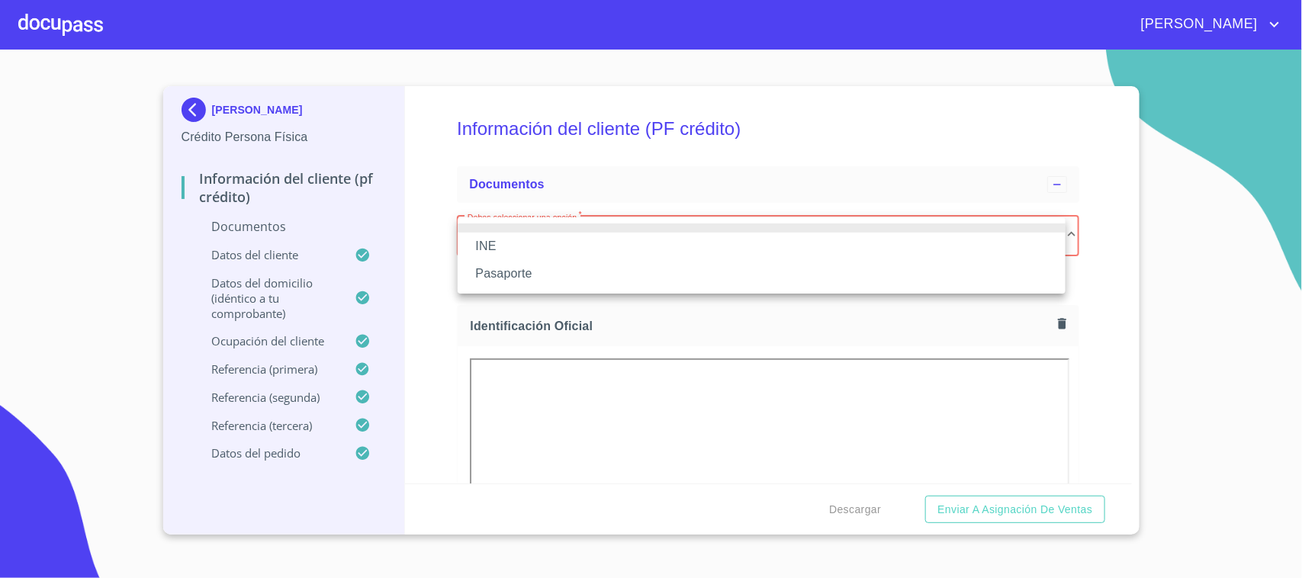
click at [618, 242] on li "INE" at bounding box center [762, 246] width 608 height 27
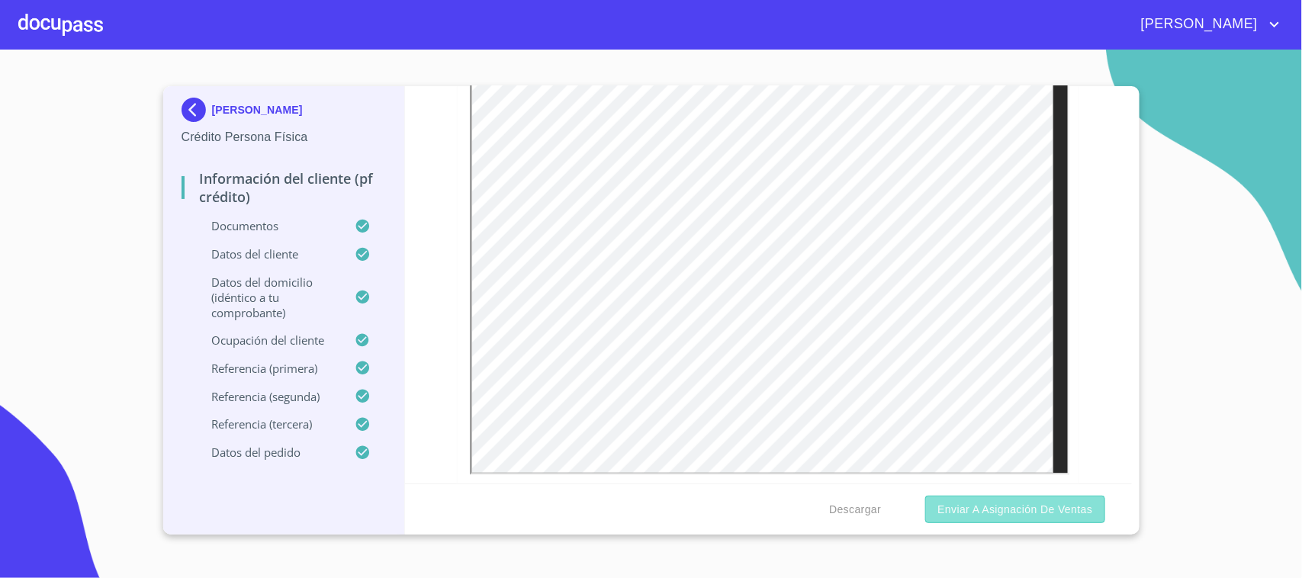
click at [1012, 506] on span "Enviar a Asignación de Ventas" at bounding box center [1014, 509] width 155 height 19
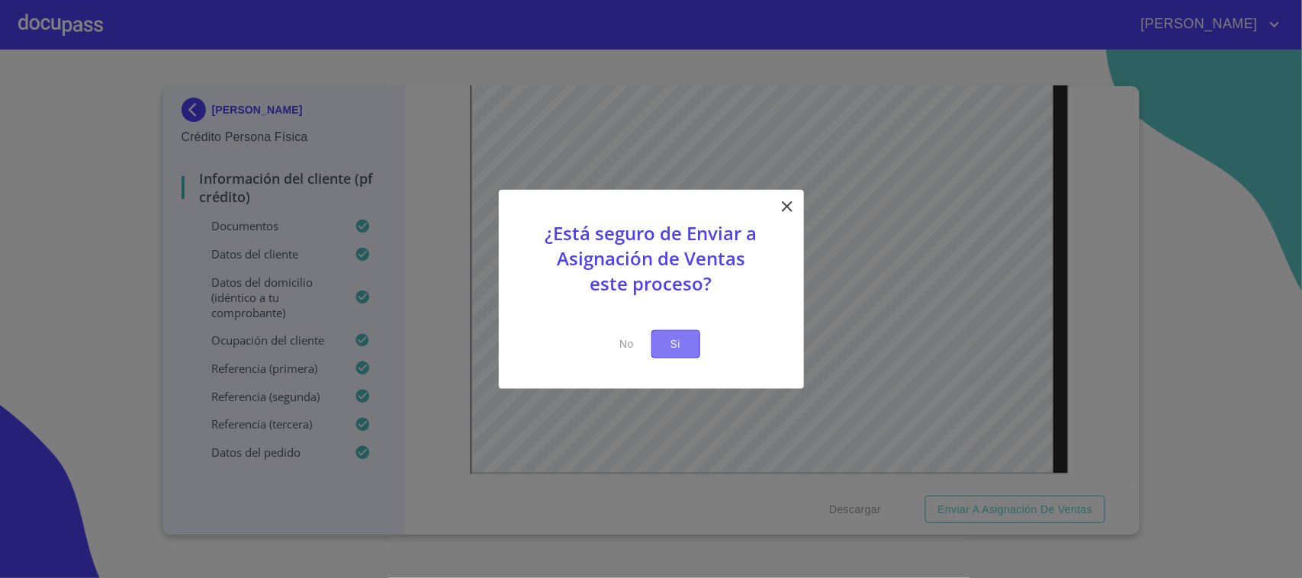
click at [671, 333] on button "Si" at bounding box center [675, 344] width 49 height 28
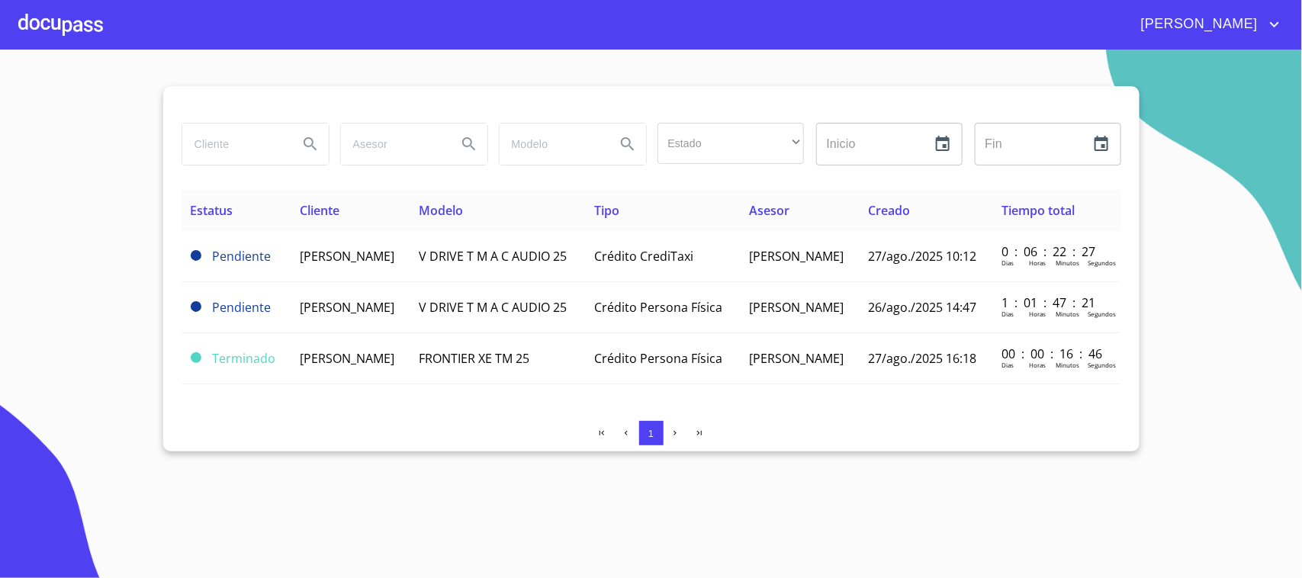
click at [239, 140] on input "search" at bounding box center [234, 144] width 104 height 41
type input "[PERSON_NAME]"
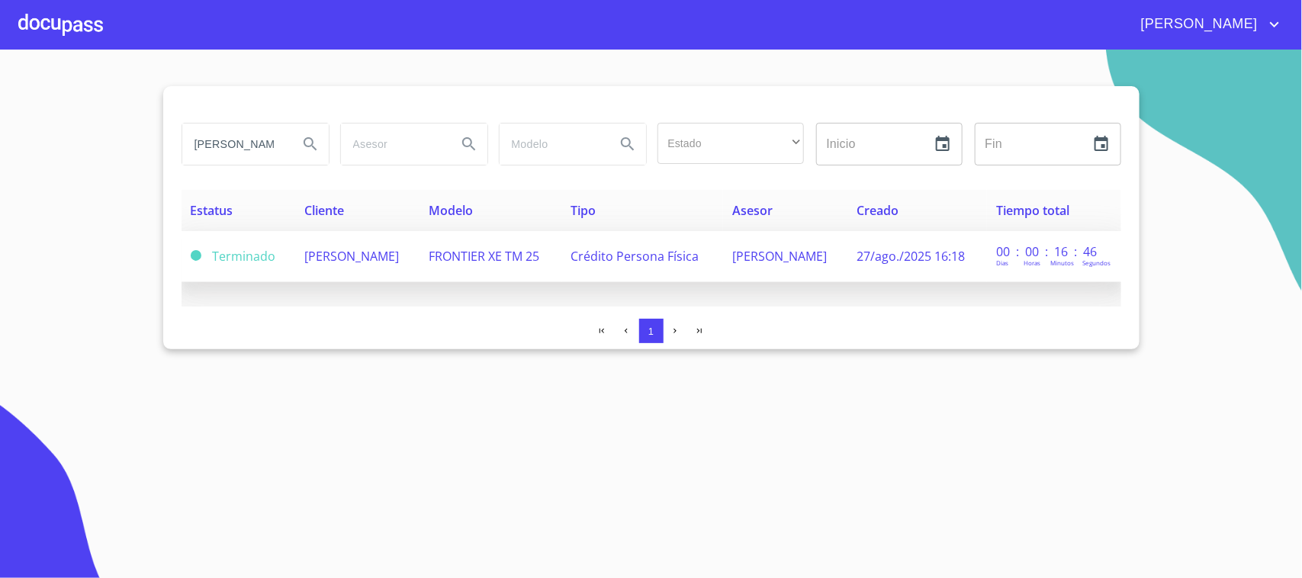
click at [336, 265] on span "[PERSON_NAME]" at bounding box center [351, 256] width 95 height 17
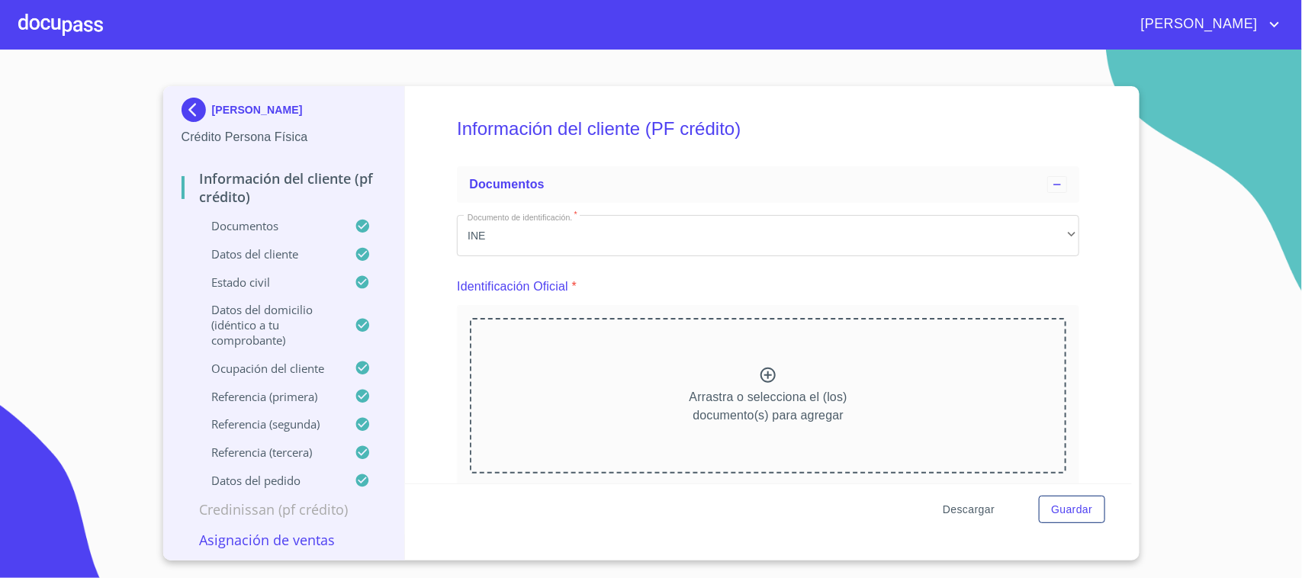
click at [986, 513] on span "Descargar" at bounding box center [969, 509] width 52 height 19
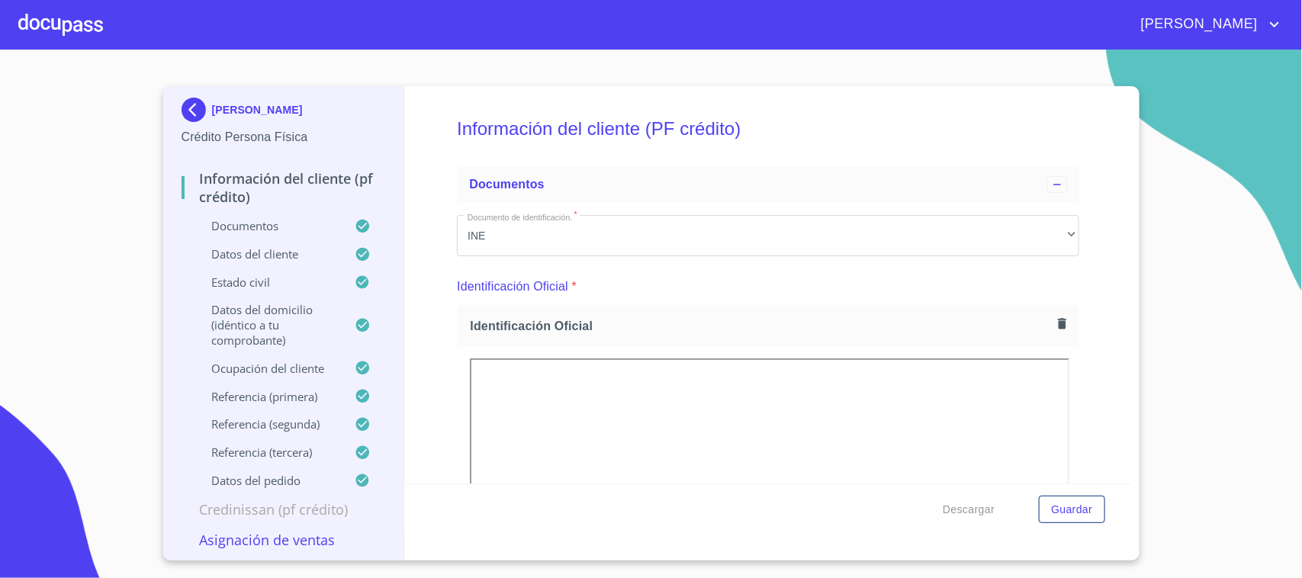
drag, startPoint x: 1243, startPoint y: 131, endPoint x: 1197, endPoint y: 172, distance: 61.1
click at [1243, 131] on section "[PERSON_NAME] Persona Física Información del cliente (PF crédito) Documentos Da…" at bounding box center [651, 314] width 1302 height 529
click at [978, 509] on span "Descargar" at bounding box center [969, 509] width 52 height 19
